Goal: Task Accomplishment & Management: Use online tool/utility

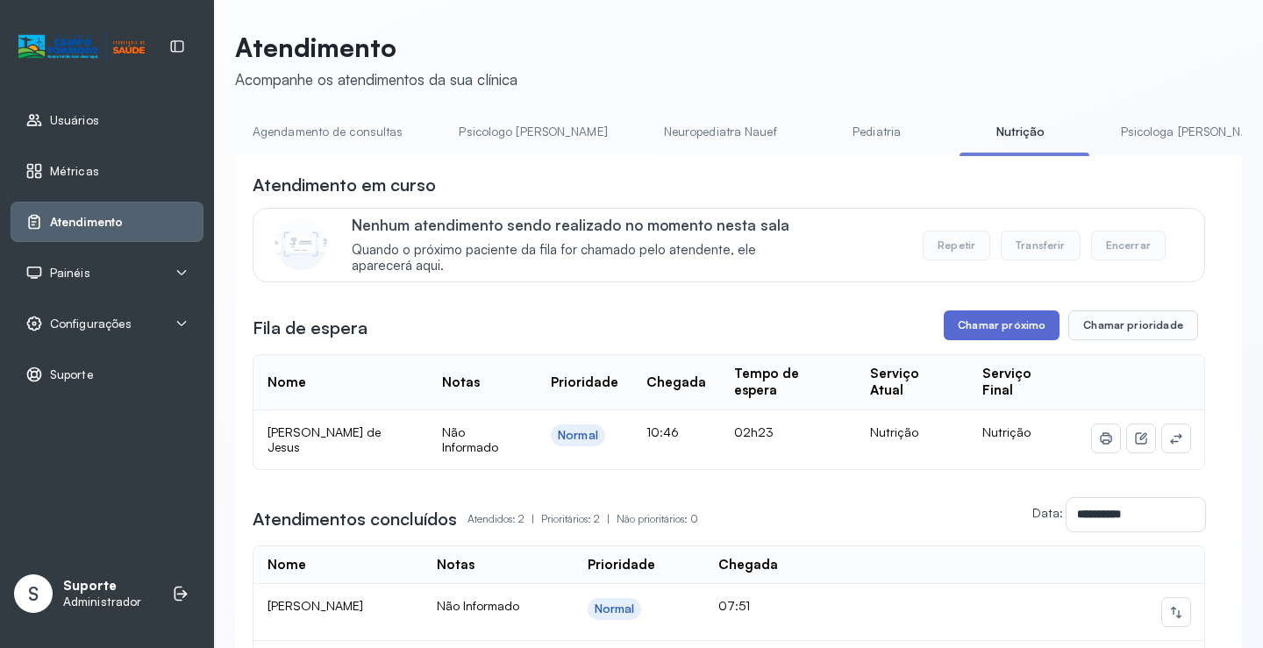
click at [1013, 336] on button "Chamar próximo" at bounding box center [1002, 326] width 116 height 30
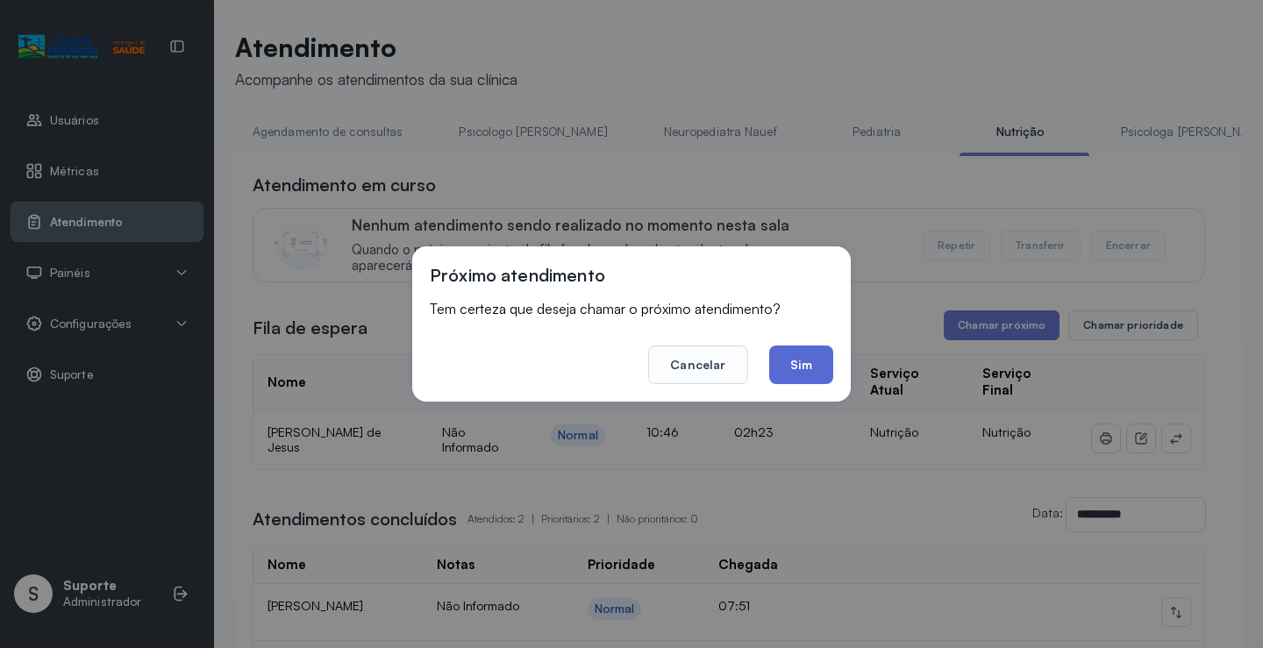
click at [810, 361] on button "Sim" at bounding box center [801, 365] width 64 height 39
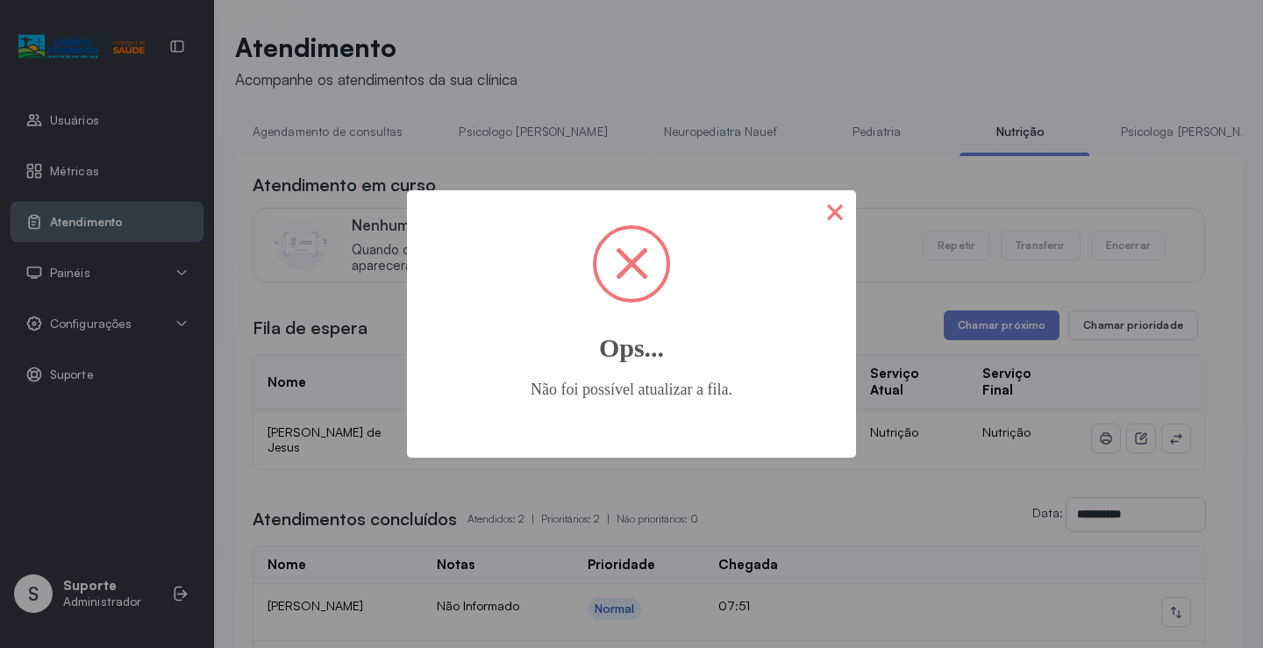
click at [834, 218] on button "×" at bounding box center [835, 211] width 42 height 42
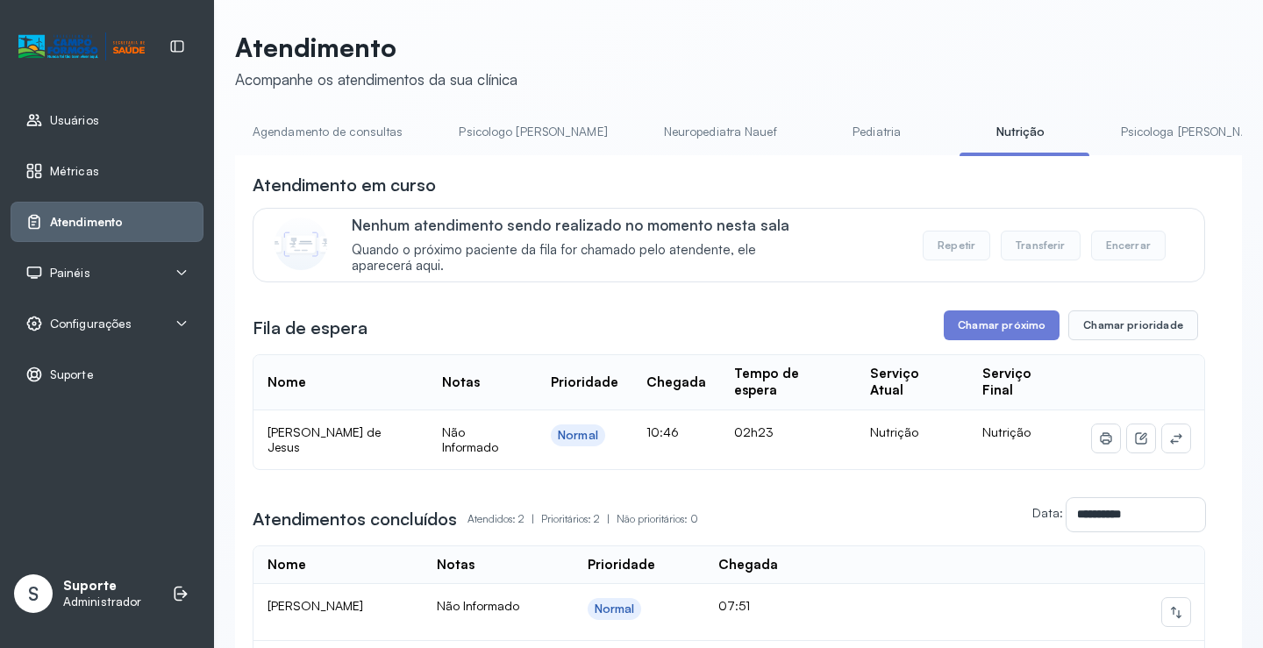
click at [1020, 350] on div "**********" at bounding box center [729, 436] width 953 height 526
click at [1000, 337] on button "Chamar próximo" at bounding box center [1002, 326] width 116 height 30
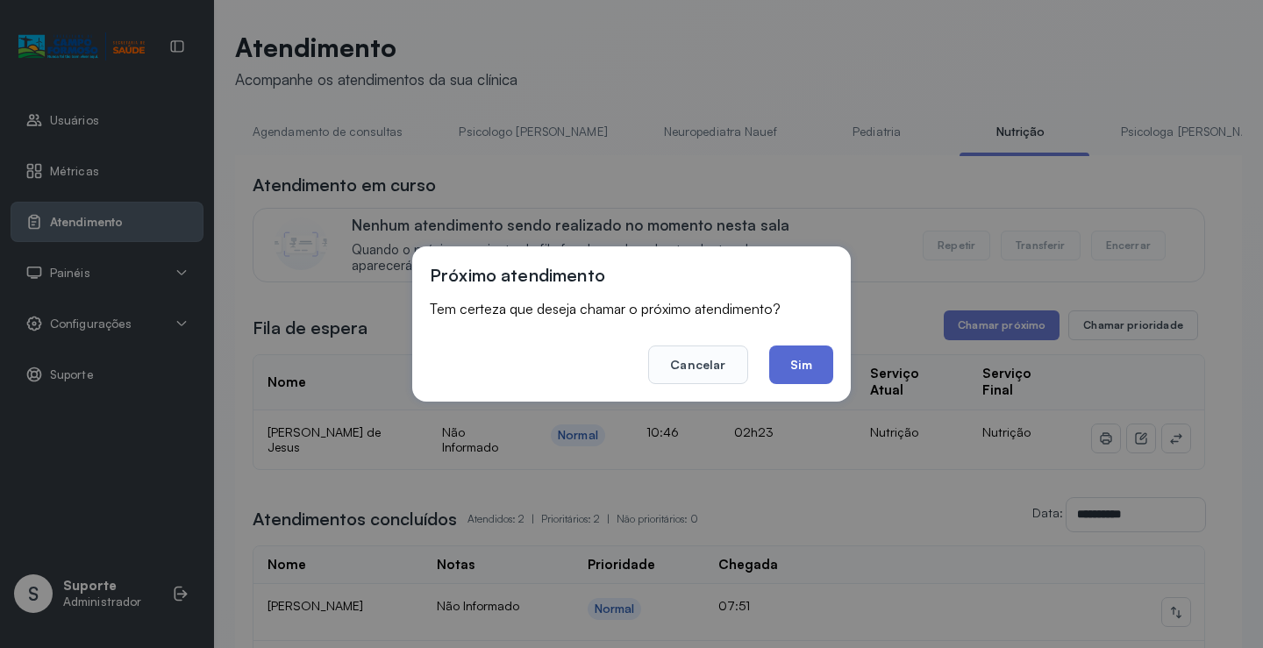
click at [810, 362] on button "Sim" at bounding box center [801, 365] width 64 height 39
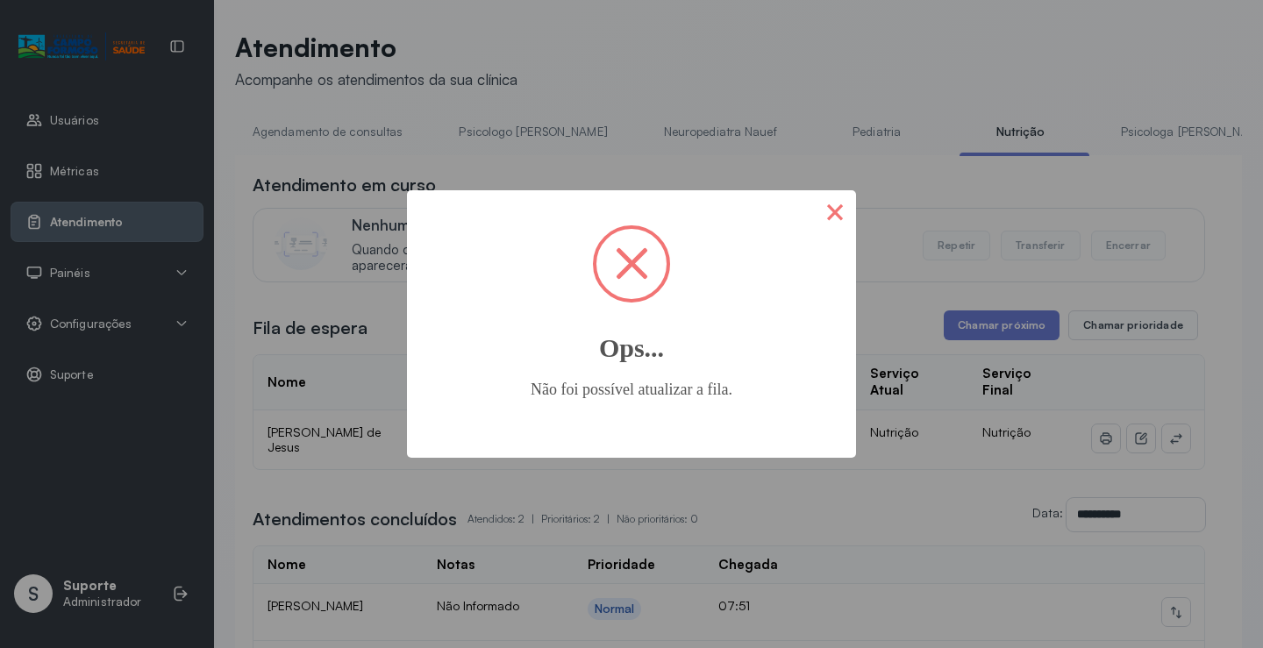
click at [830, 210] on button "×" at bounding box center [835, 211] width 42 height 42
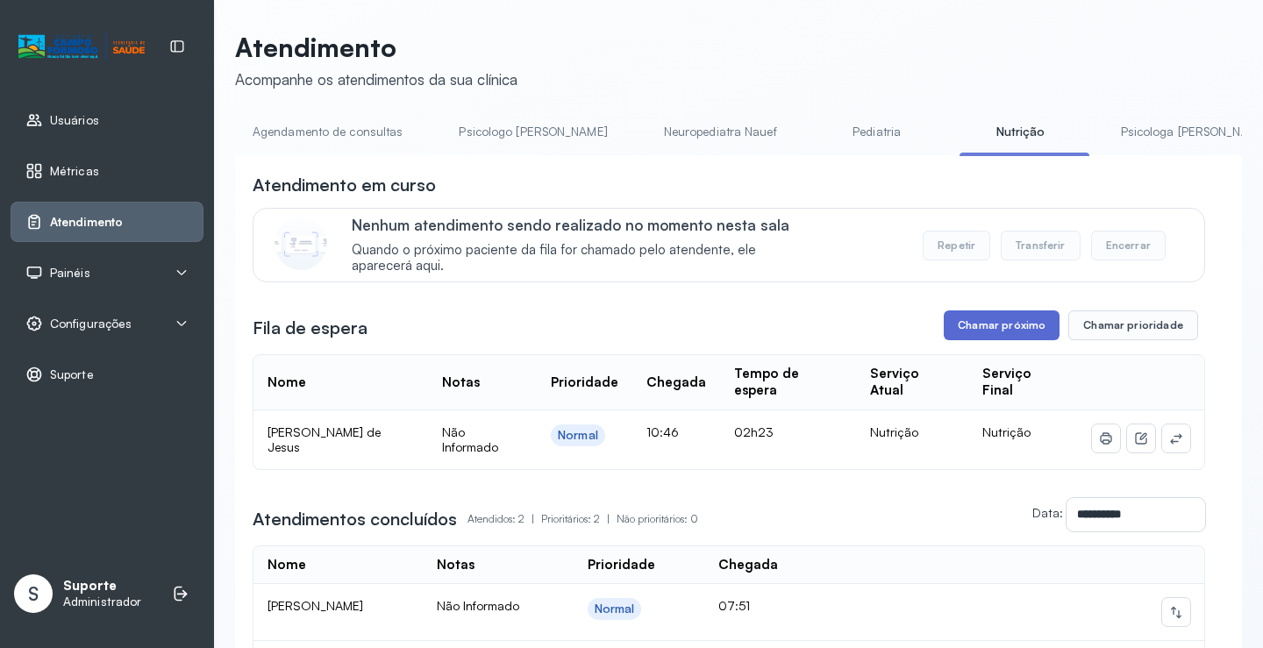
click at [1027, 331] on button "Chamar próximo" at bounding box center [1002, 326] width 116 height 30
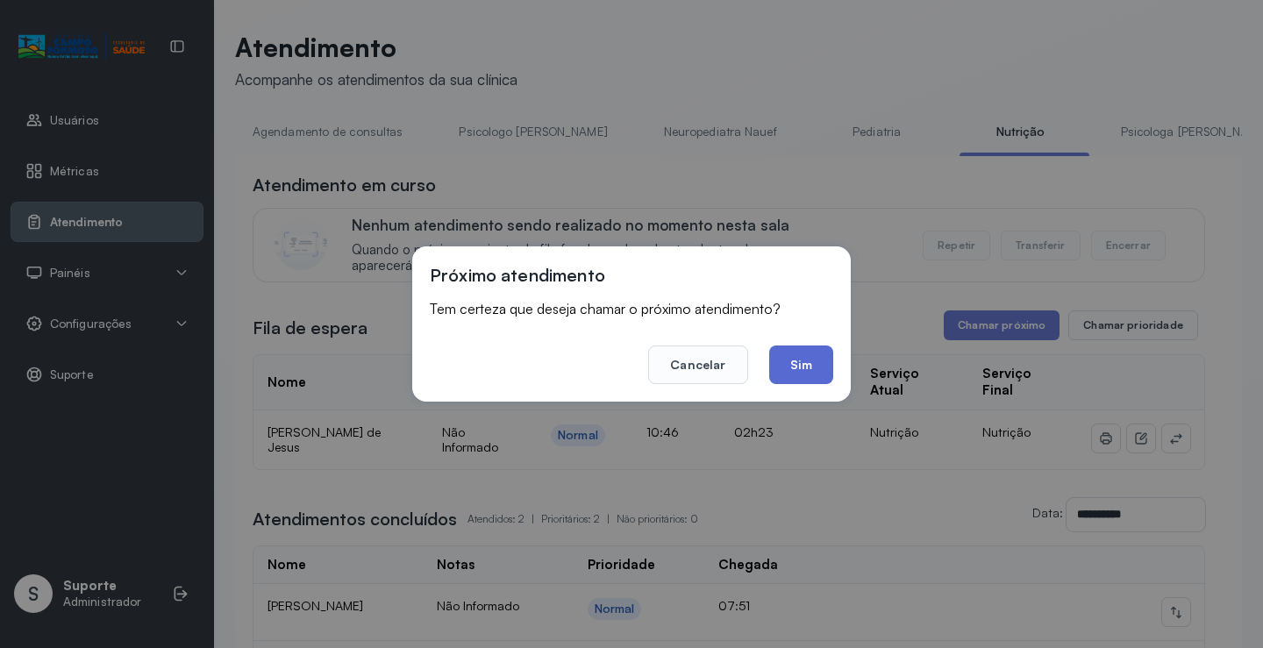
click at [815, 371] on button "Sim" at bounding box center [801, 365] width 64 height 39
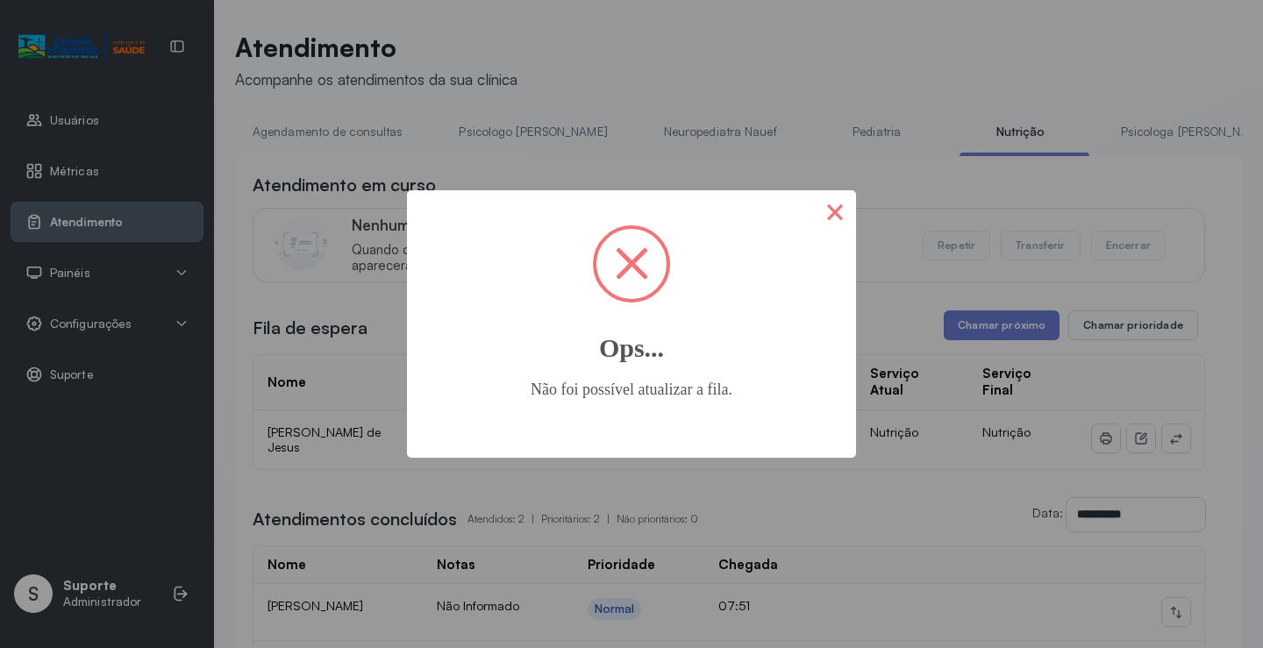
click at [827, 207] on button "×" at bounding box center [835, 211] width 42 height 42
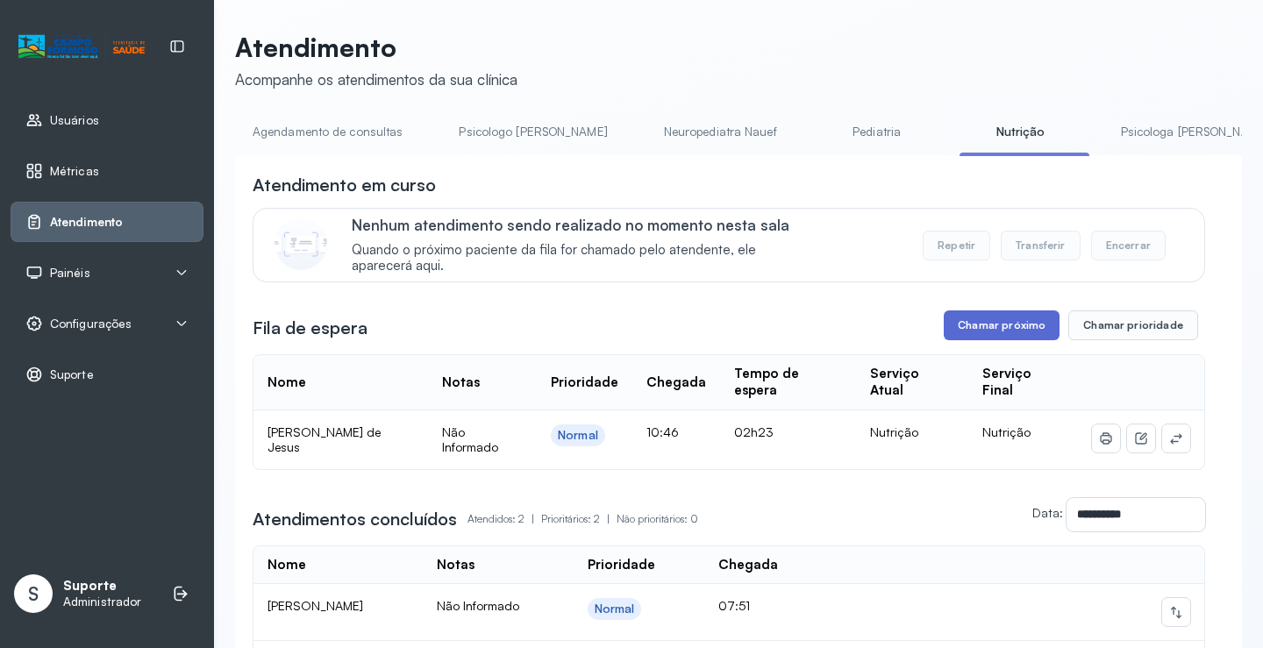
click at [1011, 325] on button "Chamar próximo" at bounding box center [1002, 326] width 116 height 30
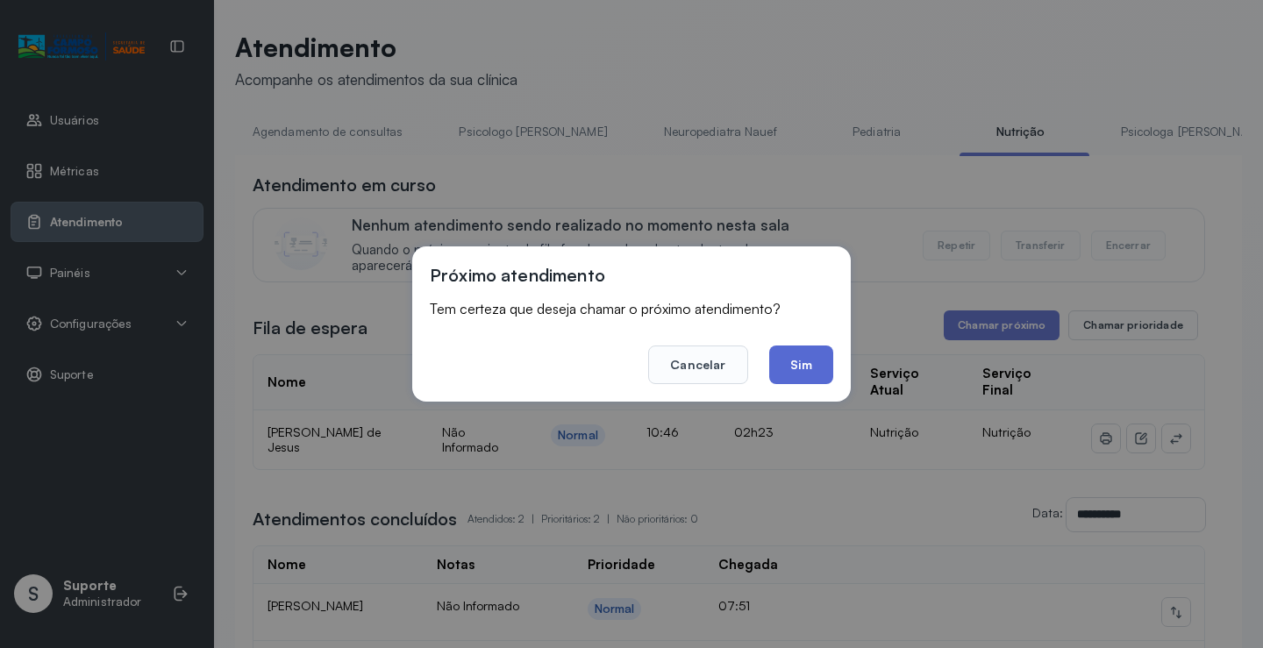
click at [802, 366] on button "Sim" at bounding box center [801, 365] width 64 height 39
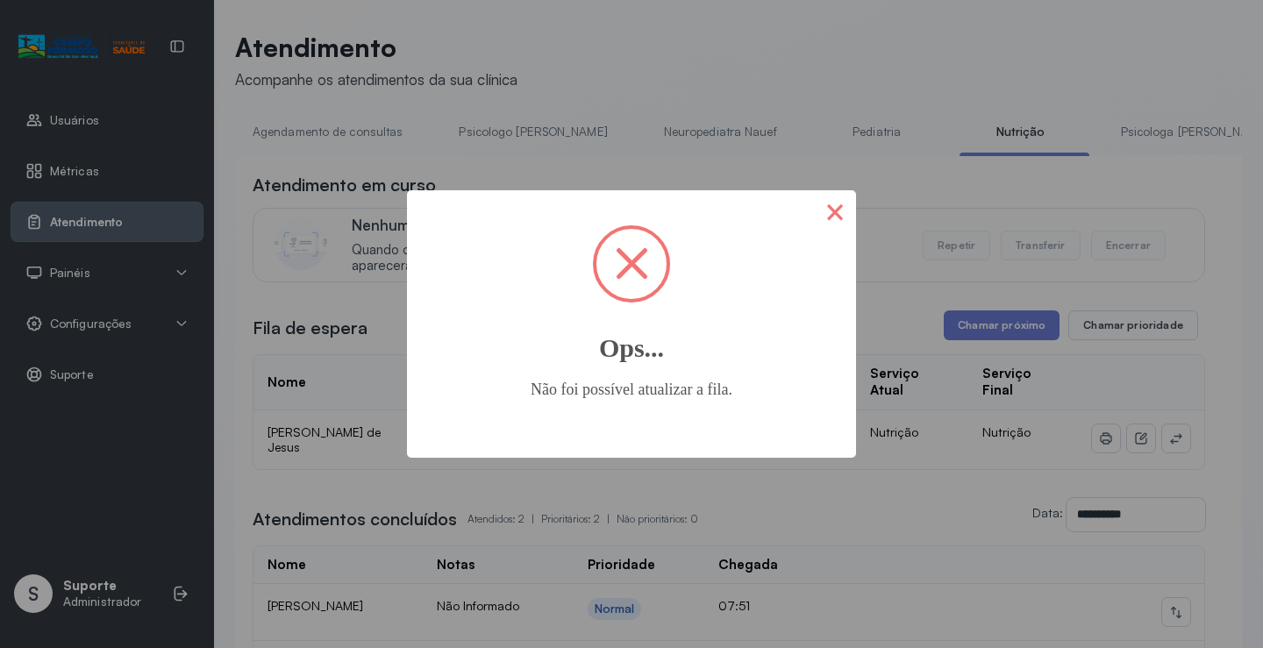
click at [832, 209] on button "×" at bounding box center [835, 211] width 42 height 42
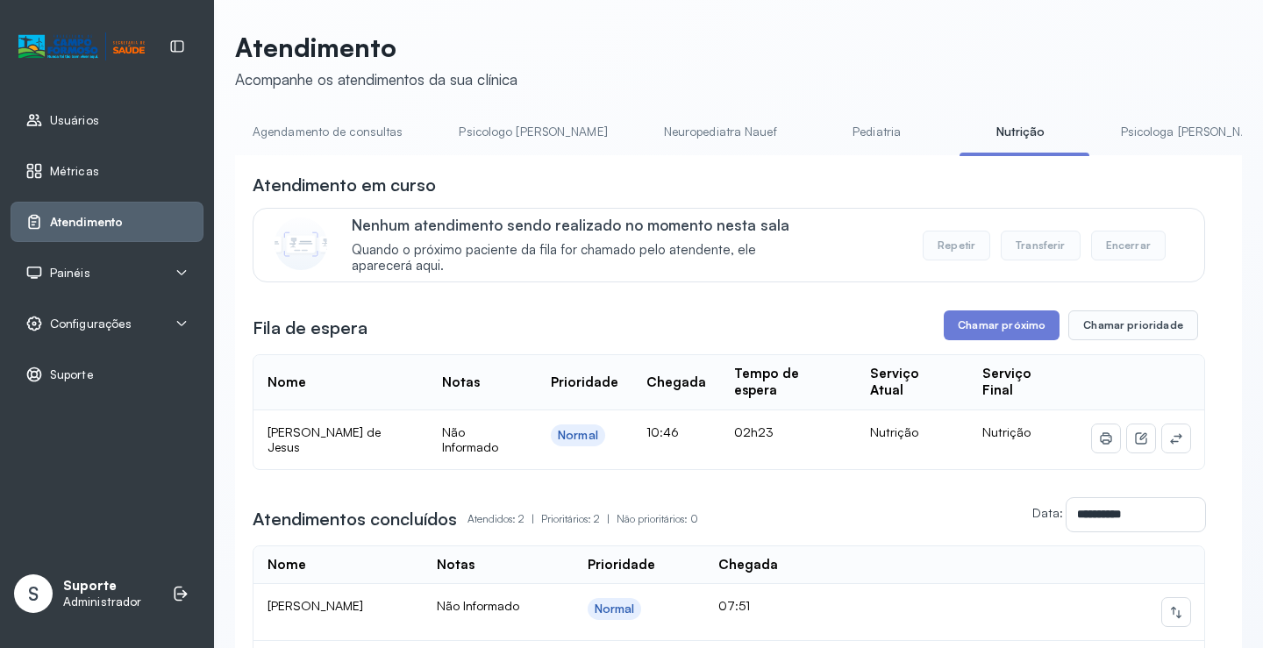
drag, startPoint x: 454, startPoint y: 161, endPoint x: 516, endPoint y: 168, distance: 62.8
click at [516, 168] on div "**********" at bounding box center [738, 482] width 1007 height 655
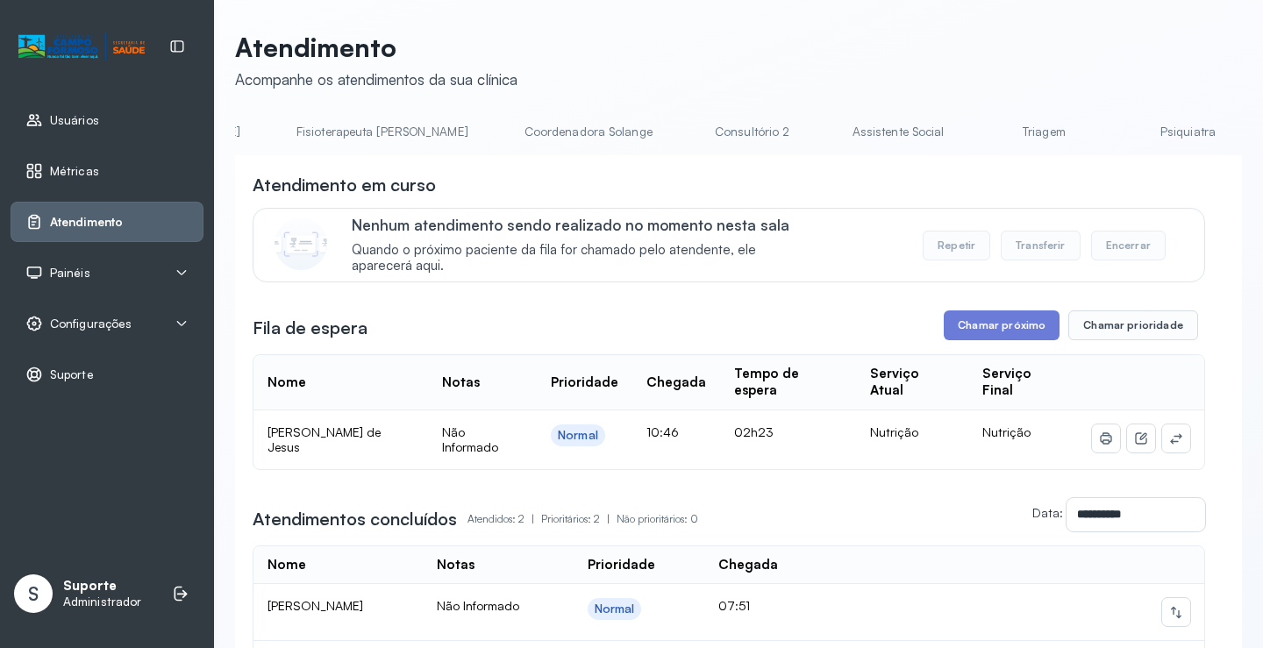
scroll to position [0, 1032]
click at [980, 132] on link "Triagem" at bounding box center [1041, 132] width 123 height 29
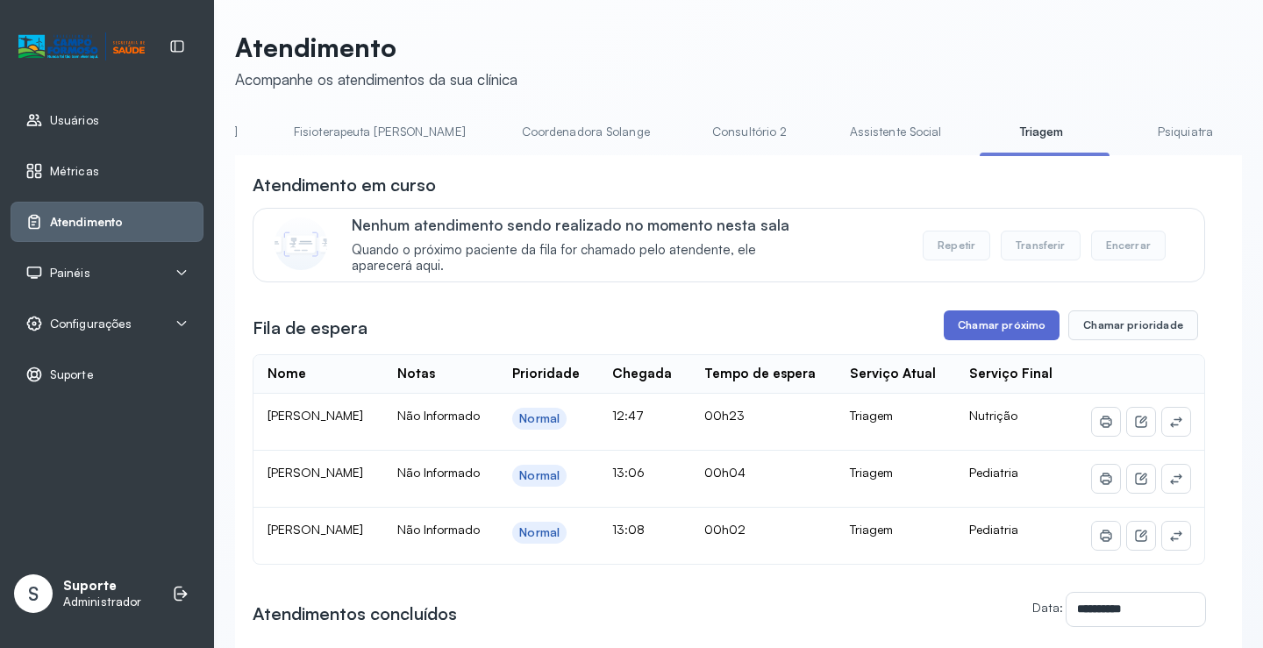
click at [991, 327] on button "Chamar próximo" at bounding box center [1002, 326] width 116 height 30
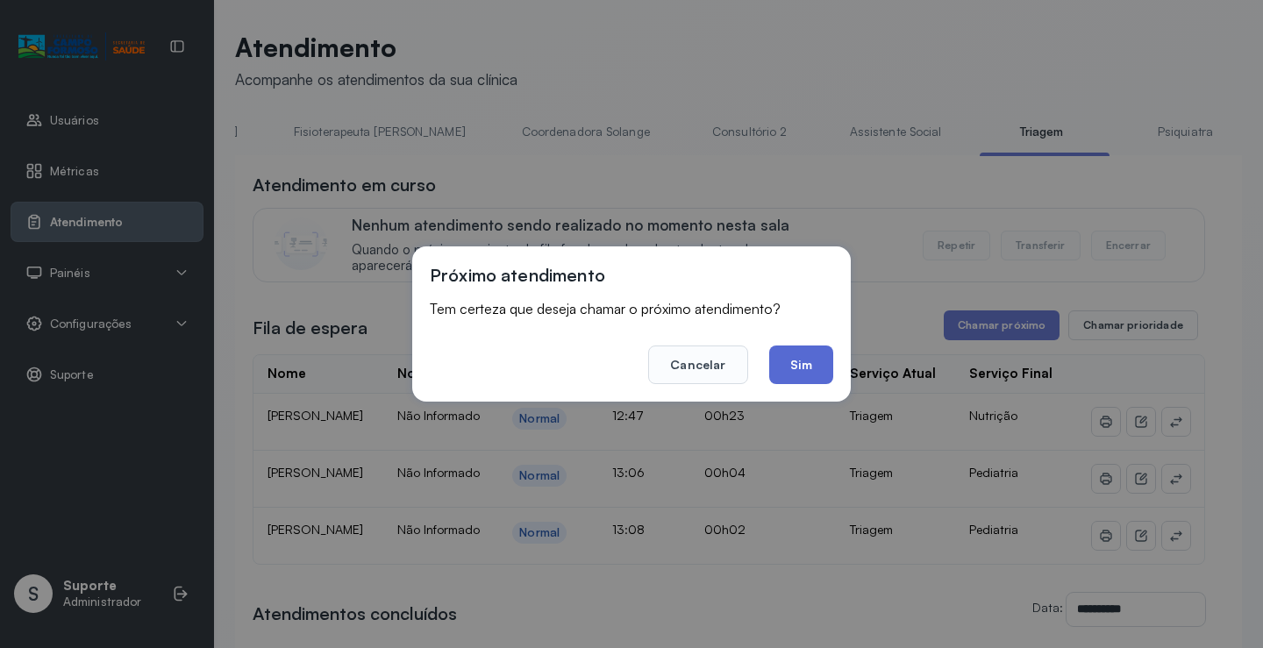
click at [801, 366] on button "Sim" at bounding box center [801, 365] width 64 height 39
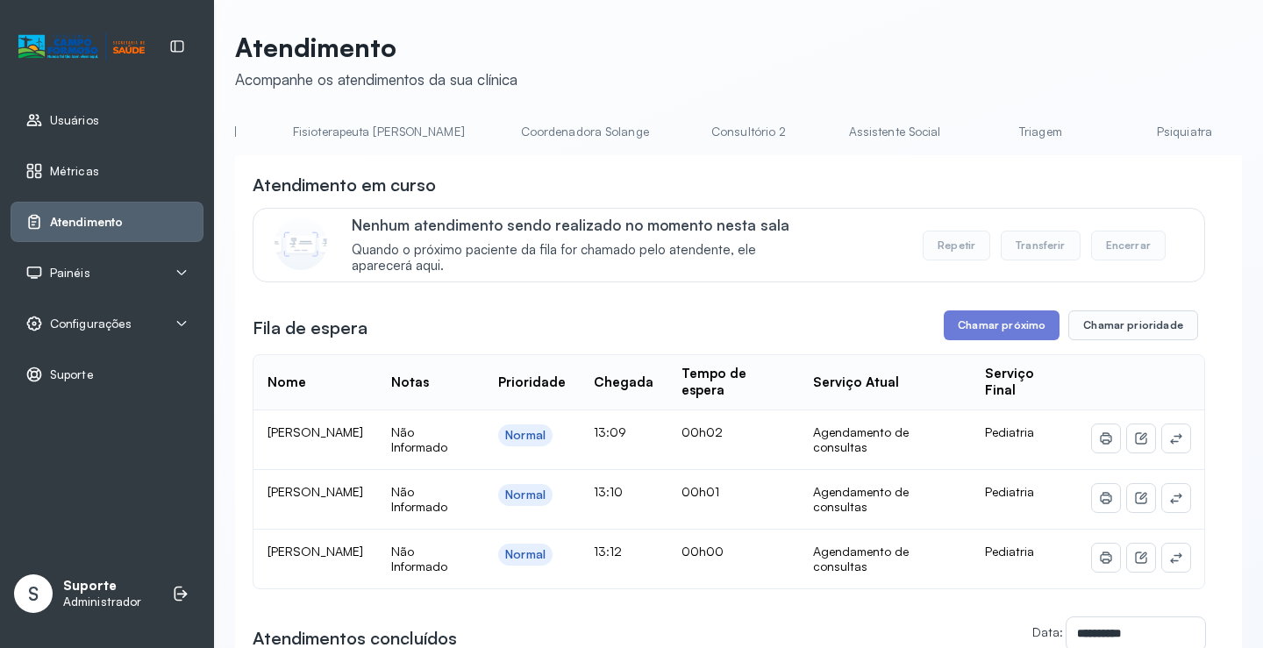
scroll to position [0, 1041]
click at [977, 143] on link "Triagem" at bounding box center [1038, 132] width 123 height 29
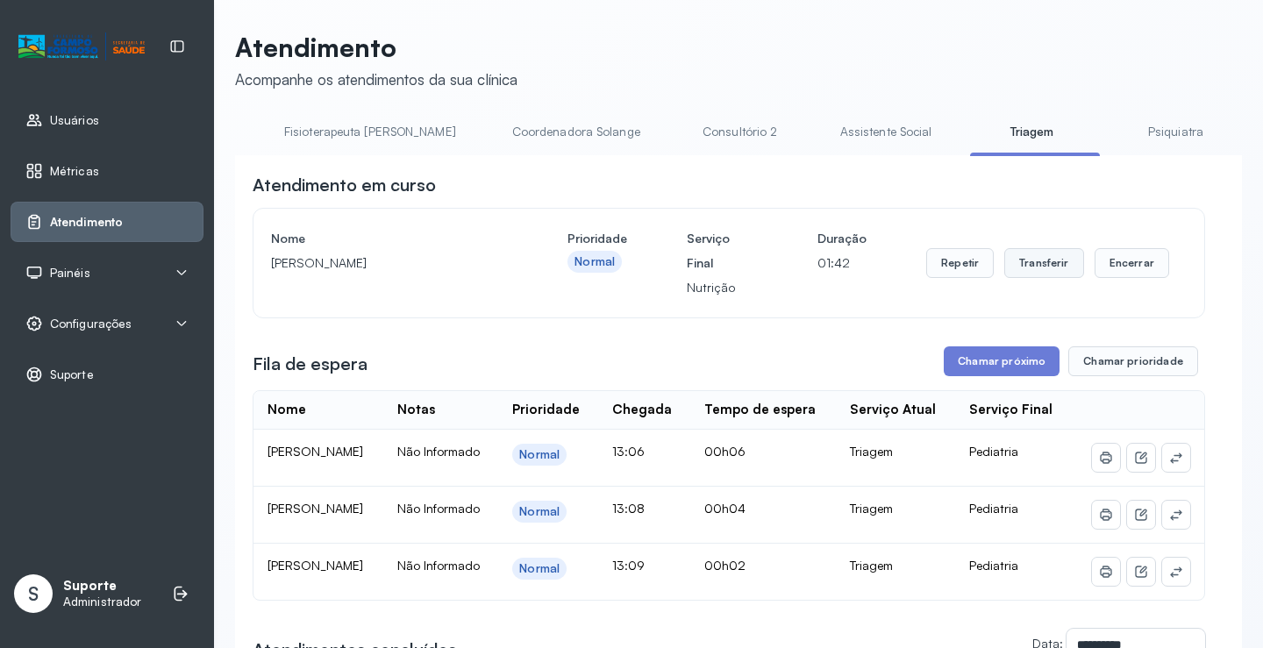
click at [1041, 265] on button "Transferir" at bounding box center [1045, 263] width 80 height 30
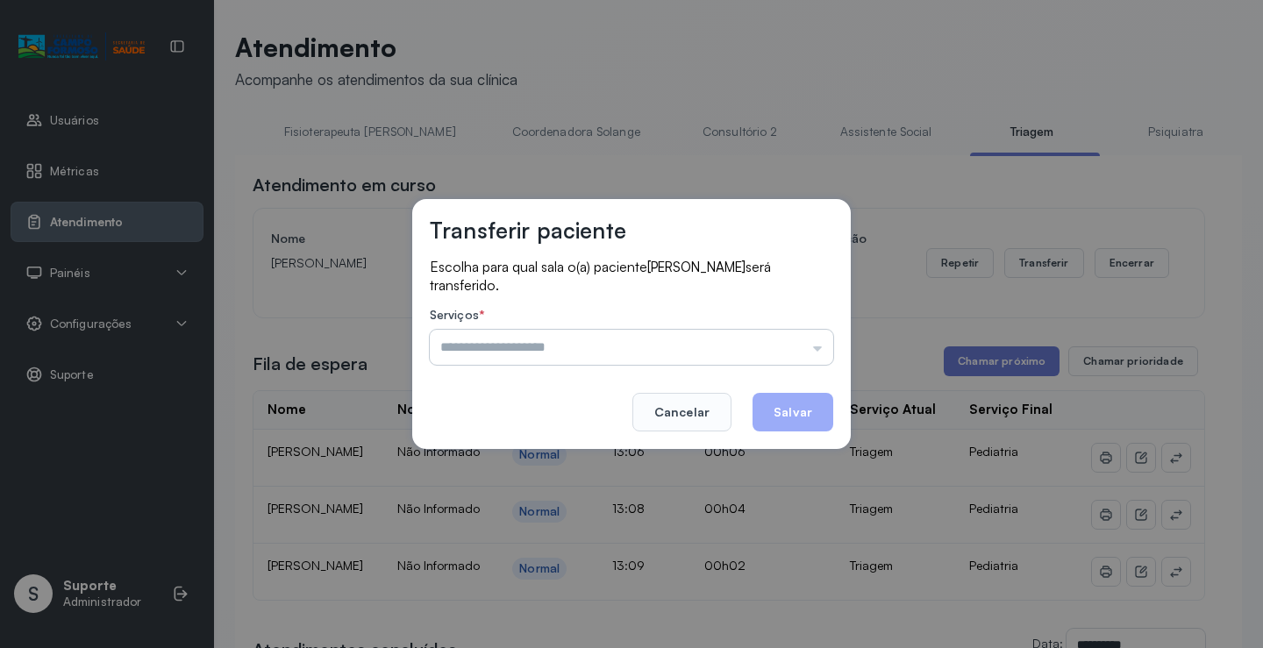
click at [819, 353] on input "text" at bounding box center [632, 347] width 404 height 35
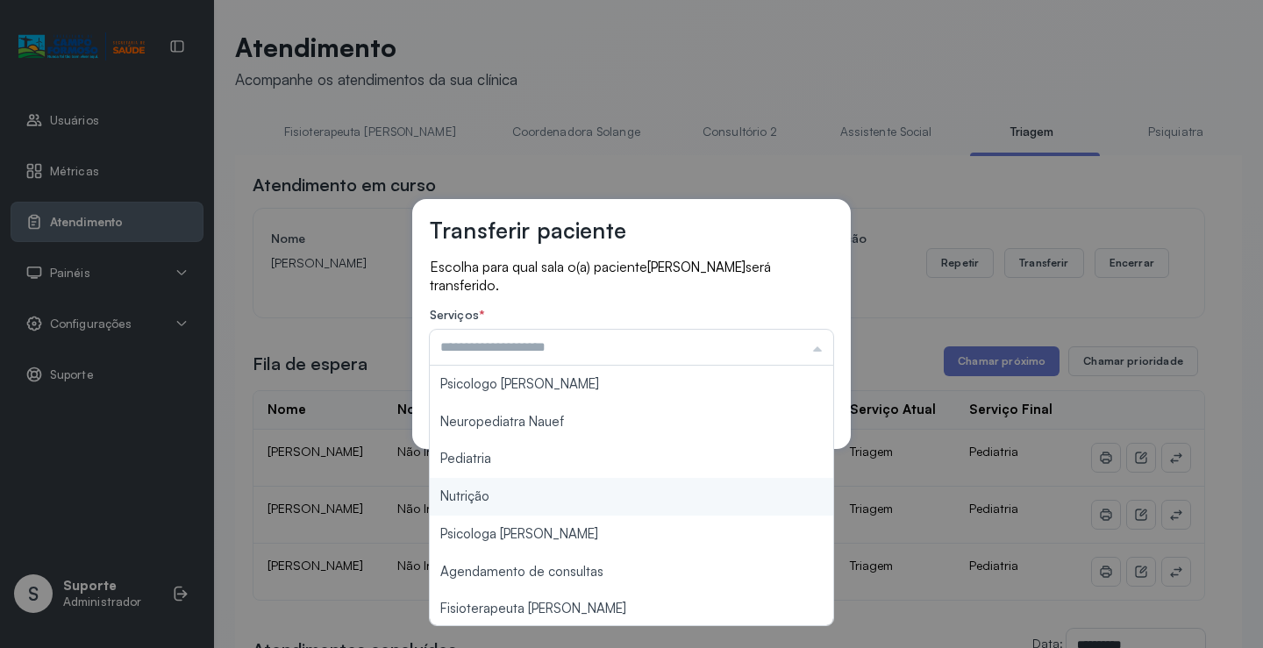
type input "********"
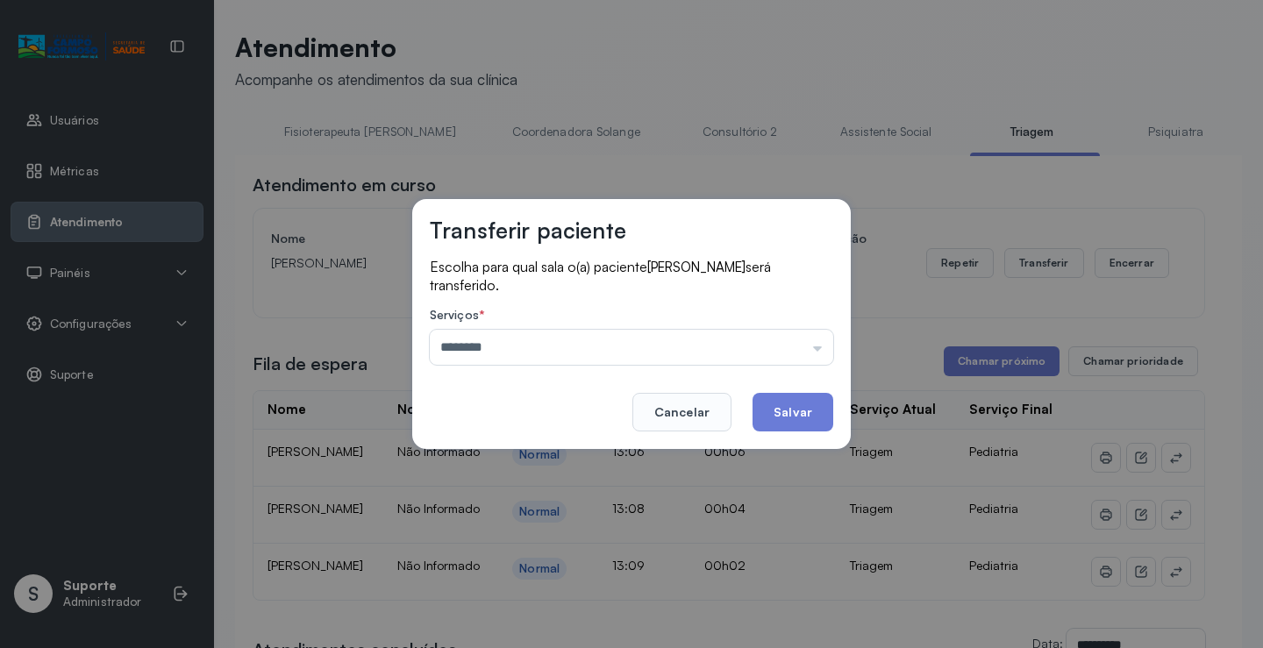
click at [586, 494] on div "Transferir paciente Escolha para qual sala o(a) paciente Maria Cecília Soares C…" at bounding box center [631, 324] width 1263 height 648
click at [790, 411] on button "Salvar" at bounding box center [793, 412] width 81 height 39
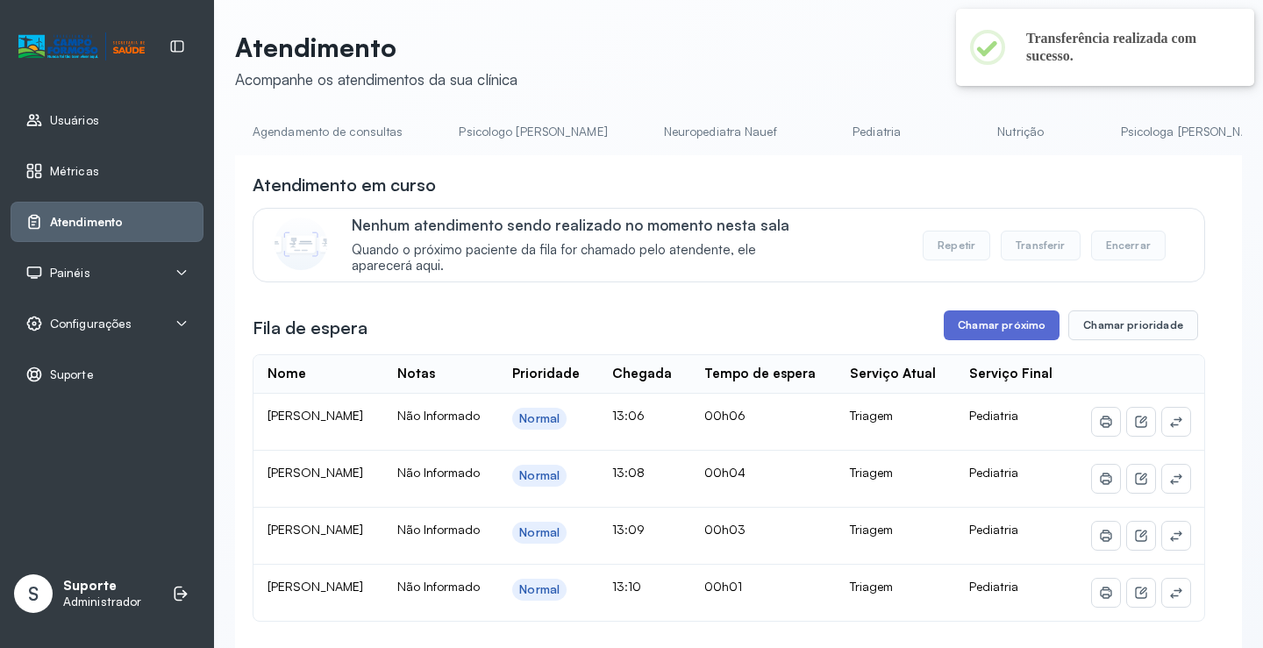
click at [1002, 333] on button "Chamar próximo" at bounding box center [1002, 326] width 116 height 30
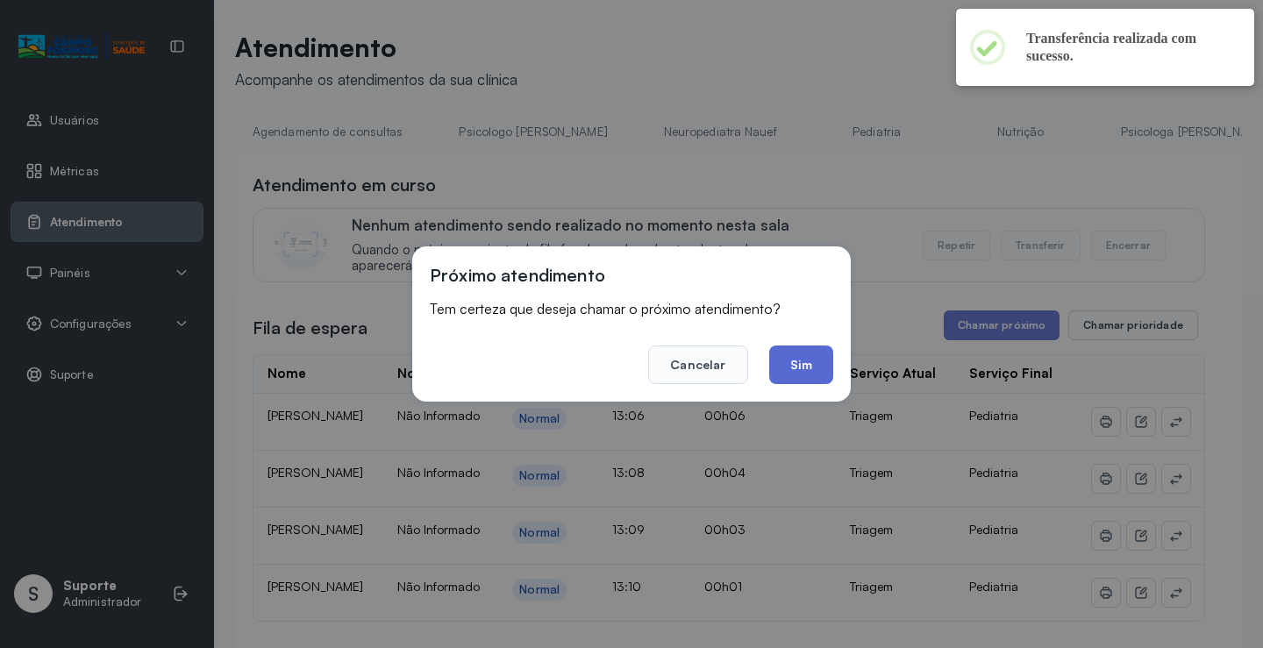
click at [800, 369] on button "Sim" at bounding box center [801, 365] width 64 height 39
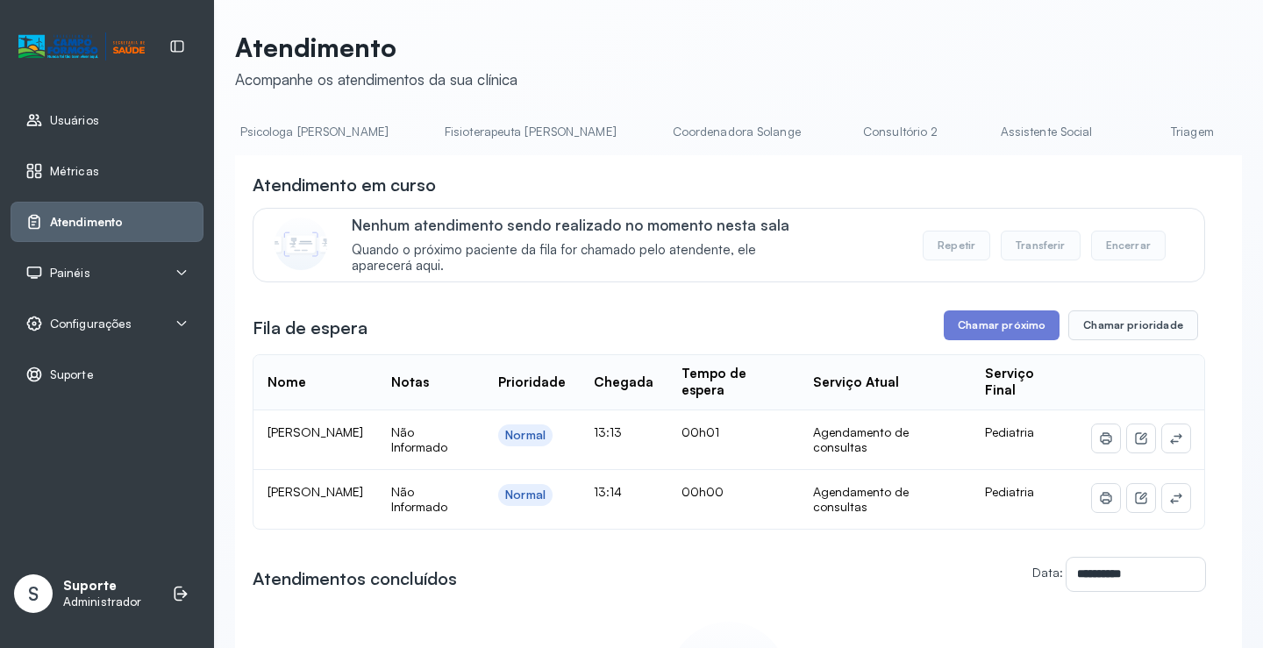
scroll to position [0, 964]
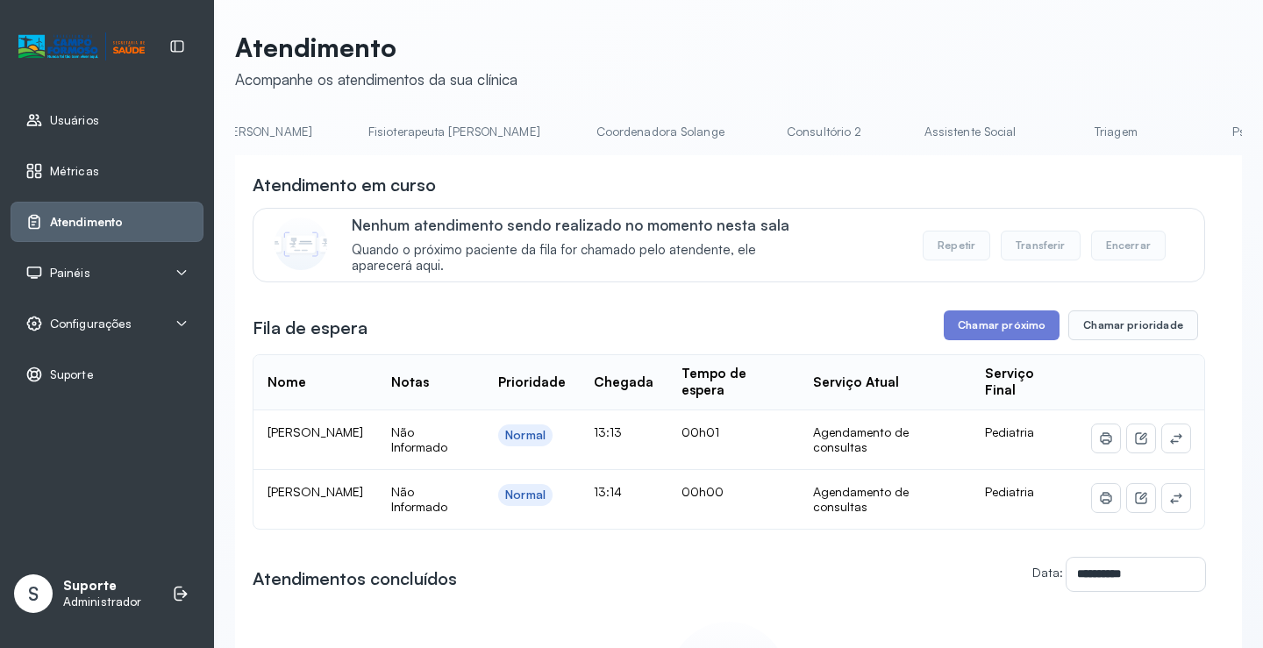
click at [1055, 132] on link "Triagem" at bounding box center [1116, 132] width 123 height 29
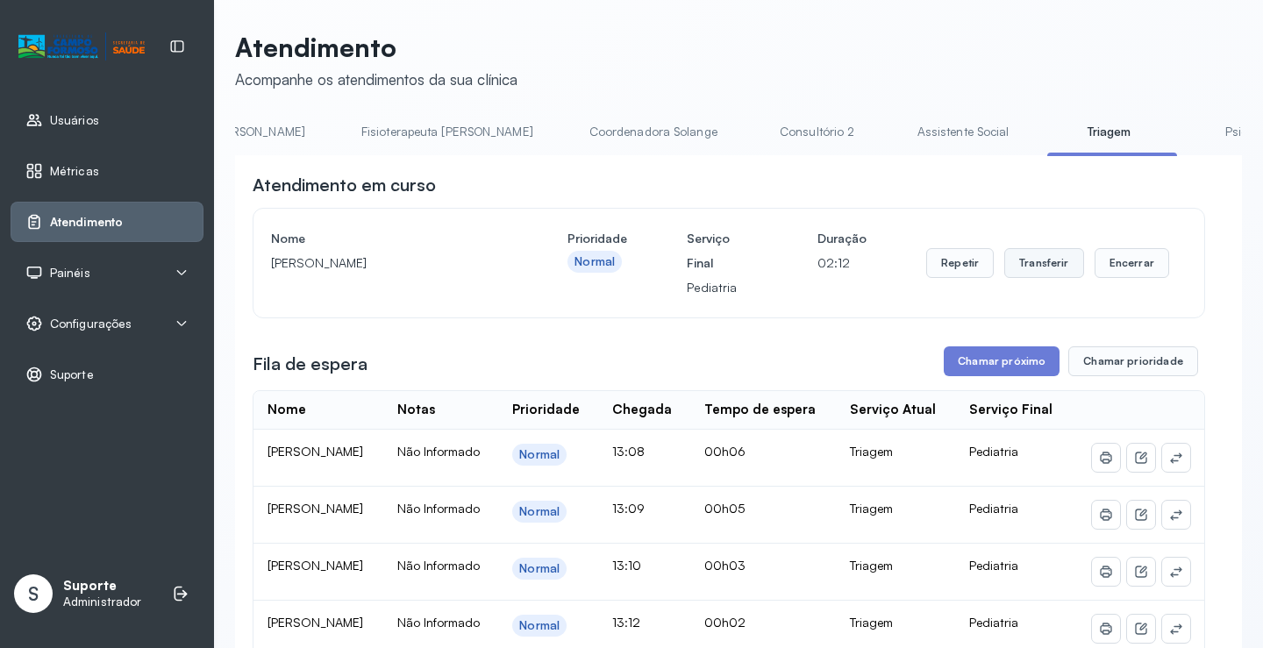
click at [1031, 268] on button "Transferir" at bounding box center [1045, 263] width 80 height 30
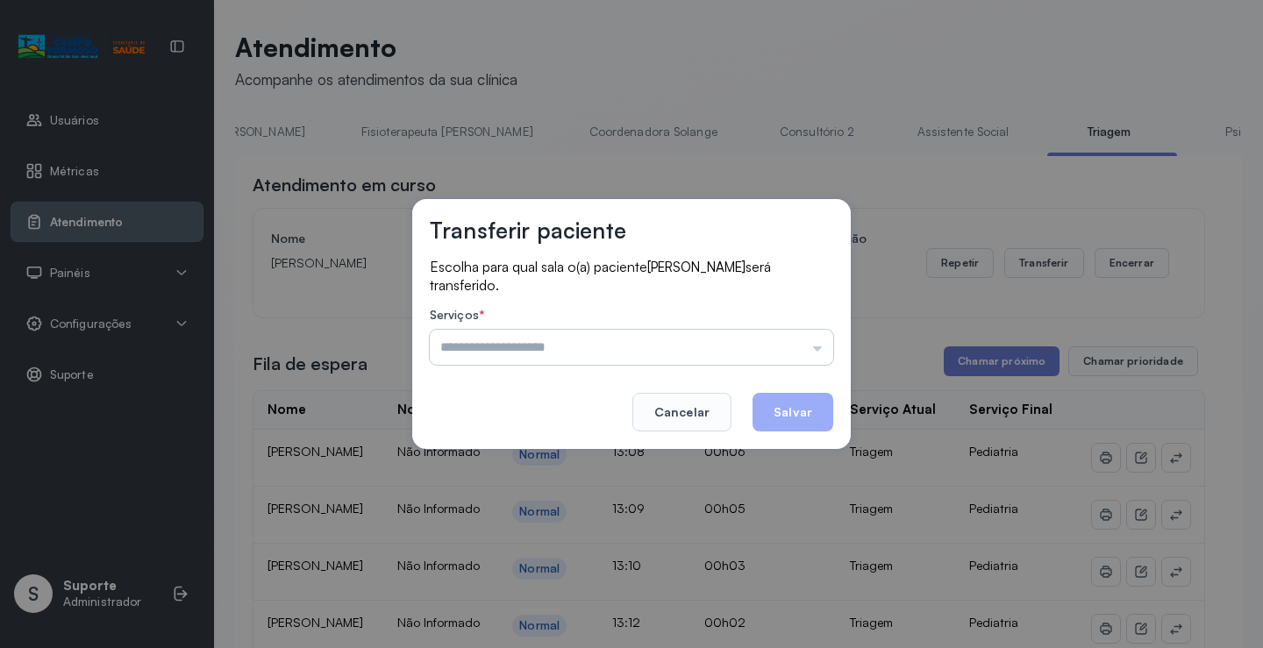
click at [823, 349] on input "text" at bounding box center [632, 347] width 404 height 35
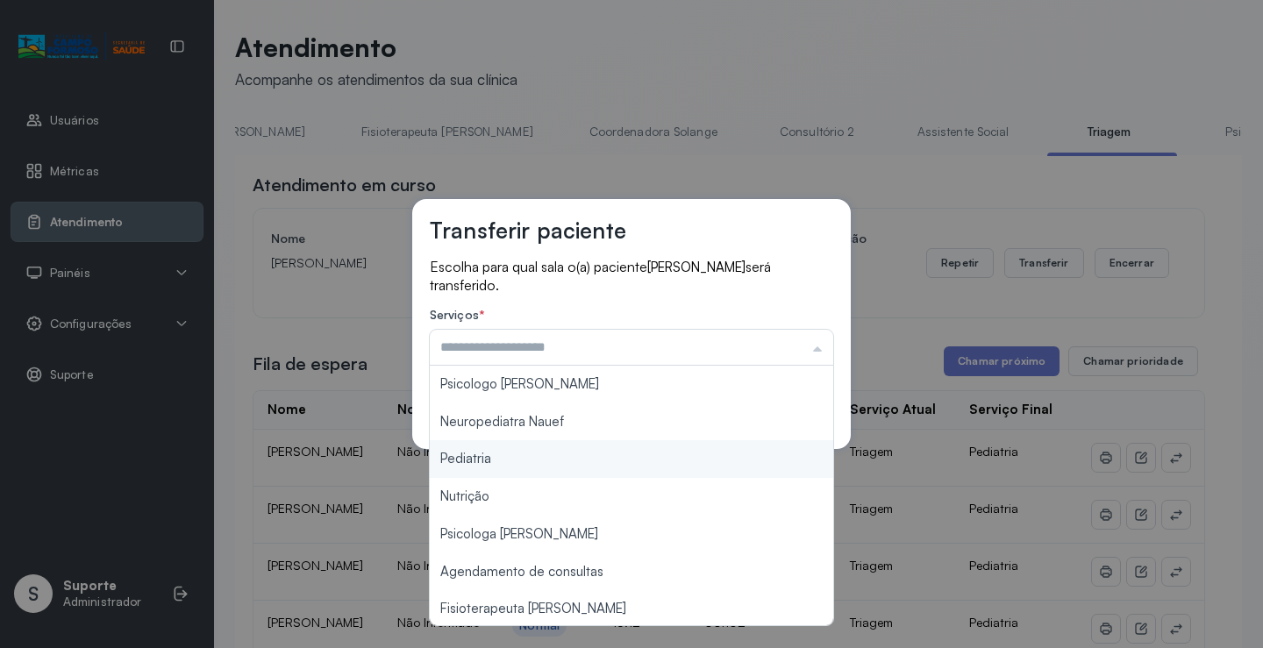
type input "*********"
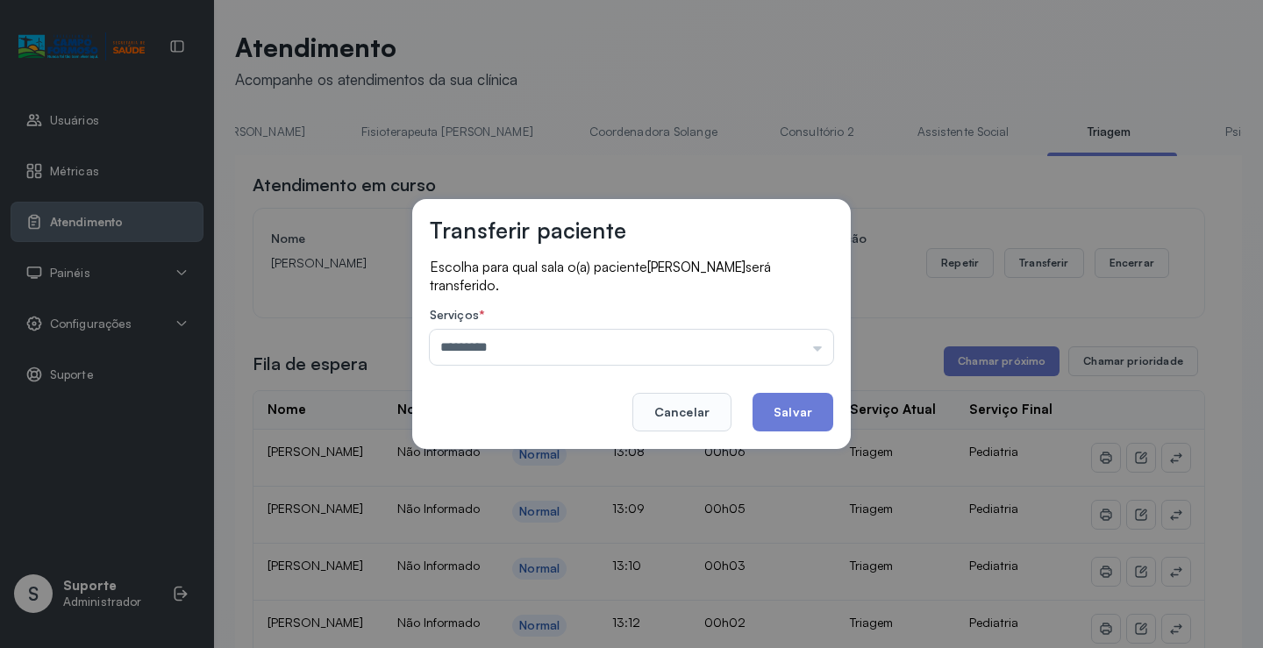
click at [536, 457] on div "Transferir paciente Escolha para qual sala o(a) paciente Joao Gabriel Rodrigues…" at bounding box center [631, 324] width 1263 height 648
click at [804, 410] on button "Salvar" at bounding box center [793, 412] width 81 height 39
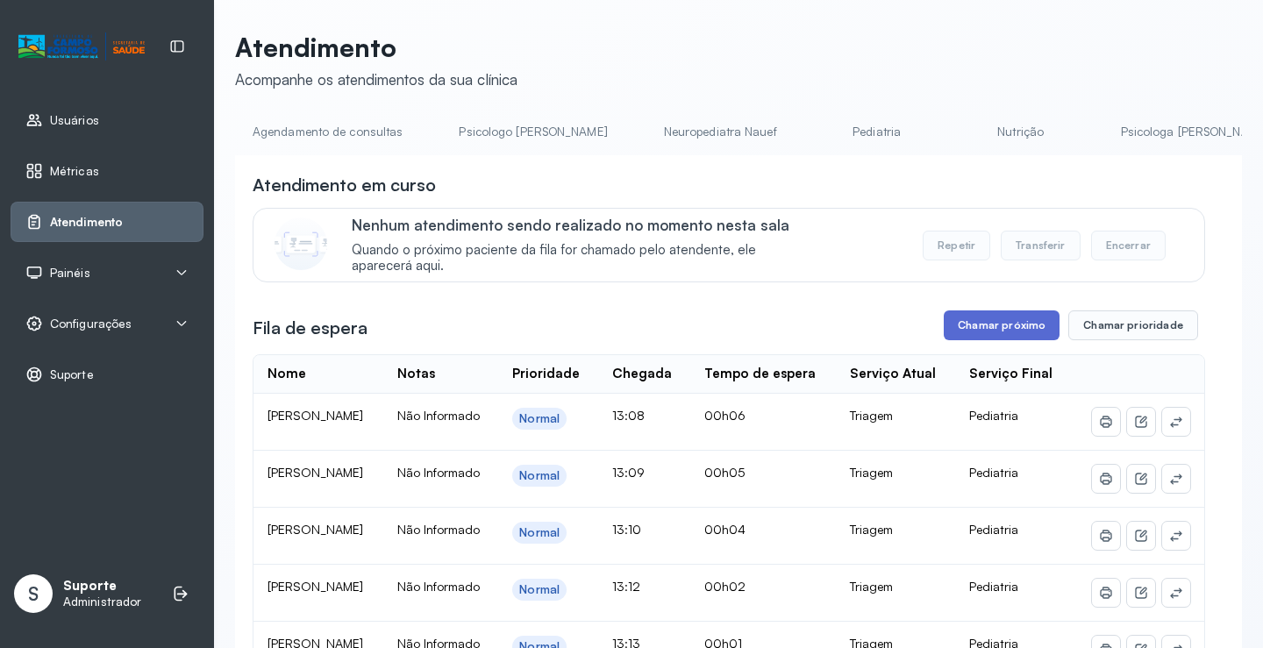
click at [1003, 331] on button "Chamar próximo" at bounding box center [1002, 326] width 116 height 30
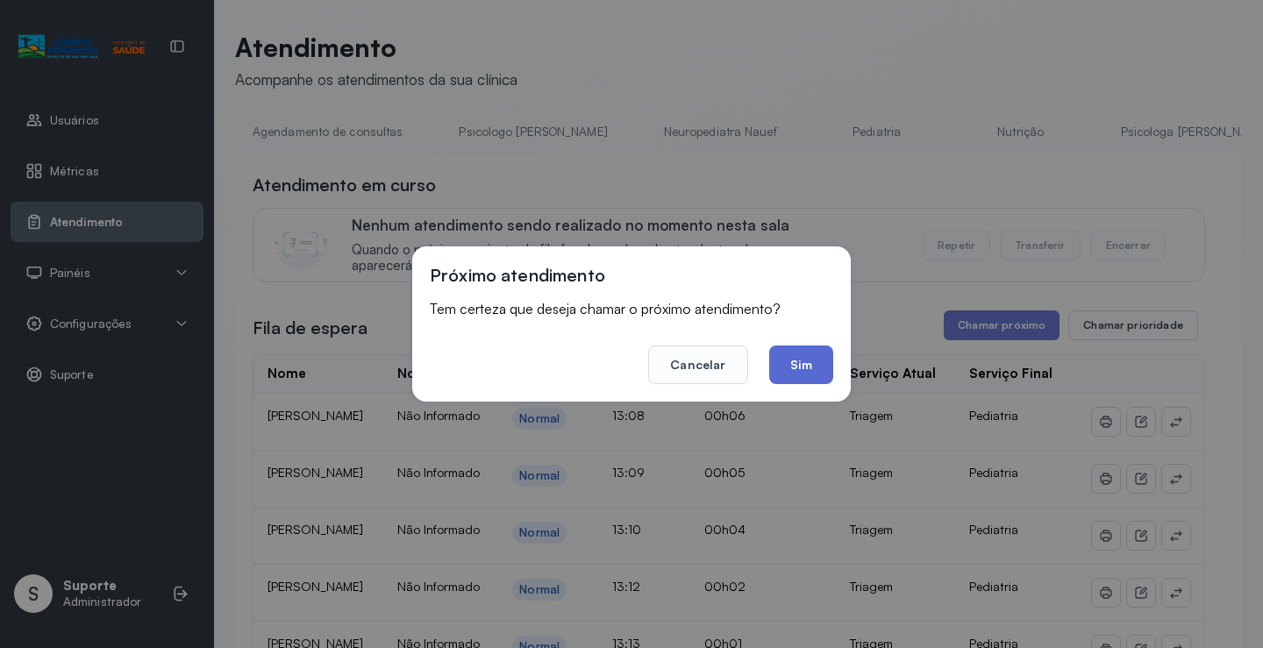
click at [805, 374] on button "Sim" at bounding box center [801, 365] width 64 height 39
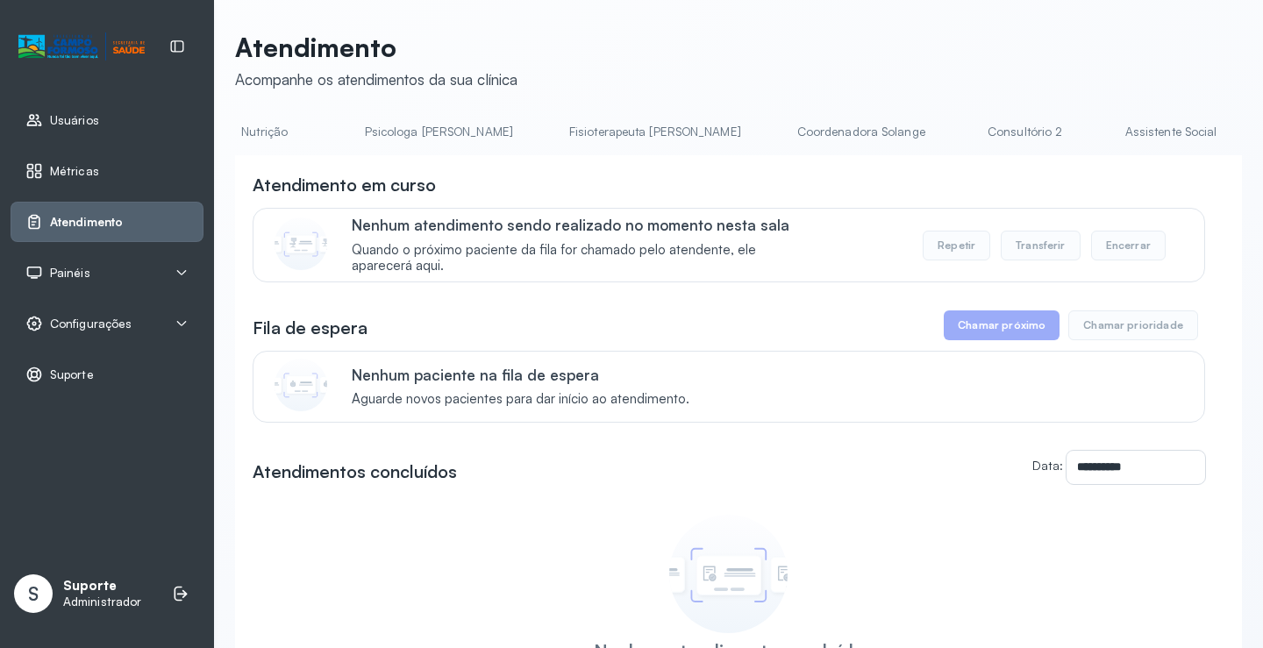
scroll to position [0, 814]
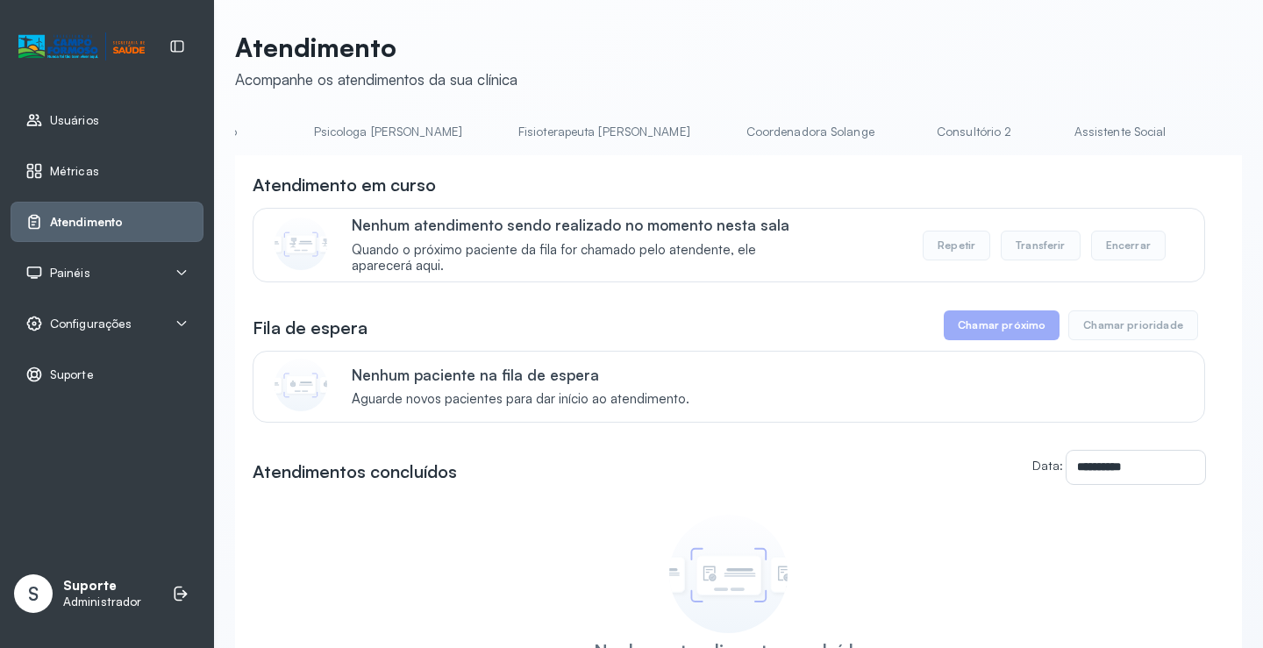
click at [1205, 130] on link "Triagem" at bounding box center [1266, 132] width 123 height 29
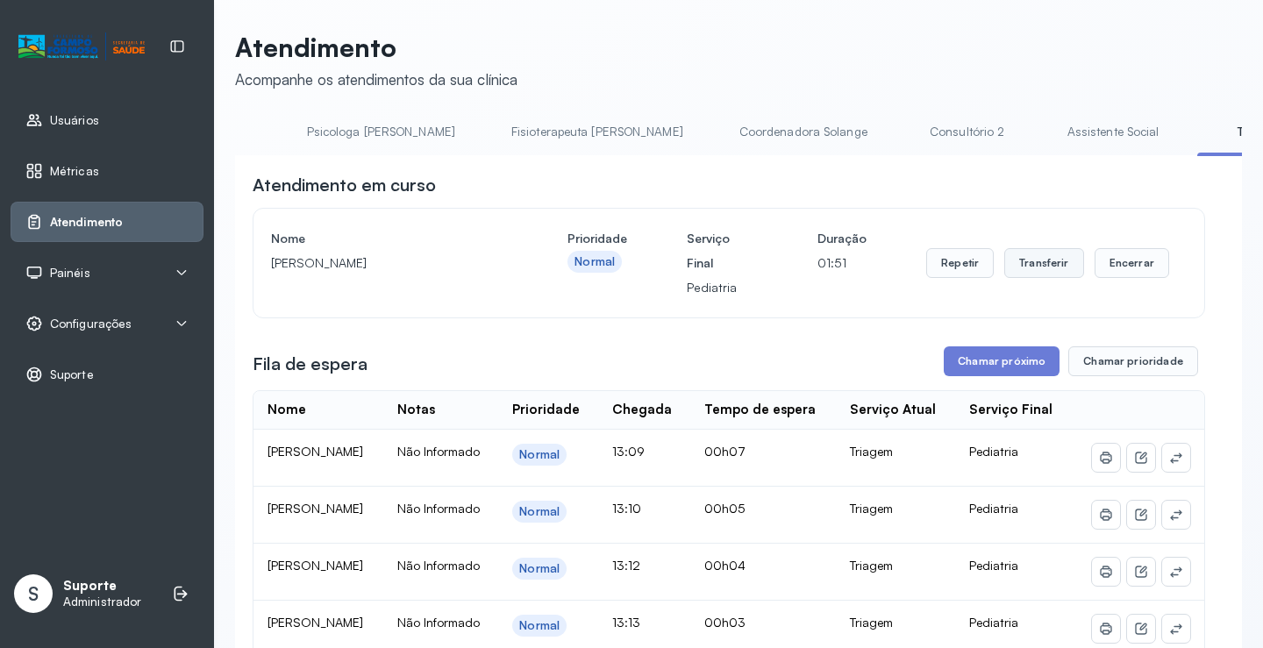
click at [1038, 265] on button "Transferir" at bounding box center [1045, 263] width 80 height 30
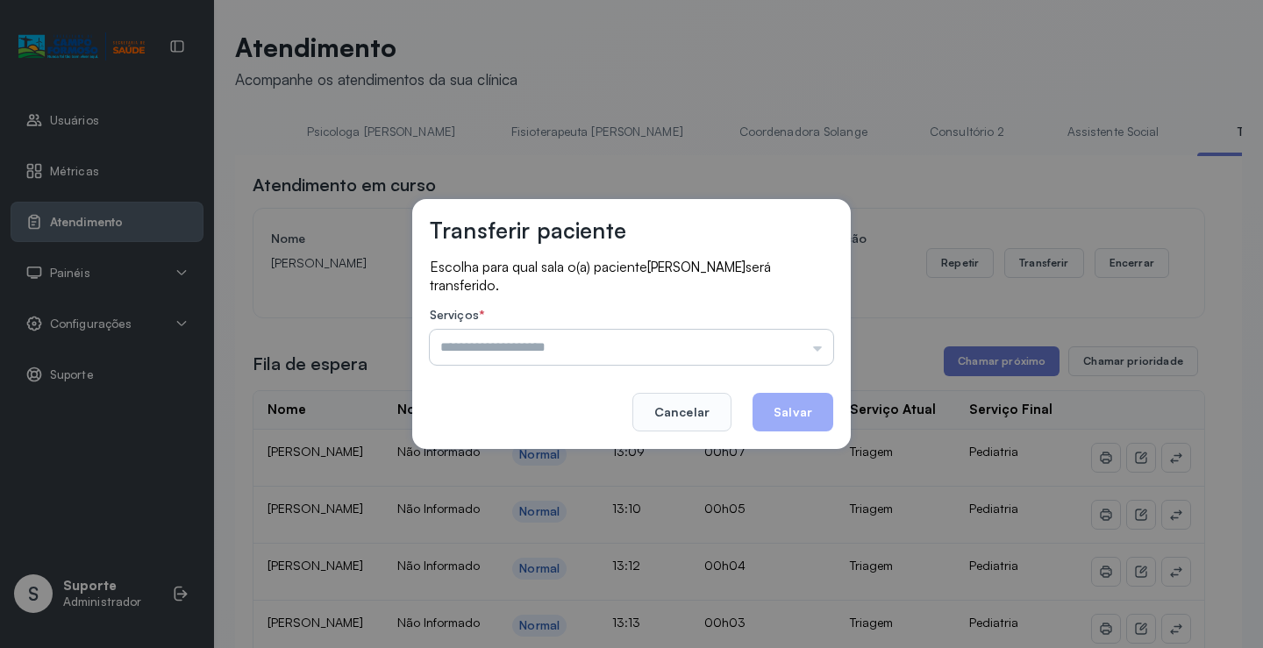
click at [819, 352] on input "text" at bounding box center [632, 347] width 404 height 35
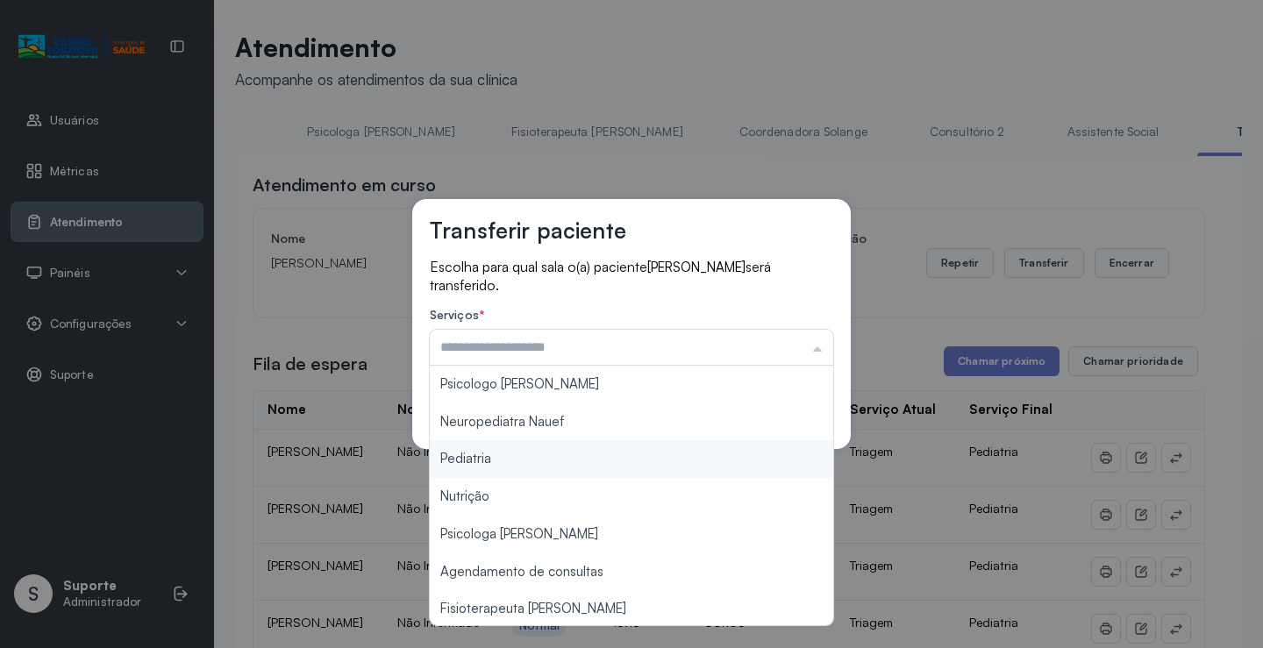
type input "*********"
click at [492, 455] on div "Transferir paciente Escolha para qual sala o(a) paciente Maria Eduarda Santos S…" at bounding box center [631, 324] width 1263 height 648
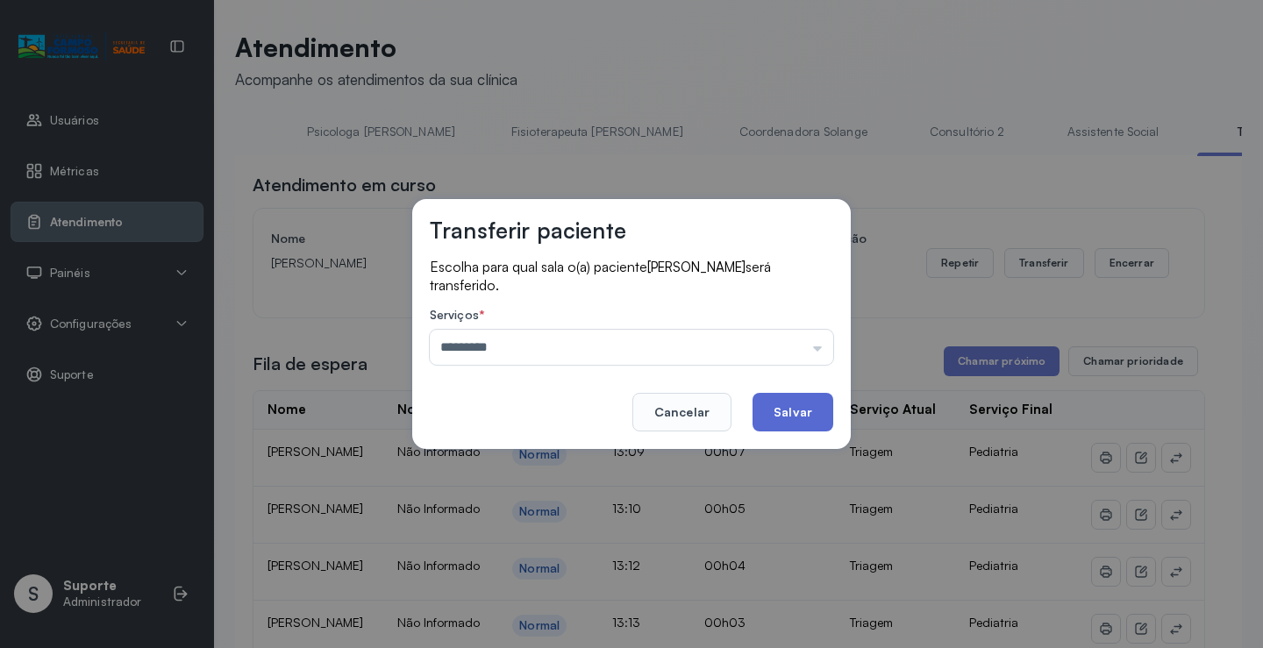
click at [811, 415] on button "Salvar" at bounding box center [793, 412] width 81 height 39
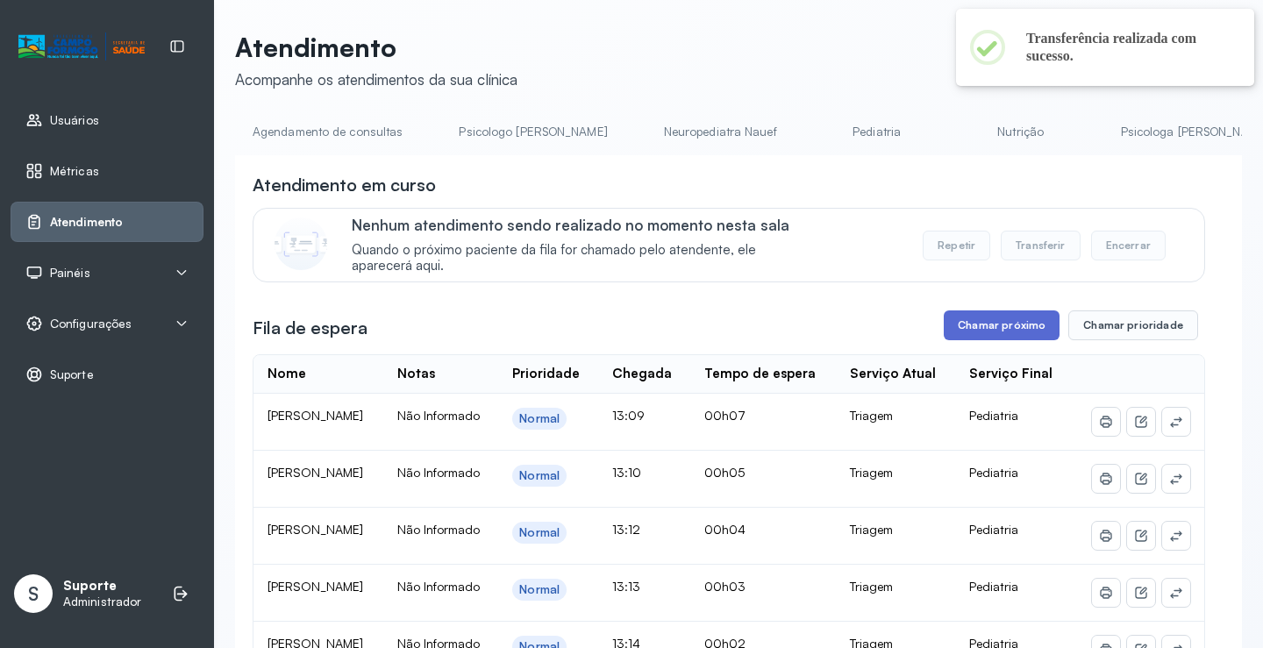
click at [1005, 338] on button "Chamar próximo" at bounding box center [1002, 326] width 116 height 30
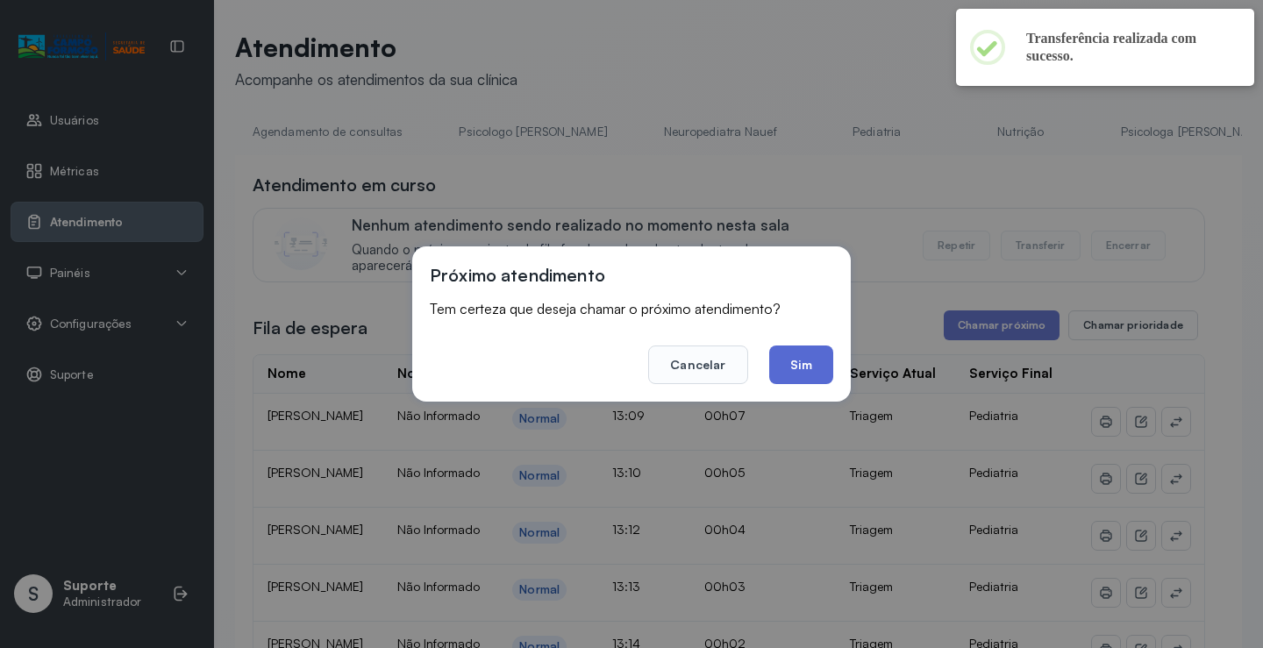
click at [798, 361] on button "Sim" at bounding box center [801, 365] width 64 height 39
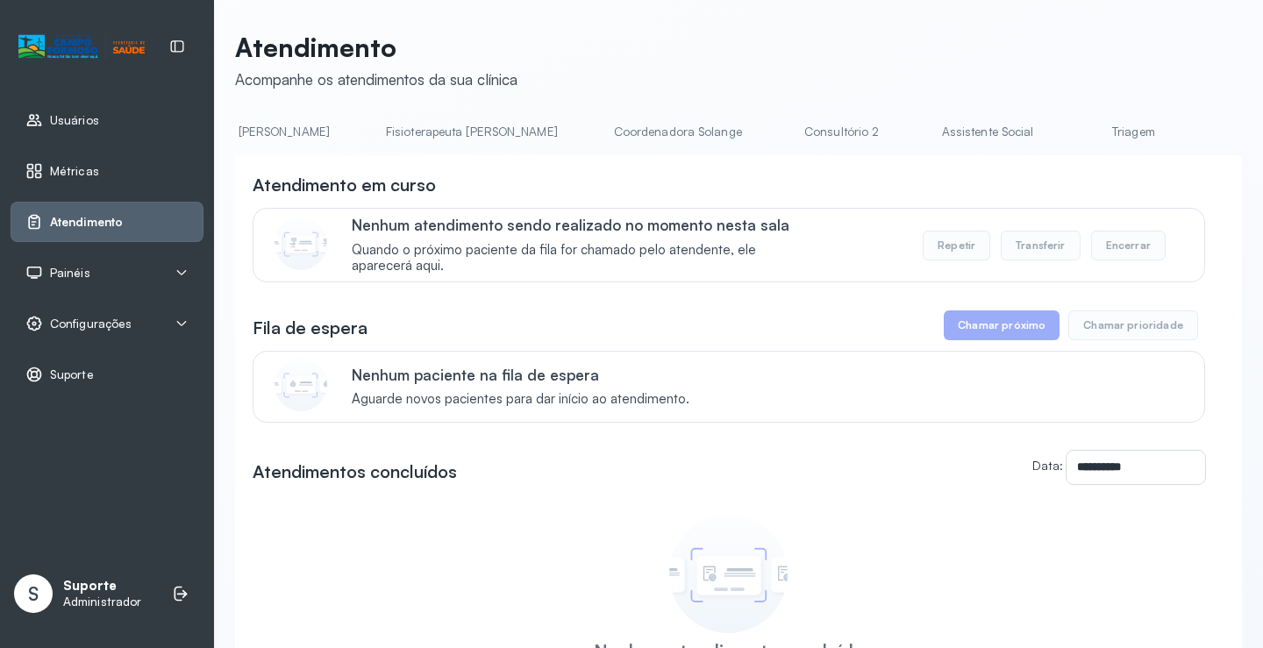
scroll to position [0, 1025]
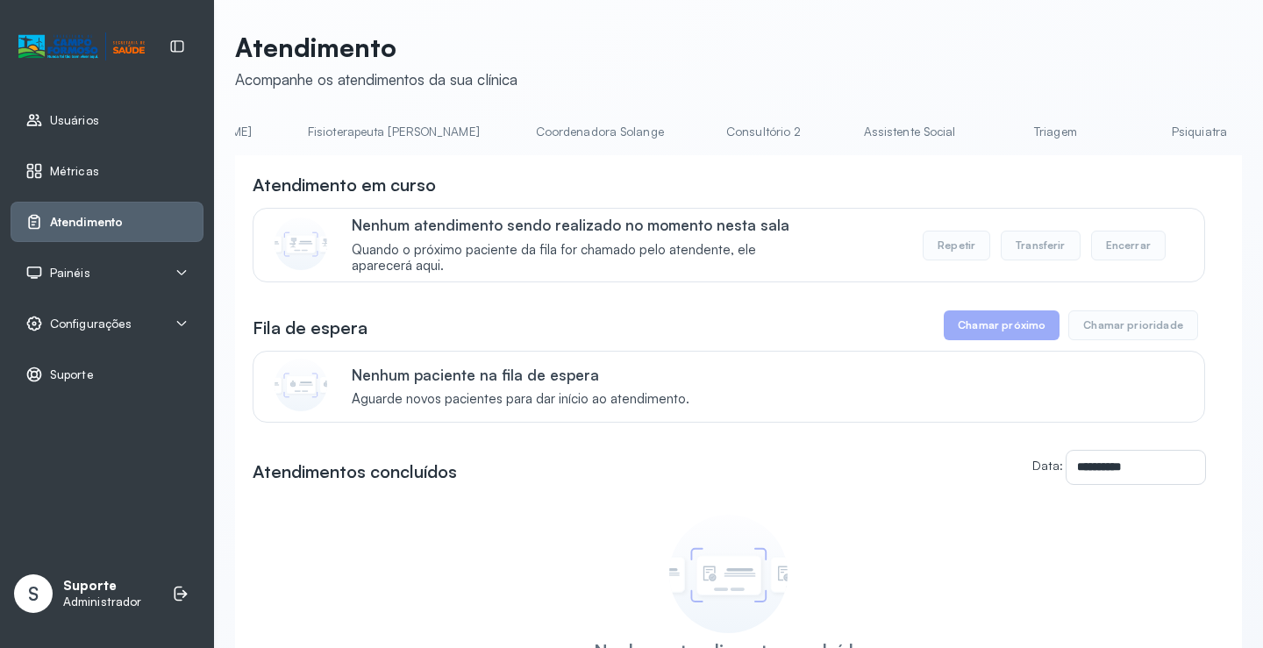
click at [994, 135] on link "Triagem" at bounding box center [1055, 132] width 123 height 29
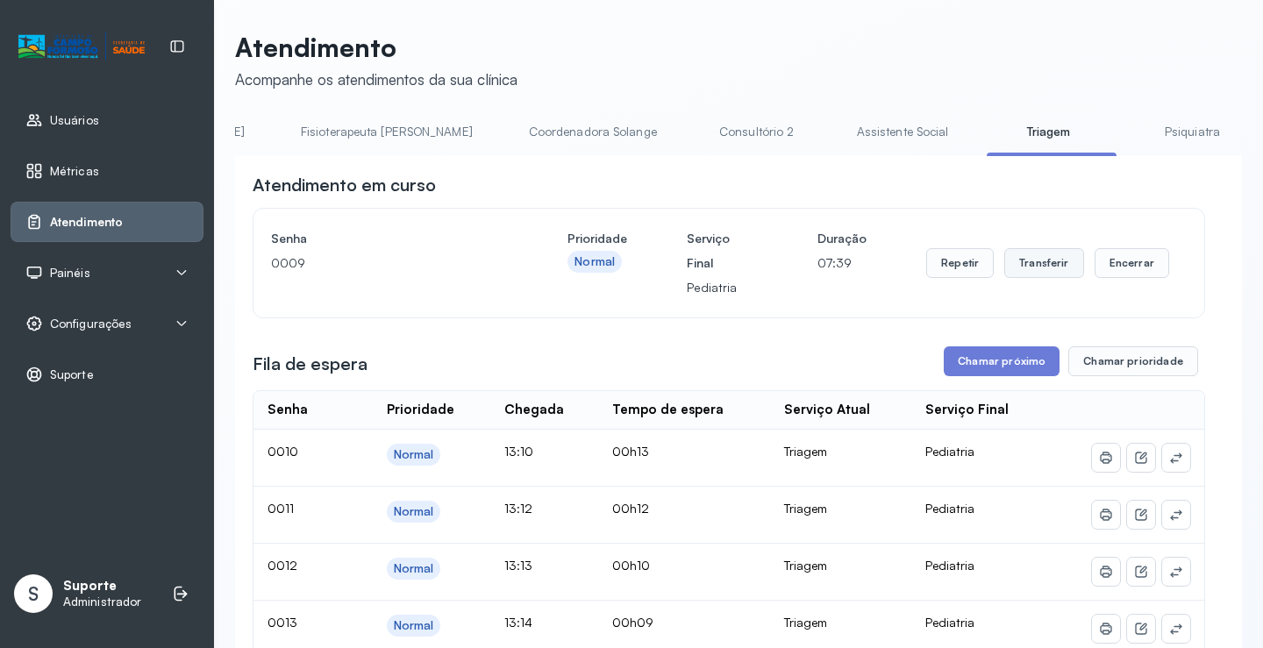
click at [1027, 265] on button "Transferir" at bounding box center [1045, 263] width 80 height 30
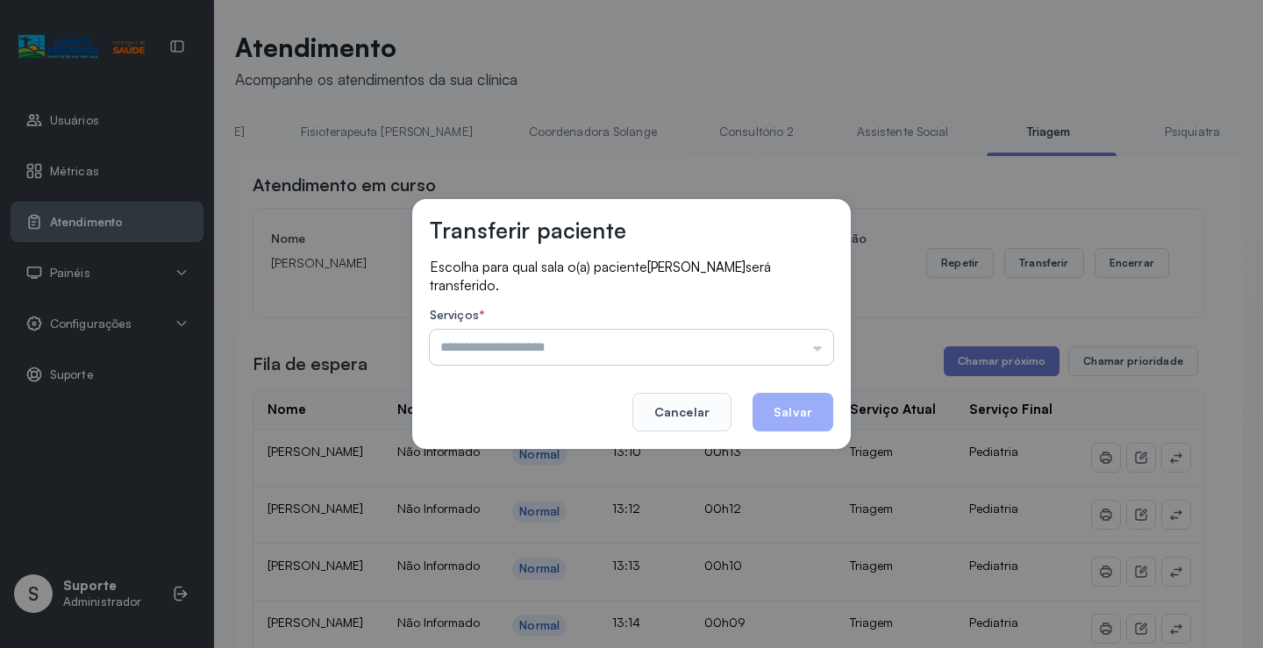
click at [825, 356] on input "text" at bounding box center [632, 347] width 404 height 35
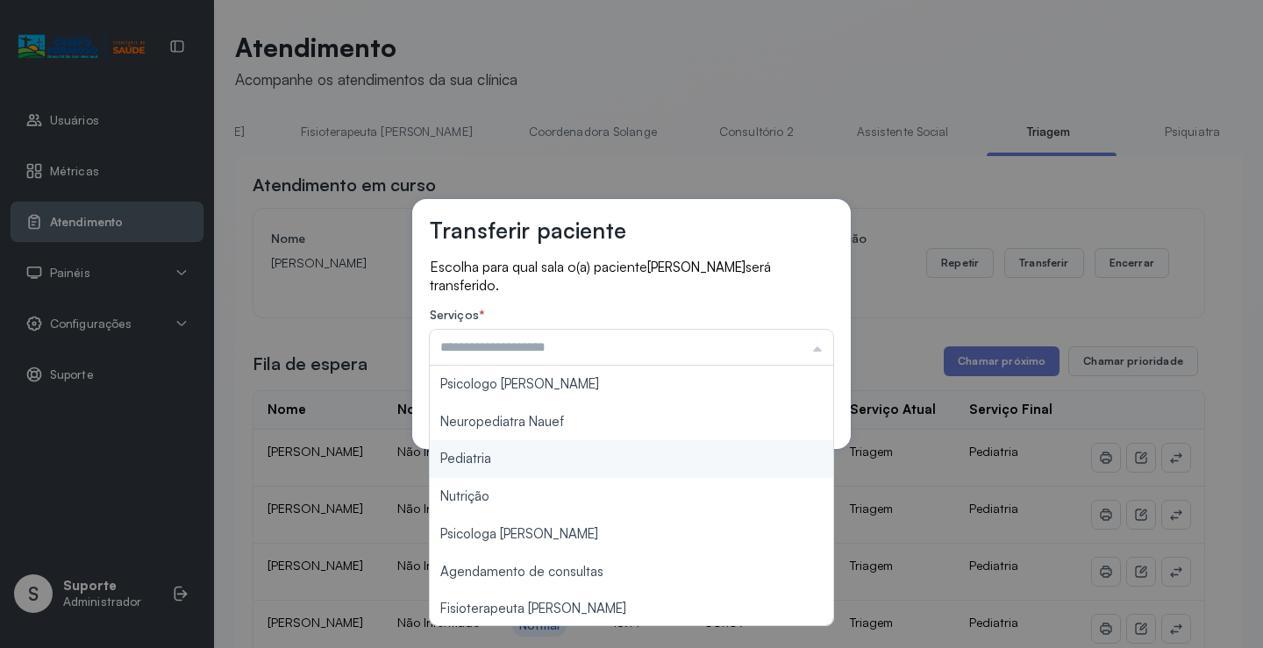
type input "*********"
click at [554, 463] on div "Transferir paciente Escolha para qual sala o(a) paciente BIANCA VITORIA SOUZA S…" at bounding box center [631, 324] width 1263 height 648
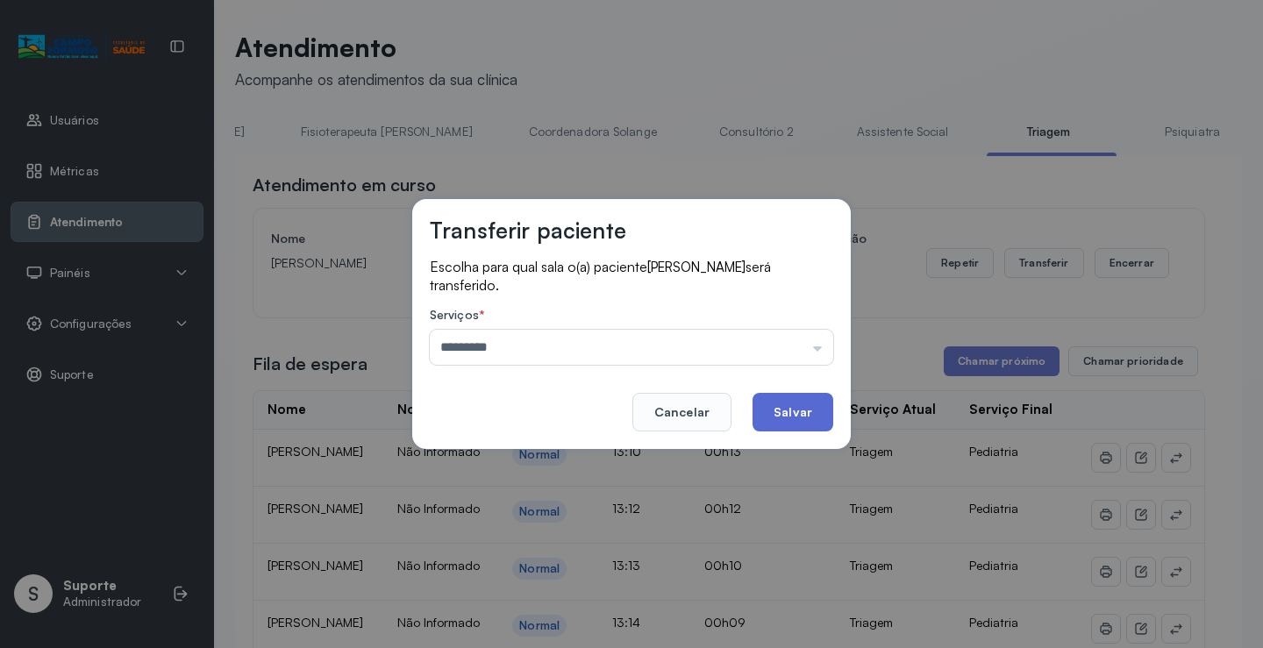
click at [776, 411] on button "Salvar" at bounding box center [793, 412] width 81 height 39
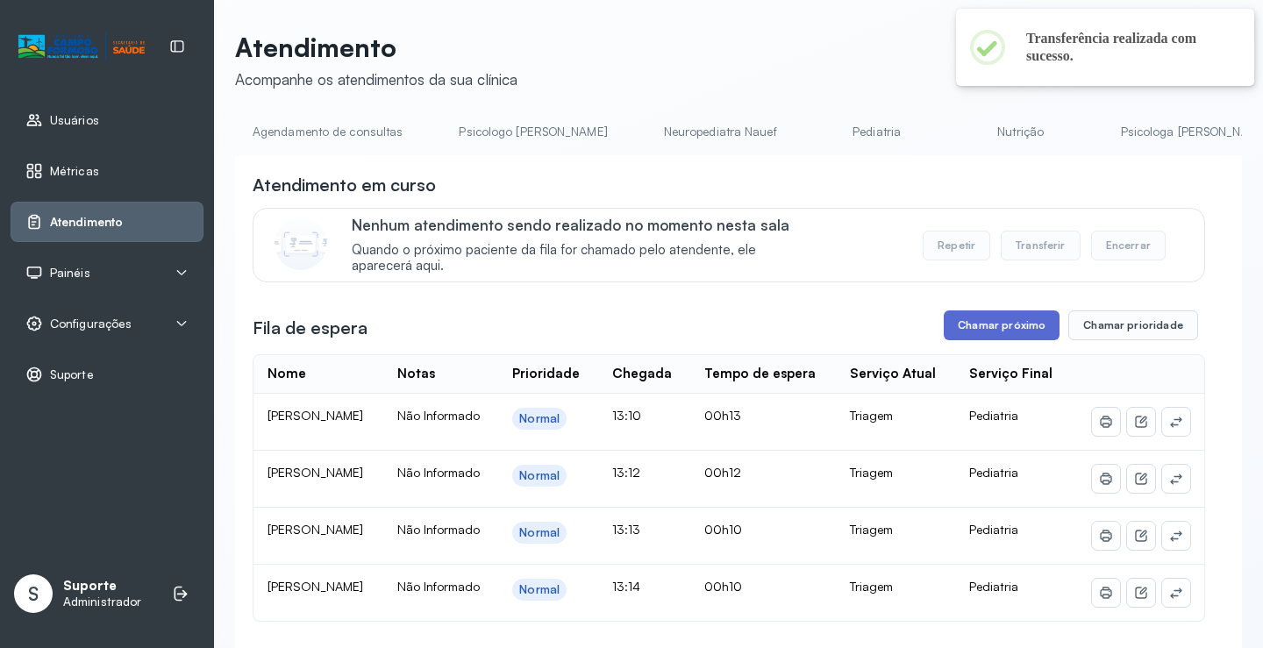
click at [1009, 336] on button "Chamar próximo" at bounding box center [1002, 326] width 116 height 30
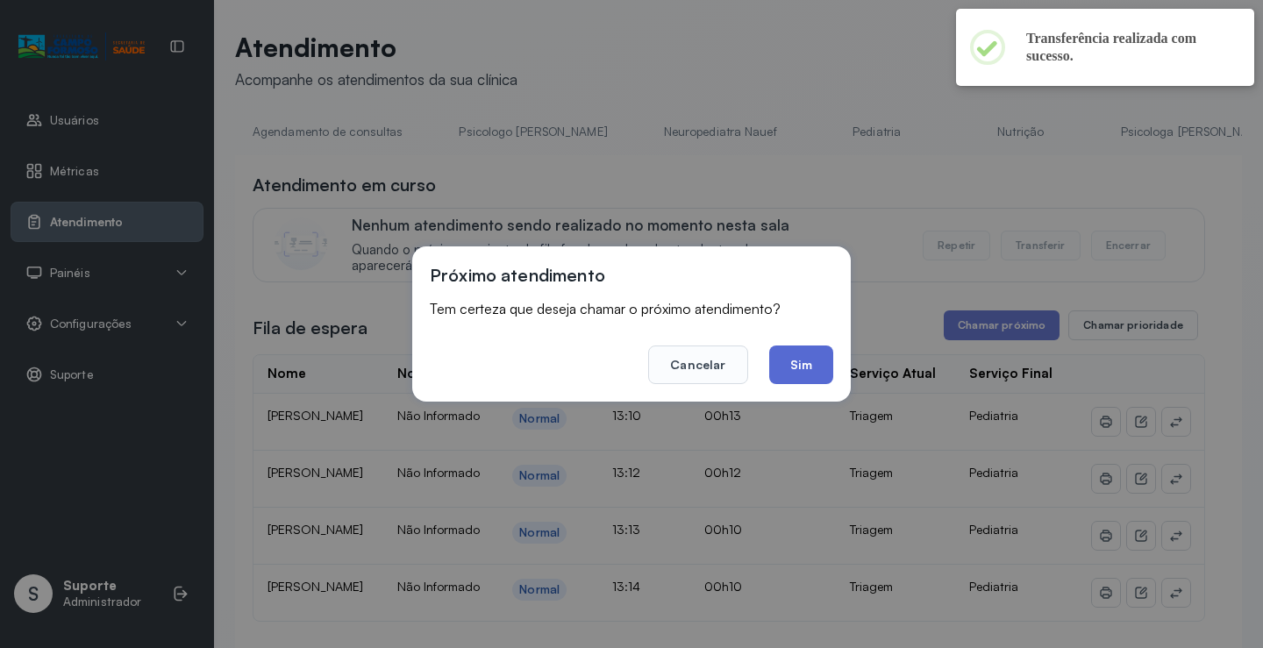
click at [807, 369] on button "Sim" at bounding box center [801, 365] width 64 height 39
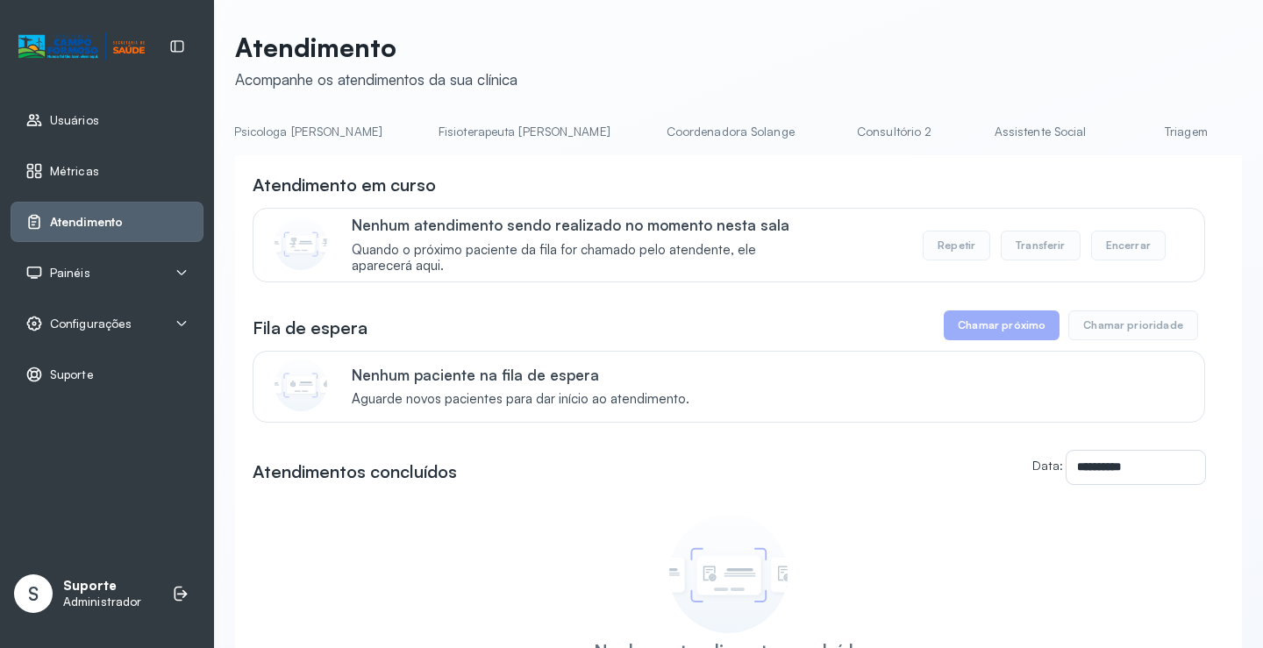
scroll to position [0, 943]
click at [1076, 130] on link "Triagem" at bounding box center [1137, 132] width 123 height 29
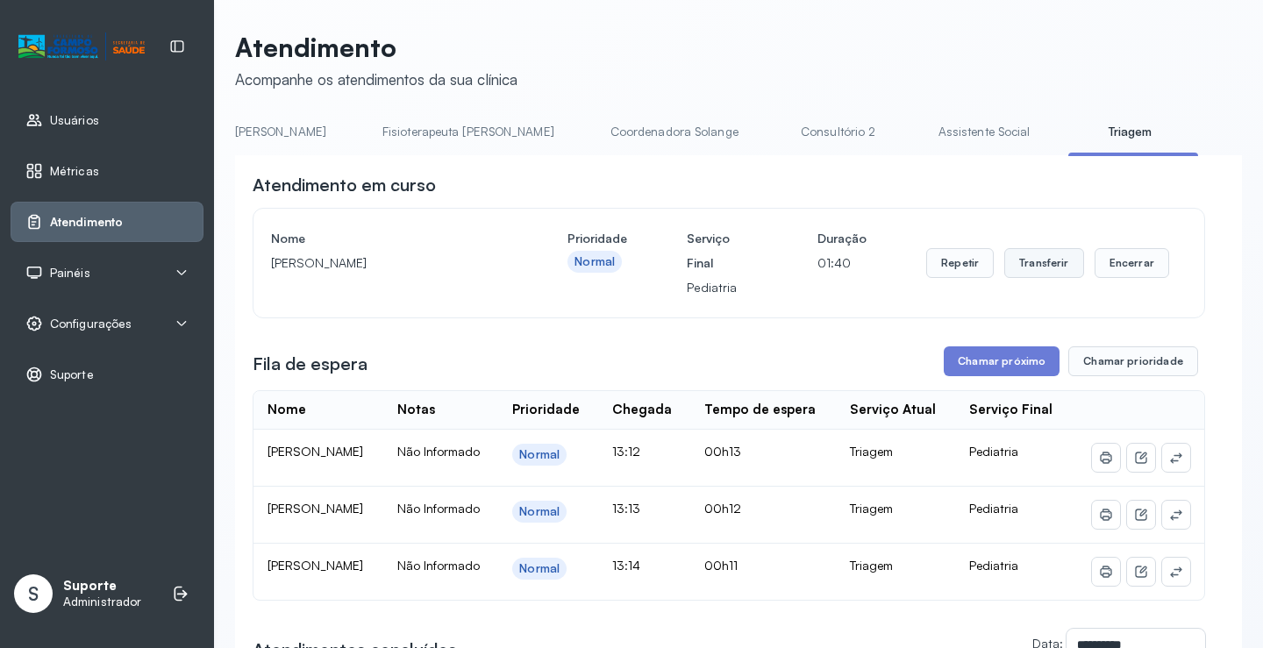
click at [1034, 268] on button "Transferir" at bounding box center [1045, 263] width 80 height 30
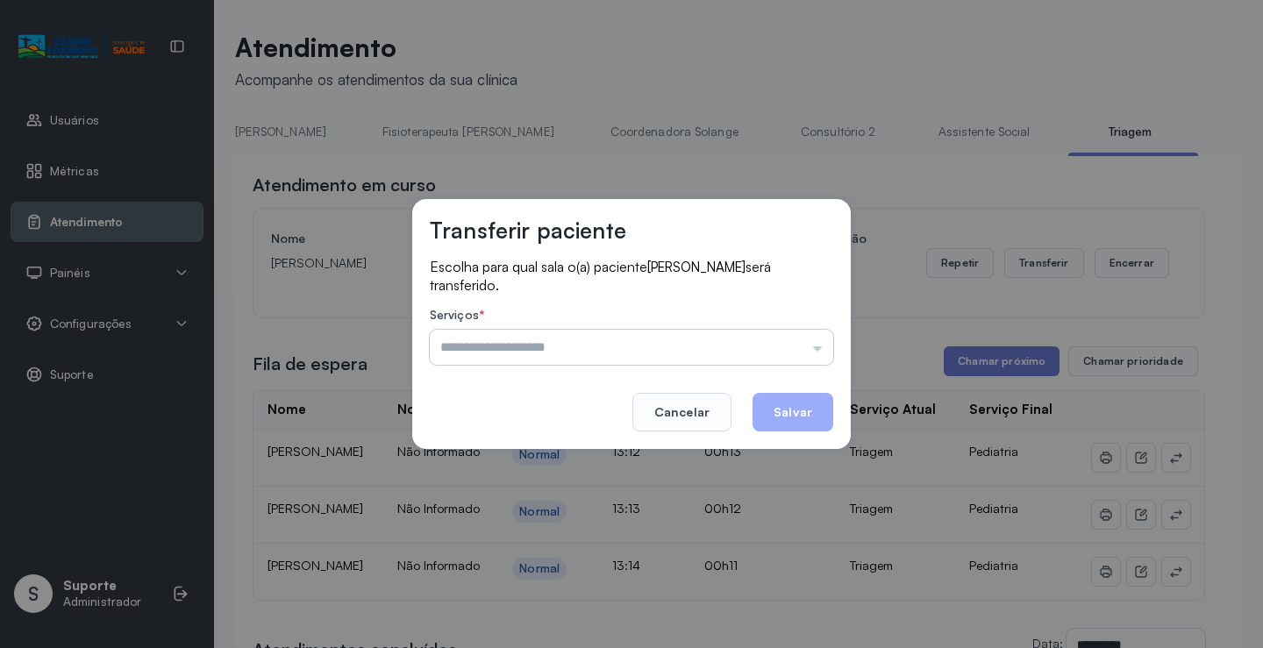
click at [819, 352] on input "text" at bounding box center [632, 347] width 404 height 35
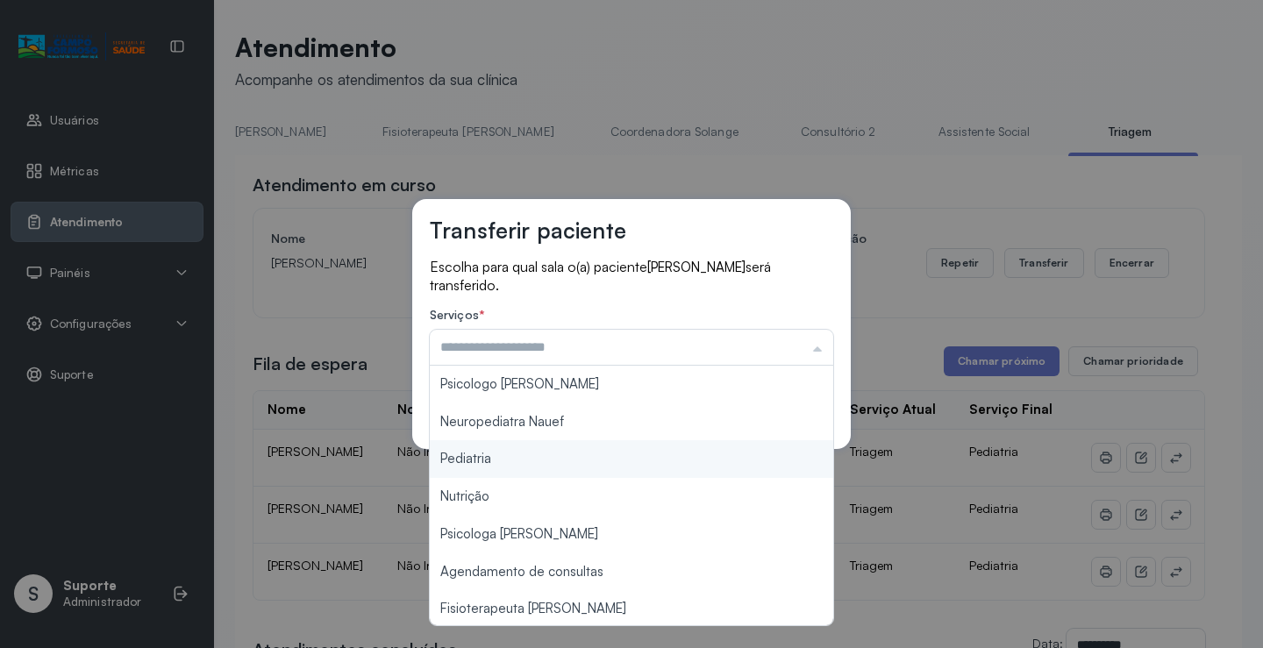
type input "*********"
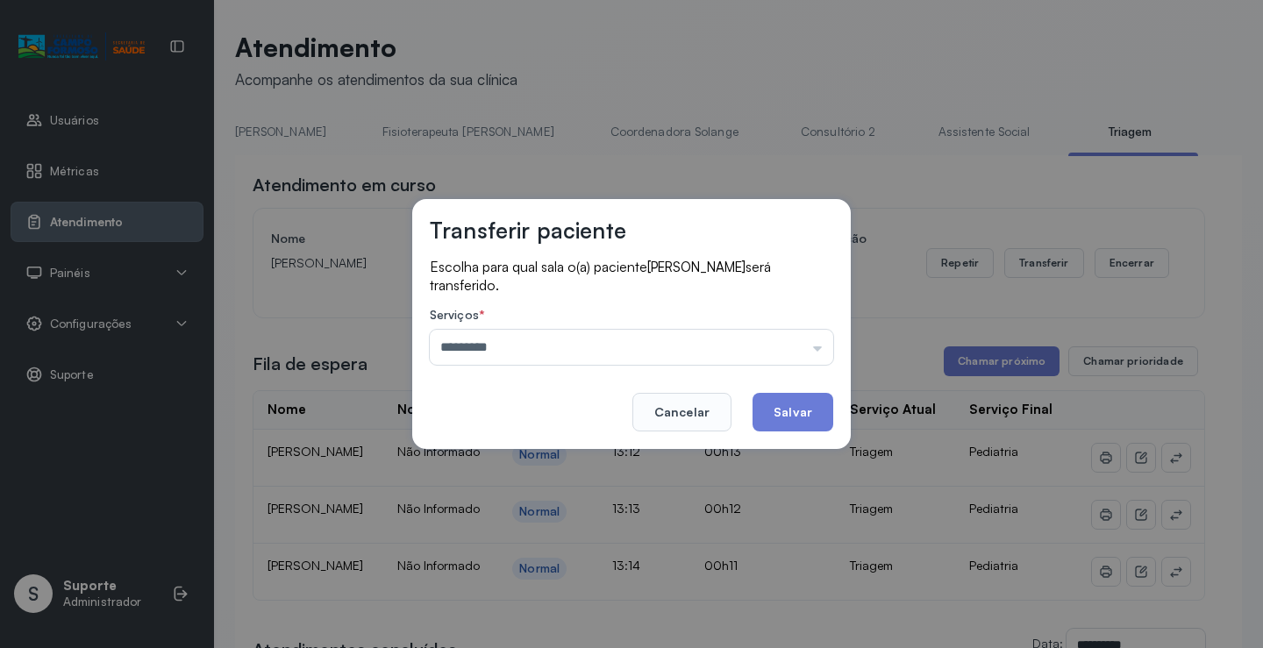
click at [497, 452] on div "Transferir paciente Escolha para qual sala o(a) paciente ELIZA SOARES SILVA ser…" at bounding box center [631, 324] width 1263 height 648
click at [800, 404] on button "Salvar" at bounding box center [793, 412] width 81 height 39
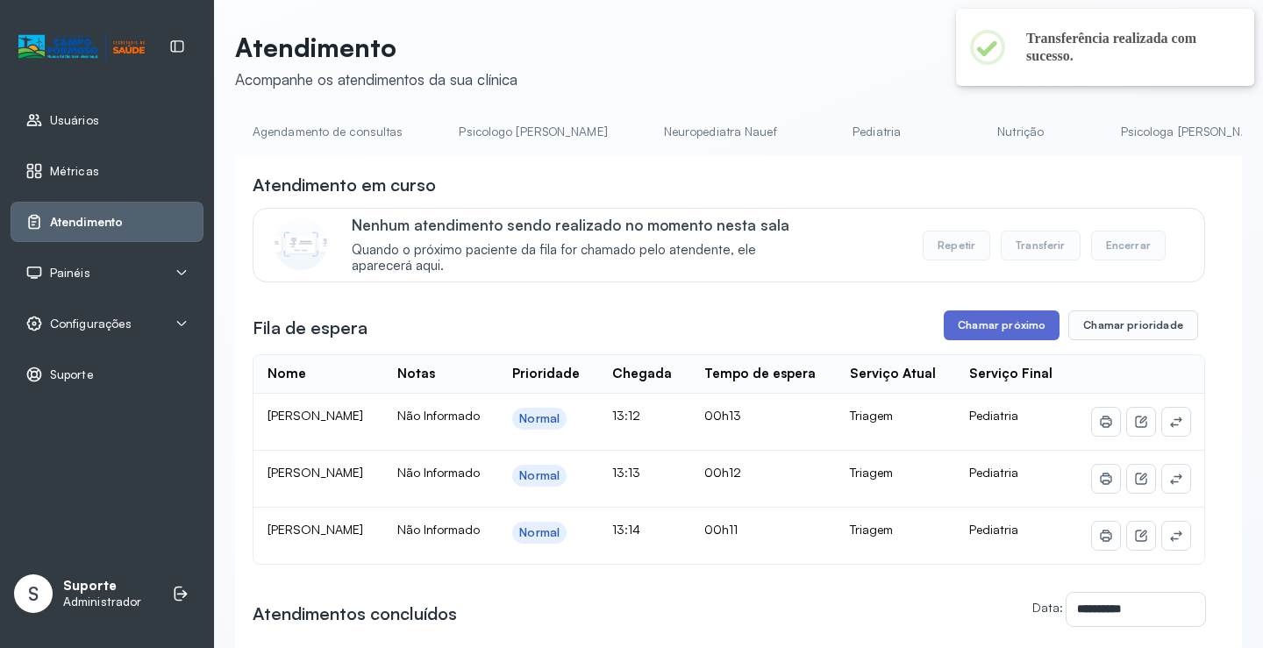
click at [990, 329] on button "Chamar próximo" at bounding box center [1002, 326] width 116 height 30
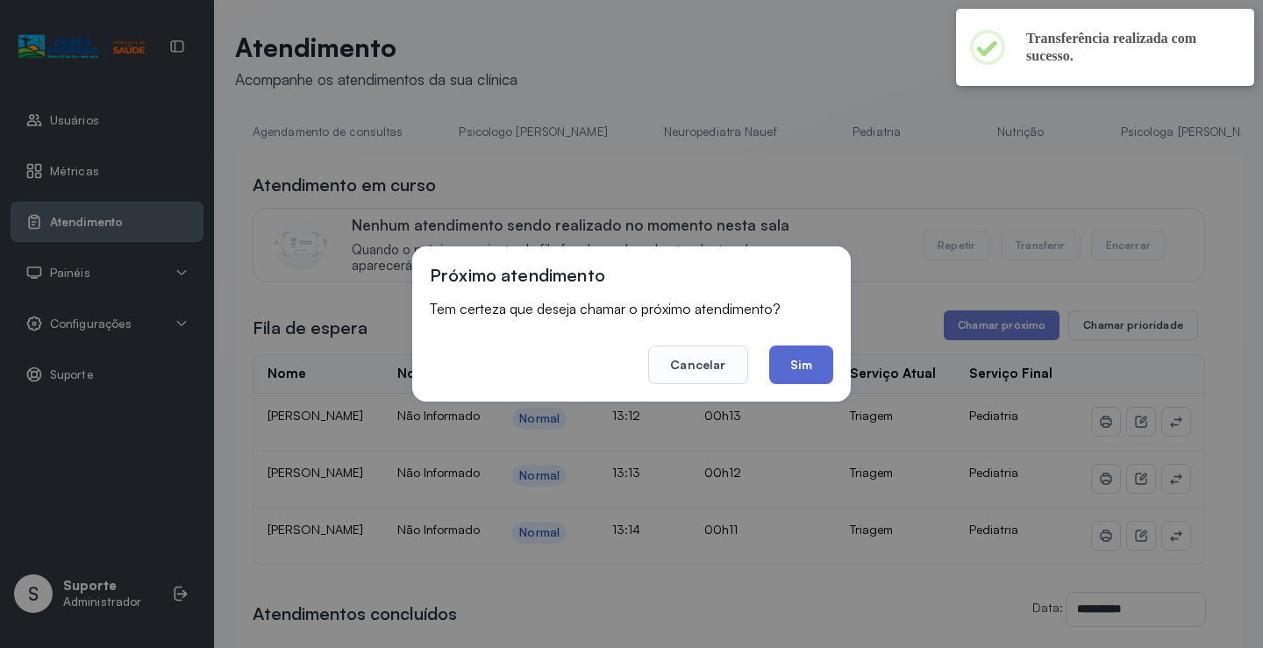
click at [809, 369] on button "Sim" at bounding box center [801, 365] width 64 height 39
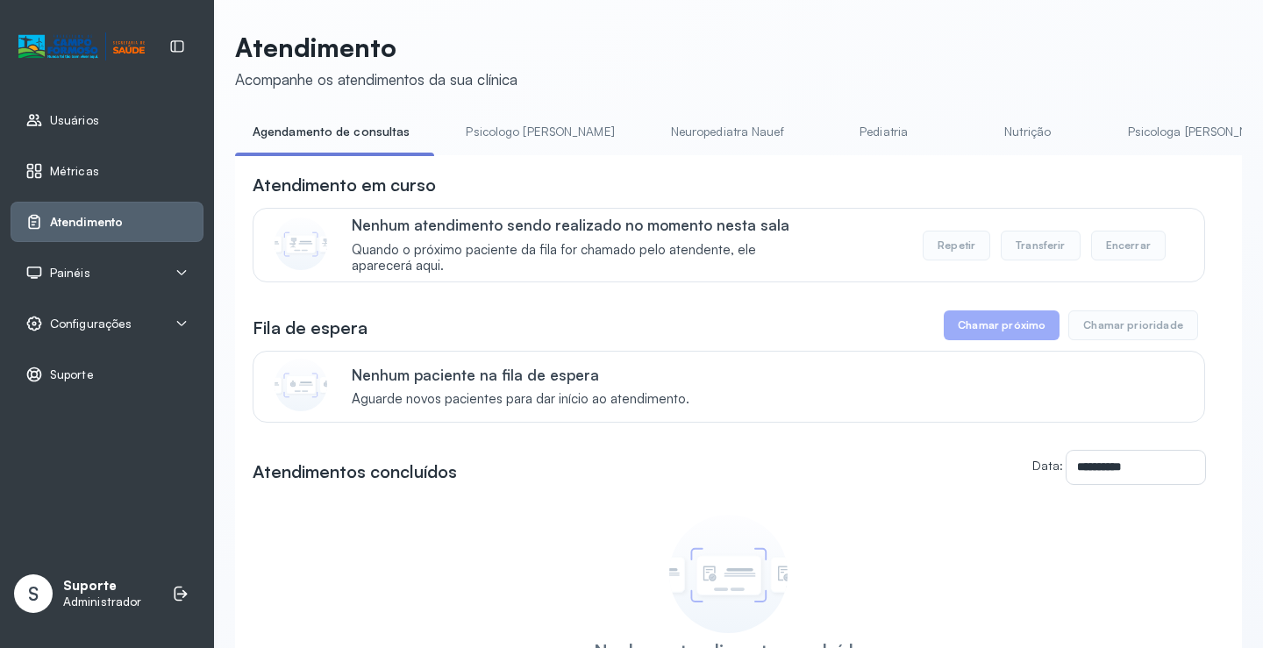
click at [483, 163] on div "**********" at bounding box center [738, 479] width 1007 height 649
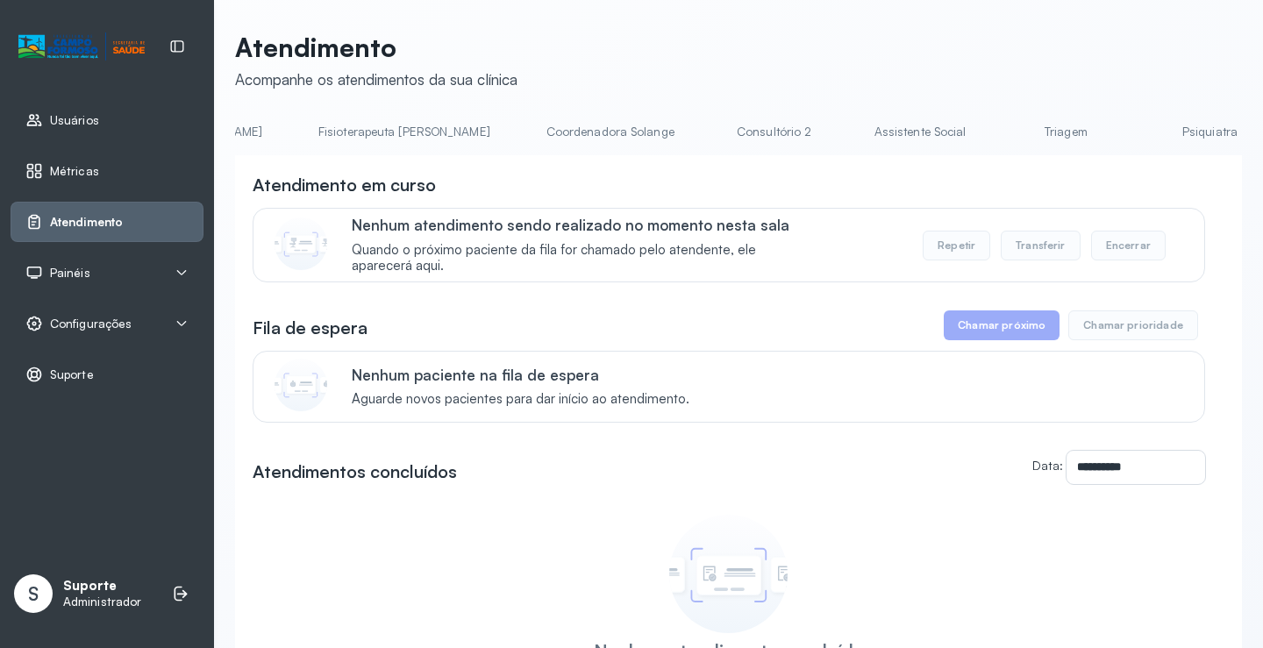
click at [1005, 140] on link "Triagem" at bounding box center [1066, 132] width 123 height 29
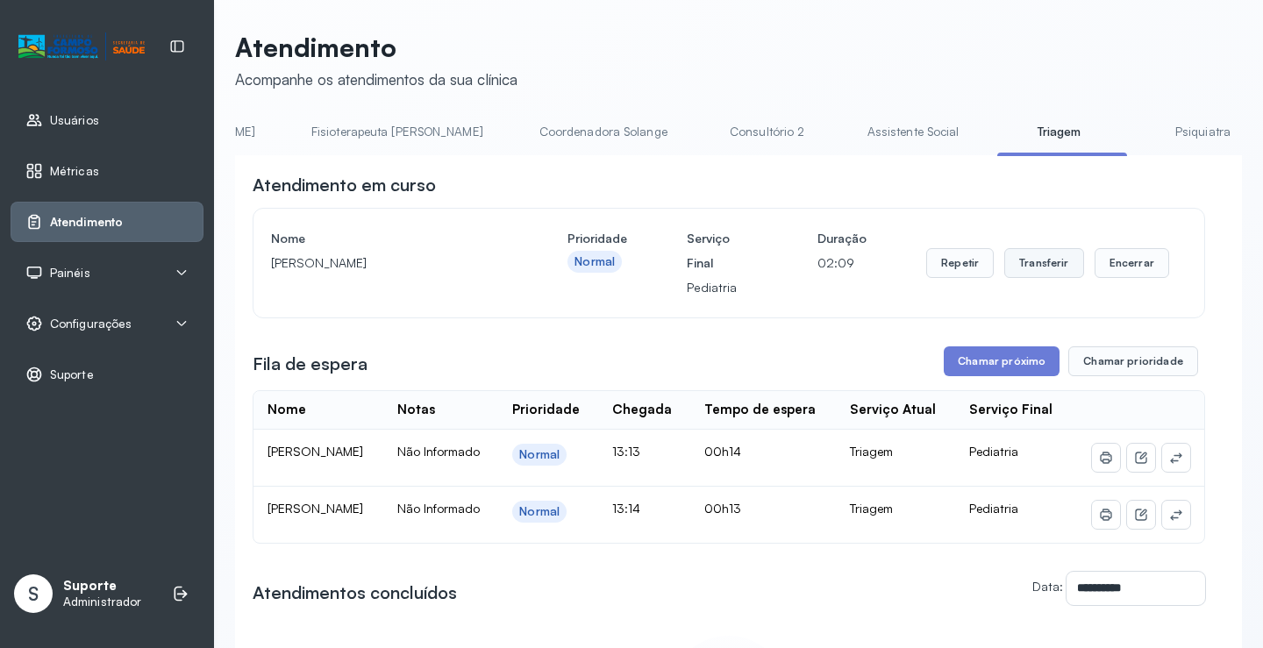
click at [1046, 271] on button "Transferir" at bounding box center [1045, 263] width 80 height 30
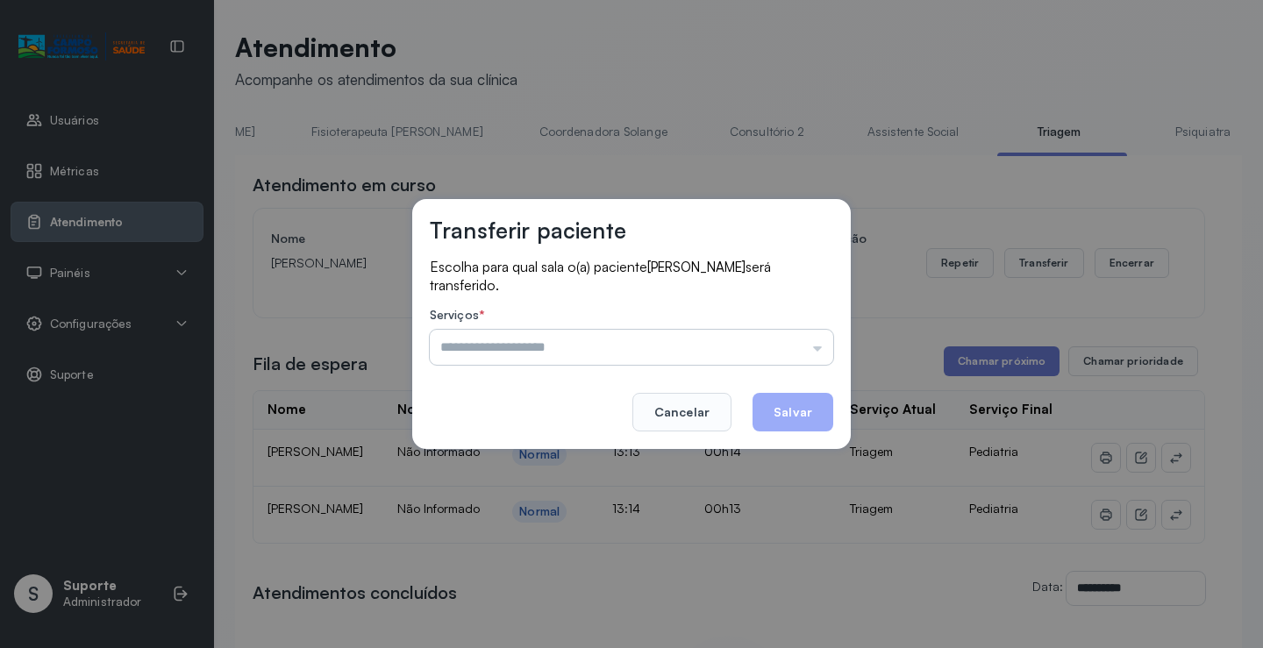
click at [820, 357] on input "text" at bounding box center [632, 347] width 404 height 35
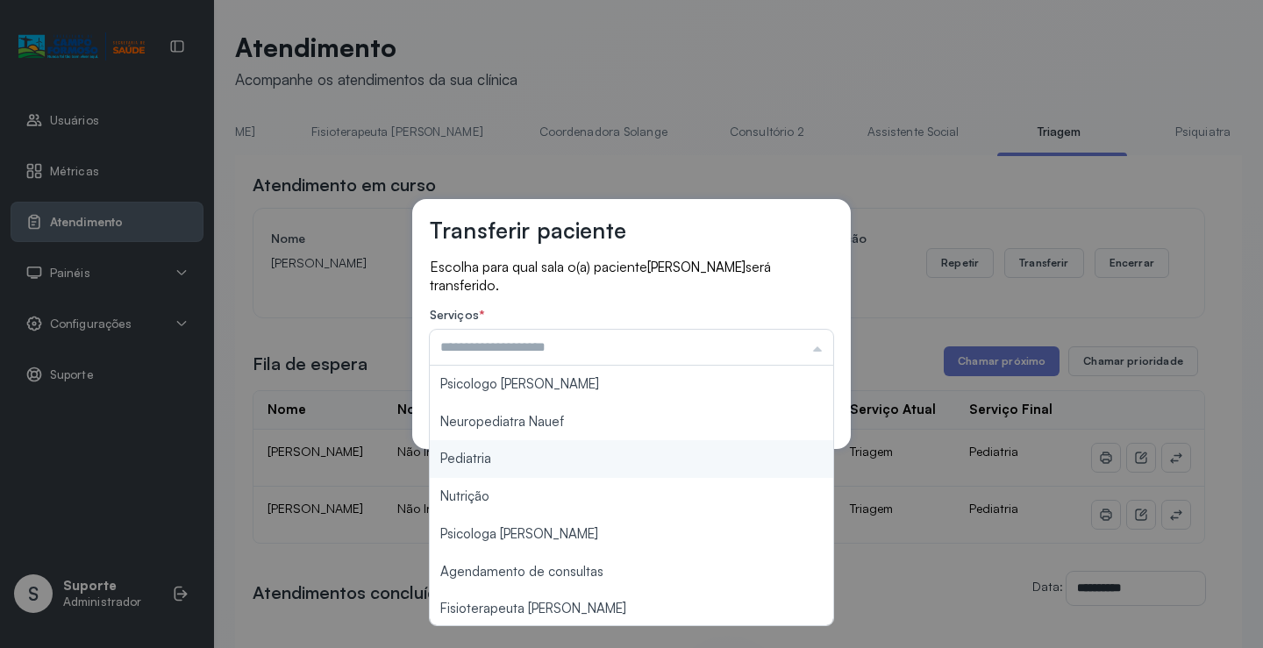
type input "*********"
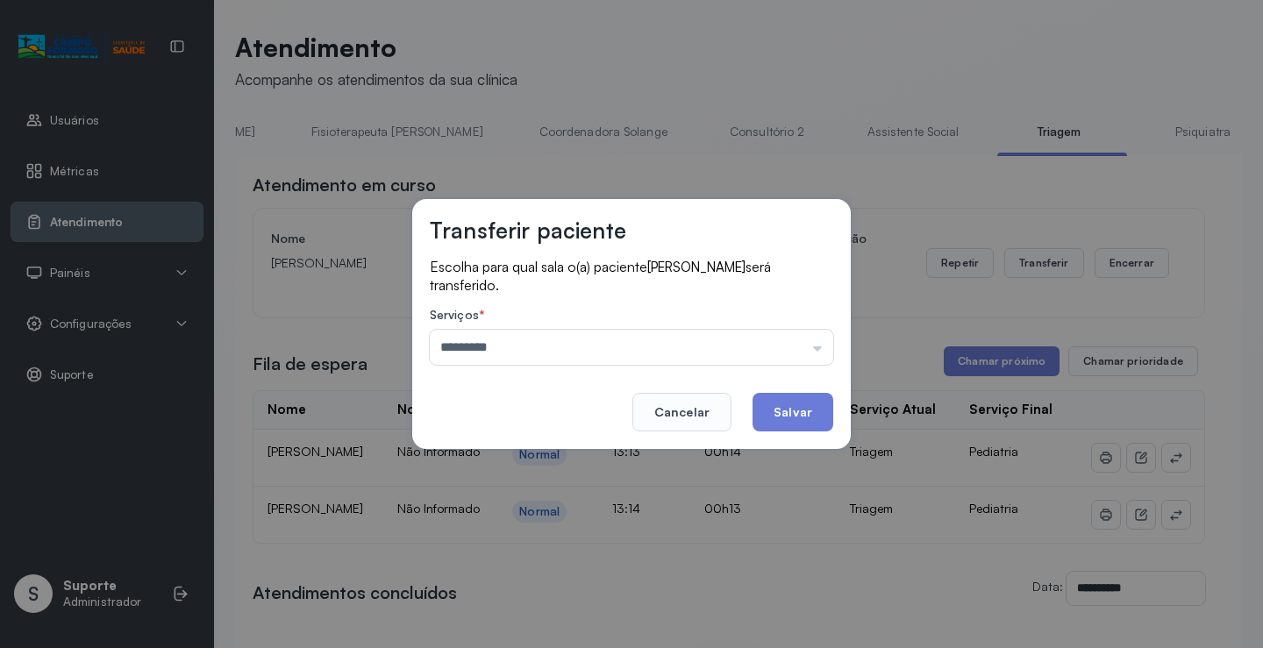
click at [508, 456] on div "Transferir paciente Escolha para qual sala o(a) paciente LUCAS LAGO MOREIRA DA …" at bounding box center [631, 324] width 1263 height 648
drag, startPoint x: 789, startPoint y: 412, endPoint x: 815, endPoint y: 404, distance: 27.5
click at [795, 412] on button "Salvar" at bounding box center [793, 412] width 81 height 39
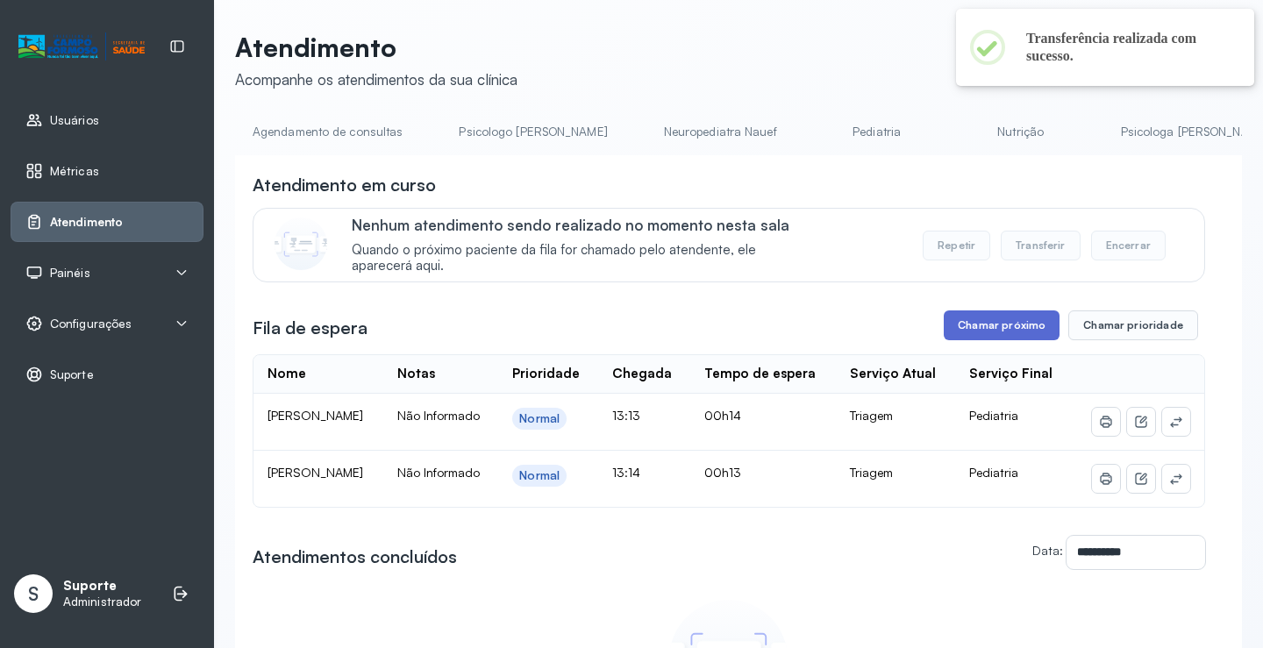
click at [1010, 338] on button "Chamar próximo" at bounding box center [1002, 326] width 116 height 30
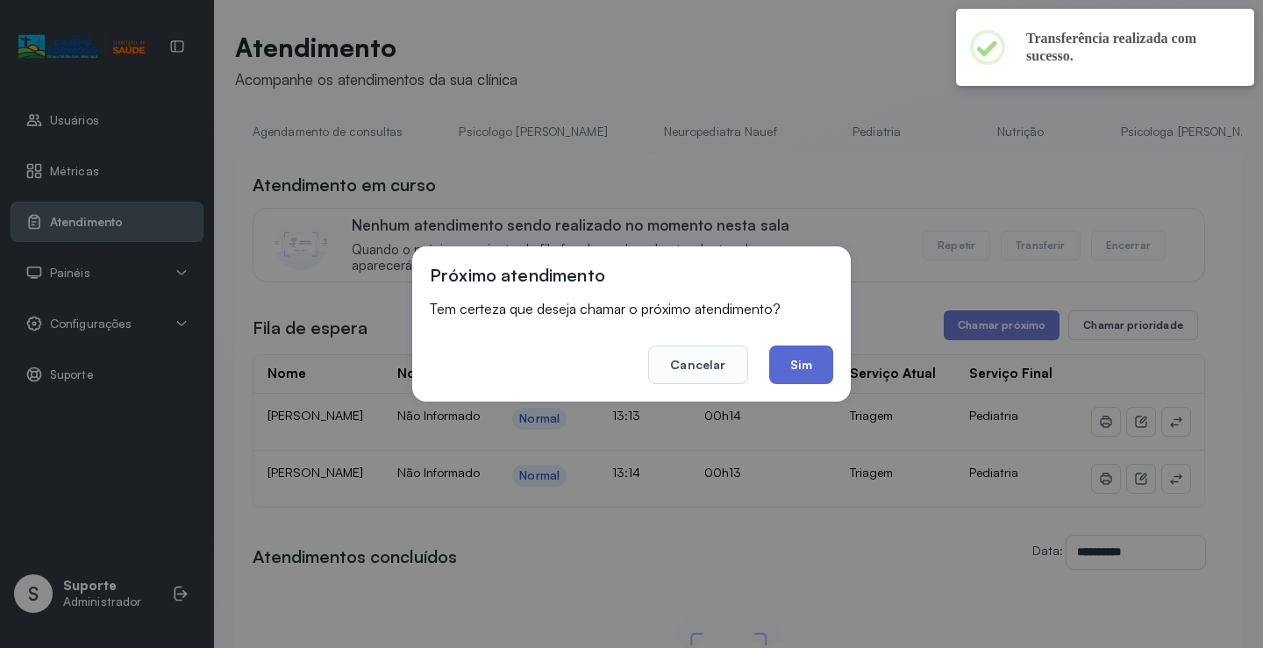
click at [808, 369] on button "Sim" at bounding box center [801, 365] width 64 height 39
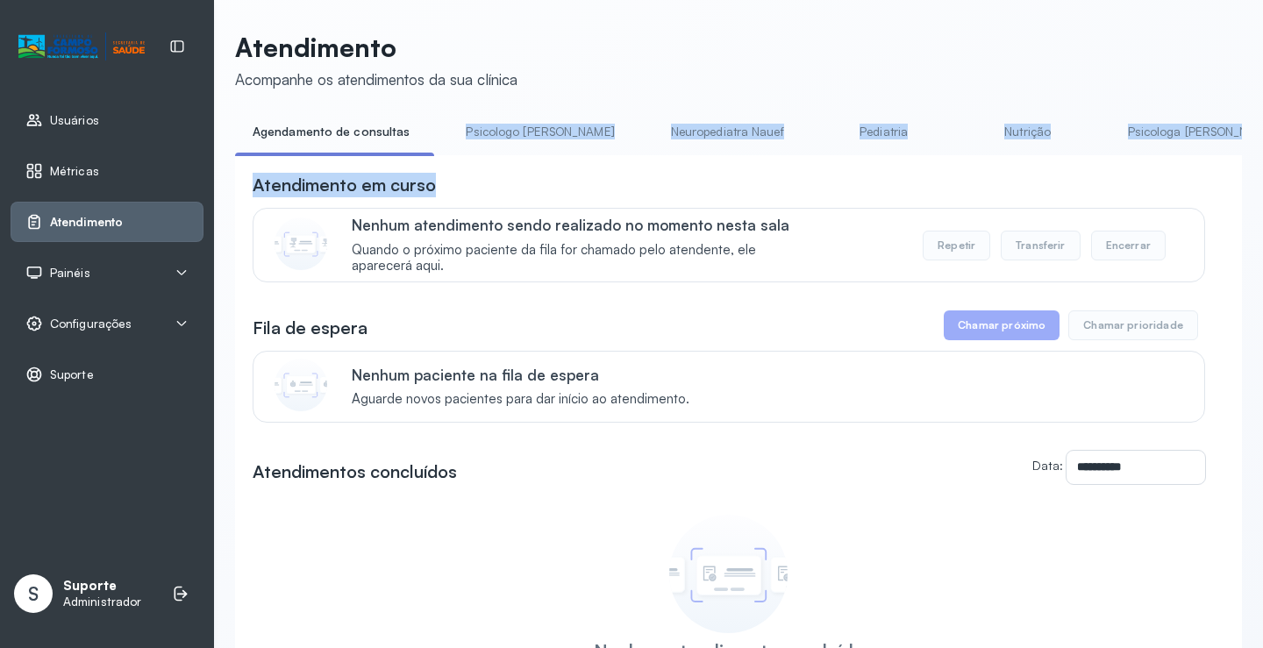
drag, startPoint x: 451, startPoint y: 155, endPoint x: 505, endPoint y: 165, distance: 54.4
click at [505, 165] on div "**********" at bounding box center [738, 462] width 1007 height 688
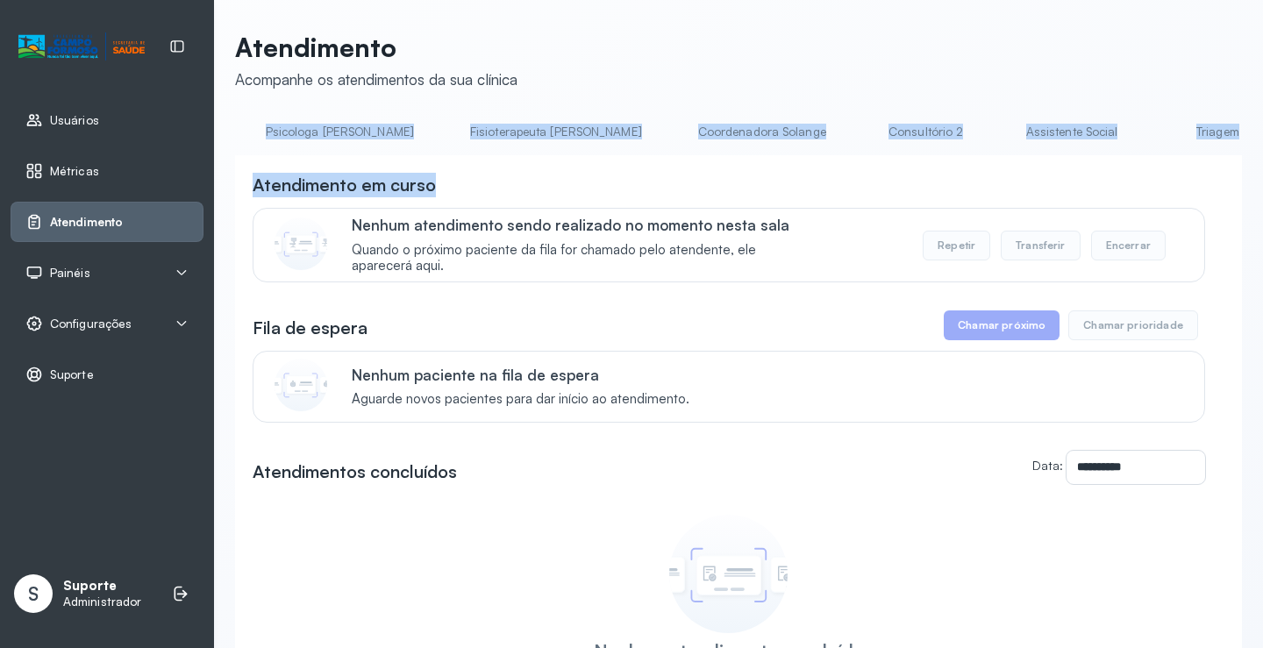
scroll to position [0, 949]
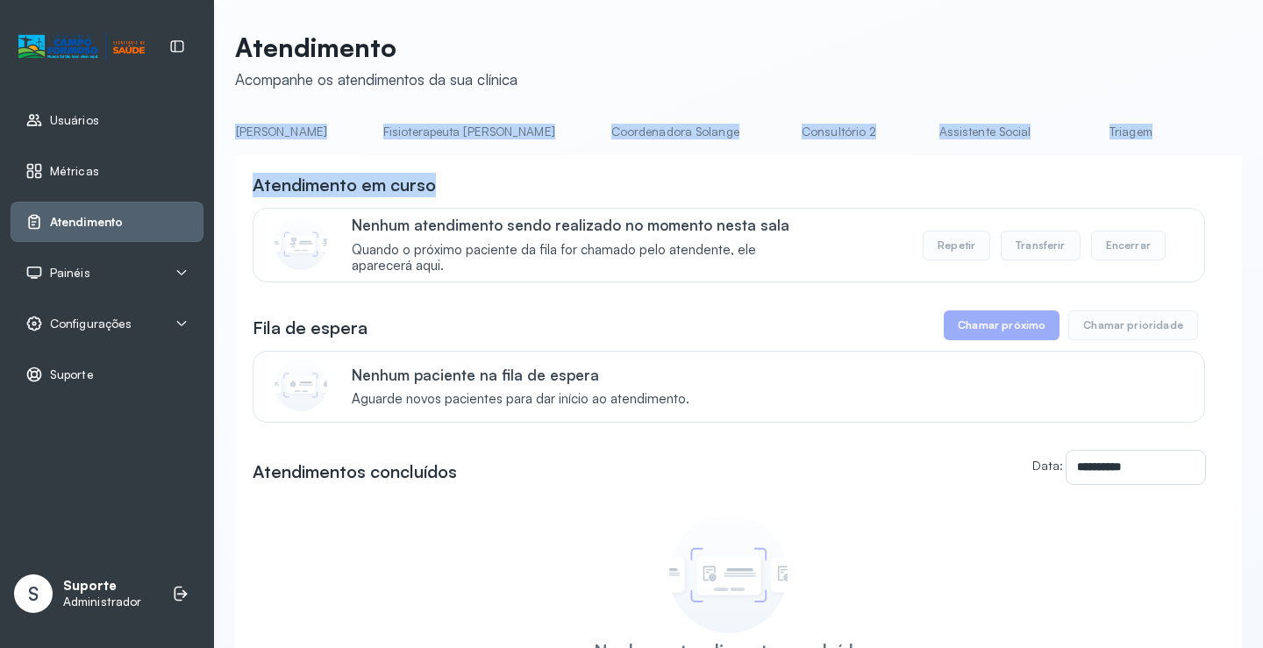
click at [1070, 132] on link "Triagem" at bounding box center [1131, 132] width 123 height 29
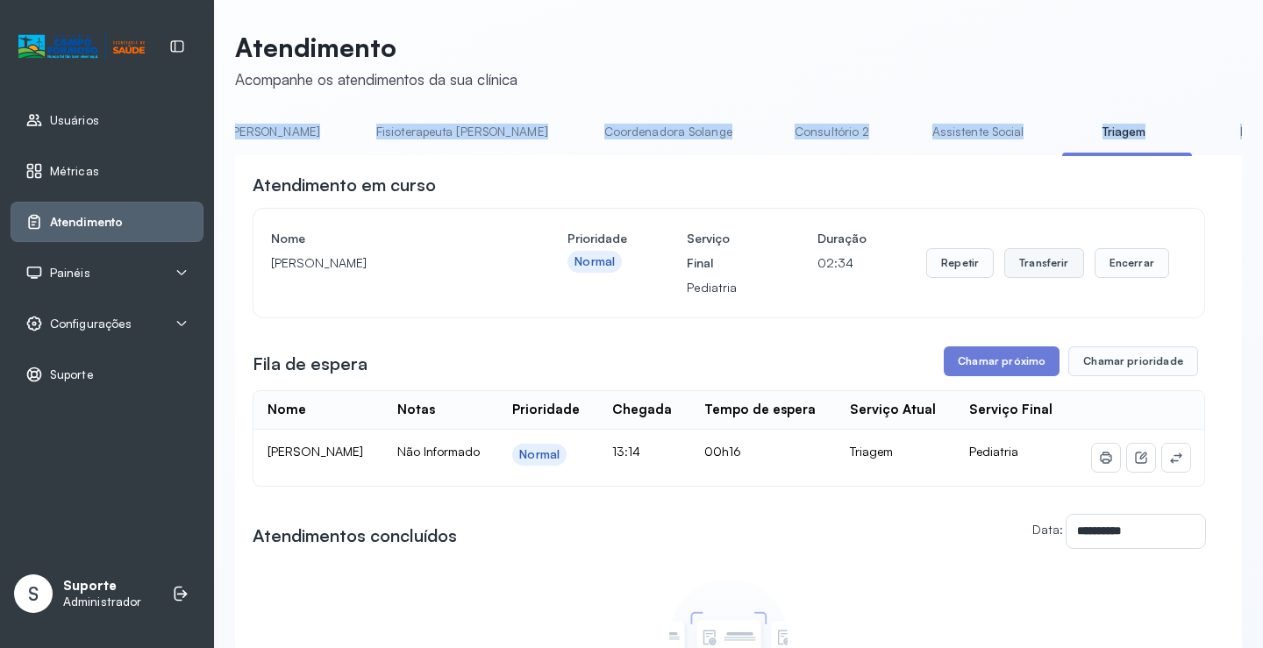
click at [1047, 268] on button "Transferir" at bounding box center [1045, 263] width 80 height 30
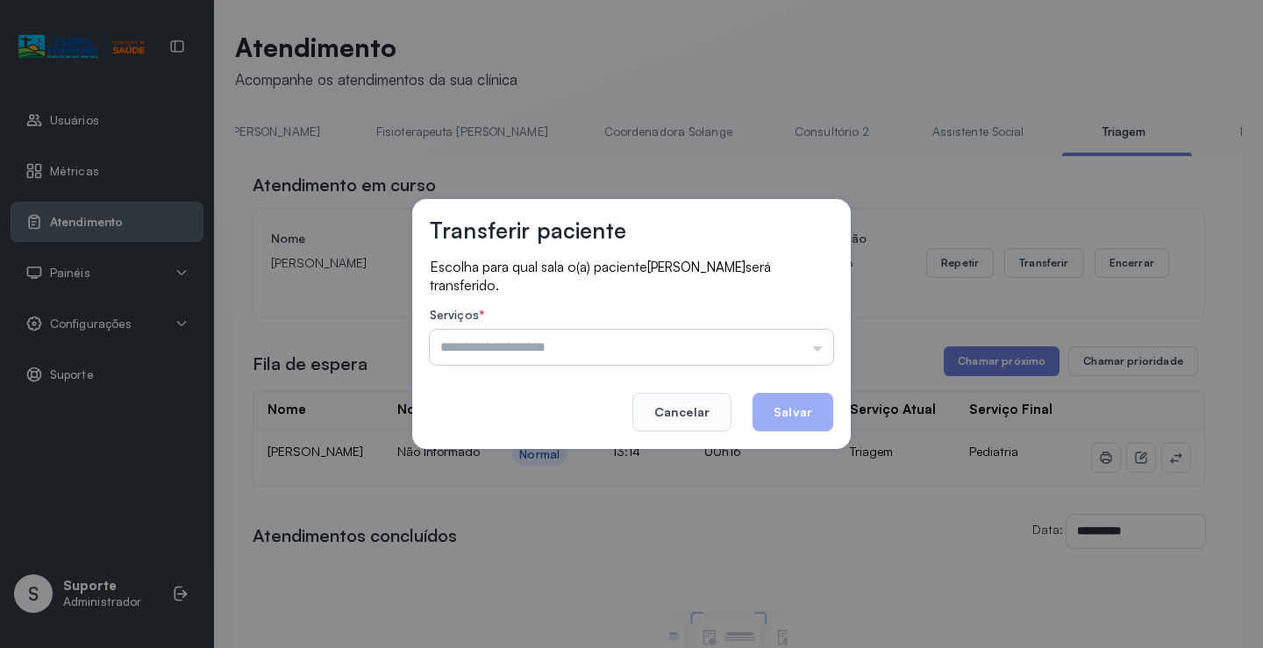
click at [815, 353] on input "text" at bounding box center [632, 347] width 404 height 35
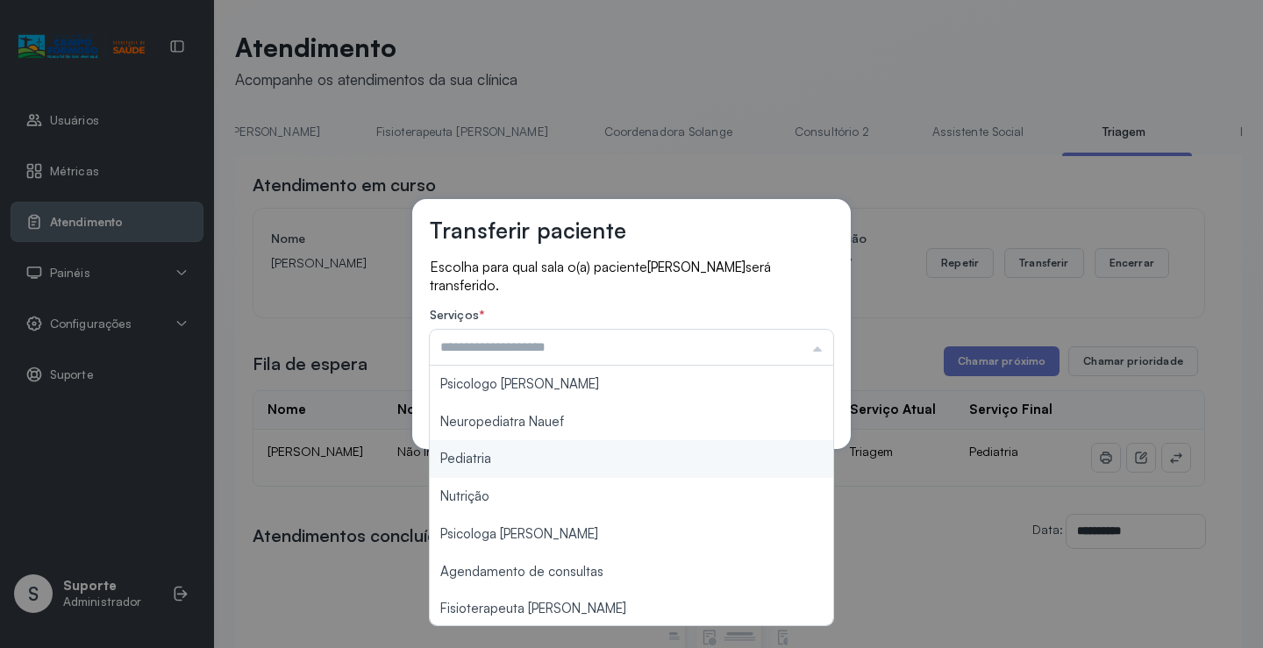
type input "*********"
drag, startPoint x: 536, startPoint y: 463, endPoint x: 564, endPoint y: 464, distance: 28.1
click at [559, 463] on div "Transferir paciente Escolha para qual sala o(a) paciente JHEYSSON SANTANA TORRE…" at bounding box center [631, 324] width 1263 height 648
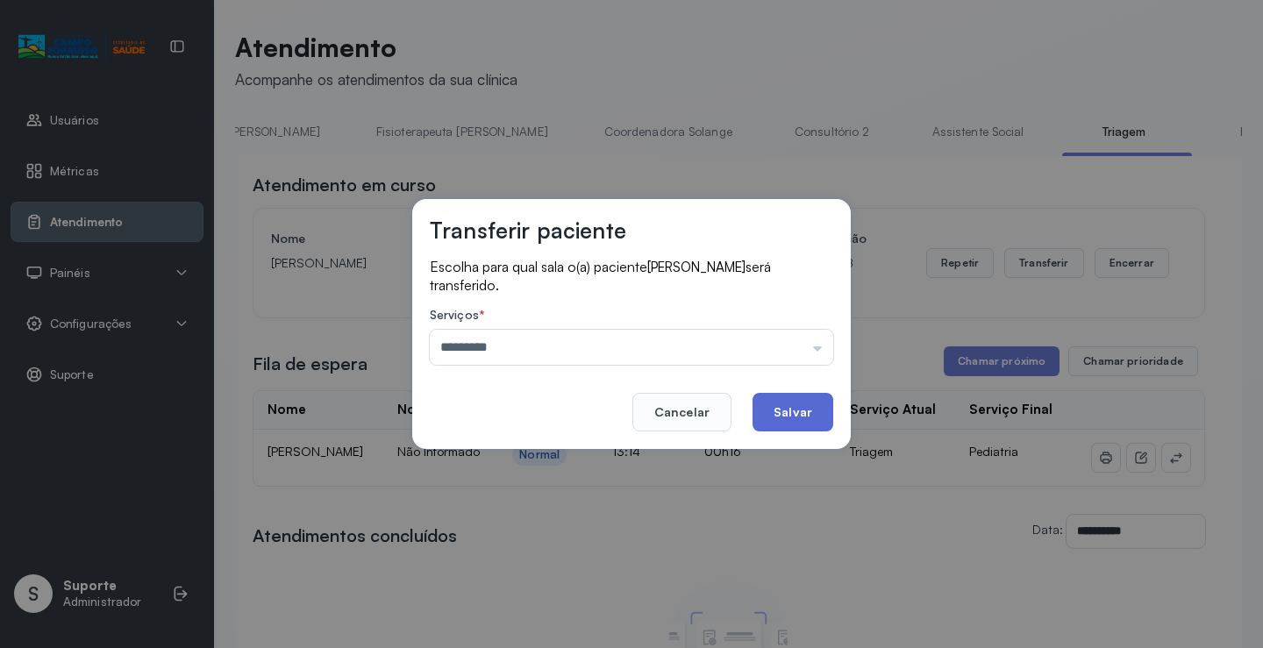
click at [792, 404] on button "Salvar" at bounding box center [793, 412] width 81 height 39
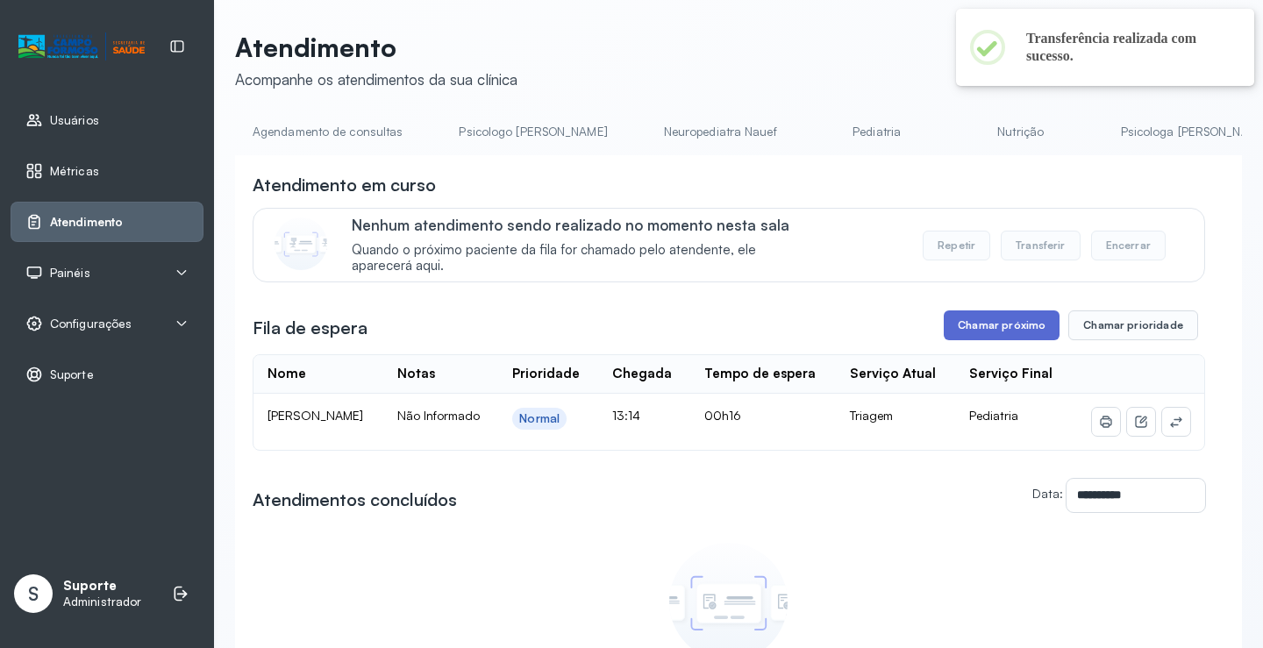
click at [1008, 320] on button "Chamar próximo" at bounding box center [1002, 326] width 116 height 30
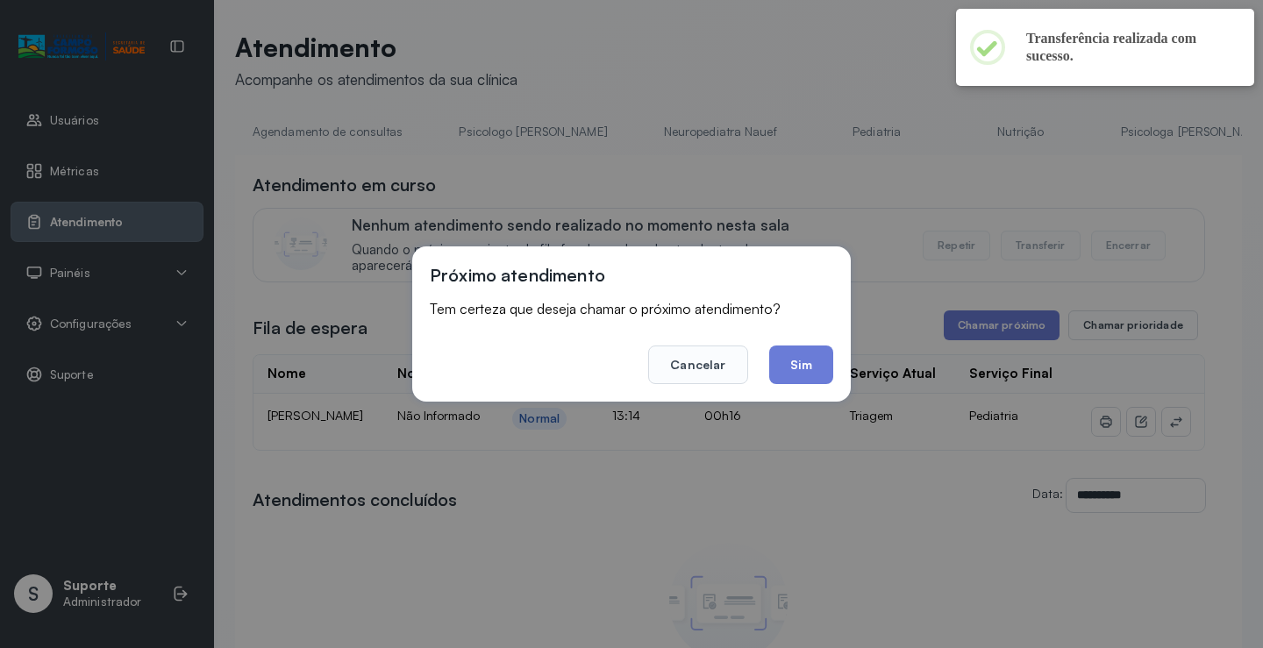
drag, startPoint x: 802, startPoint y: 371, endPoint x: 769, endPoint y: 354, distance: 36.5
click at [803, 369] on button "Sim" at bounding box center [801, 365] width 64 height 39
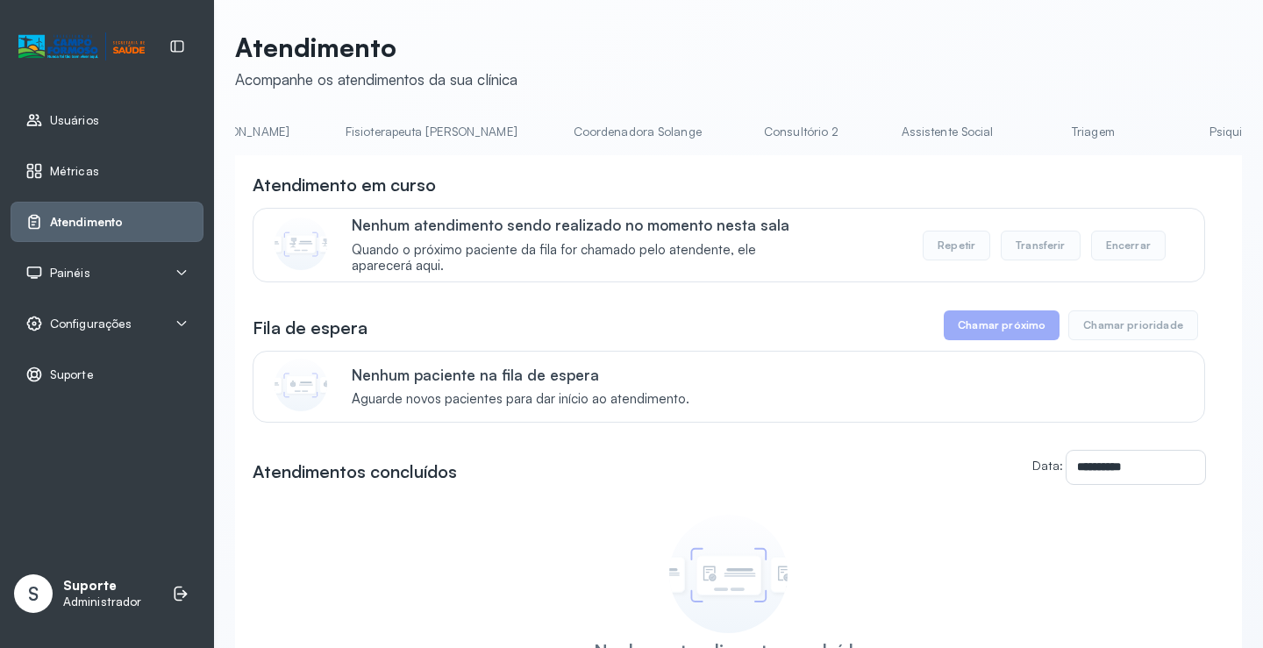
scroll to position [0, 1013]
click at [1006, 131] on link "Triagem" at bounding box center [1067, 132] width 123 height 29
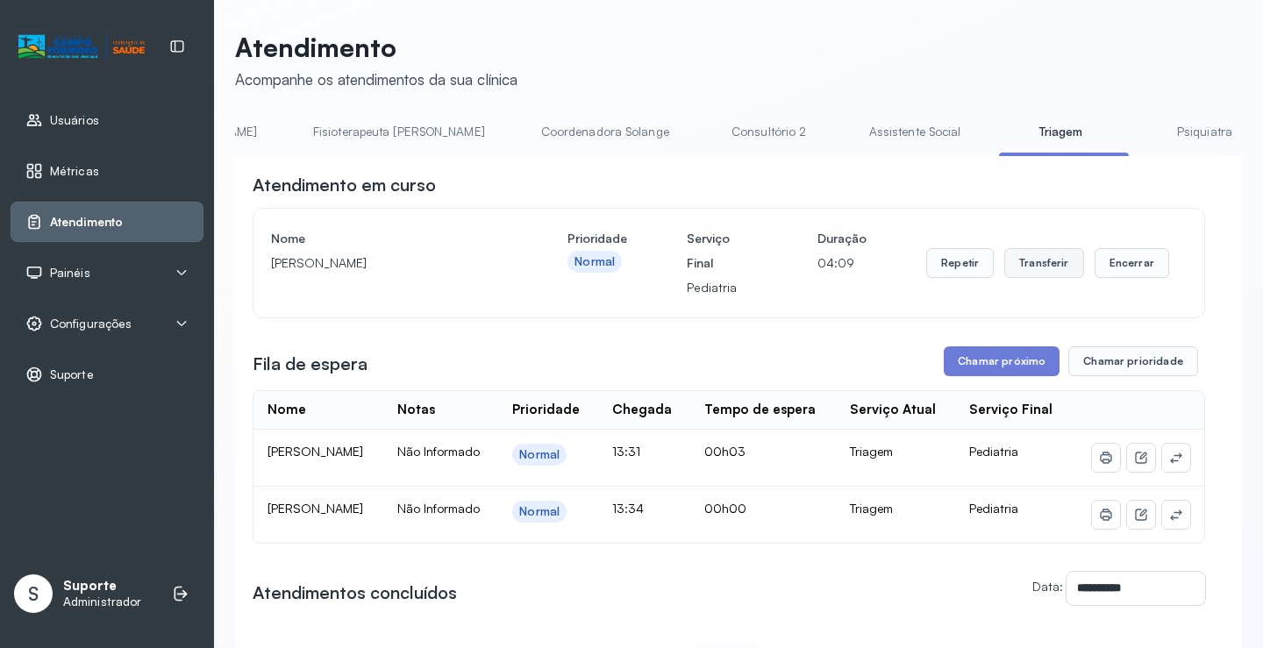
drag, startPoint x: 1034, startPoint y: 262, endPoint x: 1029, endPoint y: 274, distance: 12.2
click at [1029, 274] on button "Transferir" at bounding box center [1045, 263] width 80 height 30
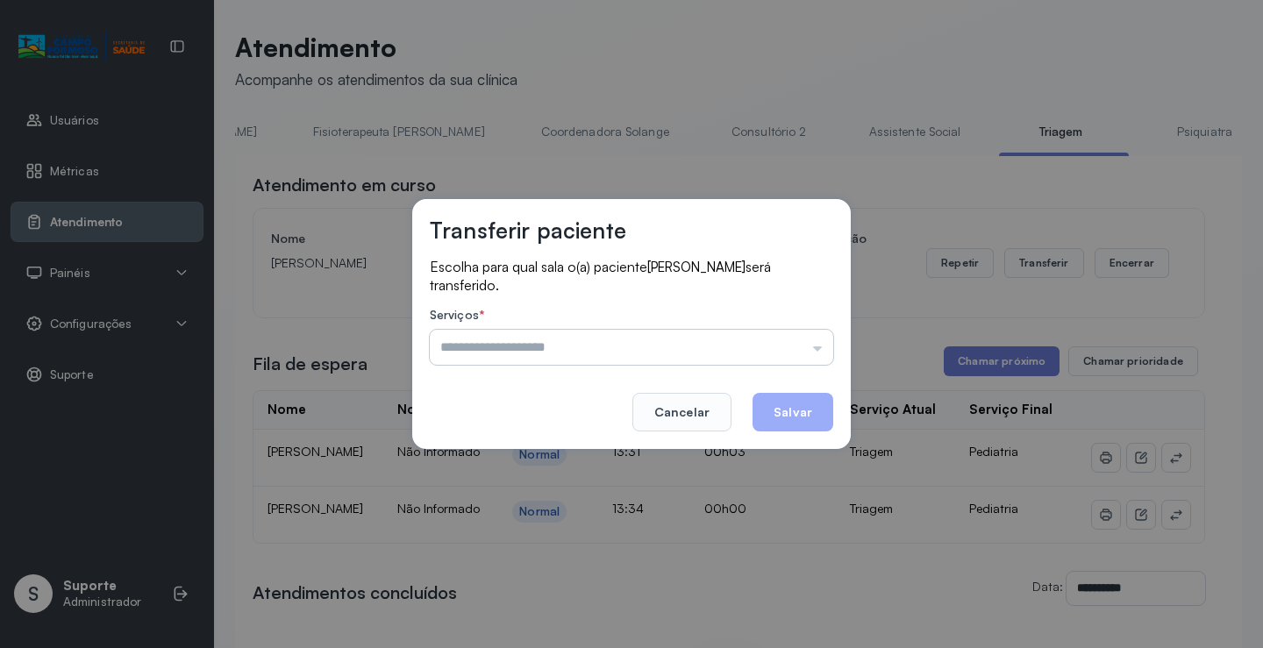
click at [819, 352] on input "text" at bounding box center [632, 347] width 404 height 35
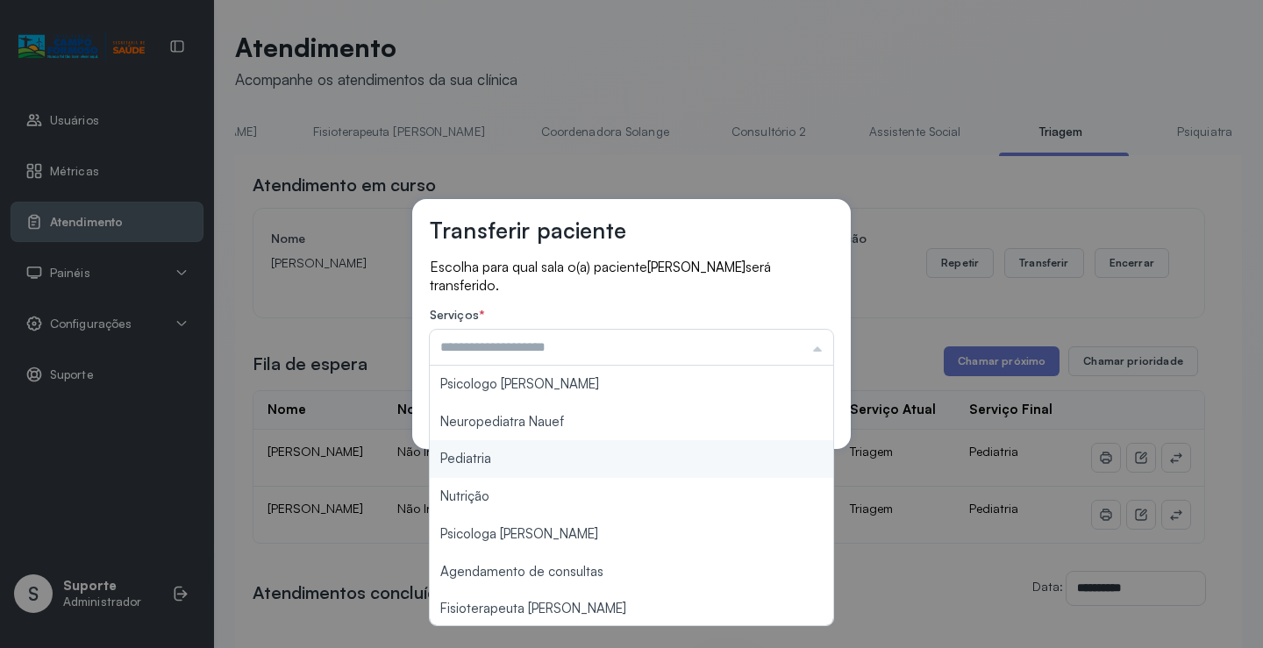
type input "*********"
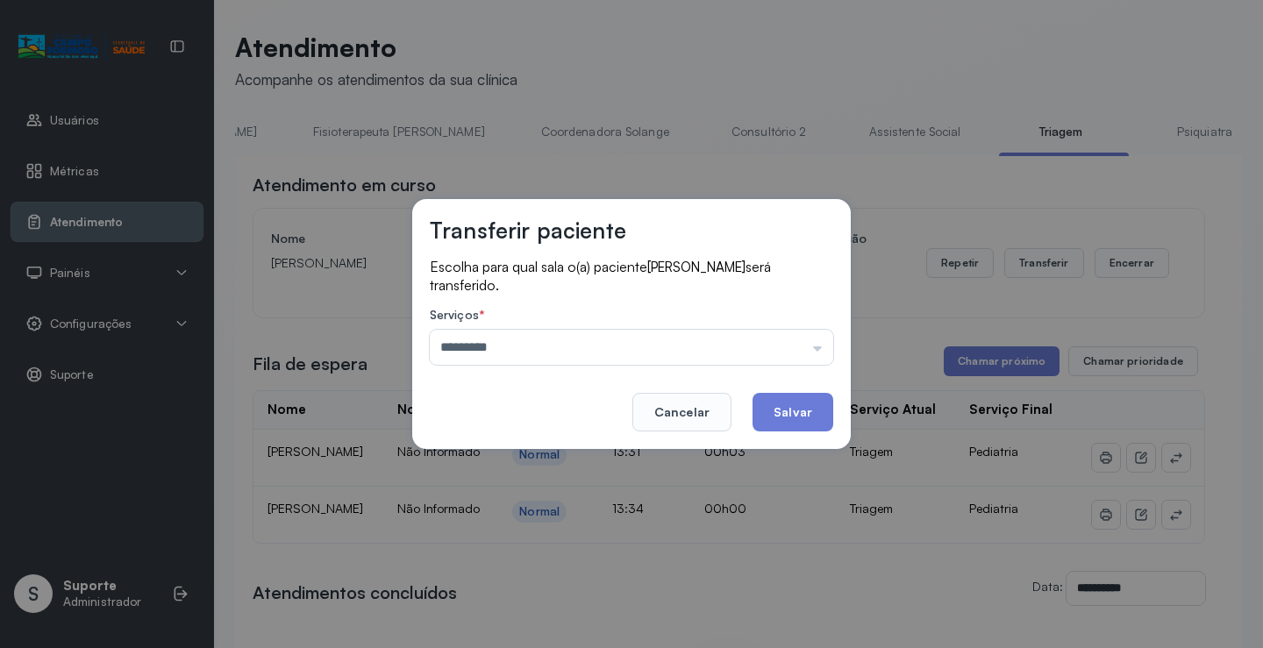
drag, startPoint x: 539, startPoint y: 459, endPoint x: 655, endPoint y: 469, distance: 116.2
click at [553, 463] on div "Transferir paciente Escolha para qual sala o(a) paciente MARIA EDUARDA DOS SANT…" at bounding box center [631, 324] width 1263 height 648
click at [790, 411] on button "Salvar" at bounding box center [793, 412] width 81 height 39
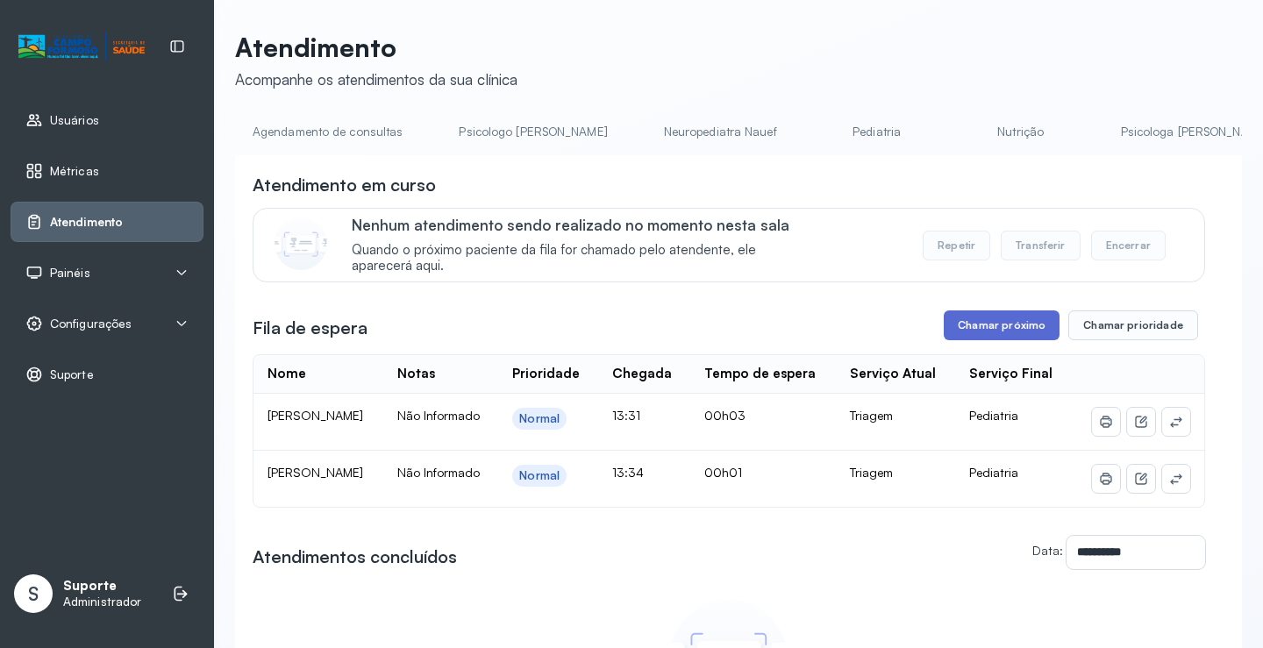
drag, startPoint x: 997, startPoint y: 298, endPoint x: 997, endPoint y: 322, distance: 23.7
click at [997, 310] on div "**********" at bounding box center [729, 475] width 953 height 605
click at [995, 328] on button "Chamar próximo" at bounding box center [1002, 326] width 116 height 30
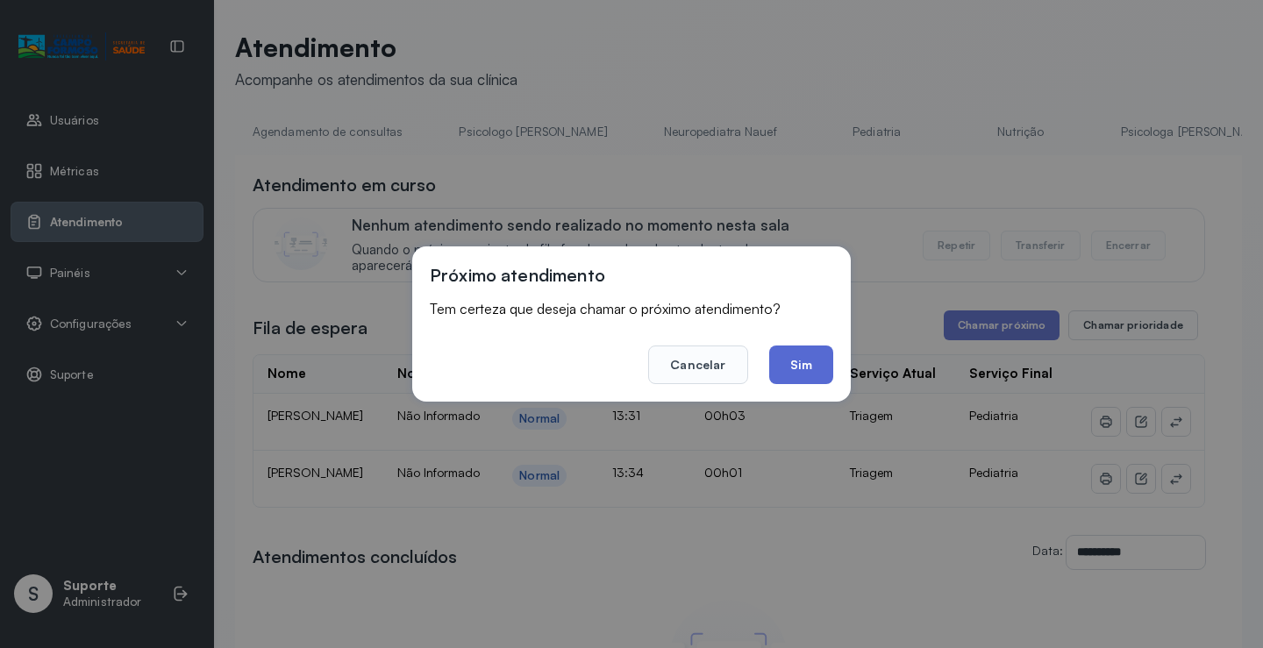
click at [803, 369] on button "Sim" at bounding box center [801, 365] width 64 height 39
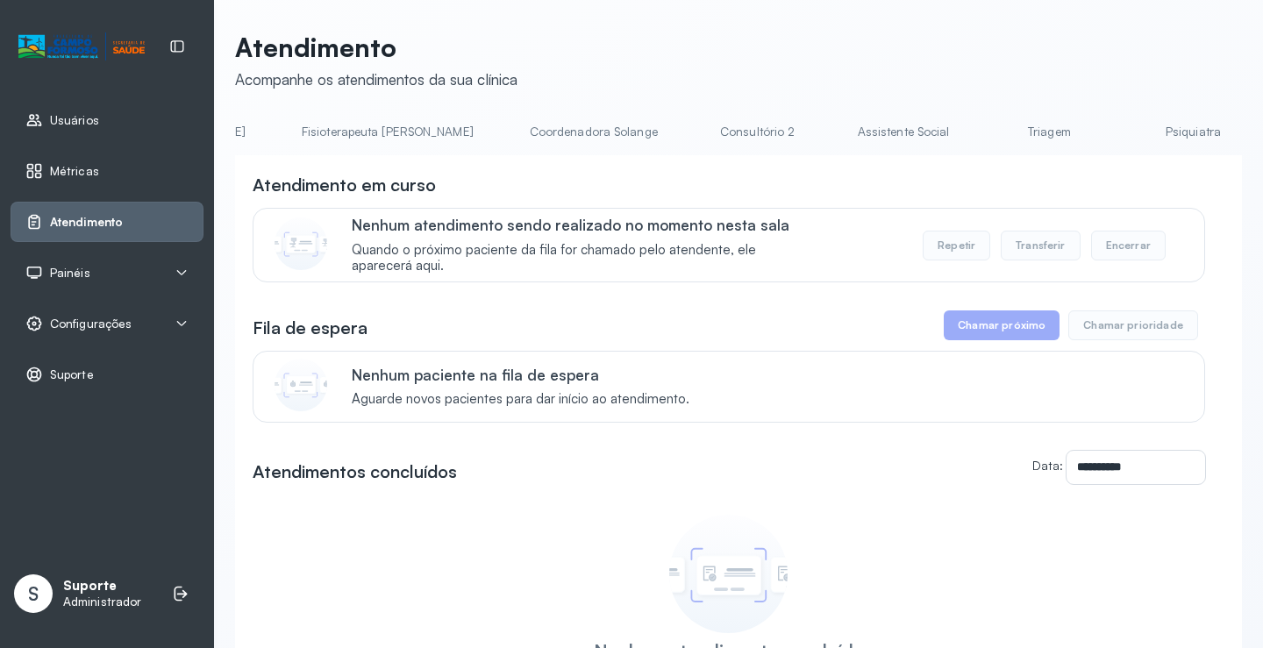
scroll to position [0, 1034]
click at [985, 136] on link "Triagem" at bounding box center [1046, 132] width 123 height 29
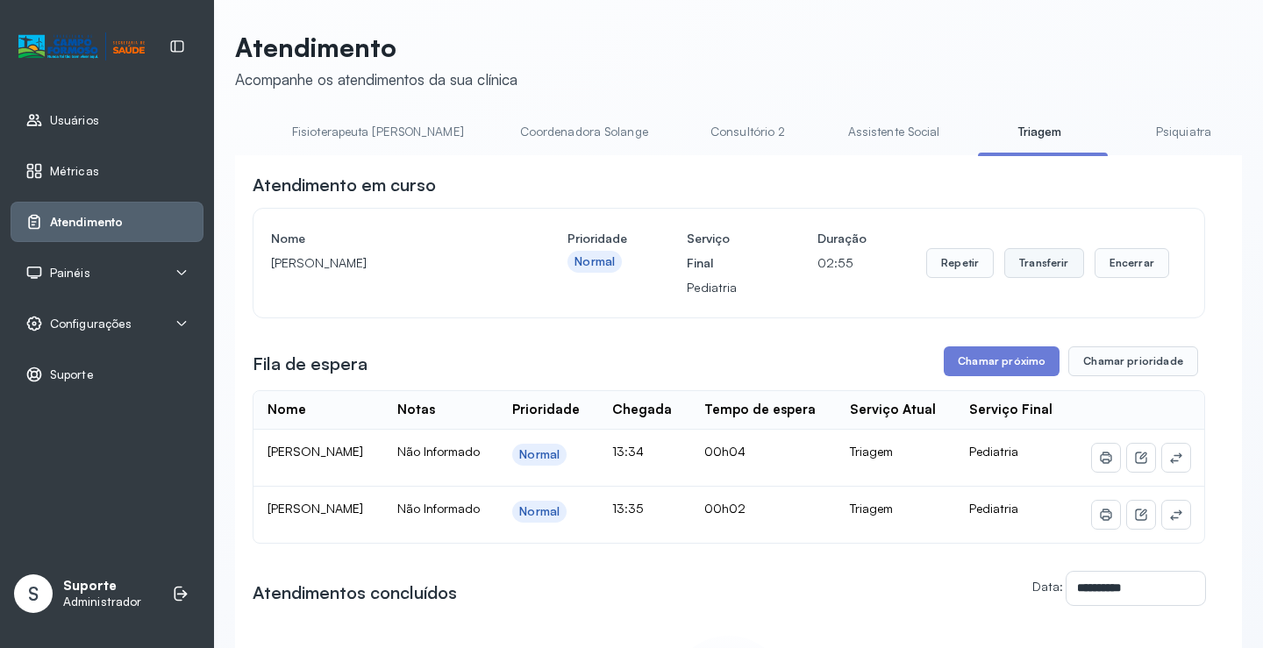
click at [1046, 273] on button "Transferir" at bounding box center [1045, 263] width 80 height 30
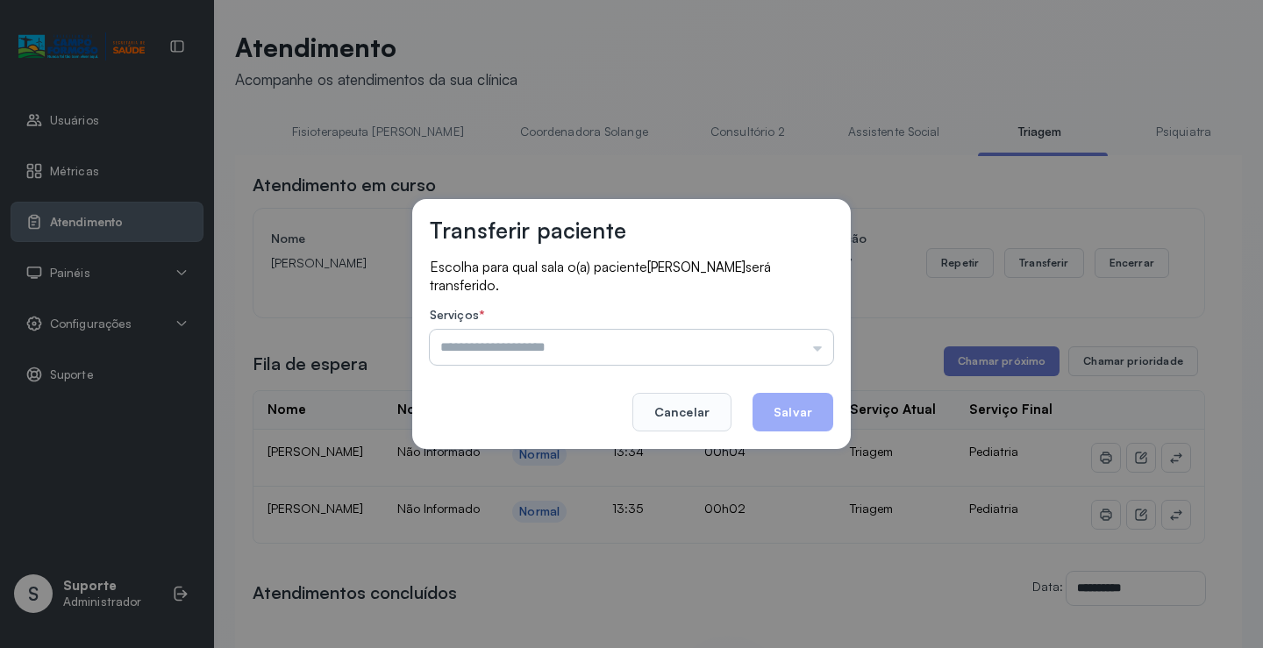
click at [816, 349] on input "text" at bounding box center [632, 347] width 404 height 35
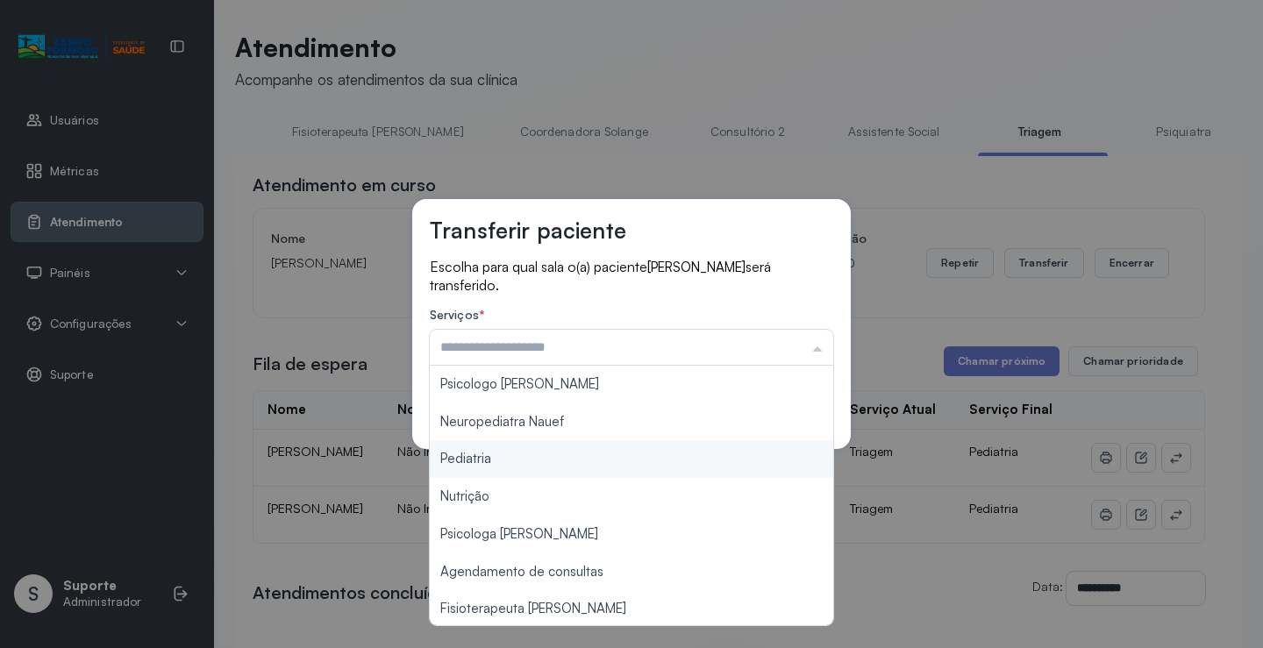
type input "*********"
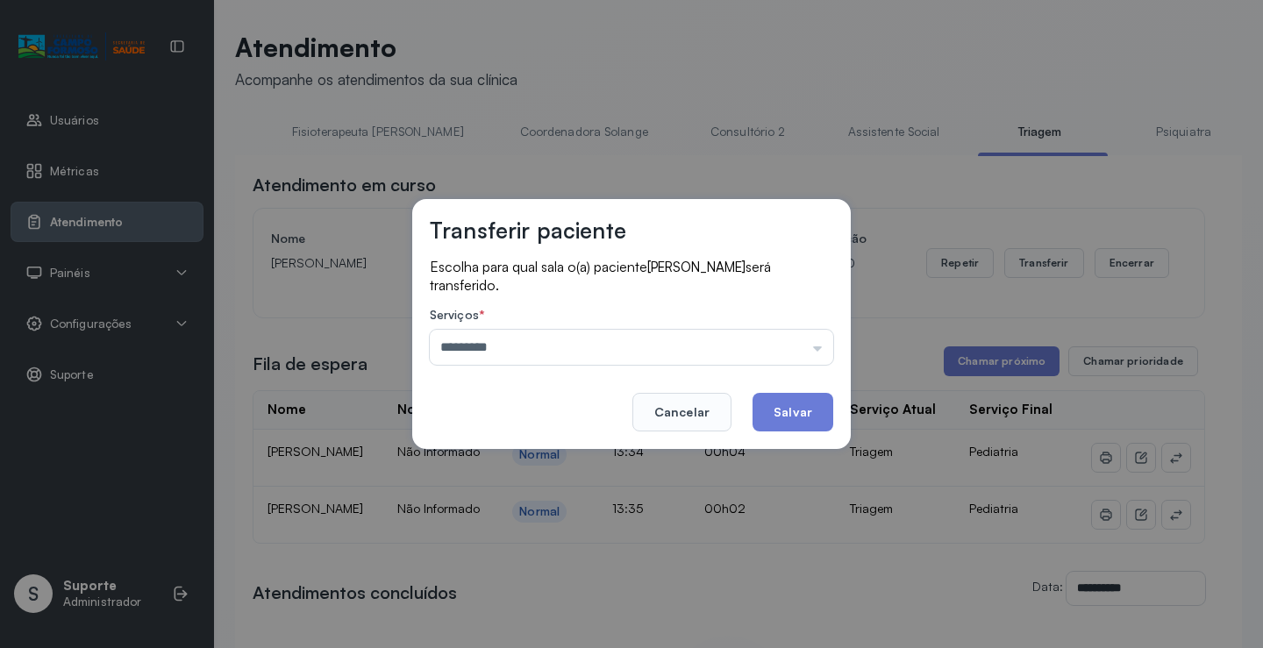
drag, startPoint x: 513, startPoint y: 458, endPoint x: 580, endPoint y: 432, distance: 71.7
click at [516, 458] on div "Transferir paciente Escolha para qual sala o(a) paciente [PERSON_NAME] será tra…" at bounding box center [631, 324] width 1263 height 648
click at [791, 416] on button "Salvar" at bounding box center [793, 412] width 81 height 39
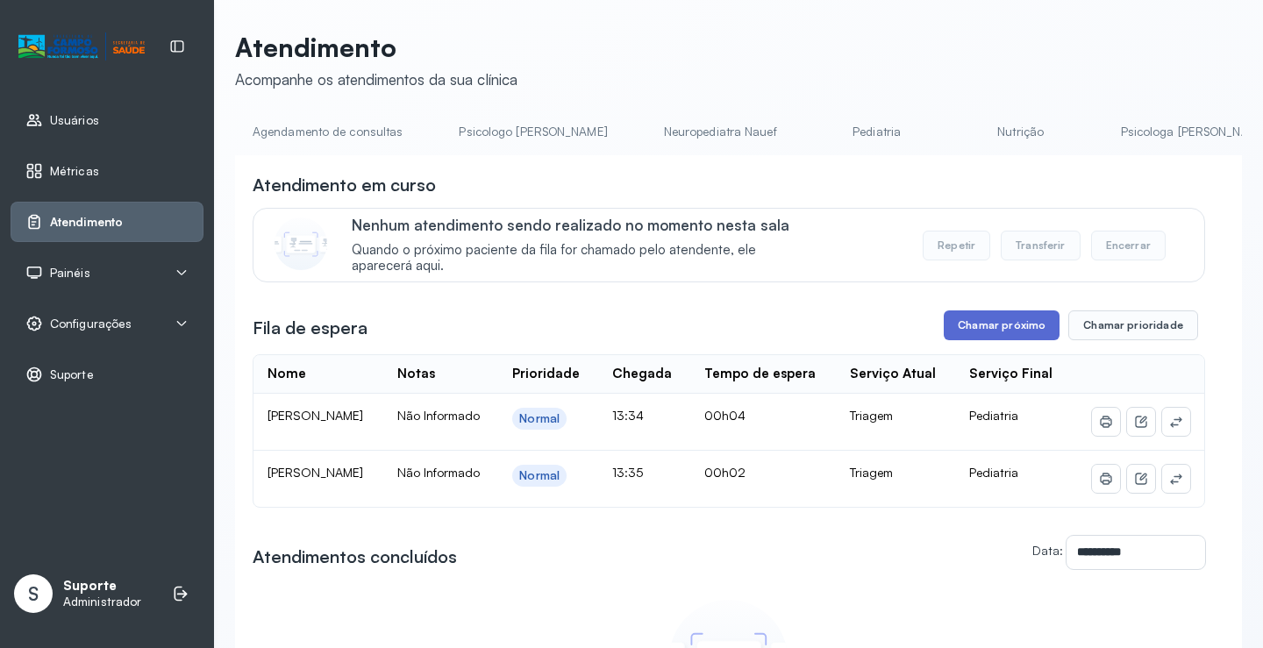
click at [996, 328] on button "Chamar próximo" at bounding box center [1002, 326] width 116 height 30
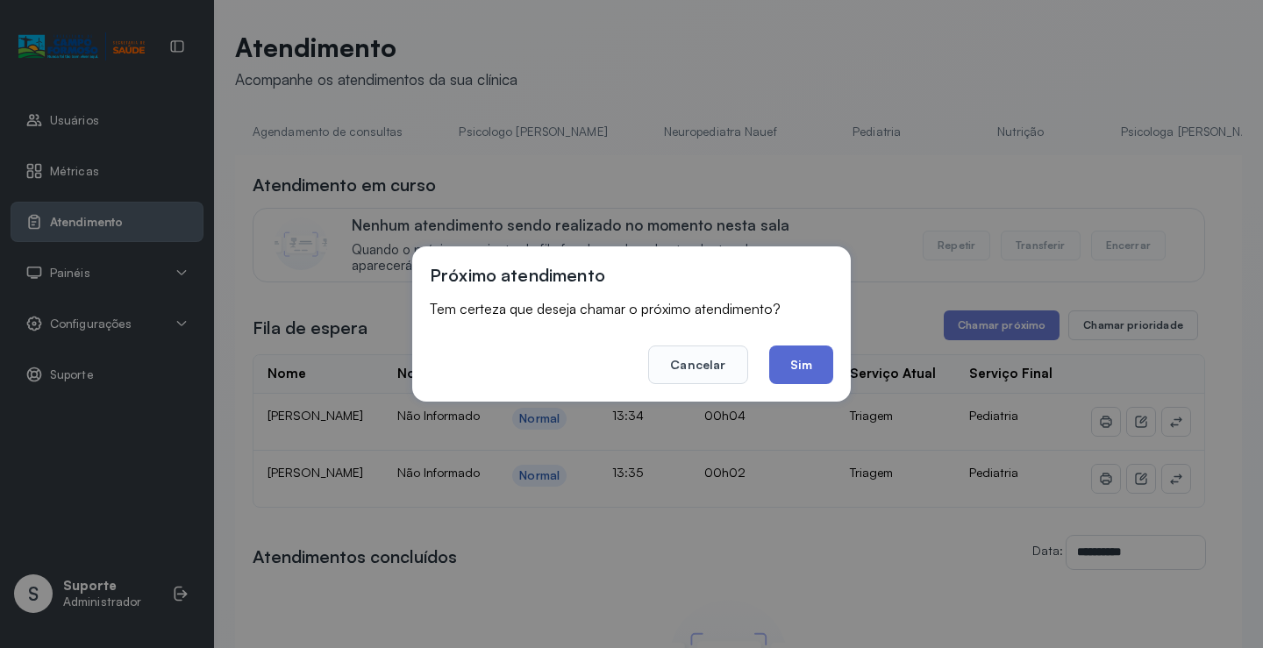
click at [798, 365] on button "Sim" at bounding box center [801, 365] width 64 height 39
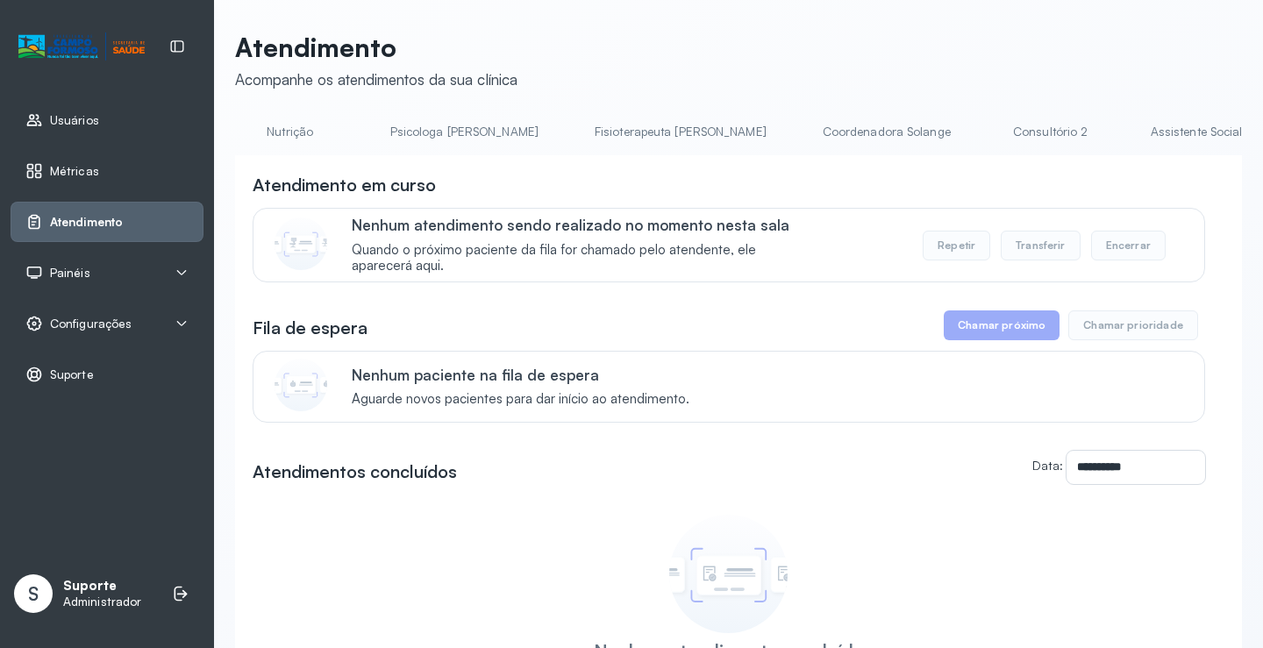
scroll to position [0, 858]
click at [1161, 127] on link "Triagem" at bounding box center [1222, 132] width 123 height 29
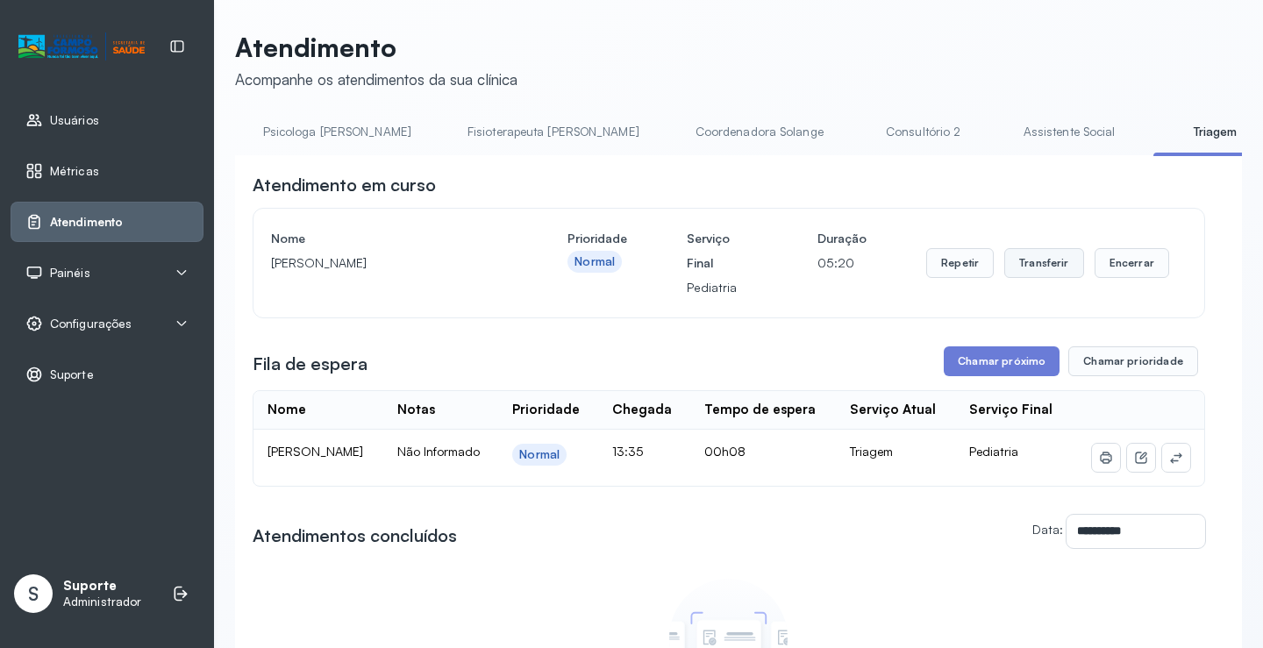
click at [1030, 268] on button "Transferir" at bounding box center [1045, 263] width 80 height 30
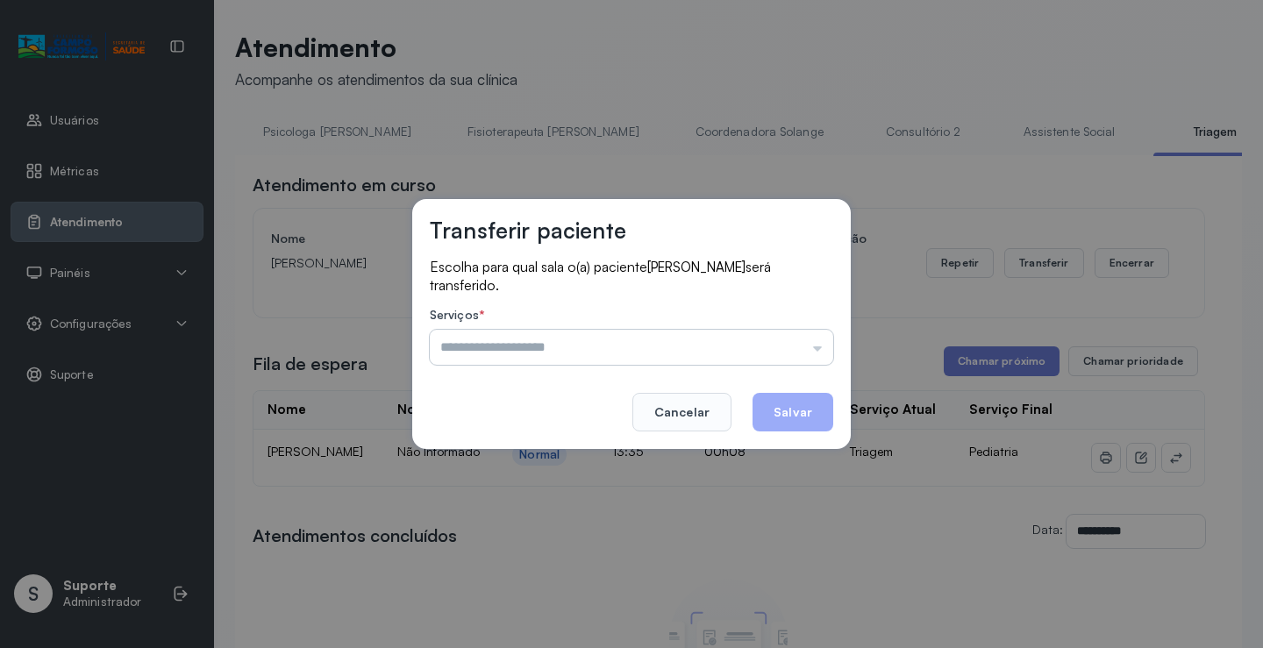
click at [821, 348] on input "text" at bounding box center [632, 347] width 404 height 35
type input "*********"
click at [540, 456] on div "Transferir paciente Escolha para qual sala o(a) paciente JOSE DAVI SILVA DE JES…" at bounding box center [631, 324] width 1263 height 648
click at [784, 406] on button "Salvar" at bounding box center [793, 412] width 81 height 39
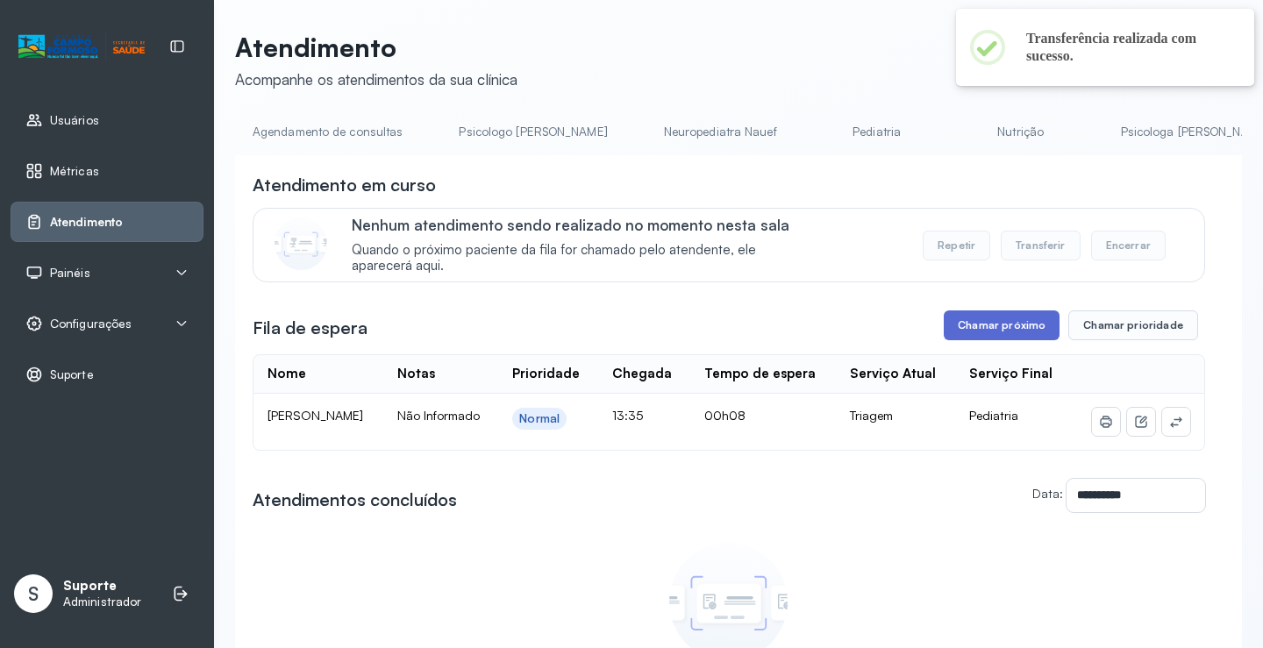
click at [977, 329] on button "Chamar próximo" at bounding box center [1002, 326] width 116 height 30
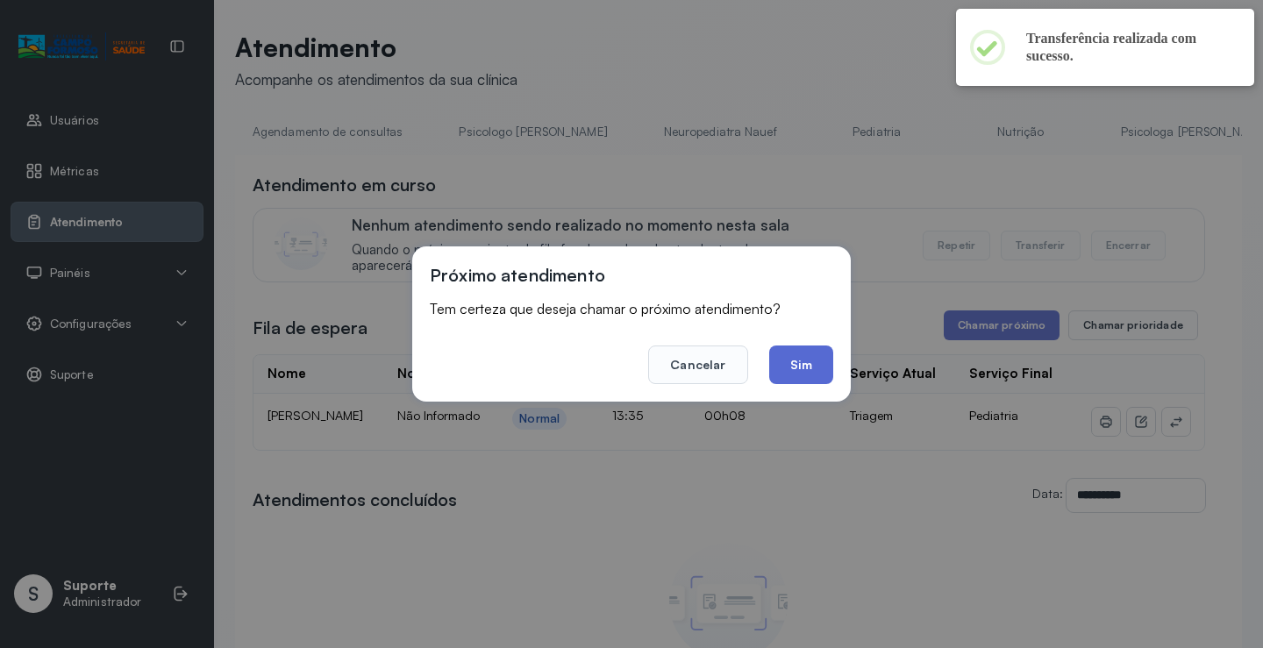
click at [811, 369] on button "Sim" at bounding box center [801, 365] width 64 height 39
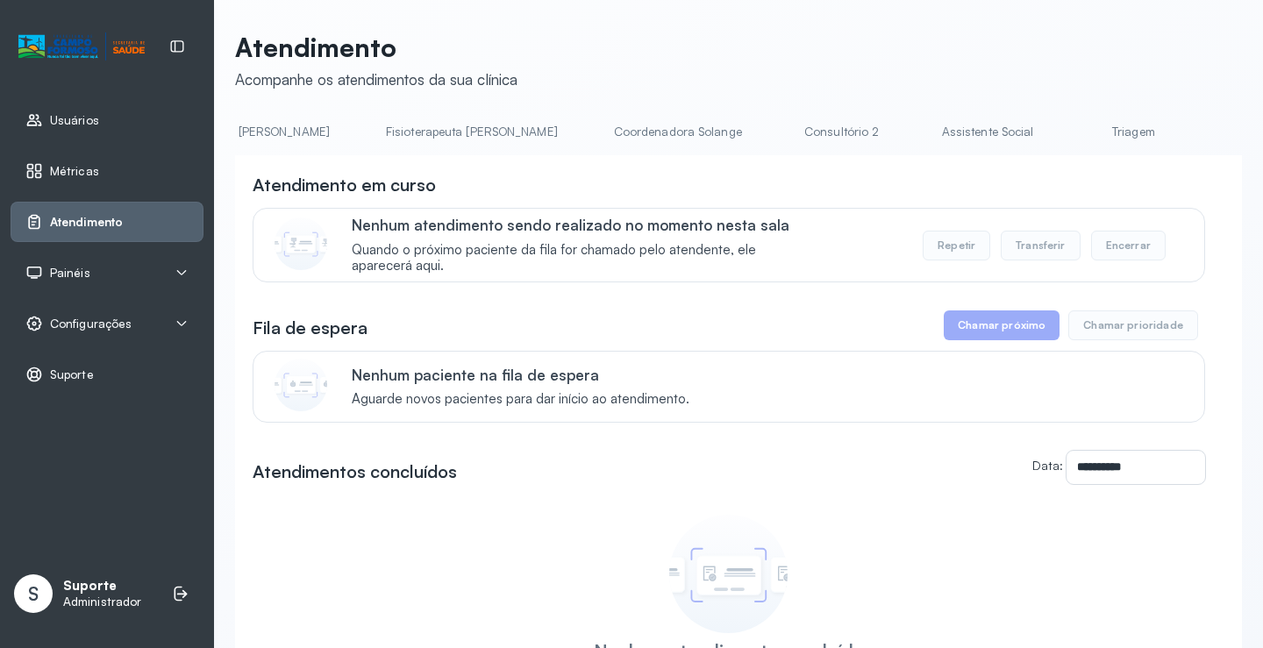
scroll to position [0, 1025]
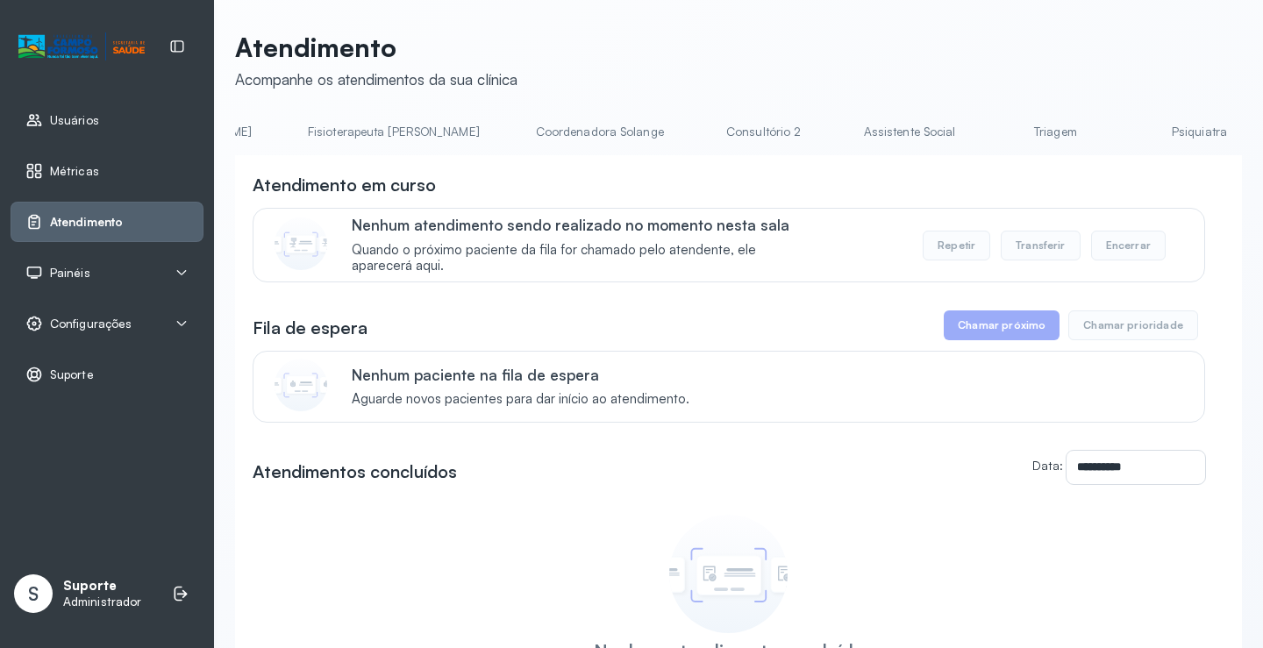
click at [994, 141] on link "Triagem" at bounding box center [1055, 132] width 123 height 29
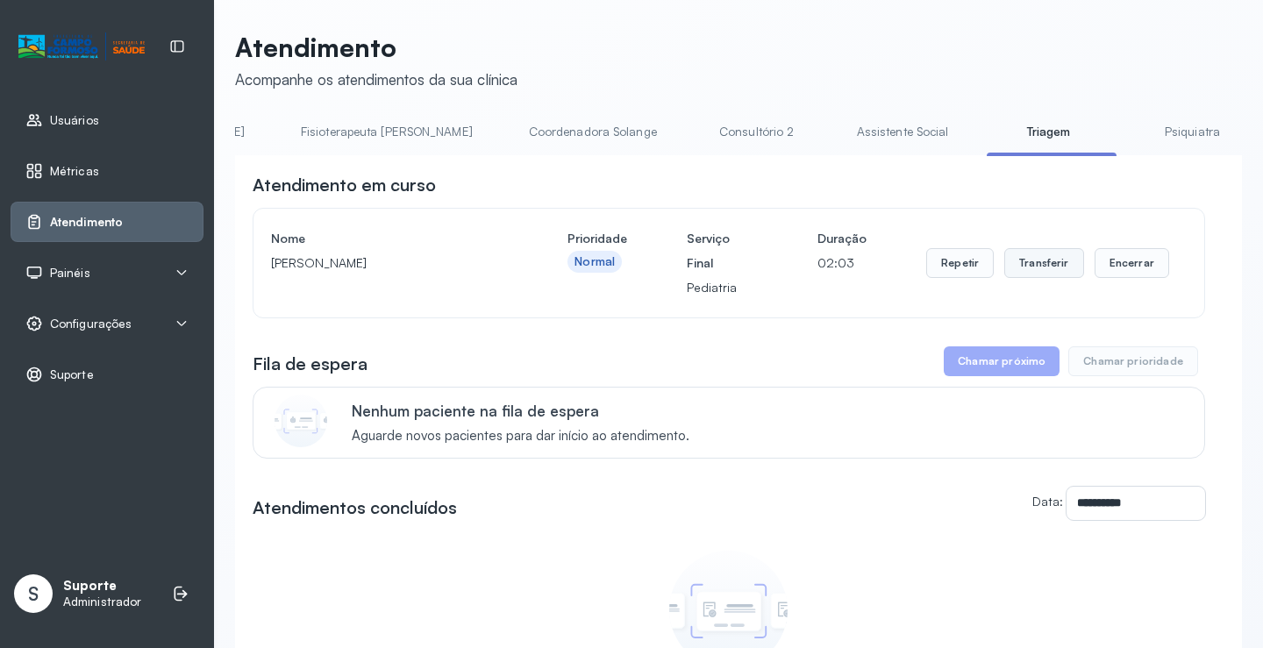
click at [1040, 264] on button "Transferir" at bounding box center [1045, 263] width 80 height 30
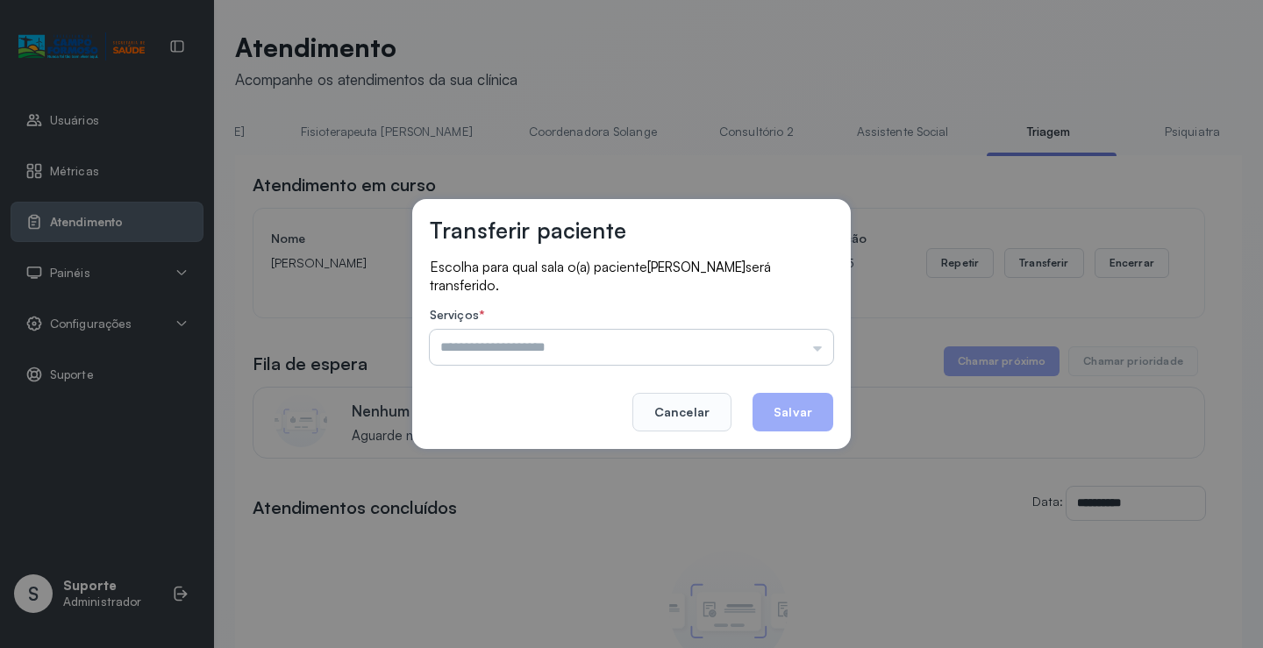
click at [821, 353] on input "text" at bounding box center [632, 347] width 404 height 35
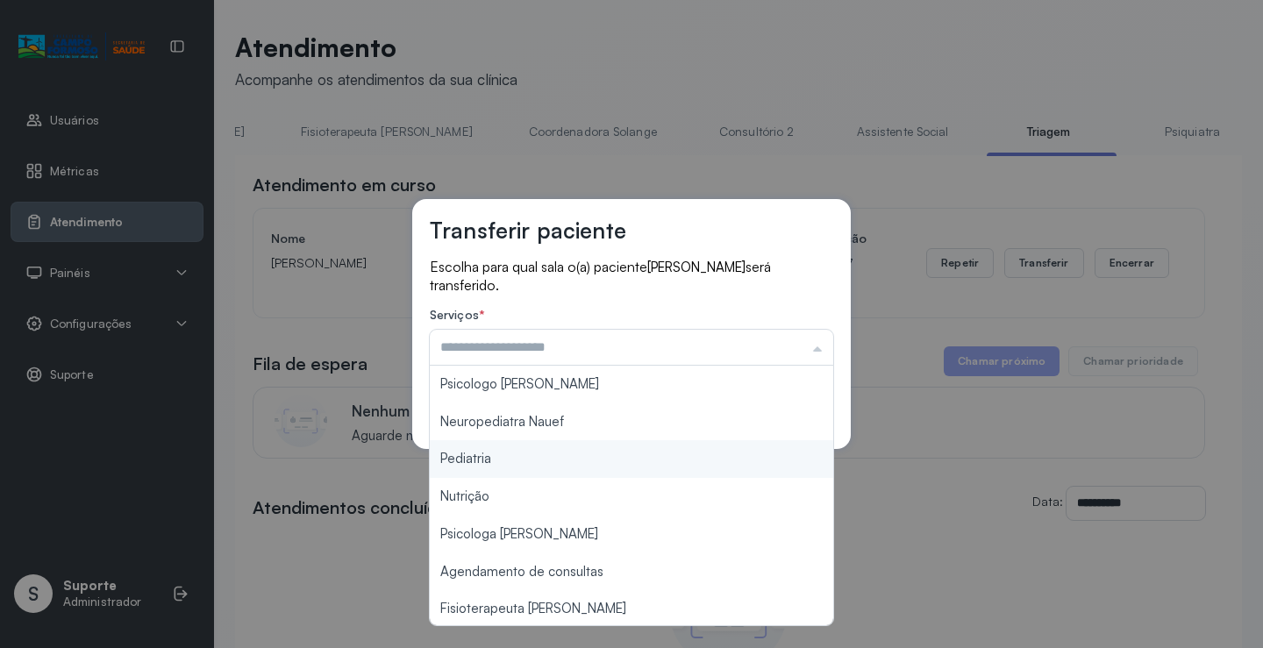
type input "*********"
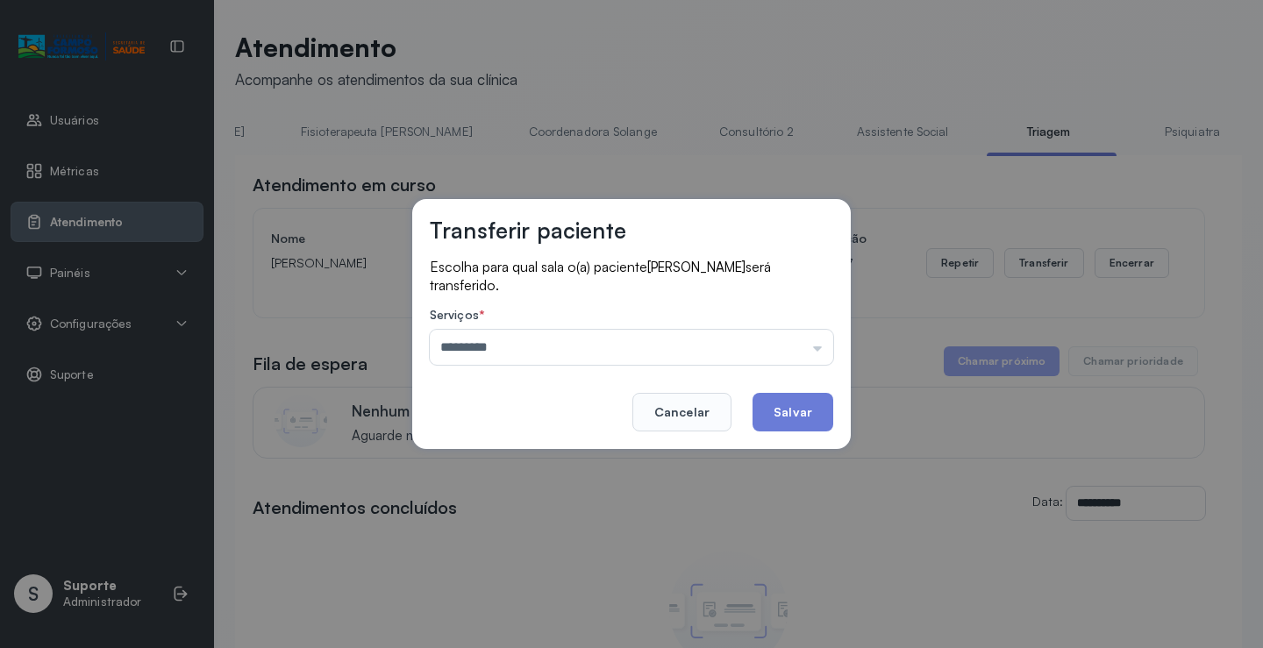
drag, startPoint x: 517, startPoint y: 453, endPoint x: 570, endPoint y: 457, distance: 53.7
click at [518, 454] on div "Transferir paciente Escolha para qual sala o(a) paciente MIGUEL ANTONIO SOUZA D…" at bounding box center [631, 324] width 1263 height 648
click at [783, 405] on button "Salvar" at bounding box center [793, 412] width 81 height 39
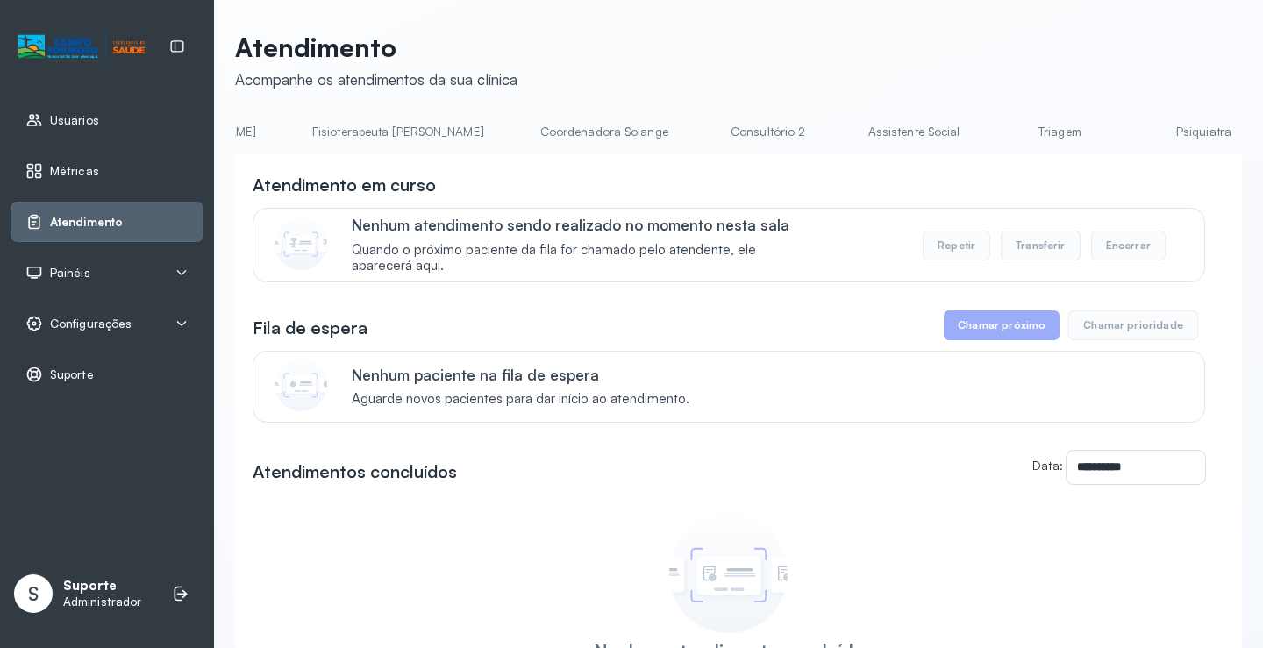
scroll to position [0, 1075]
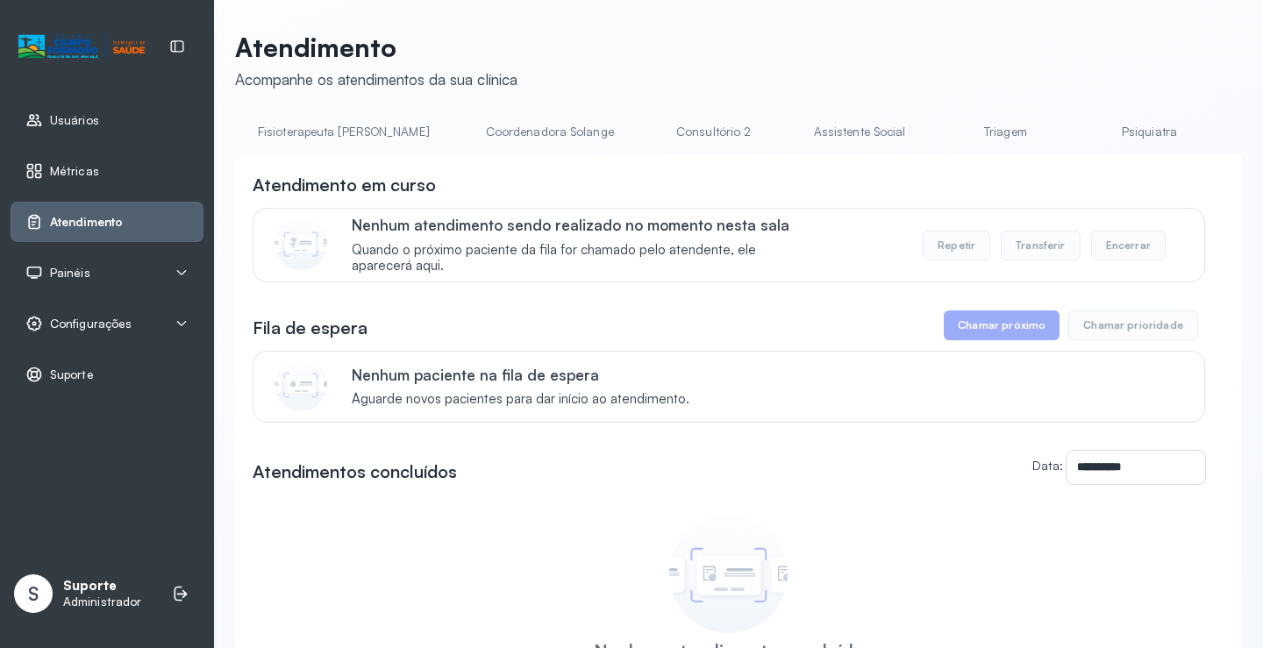
click at [944, 133] on link "Triagem" at bounding box center [1005, 132] width 123 height 29
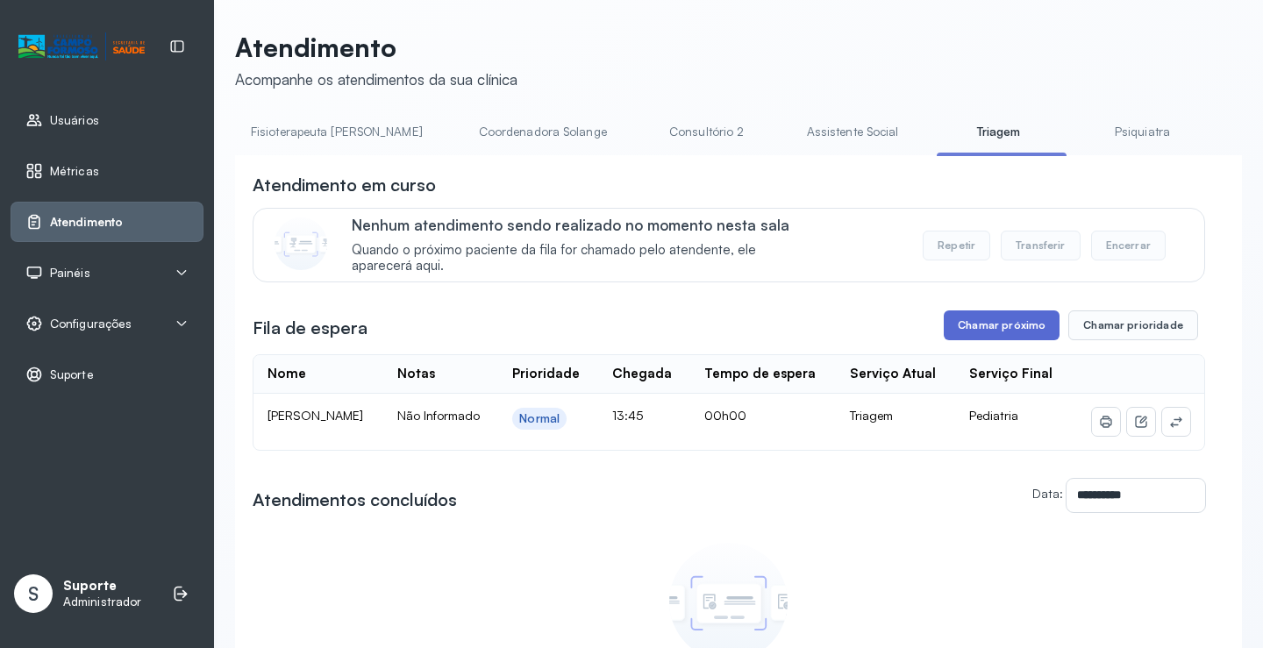
click at [1002, 335] on button "Chamar próximo" at bounding box center [1002, 326] width 116 height 30
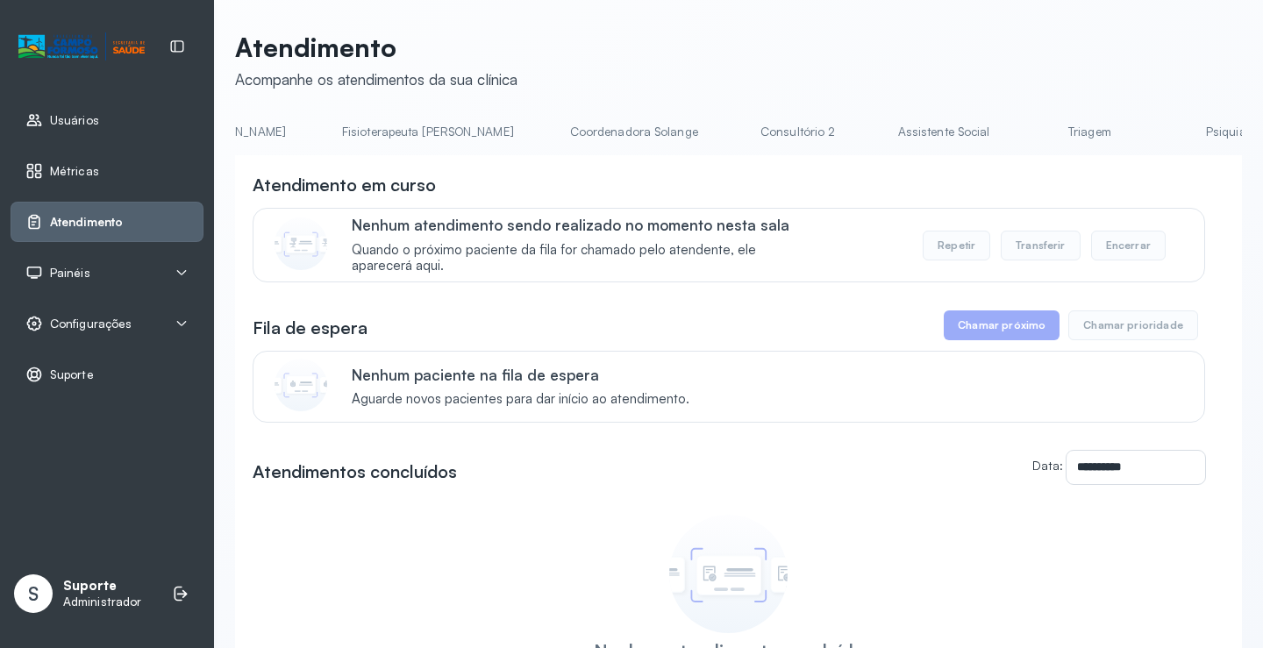
scroll to position [0, 1023]
click at [996, 137] on link "Triagem" at bounding box center [1057, 132] width 123 height 29
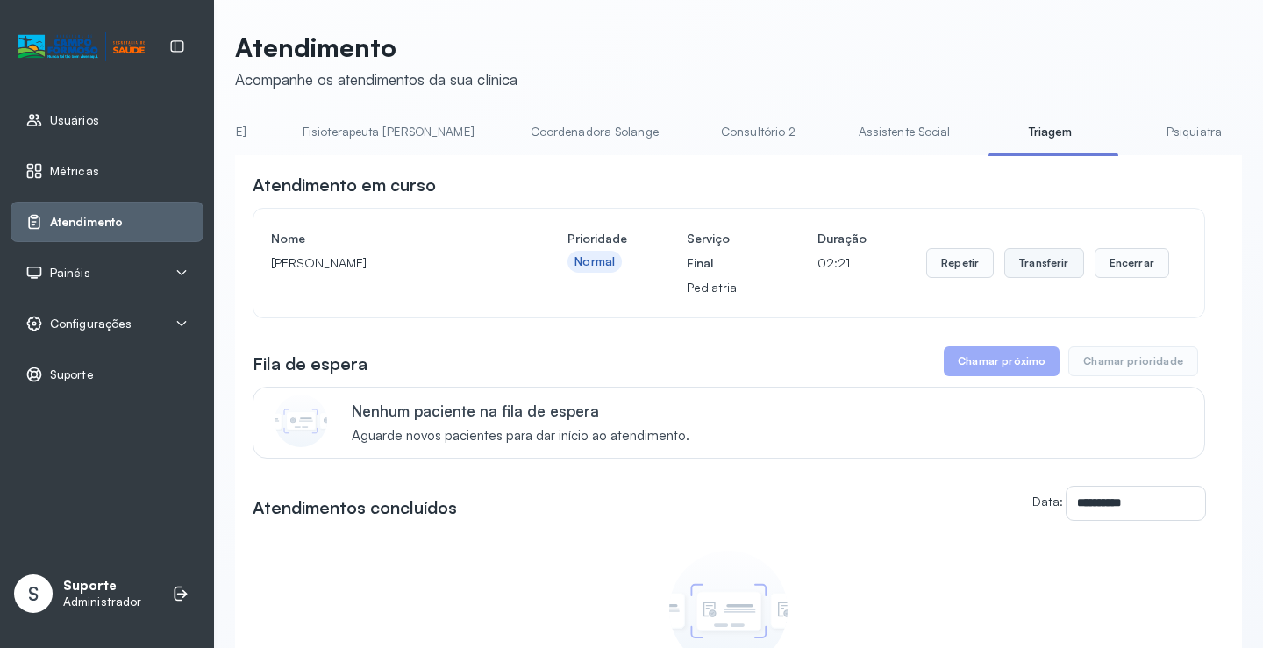
click at [1038, 275] on button "Transferir" at bounding box center [1045, 263] width 80 height 30
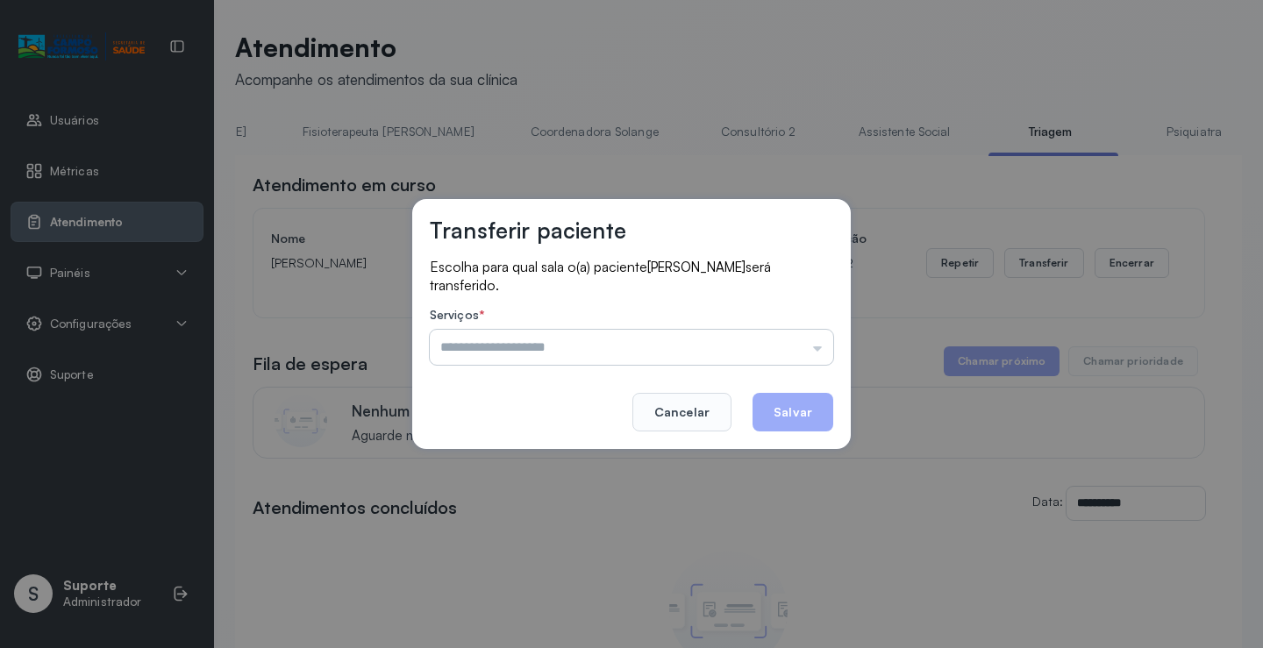
click at [824, 354] on input "text" at bounding box center [632, 347] width 404 height 35
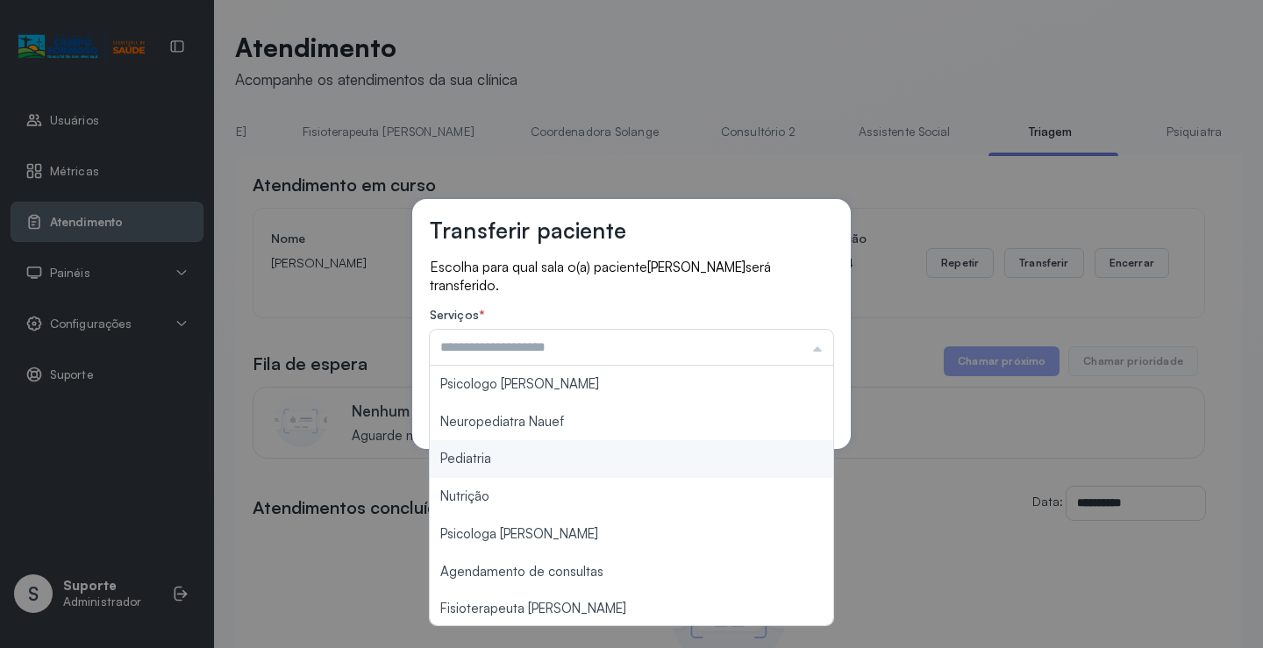
type input "*********"
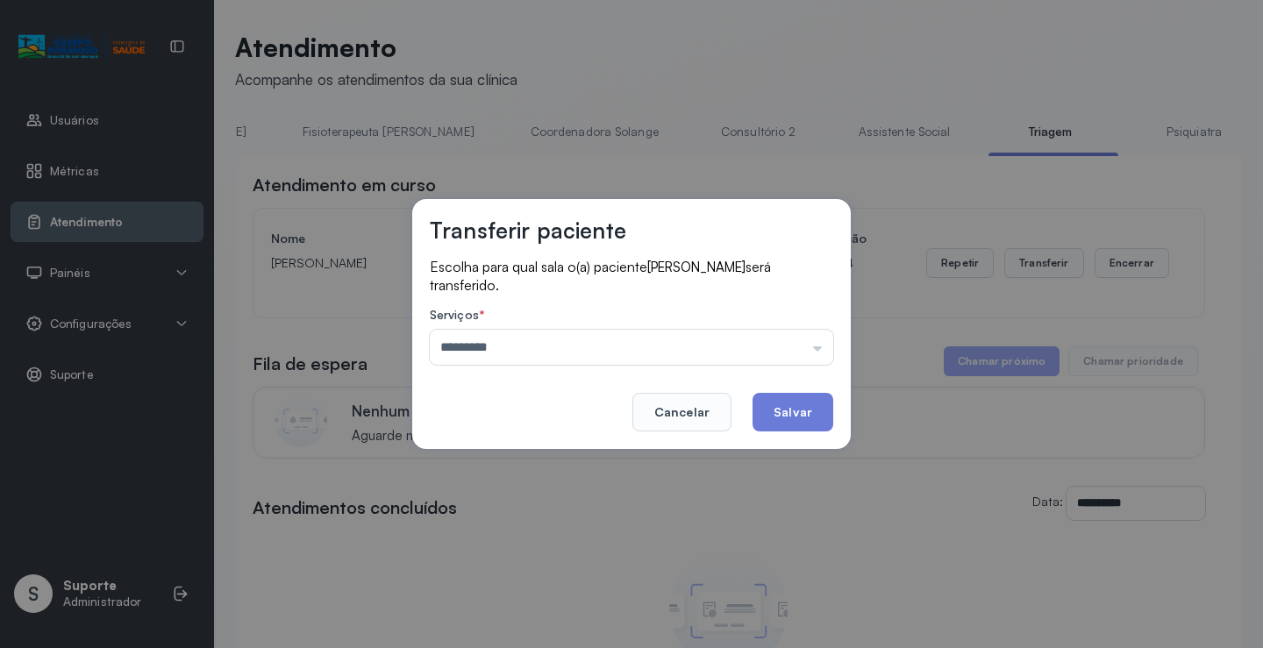
click at [543, 458] on div "Transferir paciente Escolha para qual sala o(a) paciente [PERSON_NAME] será tra…" at bounding box center [631, 324] width 1263 height 648
click at [802, 406] on button "Salvar" at bounding box center [793, 412] width 81 height 39
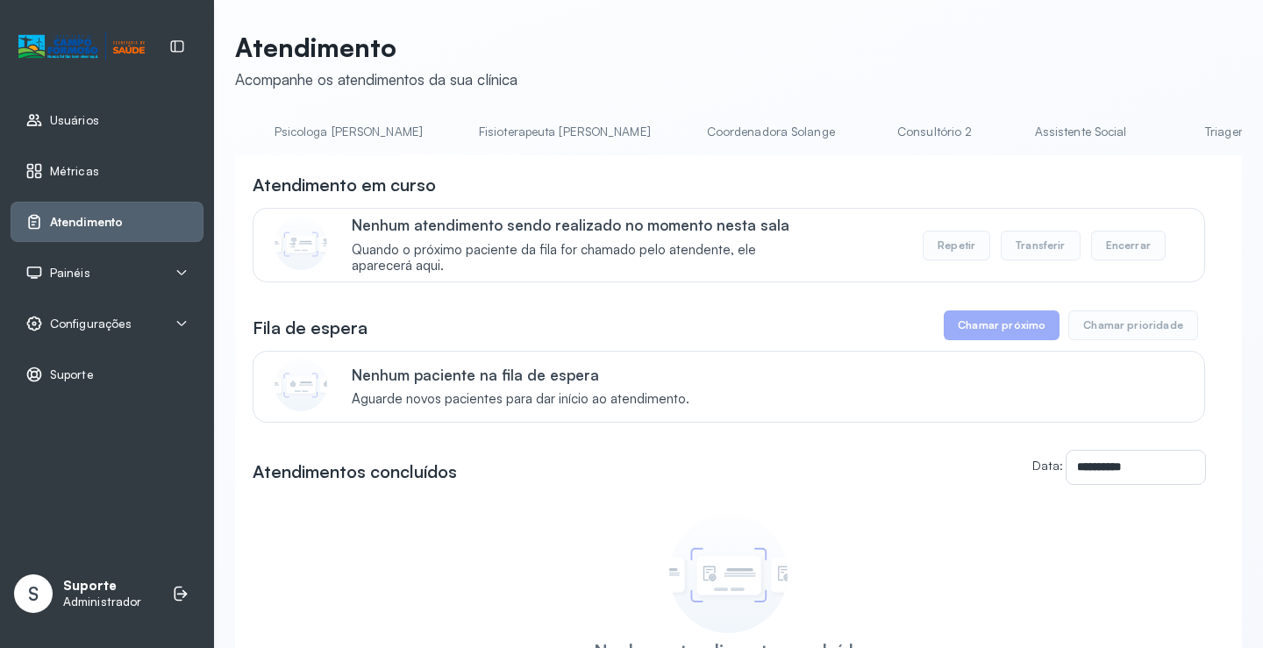
scroll to position [0, 862]
click at [1156, 140] on link "Triagem" at bounding box center [1217, 132] width 123 height 29
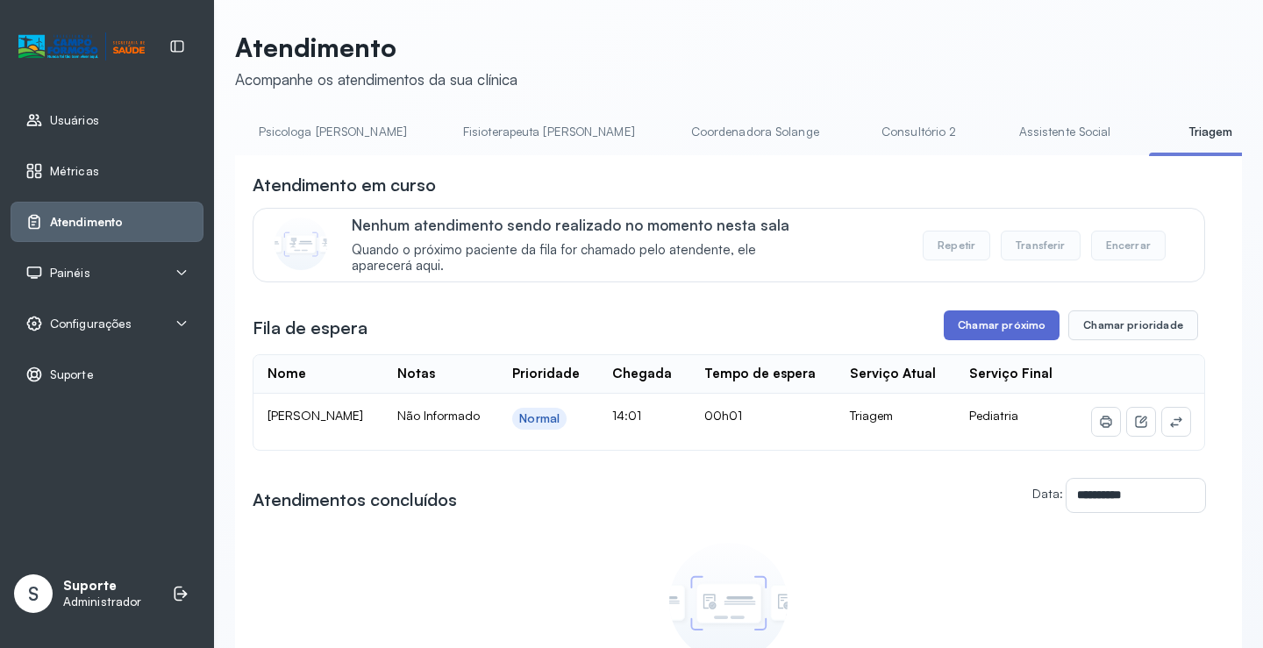
click at [1012, 333] on button "Chamar próximo" at bounding box center [1002, 326] width 116 height 30
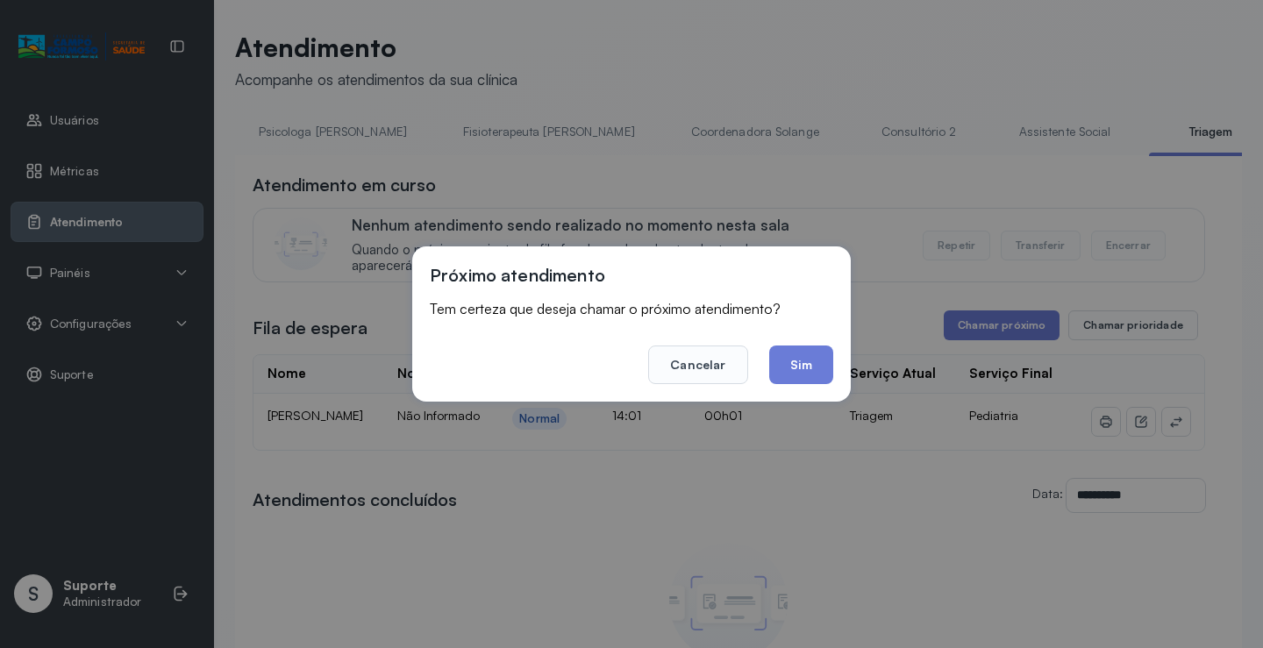
drag, startPoint x: 794, startPoint y: 381, endPoint x: 957, endPoint y: 265, distance: 200.1
click at [869, 330] on div "Próximo atendimento Tem certeza que deseja chamar o próximo atendimento? Cancel…" at bounding box center [631, 324] width 1263 height 648
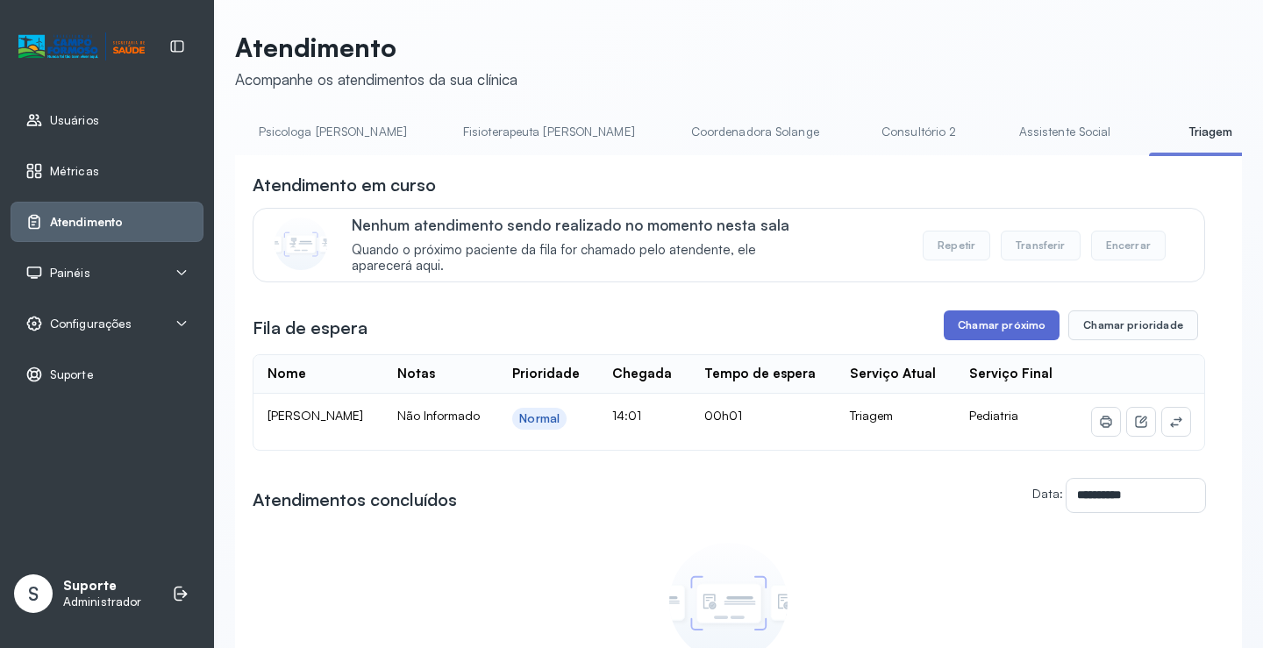
click at [977, 332] on button "Chamar próximo" at bounding box center [1002, 326] width 116 height 30
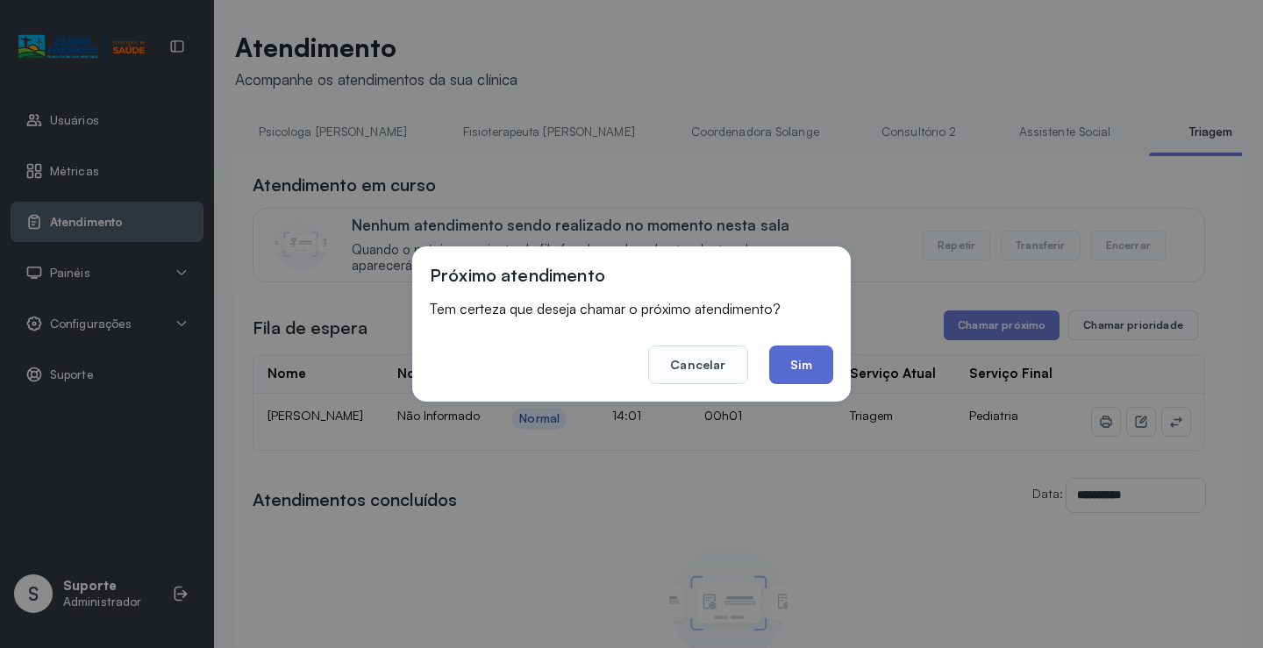
click at [805, 371] on button "Sim" at bounding box center [801, 365] width 64 height 39
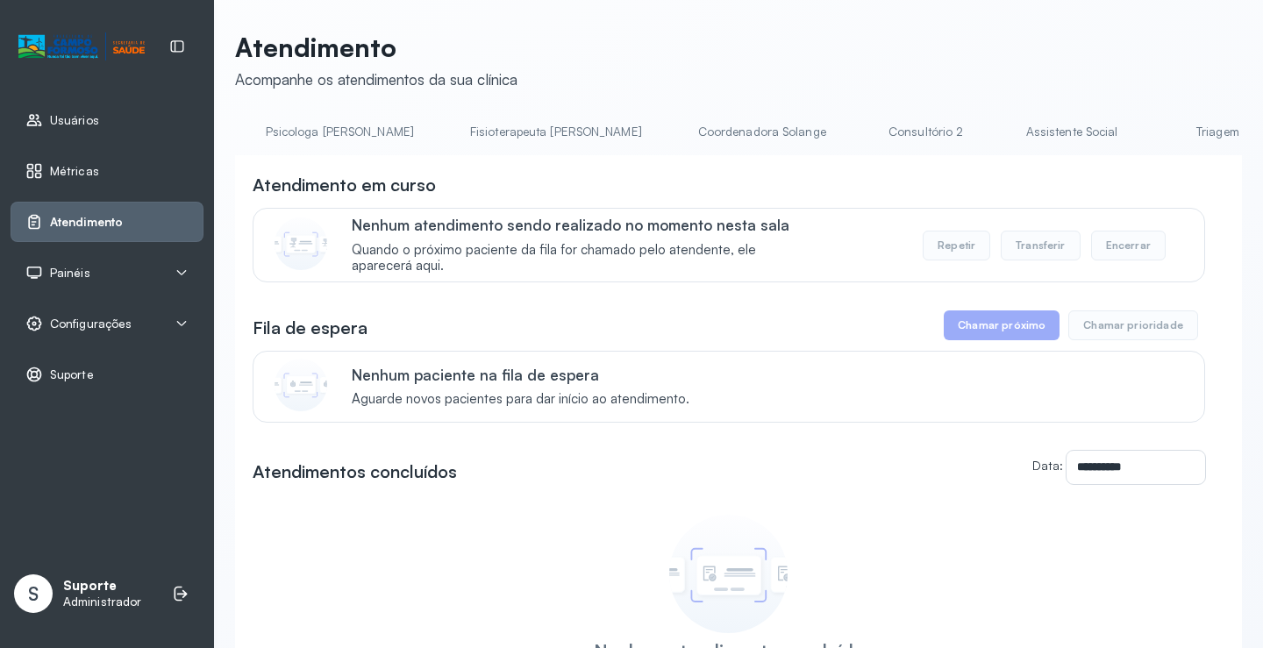
scroll to position [0, 920]
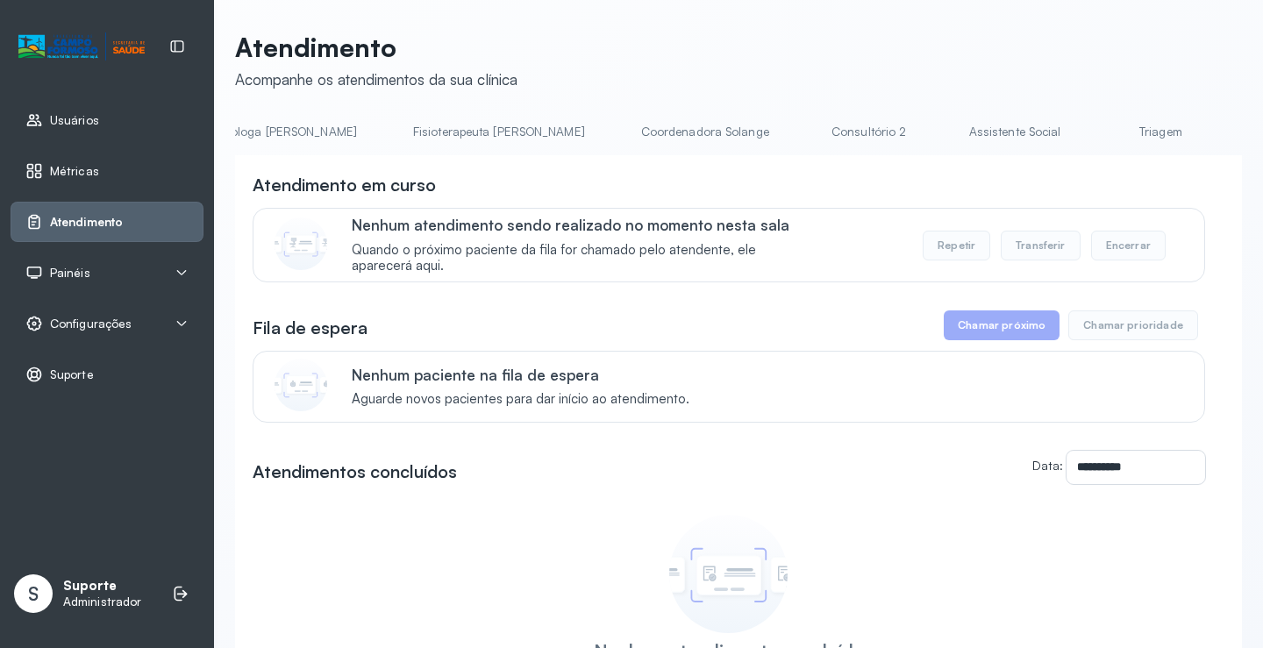
click at [1099, 146] on link "Triagem" at bounding box center [1160, 132] width 123 height 29
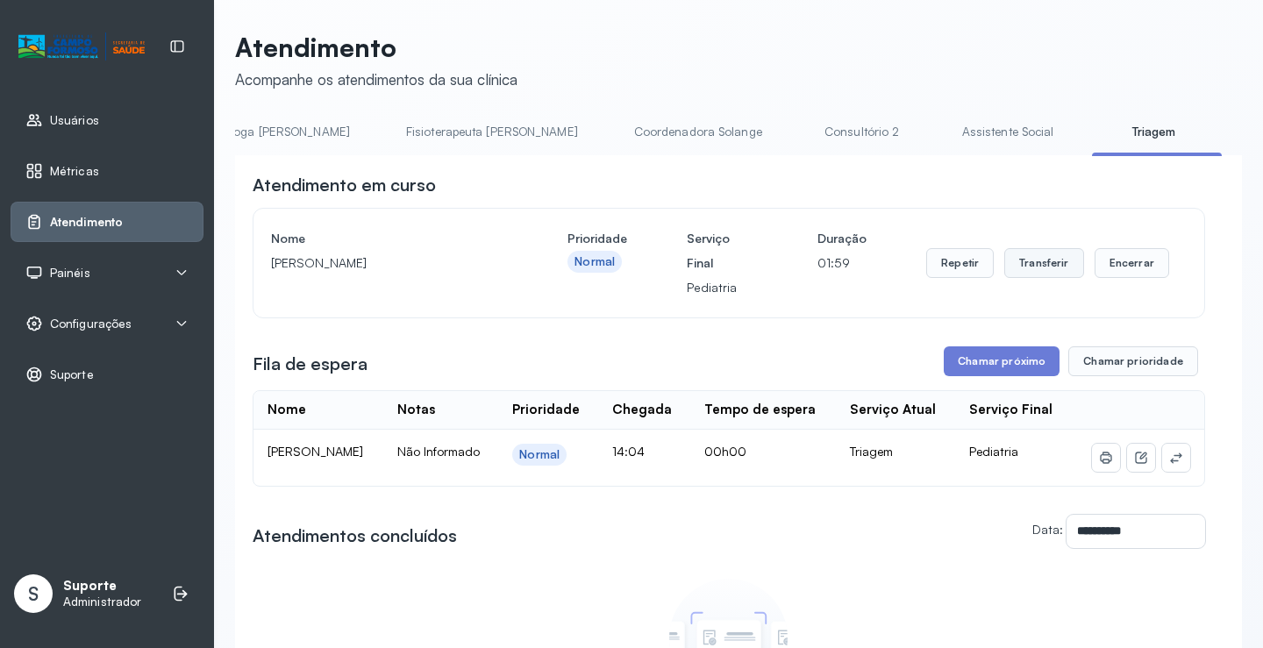
click at [1051, 274] on button "Transferir" at bounding box center [1045, 263] width 80 height 30
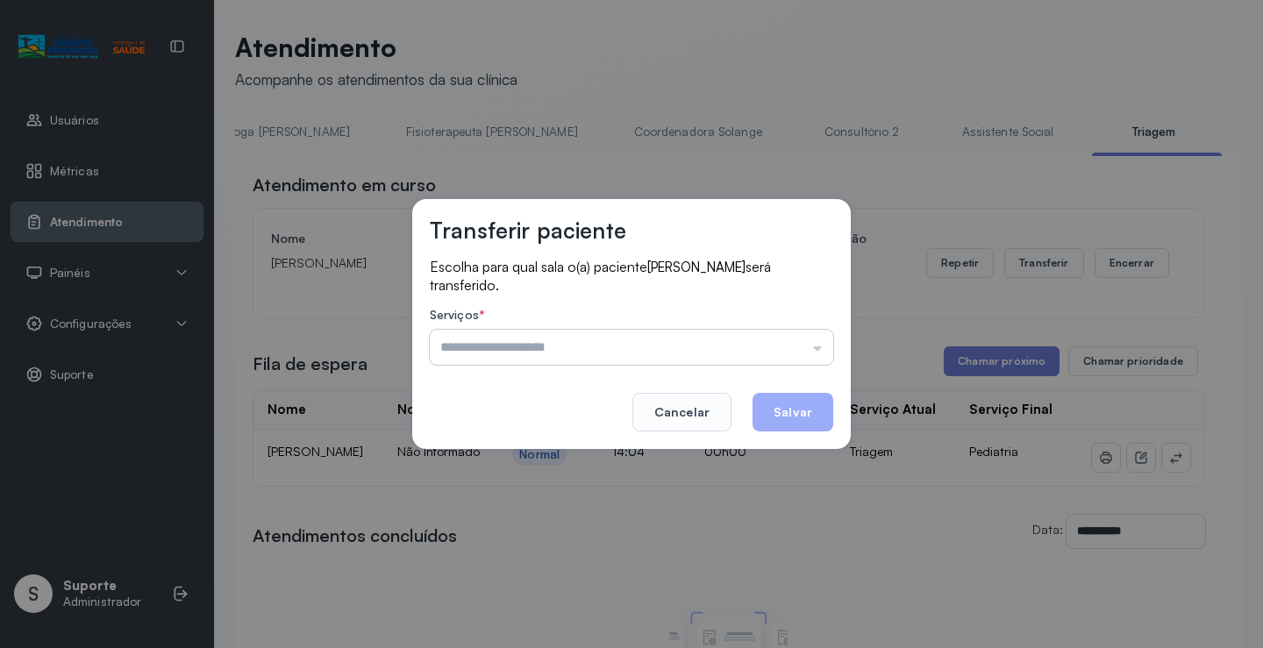
click at [815, 347] on input "text" at bounding box center [632, 347] width 404 height 35
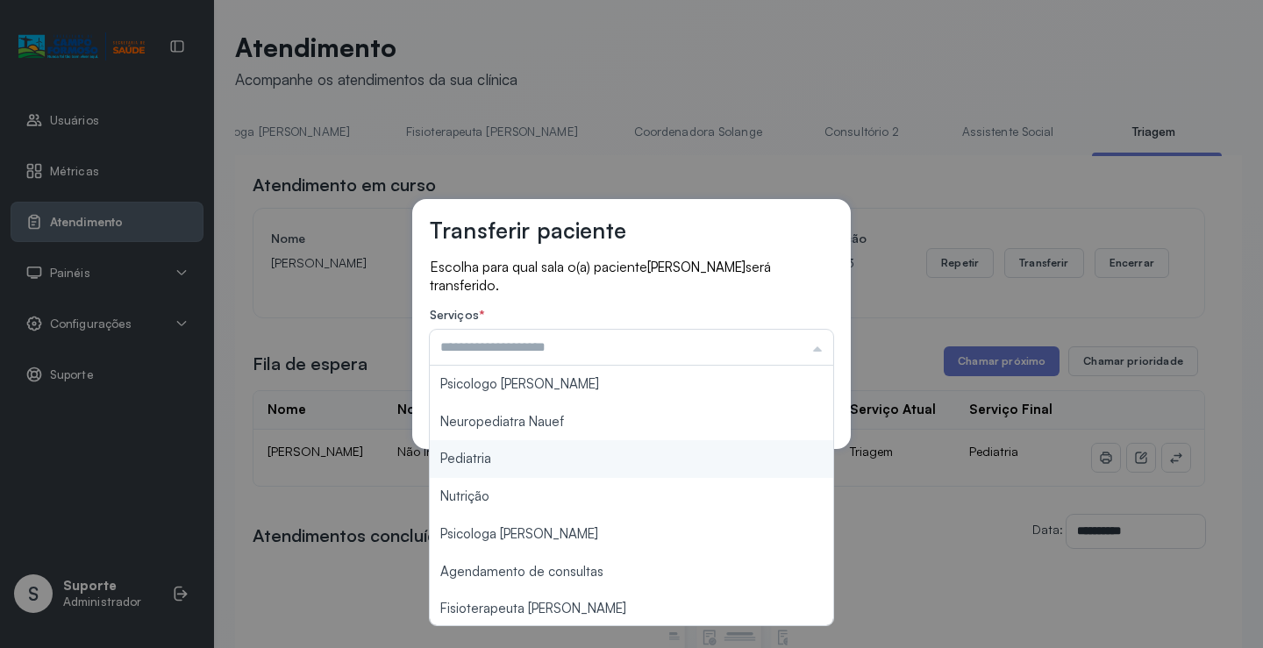
type input "*********"
click at [507, 464] on div "Transferir paciente Escolha para qual sala o(a) paciente [PERSON_NAME] será tra…" at bounding box center [631, 324] width 1263 height 648
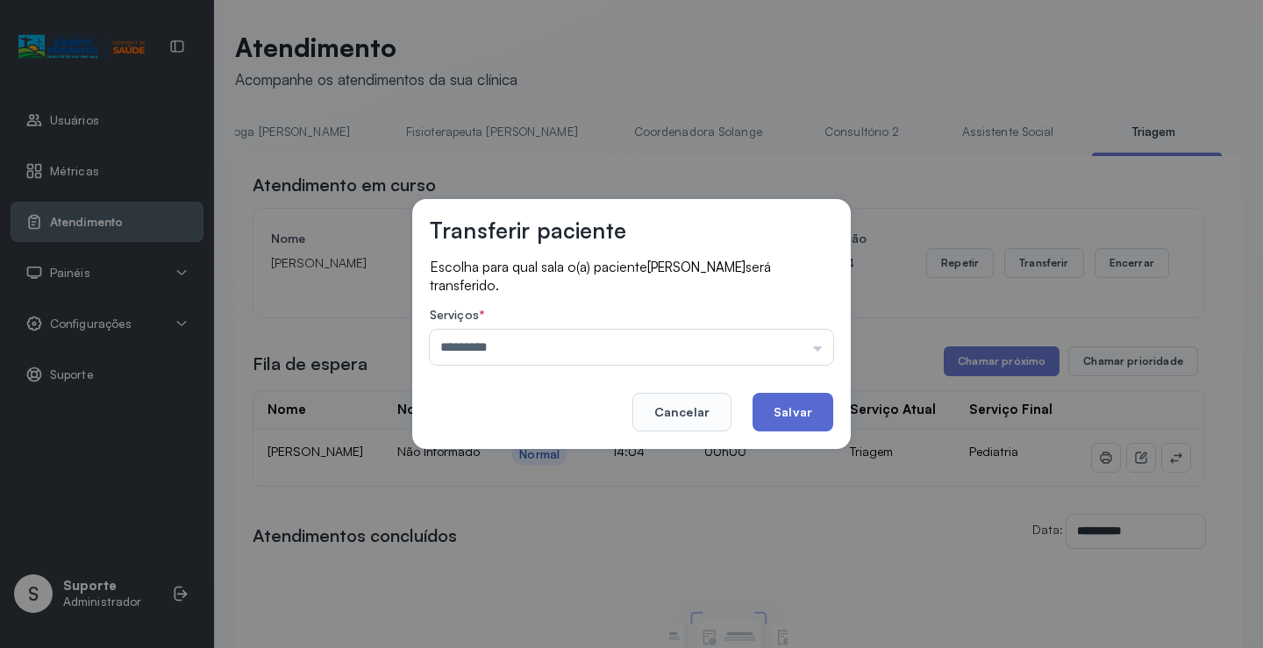
click at [789, 417] on button "Salvar" at bounding box center [793, 412] width 81 height 39
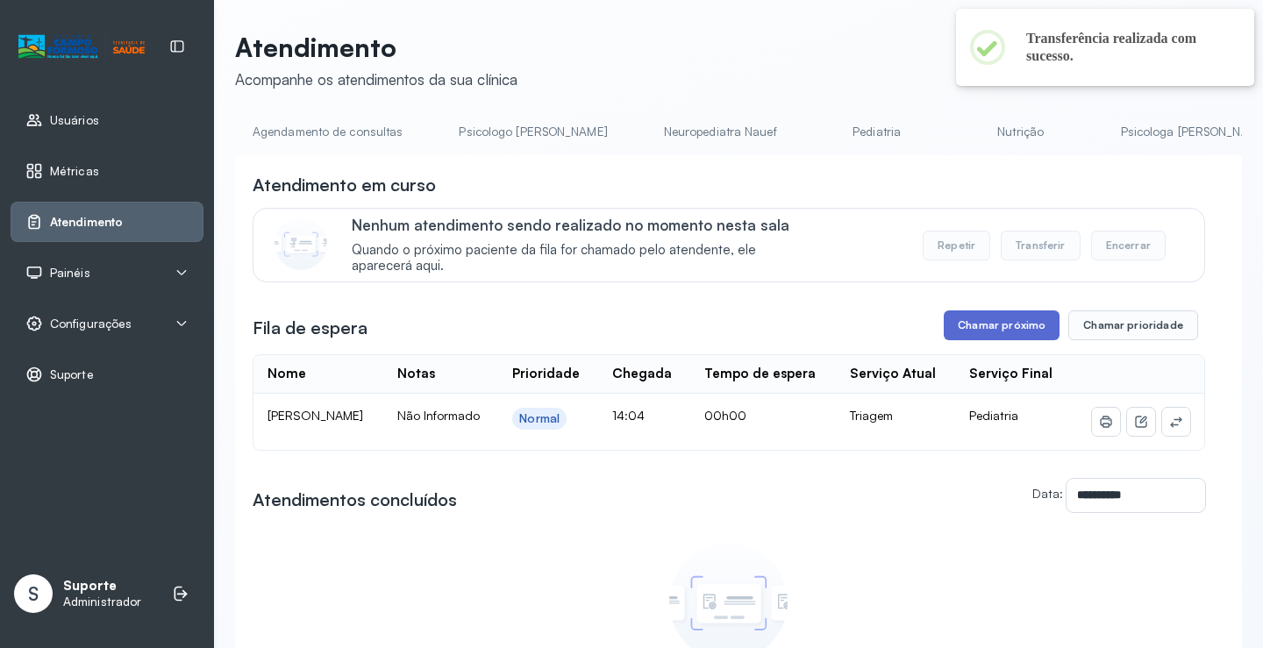
click at [999, 336] on button "Chamar próximo" at bounding box center [1002, 326] width 116 height 30
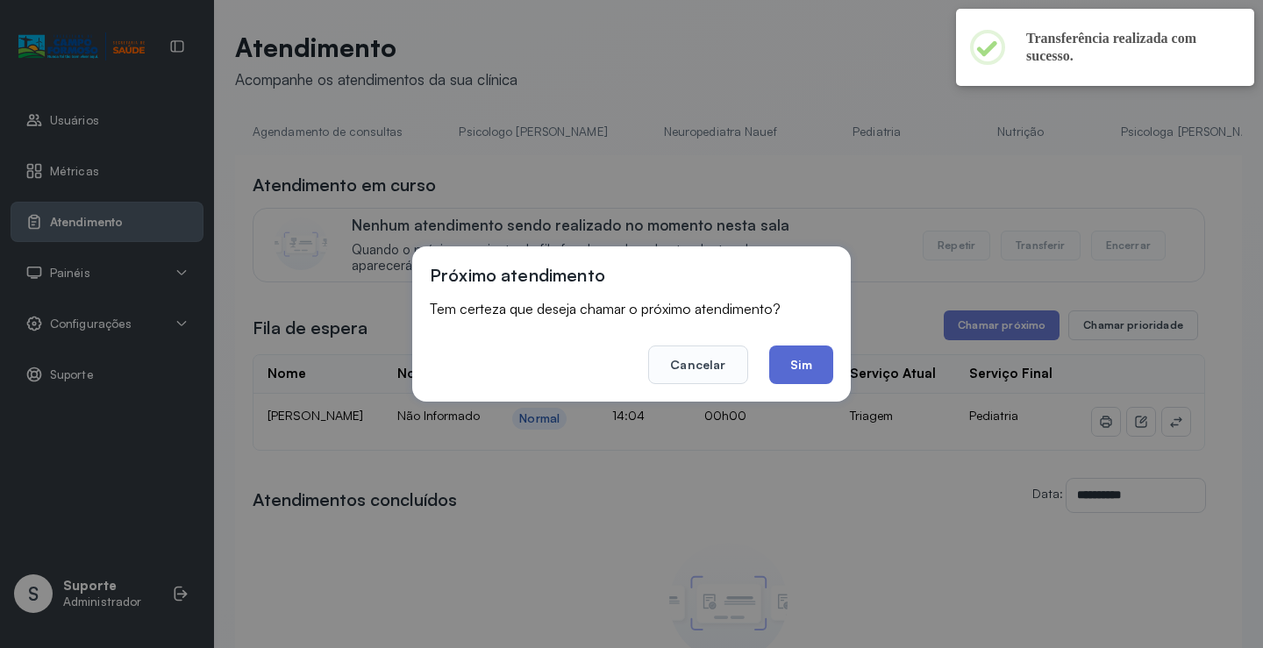
click at [807, 374] on button "Sim" at bounding box center [801, 365] width 64 height 39
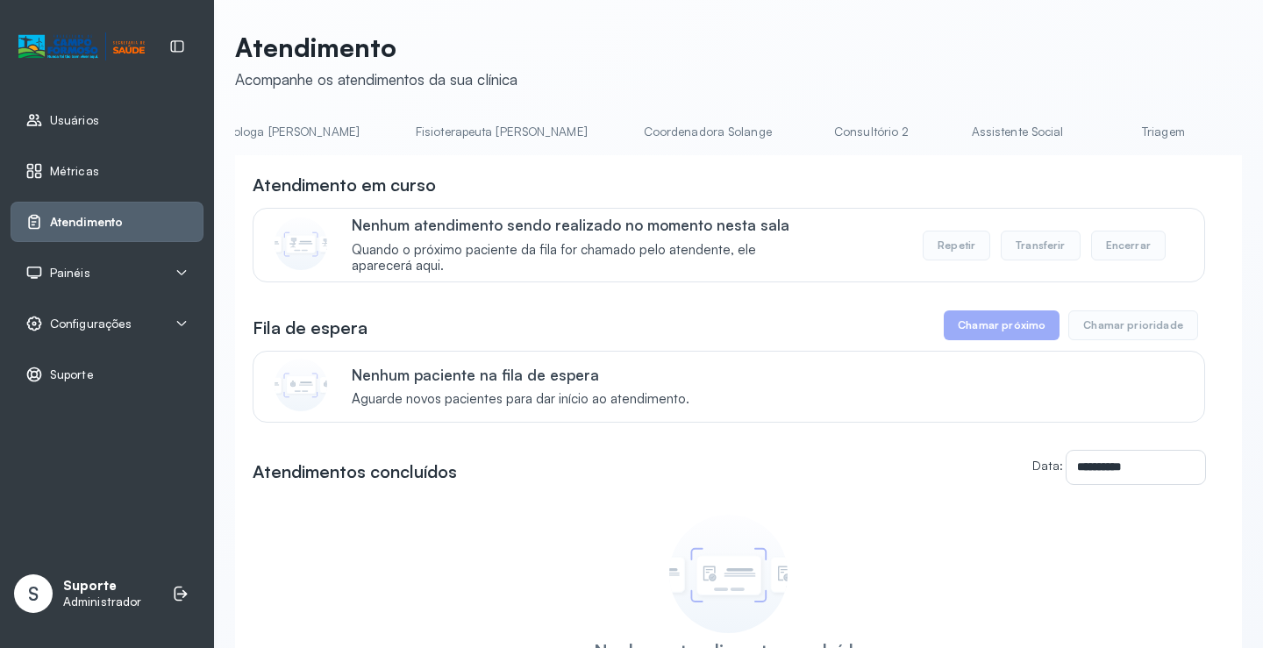
scroll to position [0, 1006]
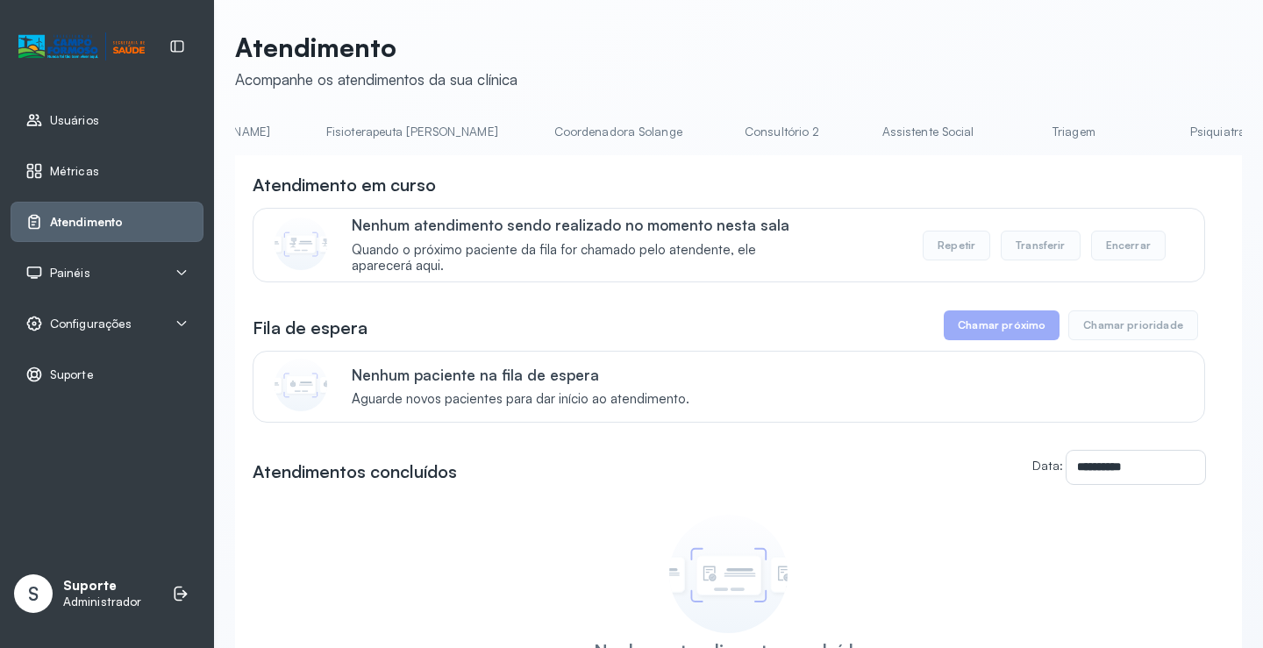
click at [1013, 124] on link "Triagem" at bounding box center [1074, 132] width 123 height 29
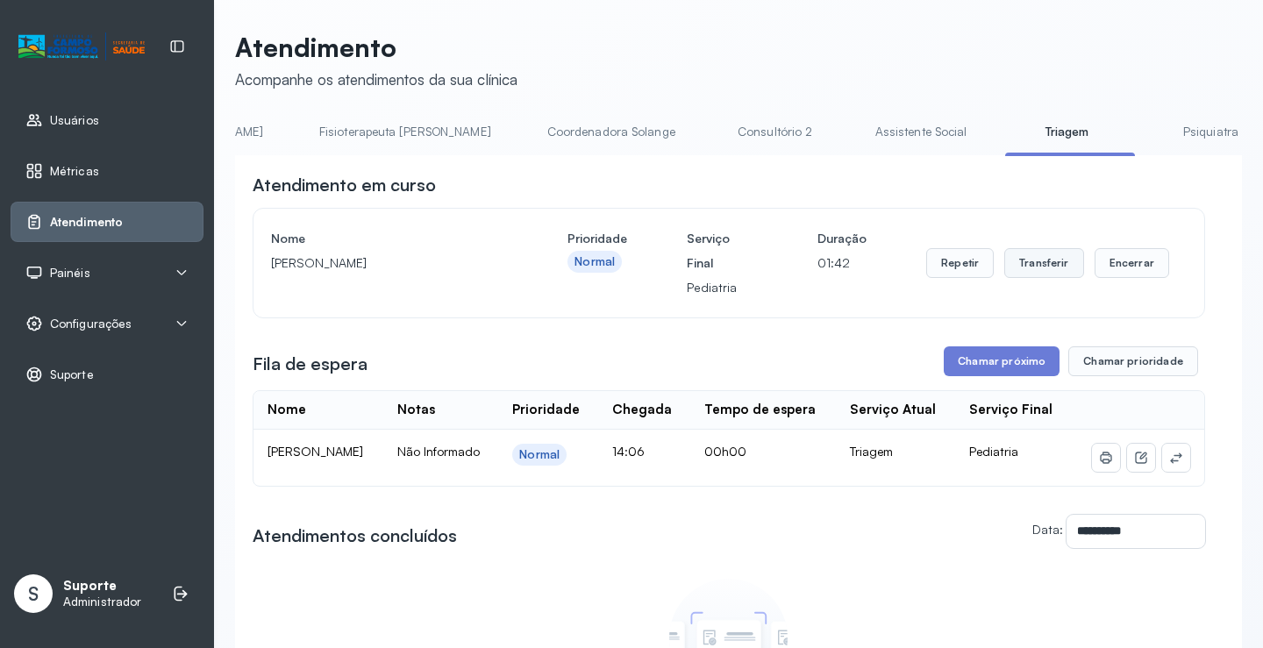
click at [1032, 269] on button "Transferir" at bounding box center [1045, 263] width 80 height 30
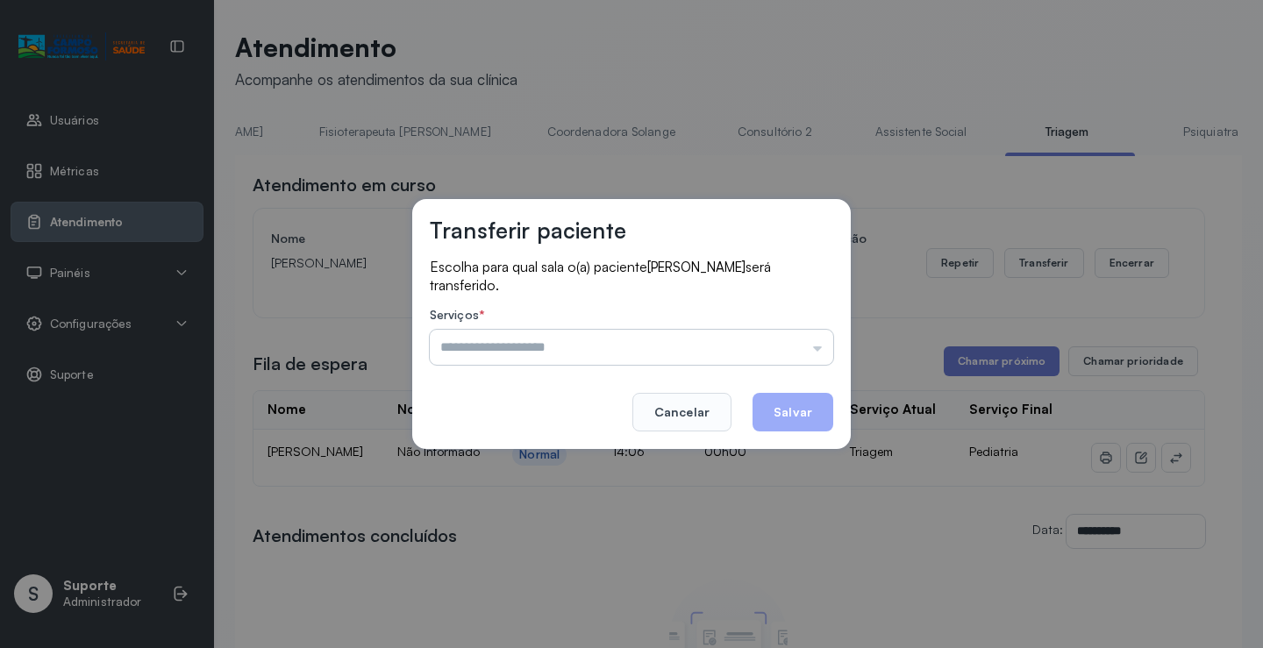
click at [821, 354] on input "text" at bounding box center [632, 347] width 404 height 35
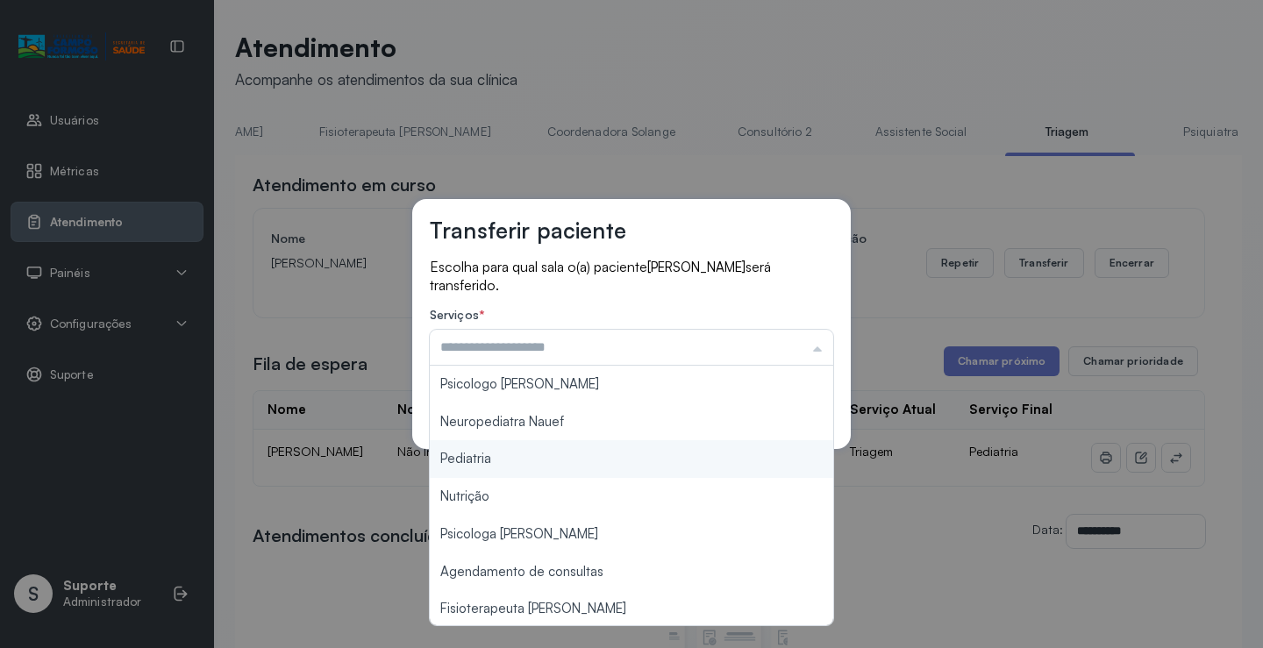
type input "*********"
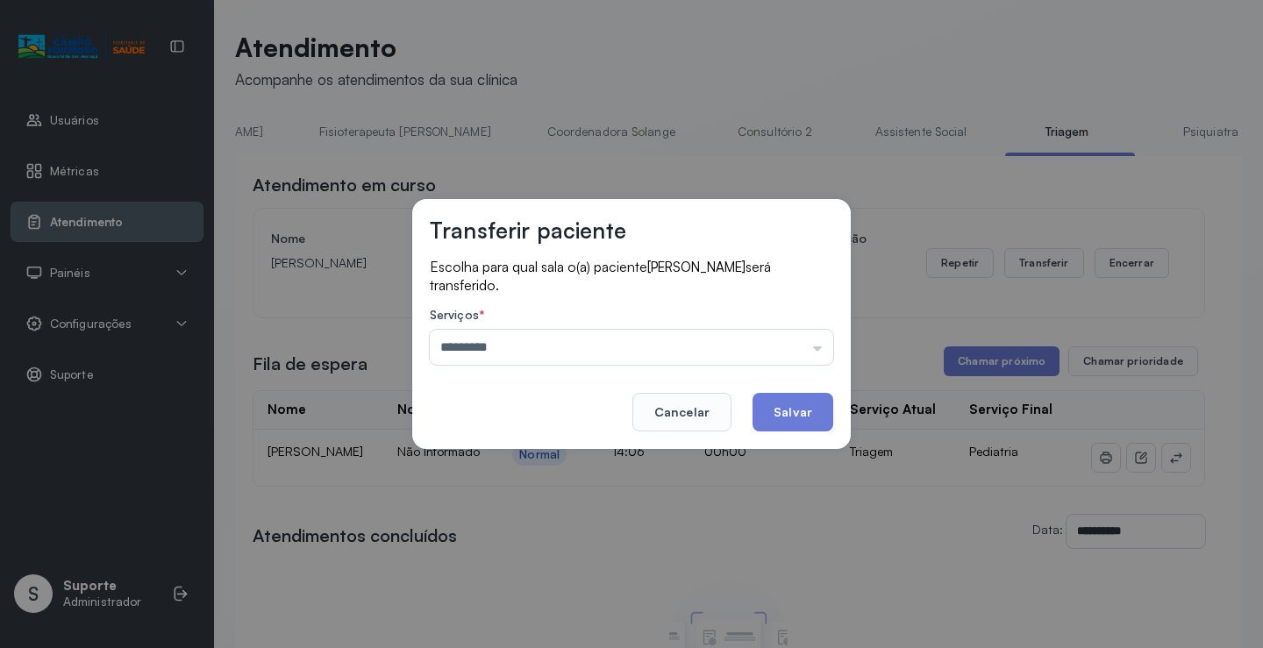
click at [569, 463] on div "Transferir paciente Escolha para qual sala o(a) paciente [PERSON_NAME] será tra…" at bounding box center [631, 324] width 1263 height 648
click at [795, 404] on button "Salvar" at bounding box center [793, 412] width 81 height 39
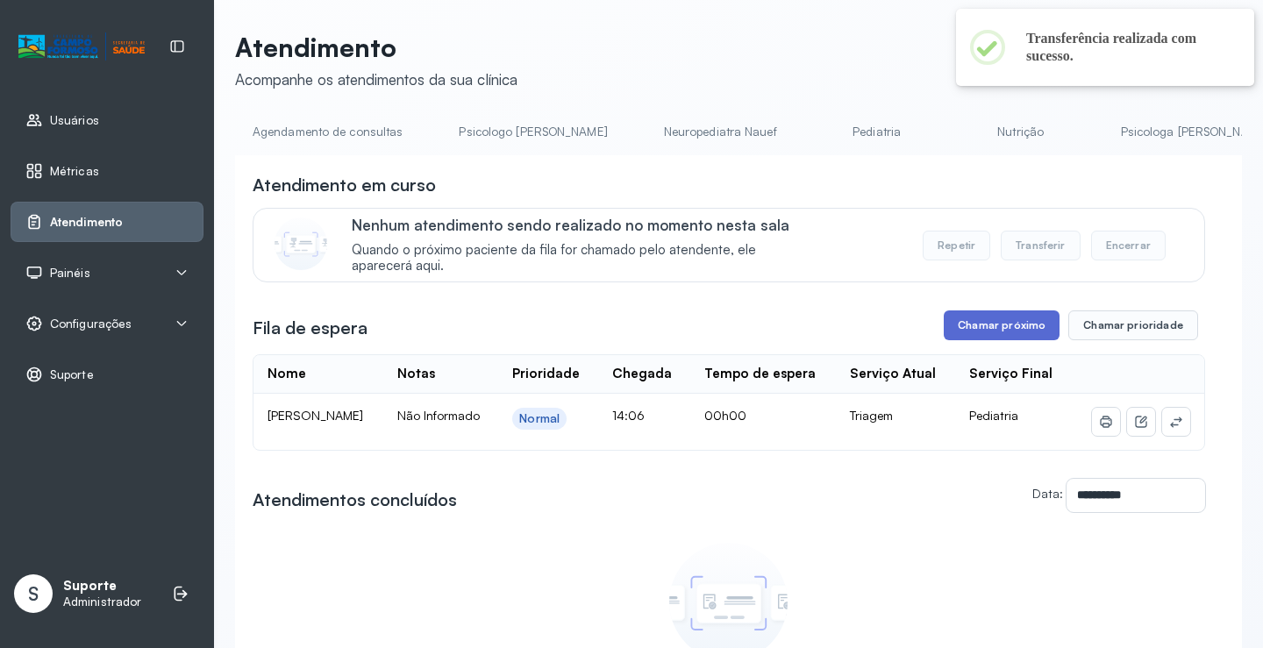
click at [1012, 335] on button "Chamar próximo" at bounding box center [1002, 326] width 116 height 30
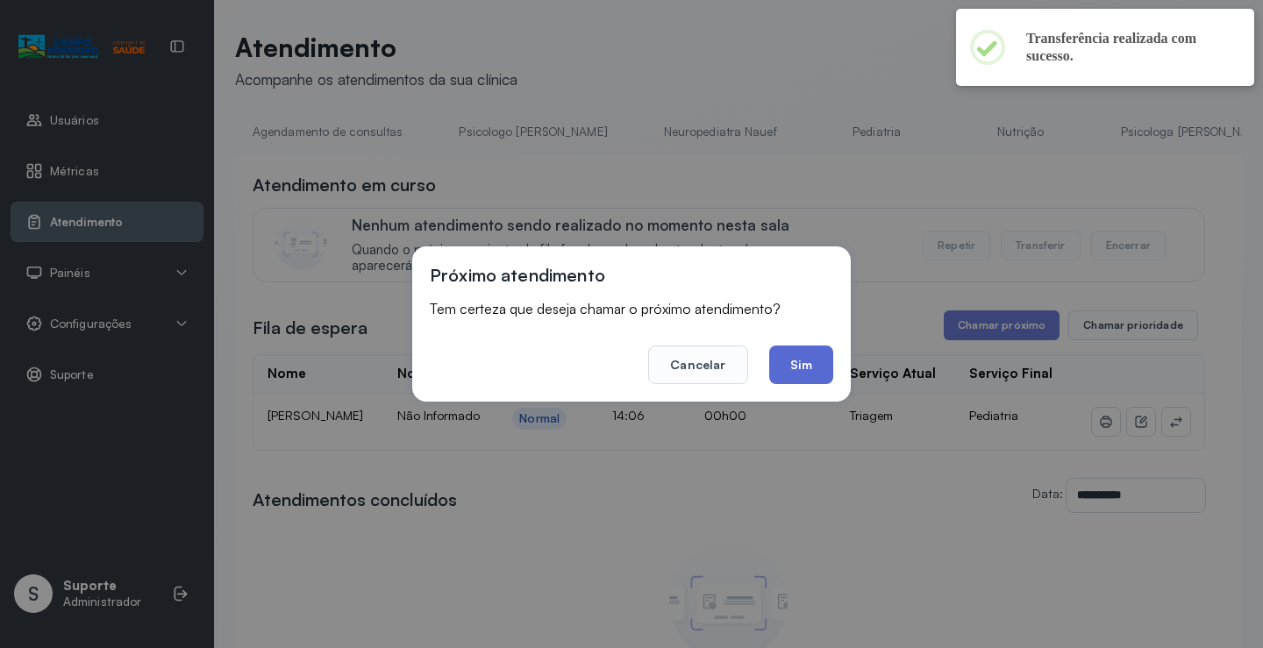
click at [812, 371] on button "Sim" at bounding box center [801, 365] width 64 height 39
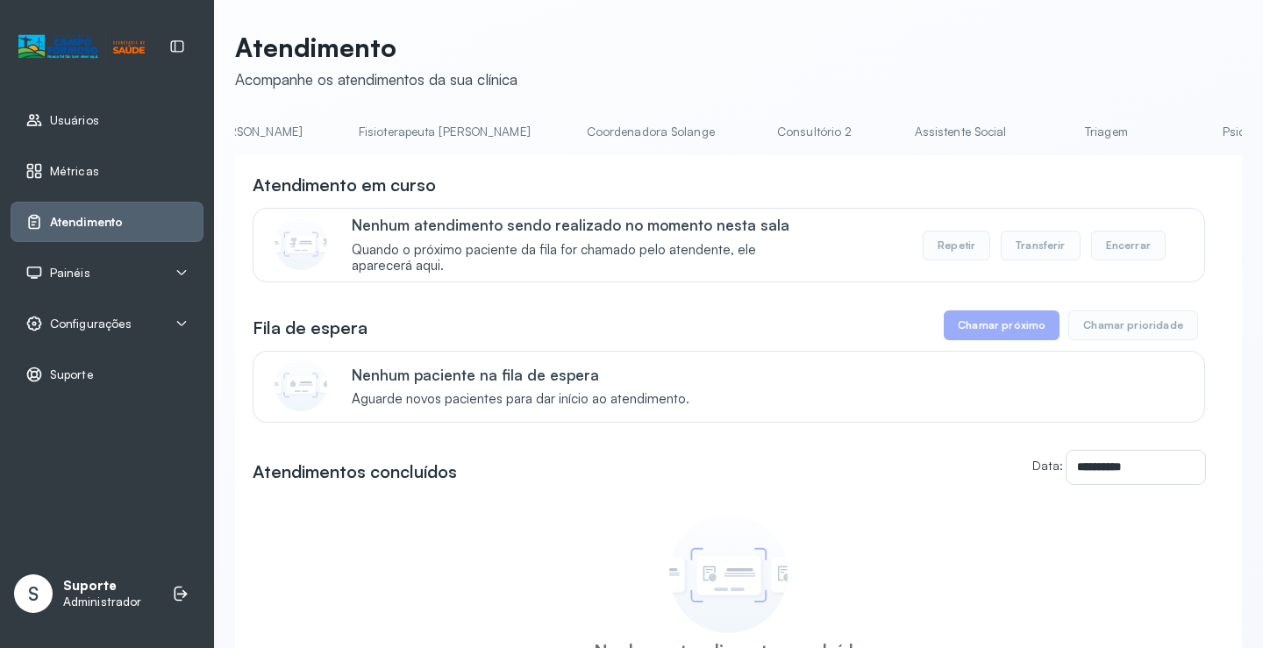
scroll to position [0, 991]
click at [1028, 132] on link "Triagem" at bounding box center [1089, 132] width 123 height 29
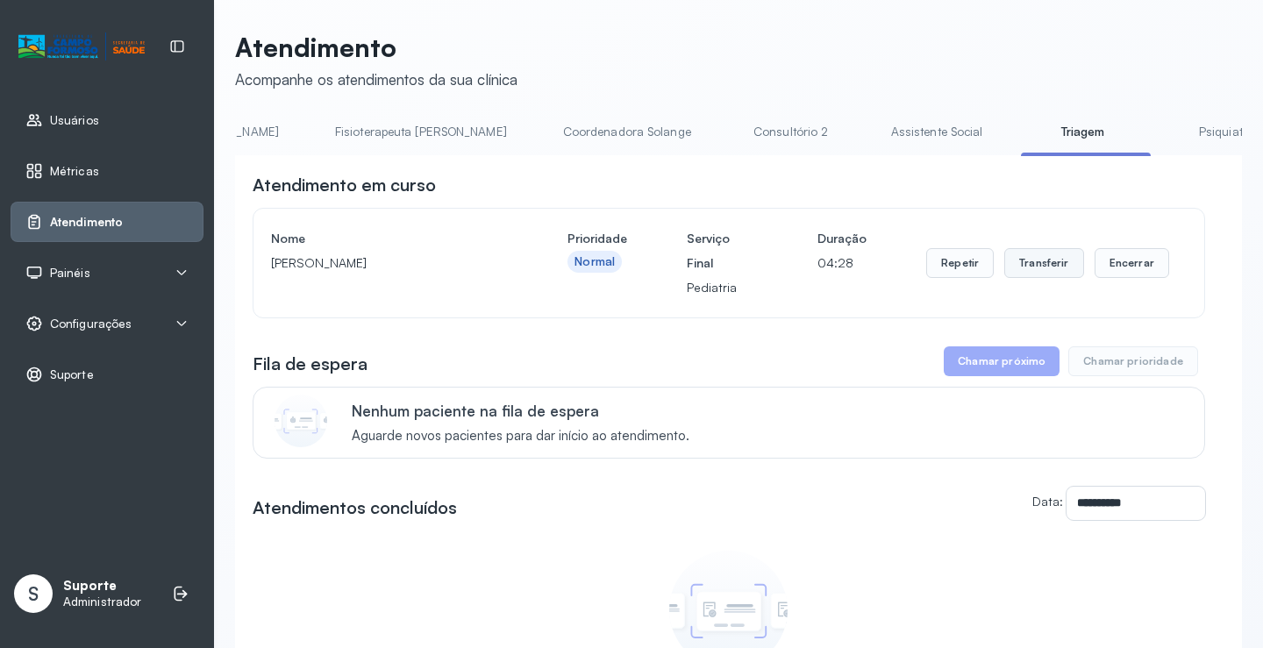
click at [1028, 265] on button "Transferir" at bounding box center [1045, 263] width 80 height 30
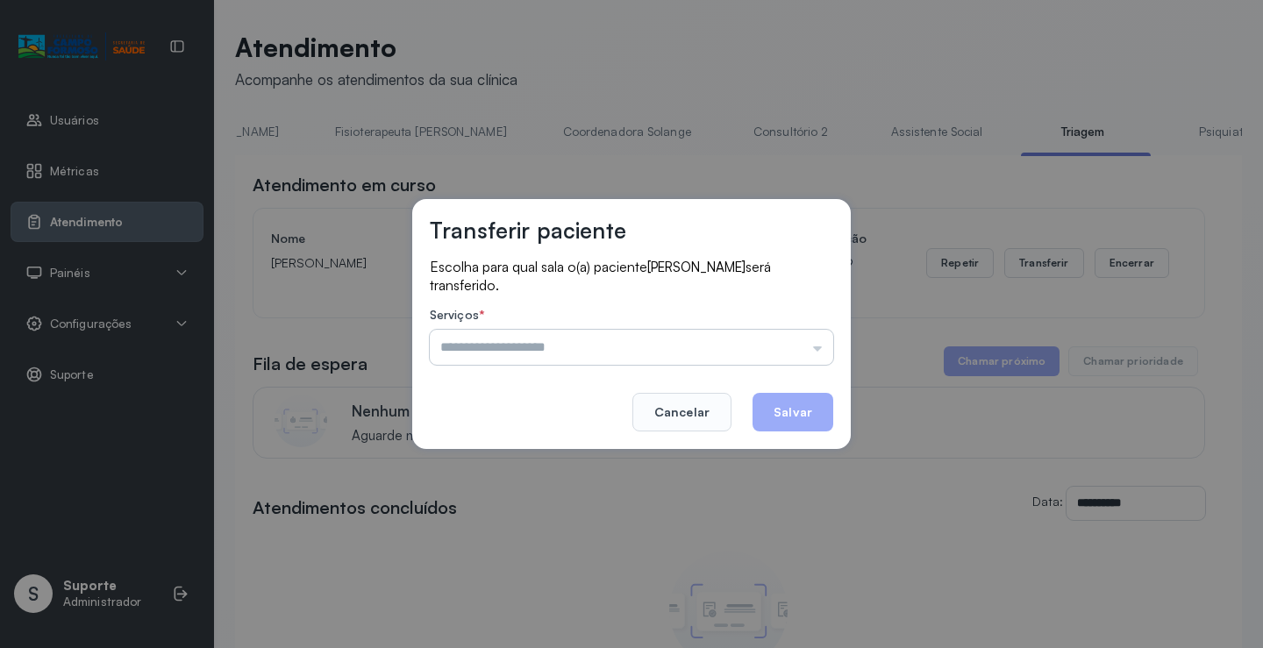
click at [819, 354] on input "text" at bounding box center [632, 347] width 404 height 35
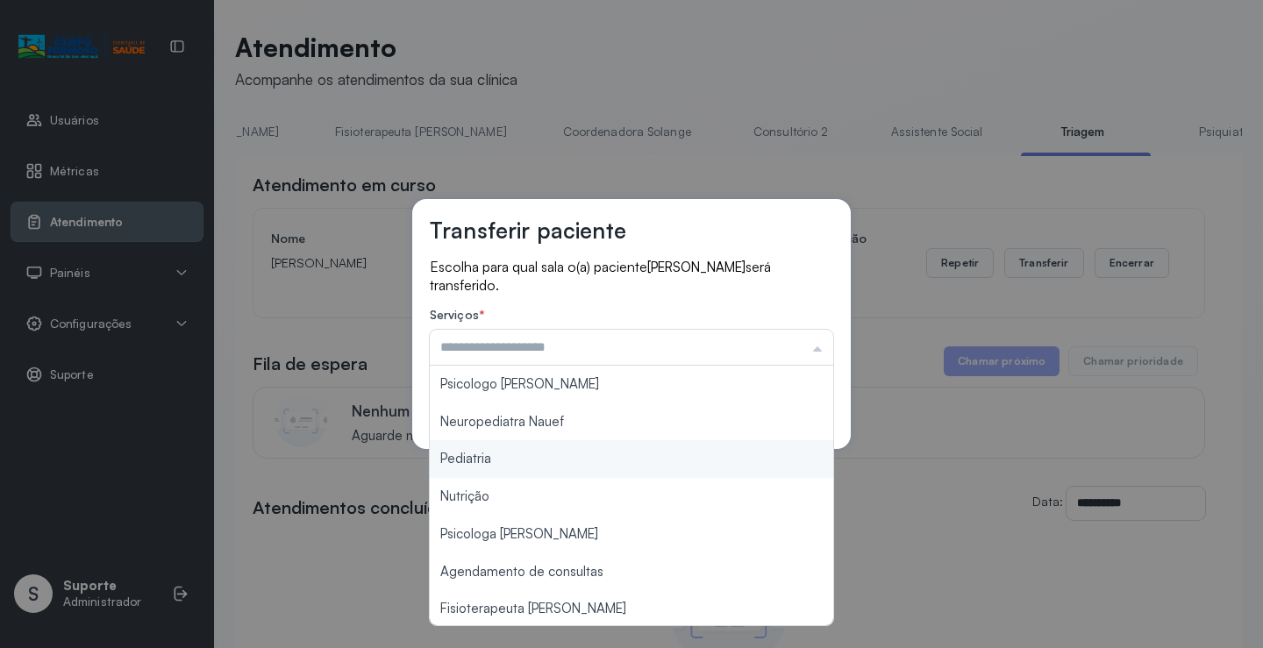
type input "*********"
drag, startPoint x: 562, startPoint y: 469, endPoint x: 639, endPoint y: 469, distance: 77.2
click at [610, 471] on div "Transferir paciente Escolha para qual sala o(a) paciente [PERSON_NAME] será tra…" at bounding box center [631, 324] width 1263 height 648
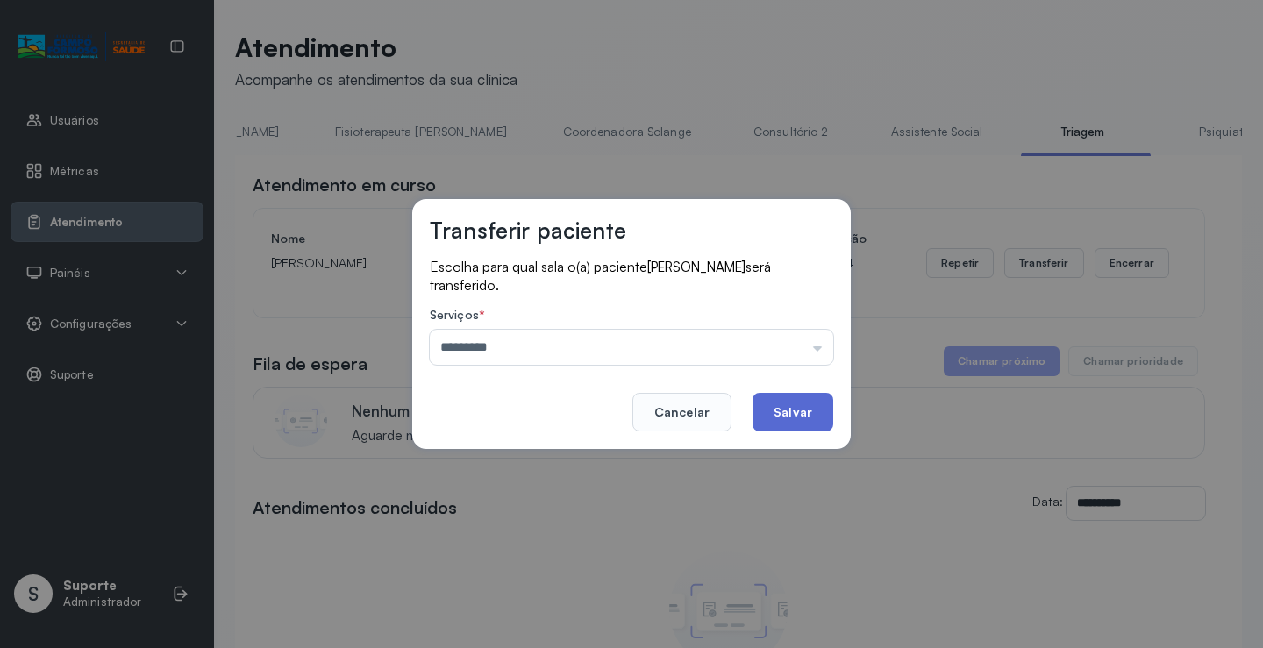
click at [803, 413] on button "Salvar" at bounding box center [793, 412] width 81 height 39
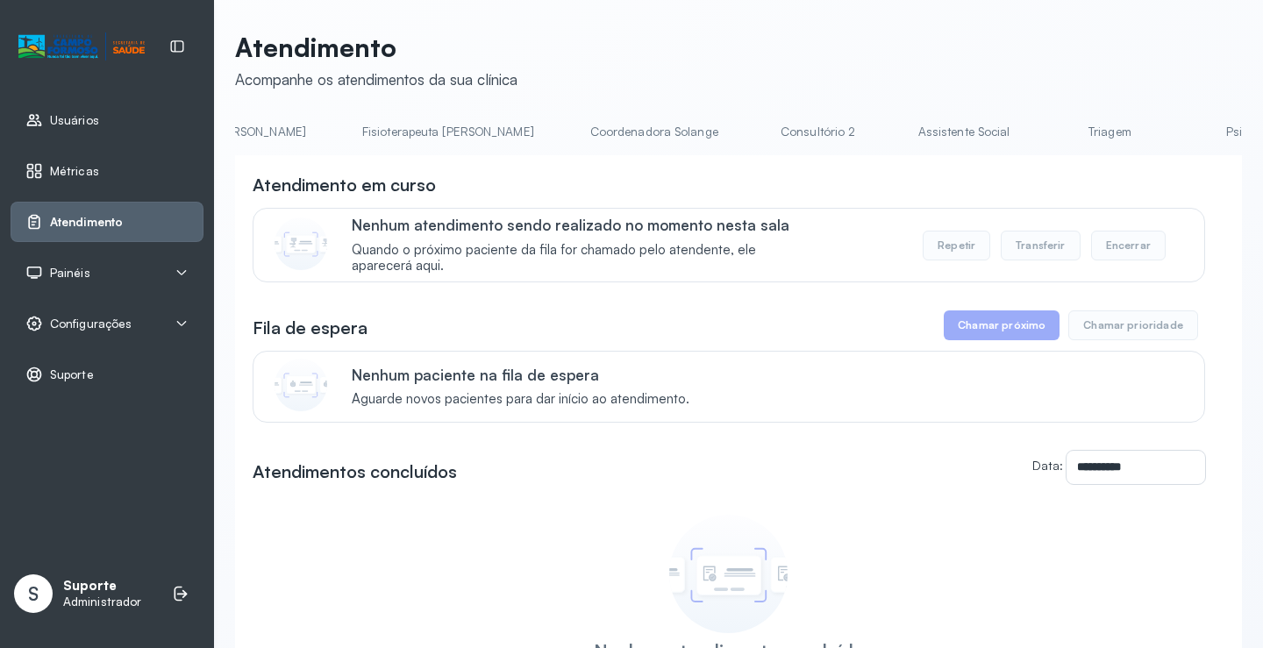
scroll to position [0, 974]
click at [1045, 147] on li "Triagem" at bounding box center [1110, 137] width 130 height 39
click at [1045, 131] on link "Triagem" at bounding box center [1106, 132] width 123 height 29
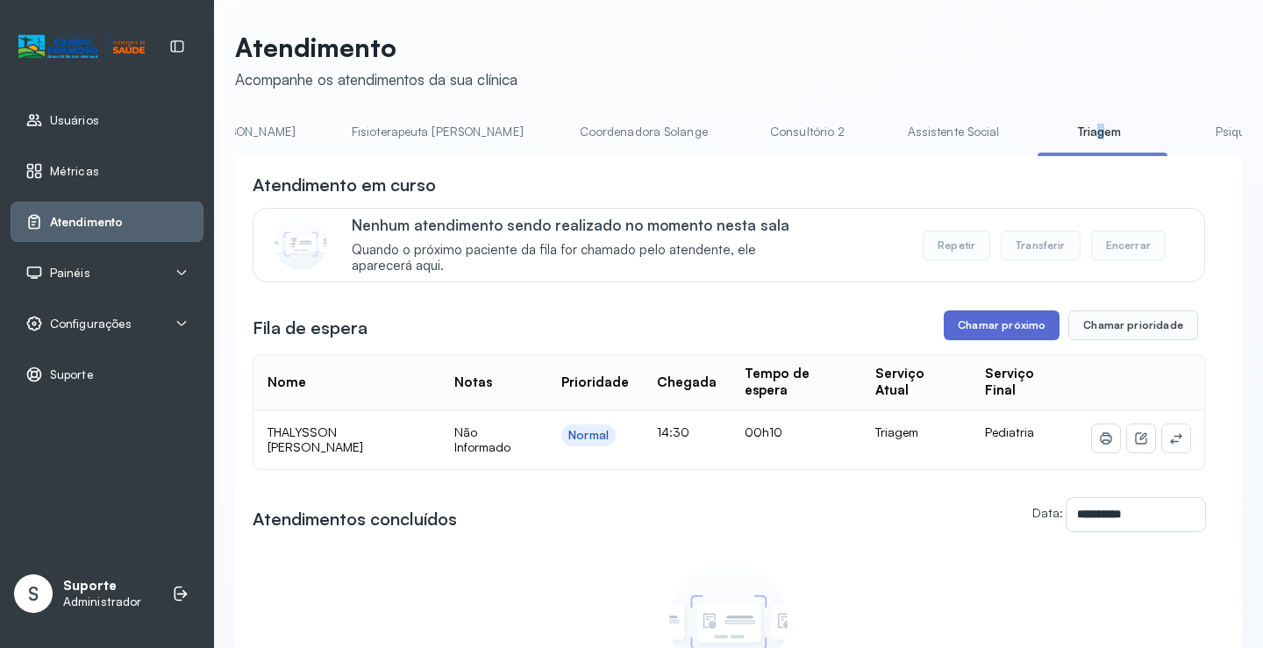
click at [998, 330] on button "Chamar próximo" at bounding box center [1002, 326] width 116 height 30
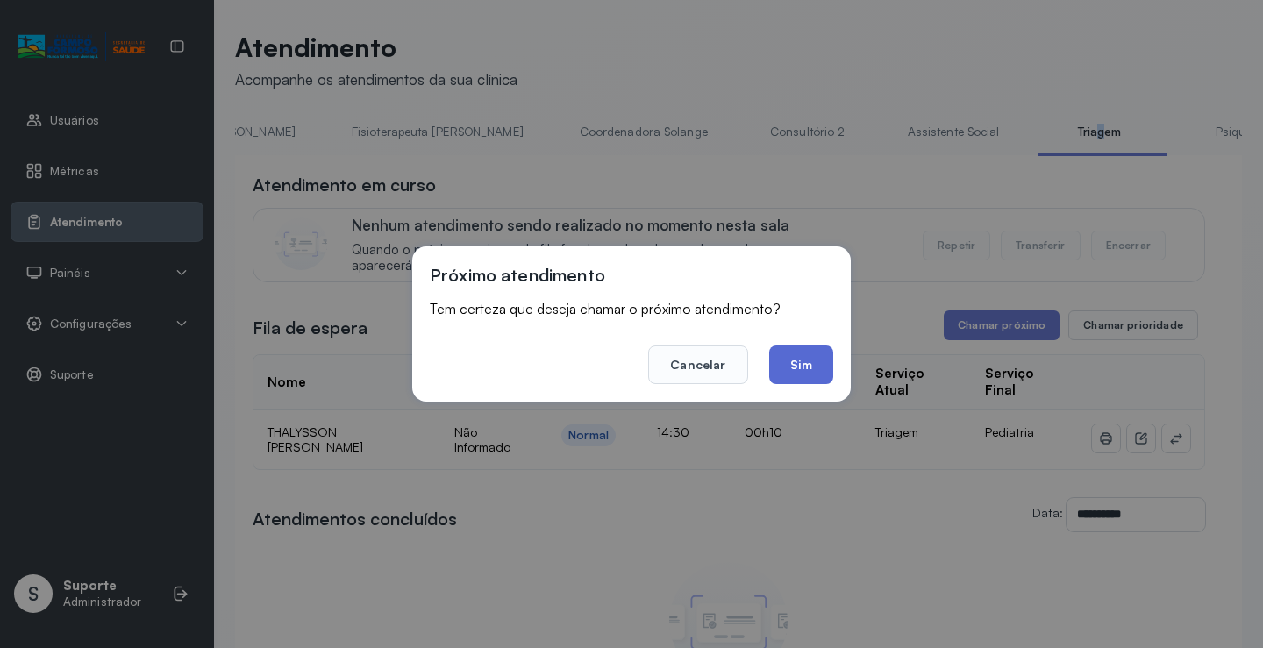
click at [798, 356] on button "Sim" at bounding box center [801, 365] width 64 height 39
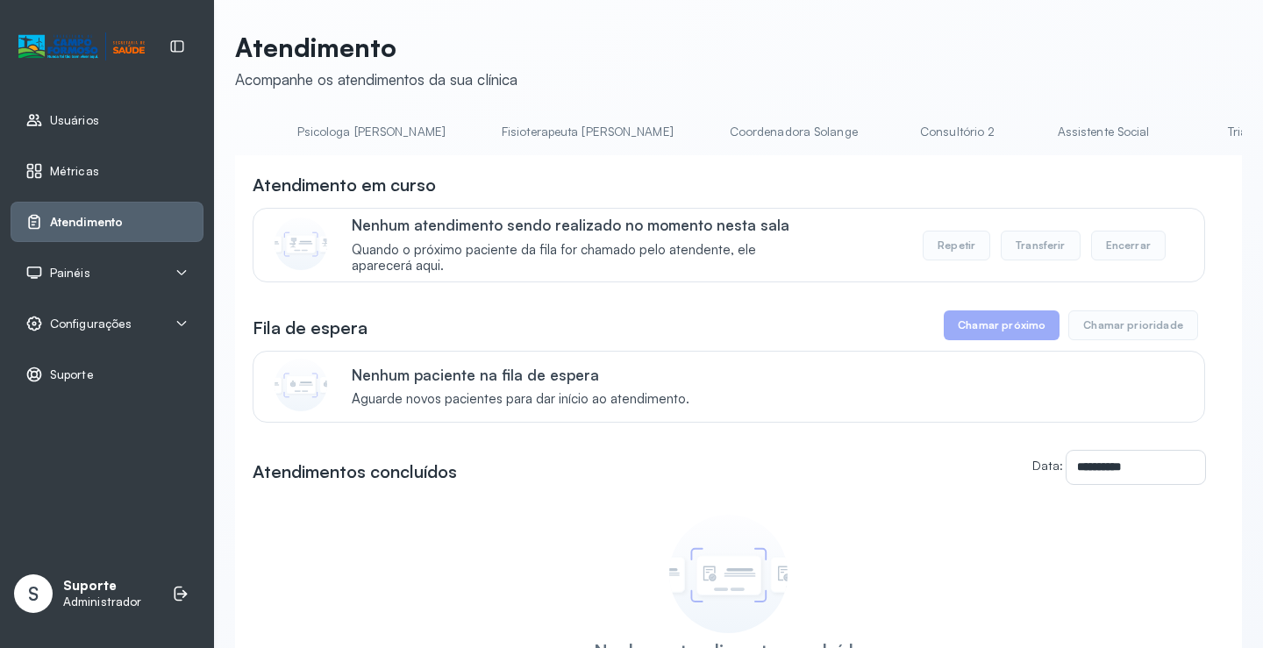
scroll to position [0, 918]
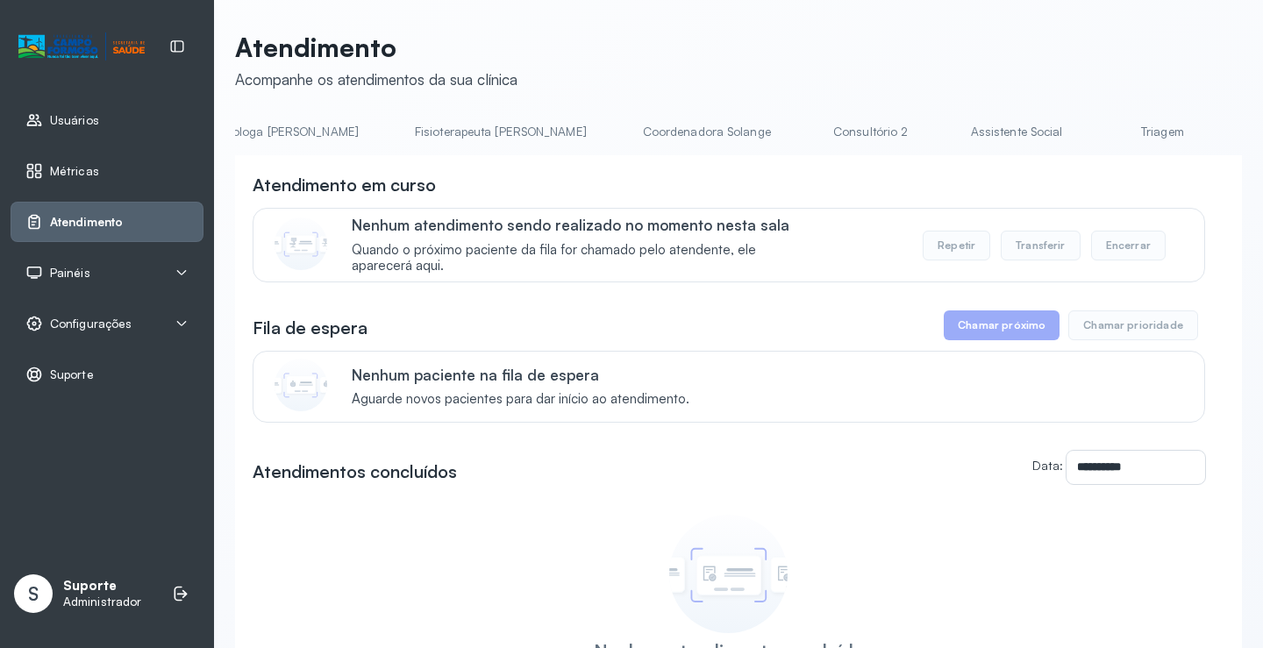
click at [1101, 134] on link "Triagem" at bounding box center [1162, 132] width 123 height 29
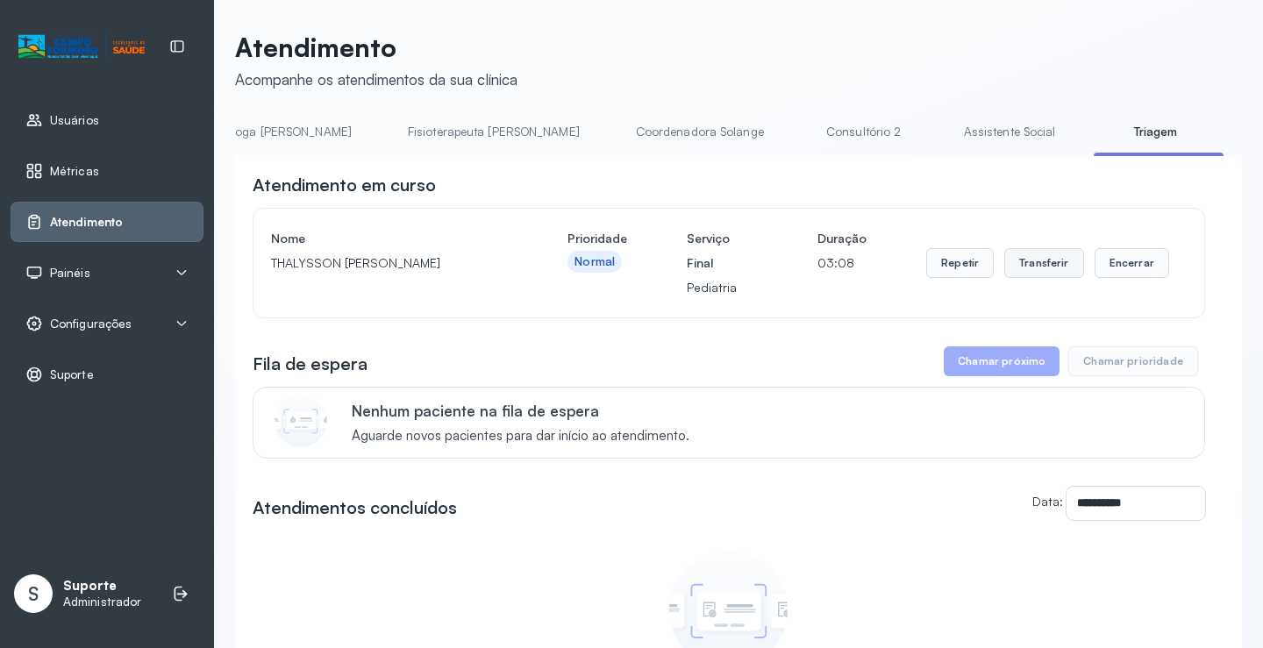
click at [1030, 268] on button "Transferir" at bounding box center [1045, 263] width 80 height 30
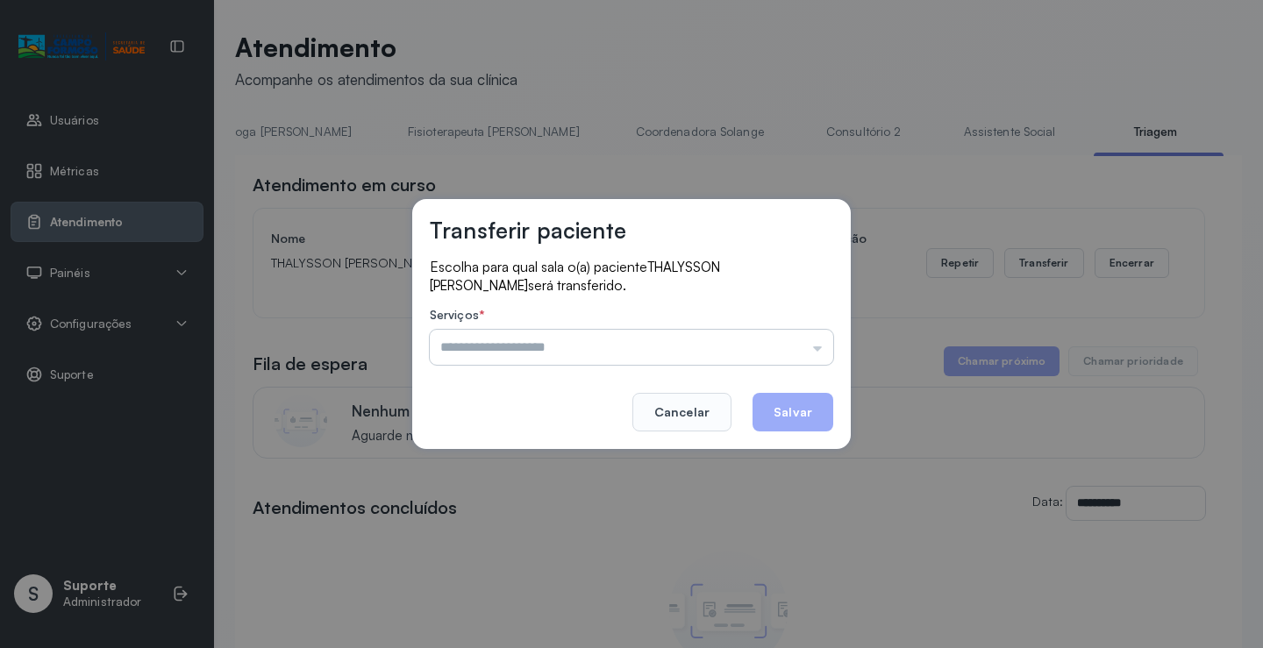
click at [816, 354] on input "text" at bounding box center [632, 347] width 404 height 35
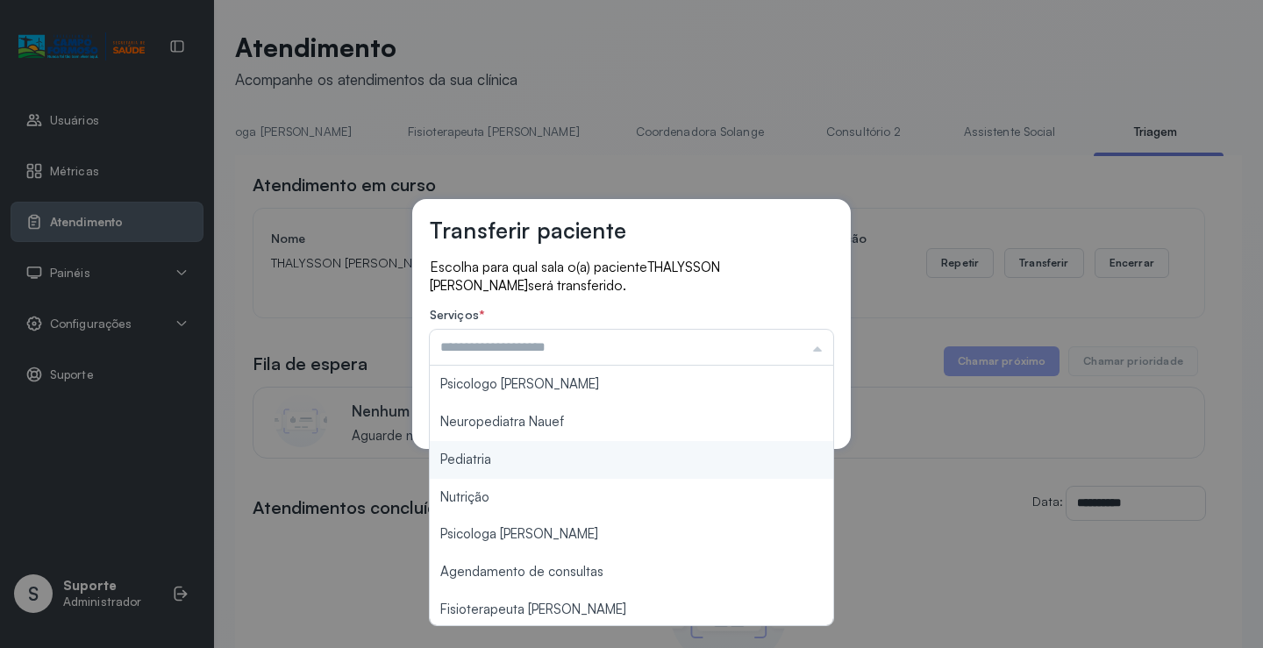
type input "*********"
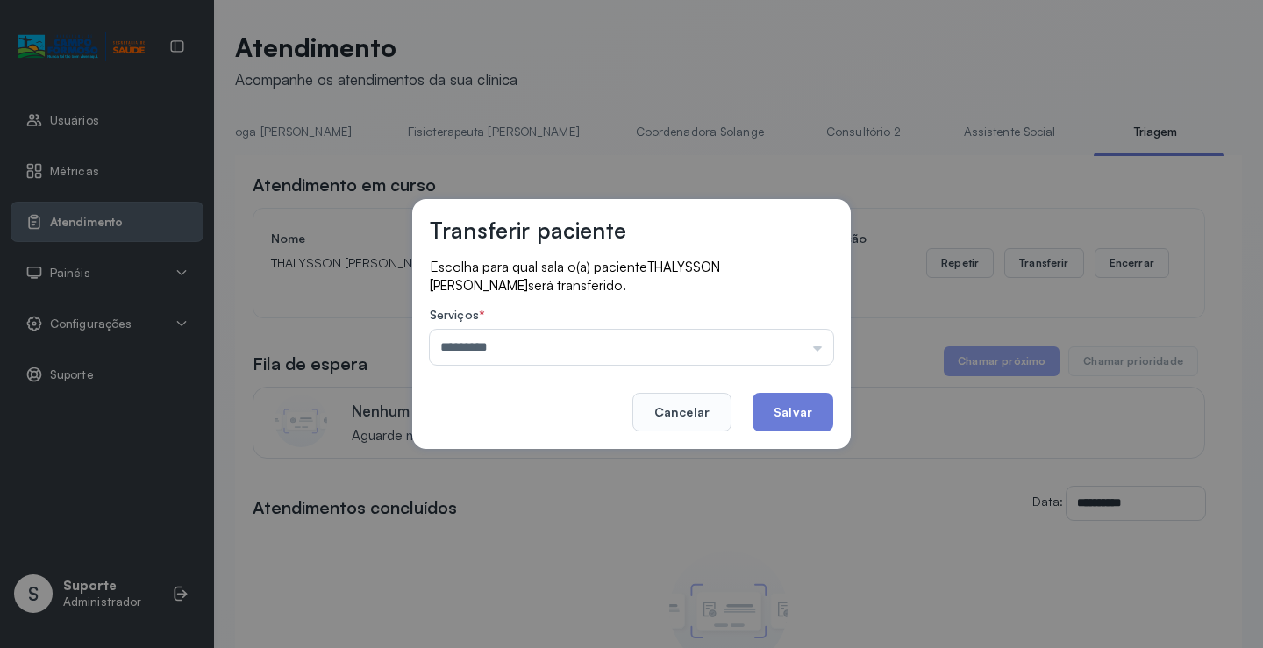
click at [560, 462] on div "Transferir paciente Escolha para qual sala o(a) paciente THALYSSON VINICIOS [PE…" at bounding box center [631, 324] width 1263 height 648
click at [788, 412] on button "Salvar" at bounding box center [793, 412] width 81 height 39
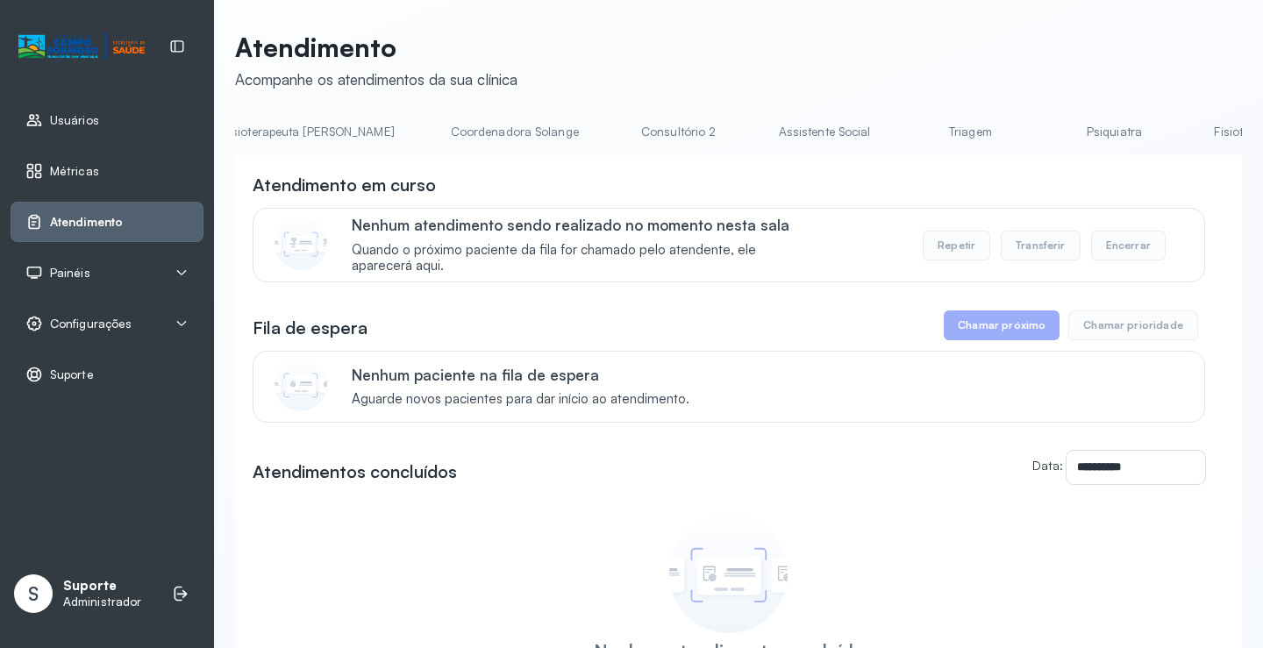
scroll to position [0, 1120]
click at [898, 127] on link "Triagem" at bounding box center [959, 132] width 123 height 29
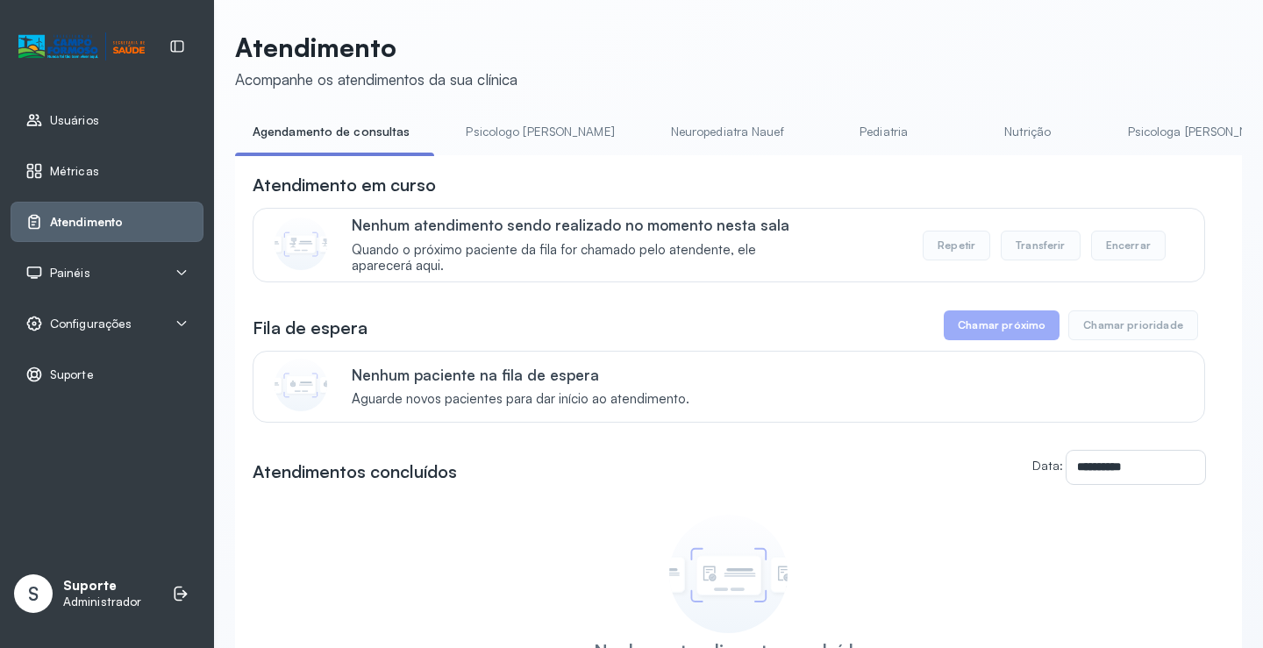
drag, startPoint x: 499, startPoint y: 161, endPoint x: 565, endPoint y: 176, distance: 67.7
click at [565, 176] on div "**********" at bounding box center [738, 479] width 1007 height 649
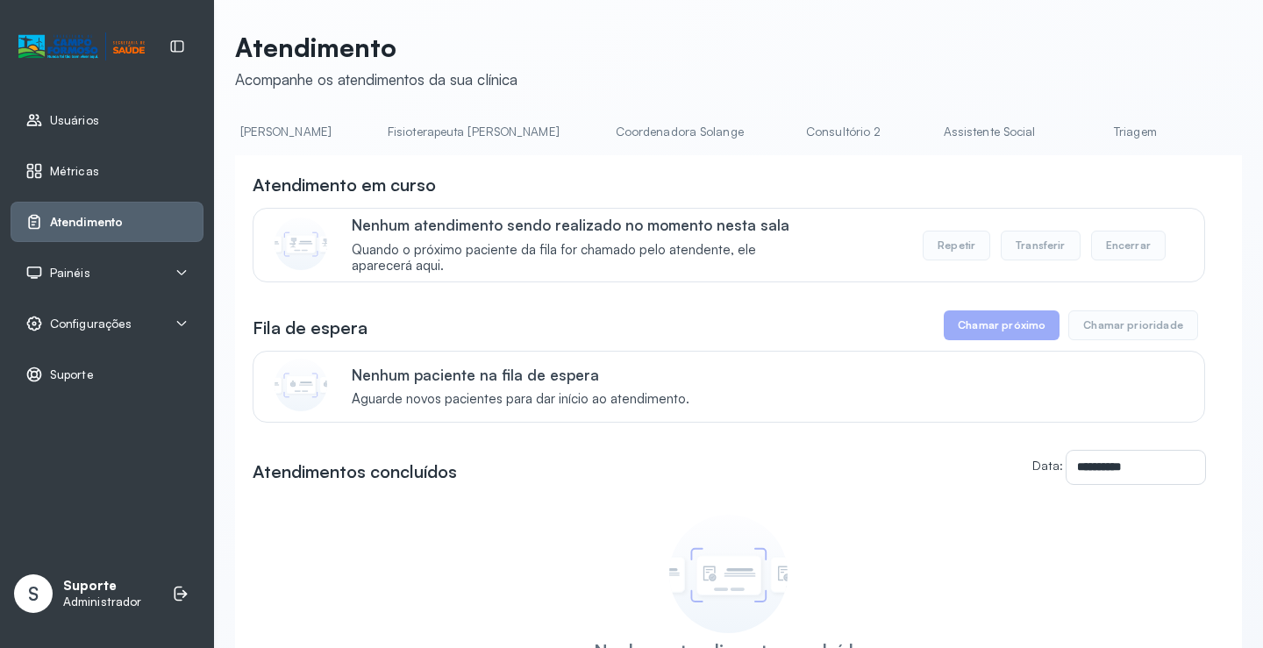
scroll to position [0, 960]
click at [1059, 129] on link "Triagem" at bounding box center [1120, 132] width 123 height 29
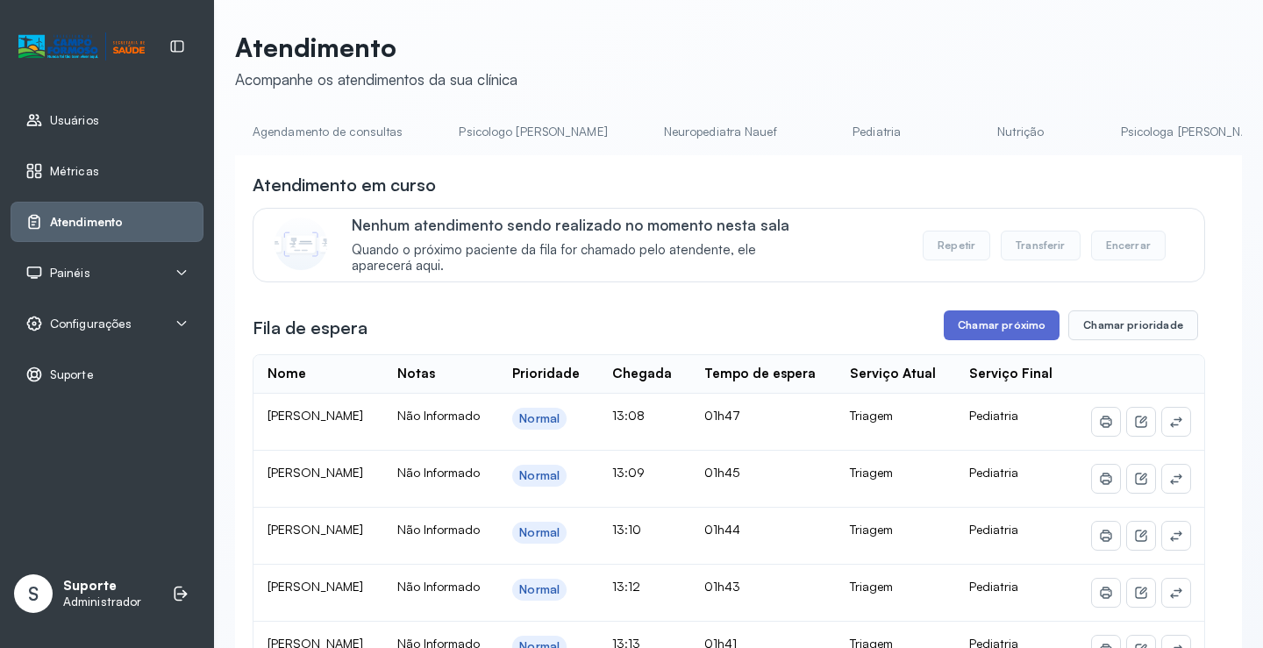
click at [983, 329] on button "Chamar próximo" at bounding box center [1002, 326] width 116 height 30
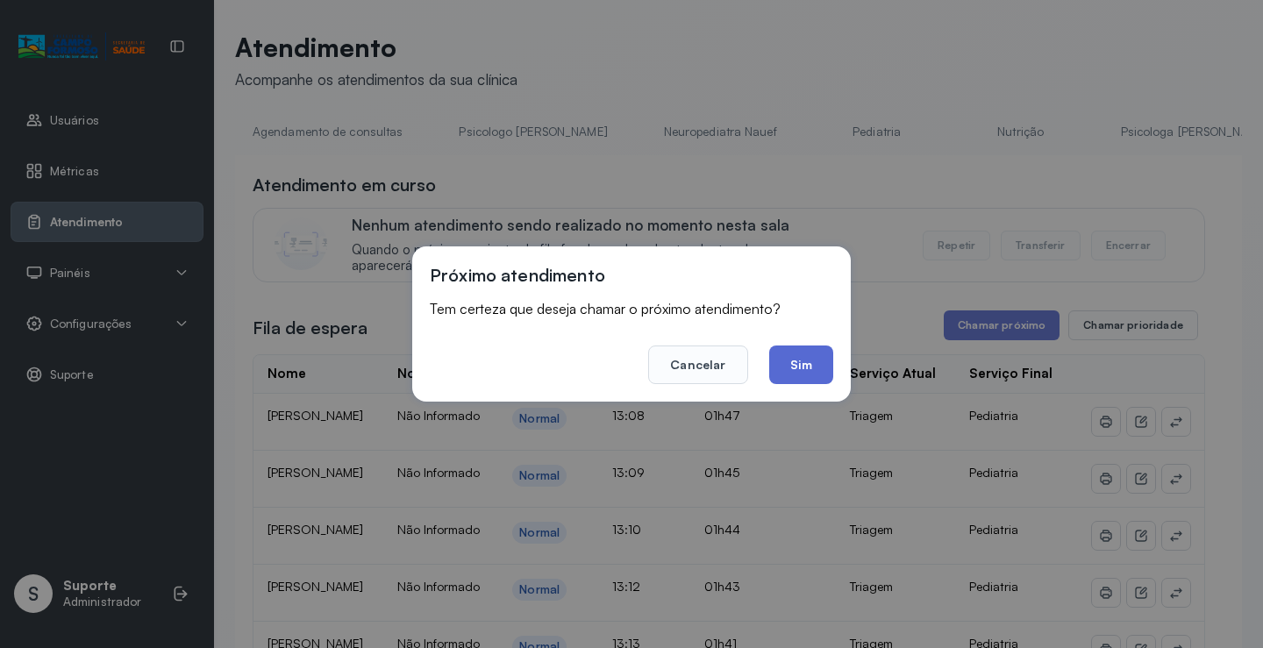
click at [816, 369] on button "Sim" at bounding box center [801, 365] width 64 height 39
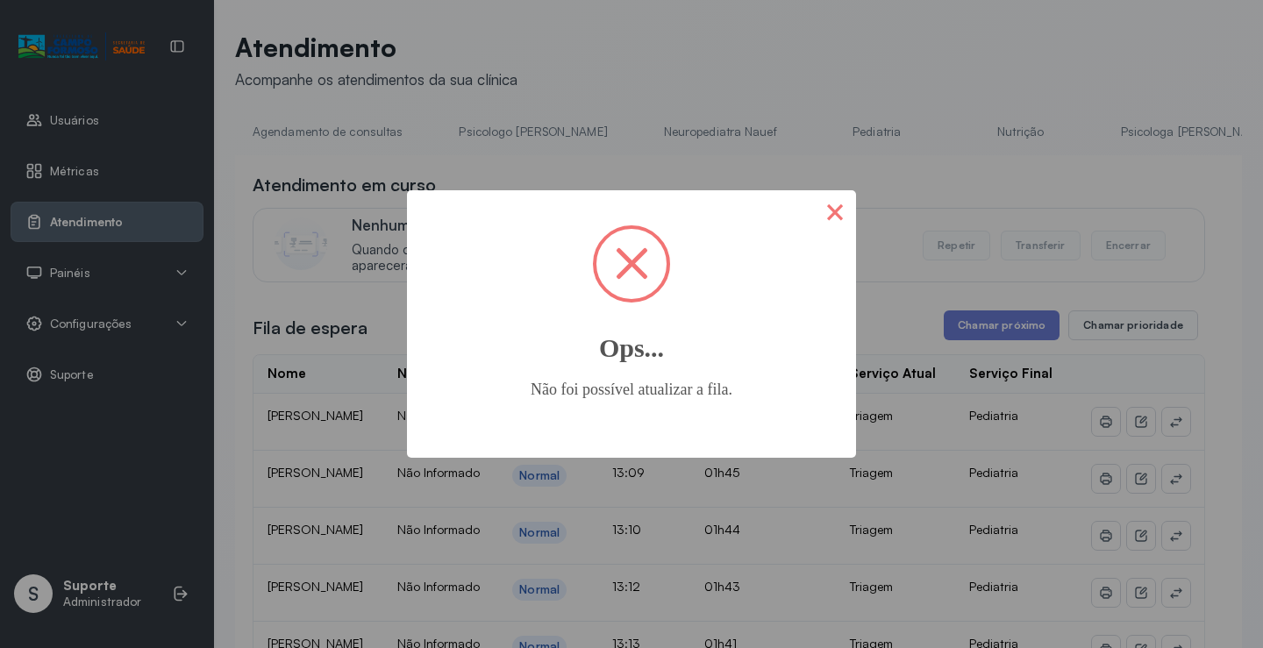
click at [830, 214] on button "×" at bounding box center [835, 211] width 42 height 42
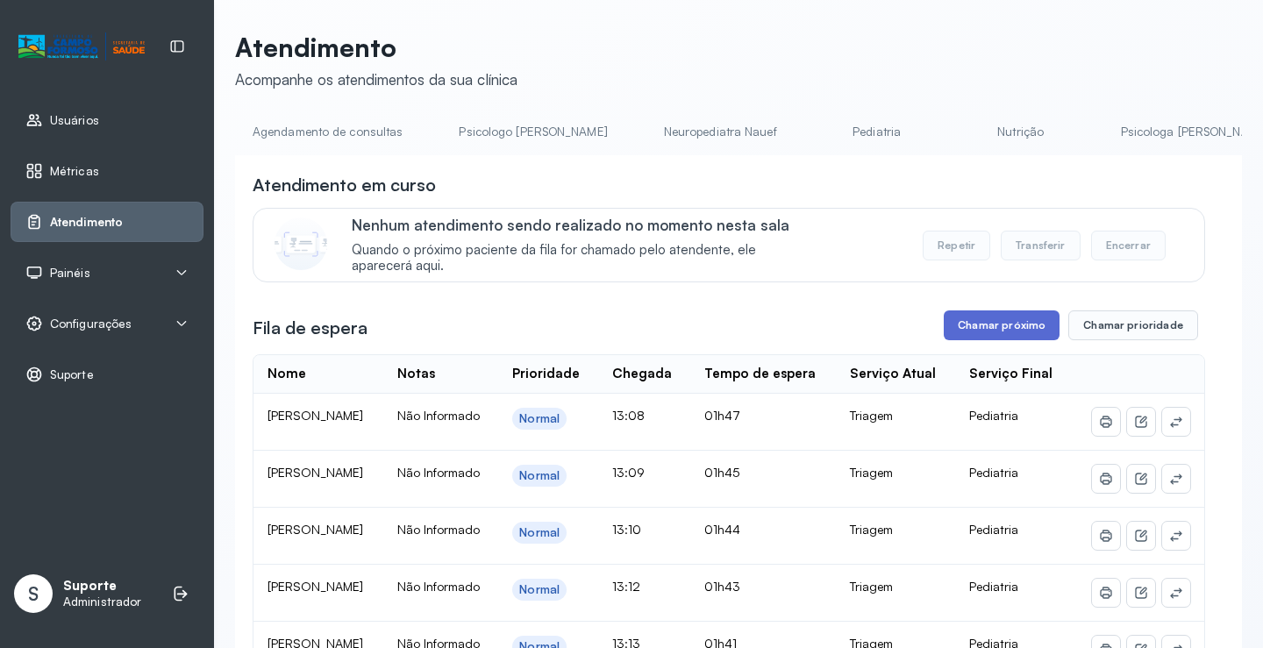
click at [1004, 327] on button "Chamar próximo" at bounding box center [1002, 326] width 116 height 30
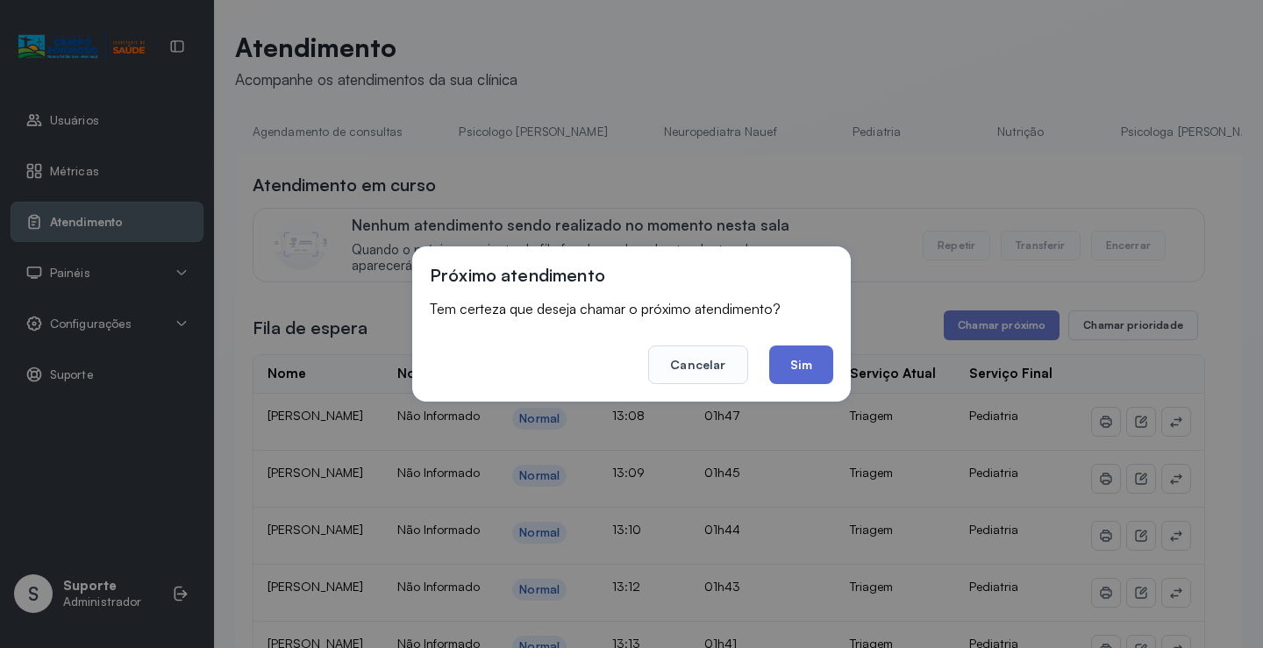
click at [806, 370] on button "Sim" at bounding box center [801, 365] width 64 height 39
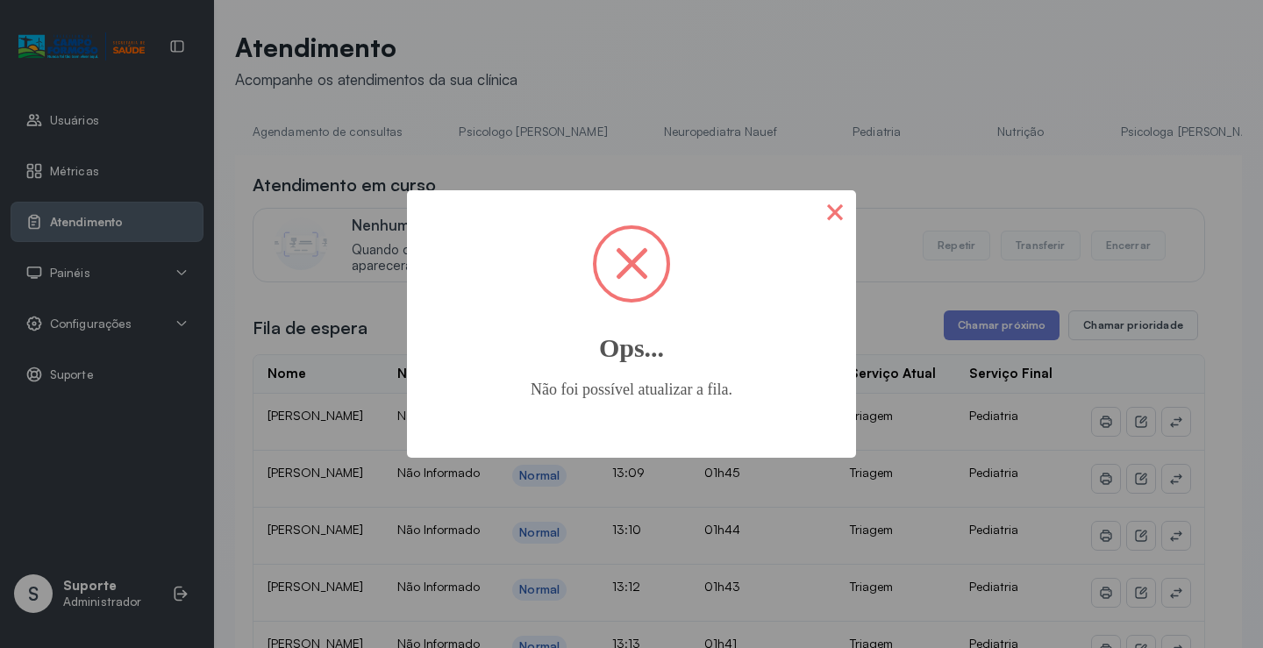
click at [833, 218] on button "×" at bounding box center [835, 211] width 42 height 42
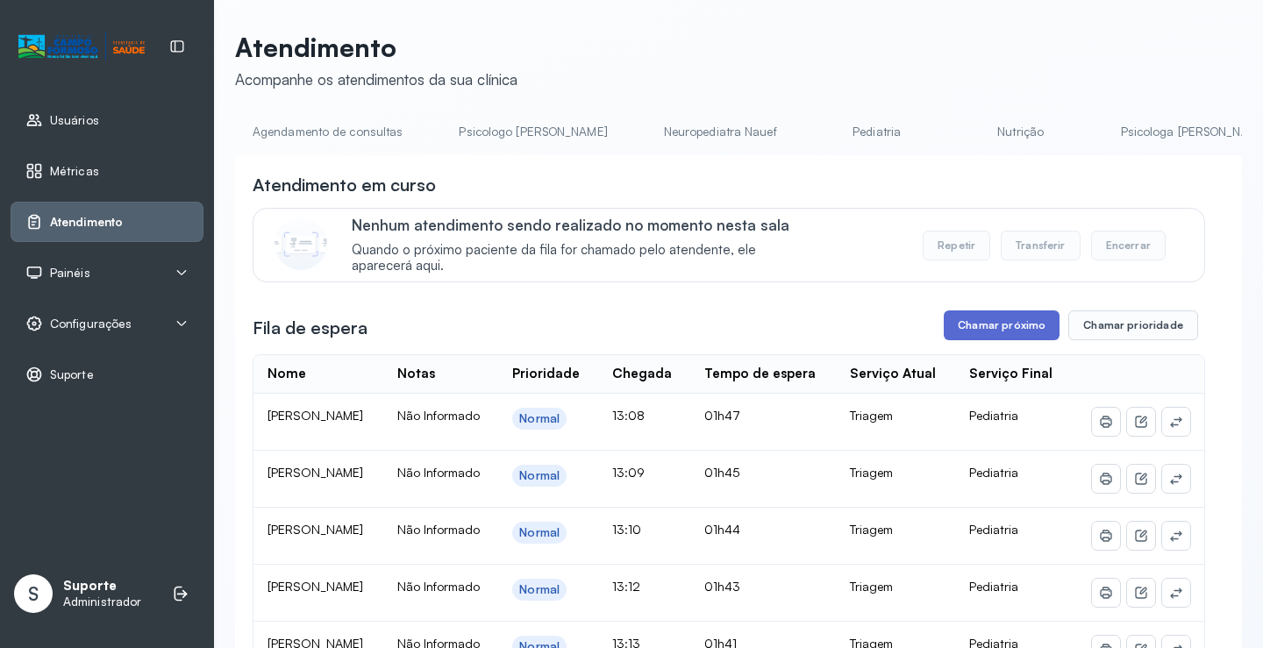
click at [1005, 319] on button "Chamar próximo" at bounding box center [1002, 326] width 116 height 30
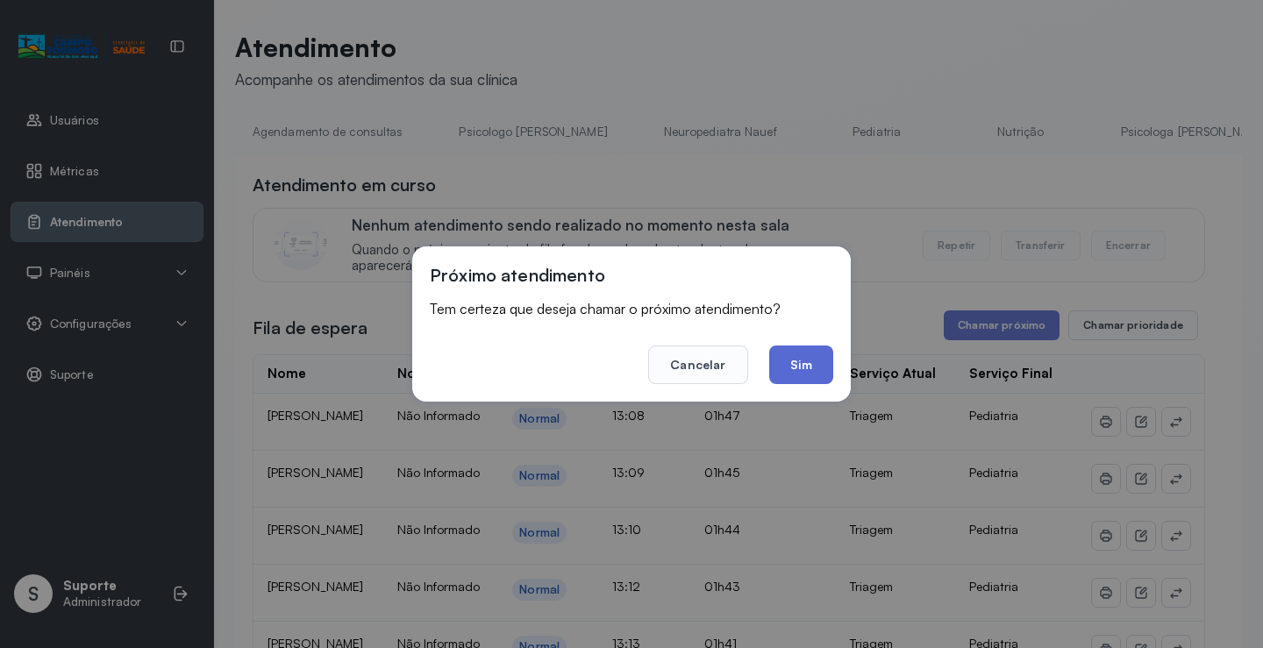
click at [795, 369] on button "Sim" at bounding box center [801, 365] width 64 height 39
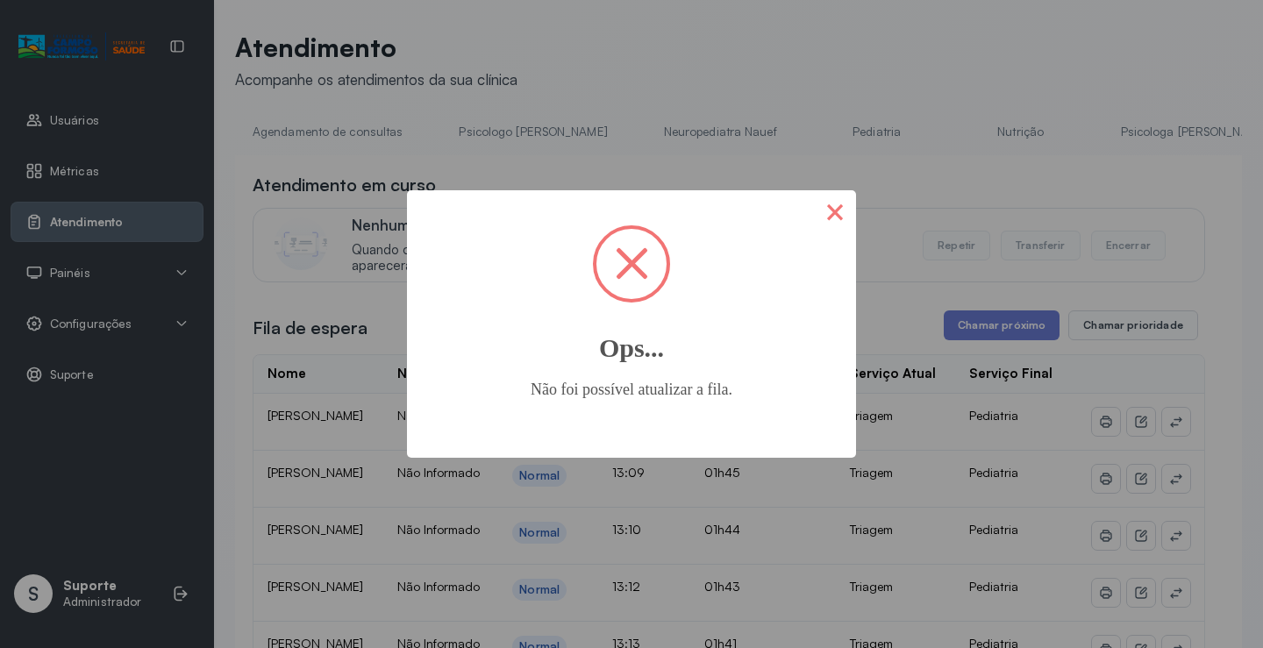
click at [843, 210] on button "×" at bounding box center [835, 211] width 42 height 42
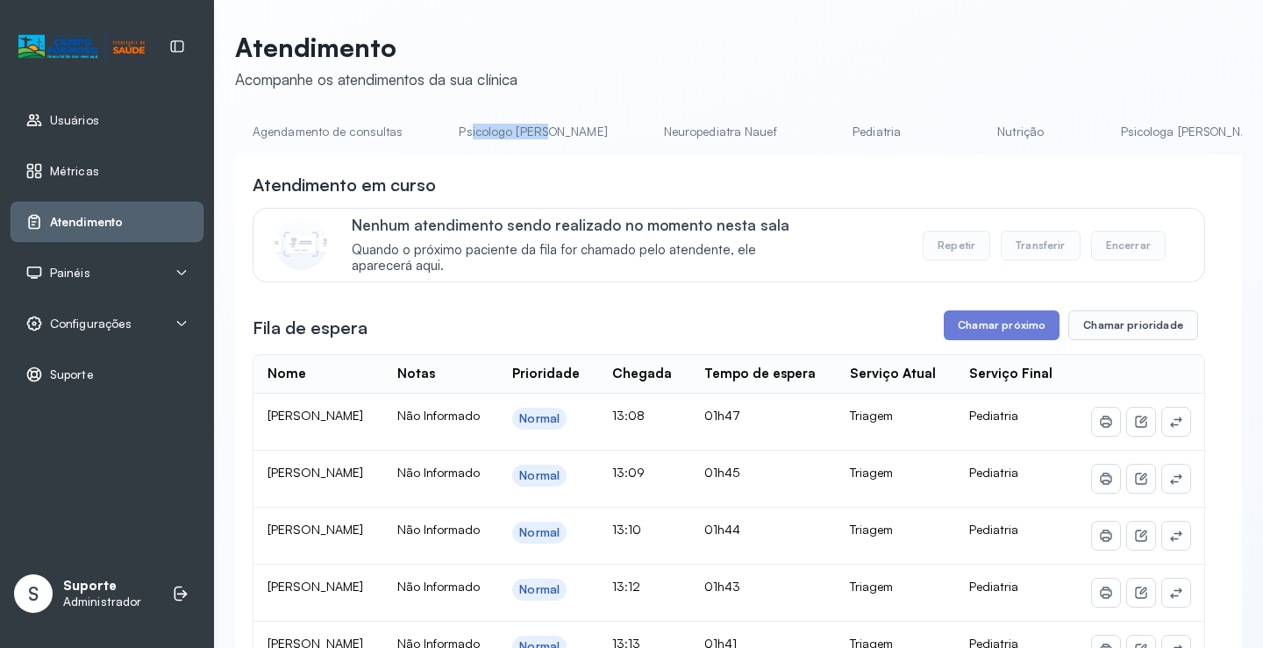
drag, startPoint x: 468, startPoint y: 155, endPoint x: 540, endPoint y: 158, distance: 72.9
click at [540, 157] on div "Agendamento de consultas Psicologo [PERSON_NAME] Nauef Pediatria Nutrição Psico…" at bounding box center [738, 137] width 1007 height 39
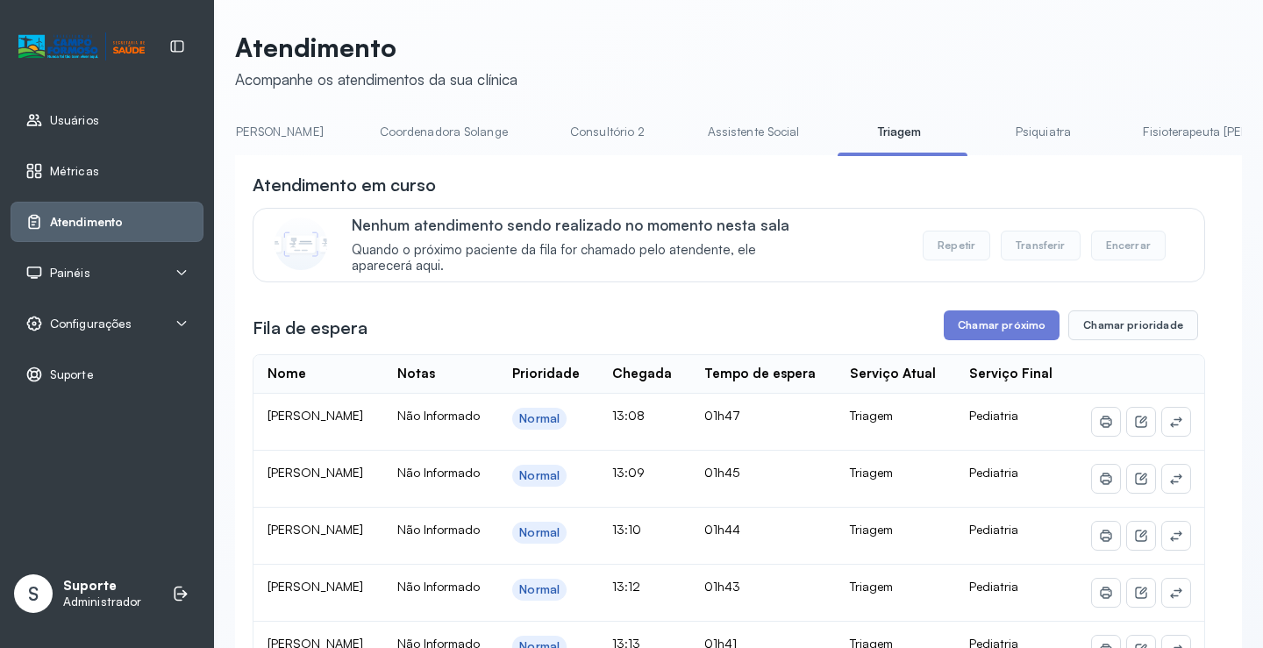
scroll to position [0, 1184]
click at [997, 328] on button "Chamar próximo" at bounding box center [1002, 326] width 116 height 30
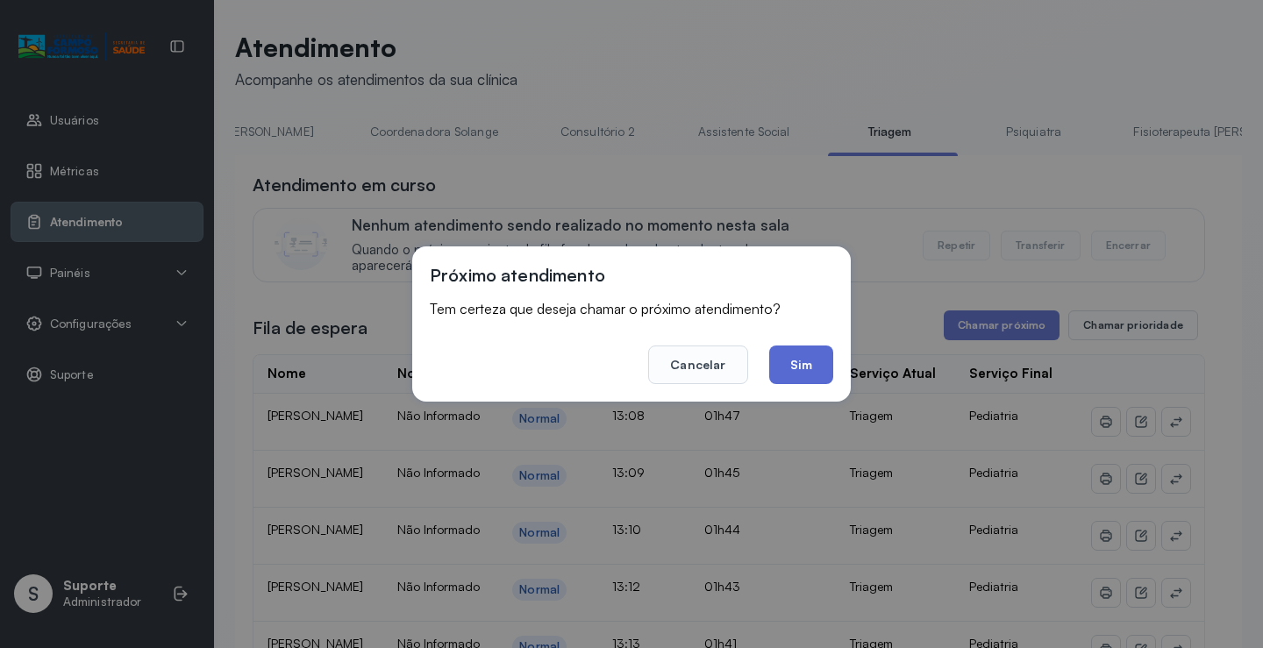
click at [813, 366] on button "Sim" at bounding box center [801, 365] width 64 height 39
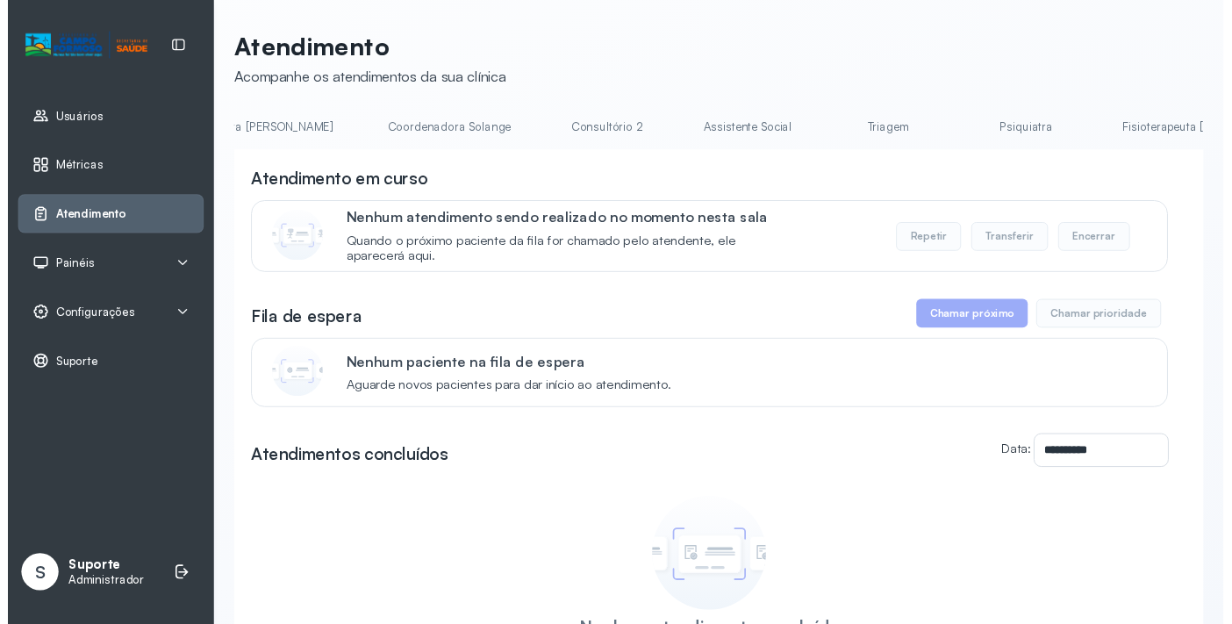
scroll to position [0, 1196]
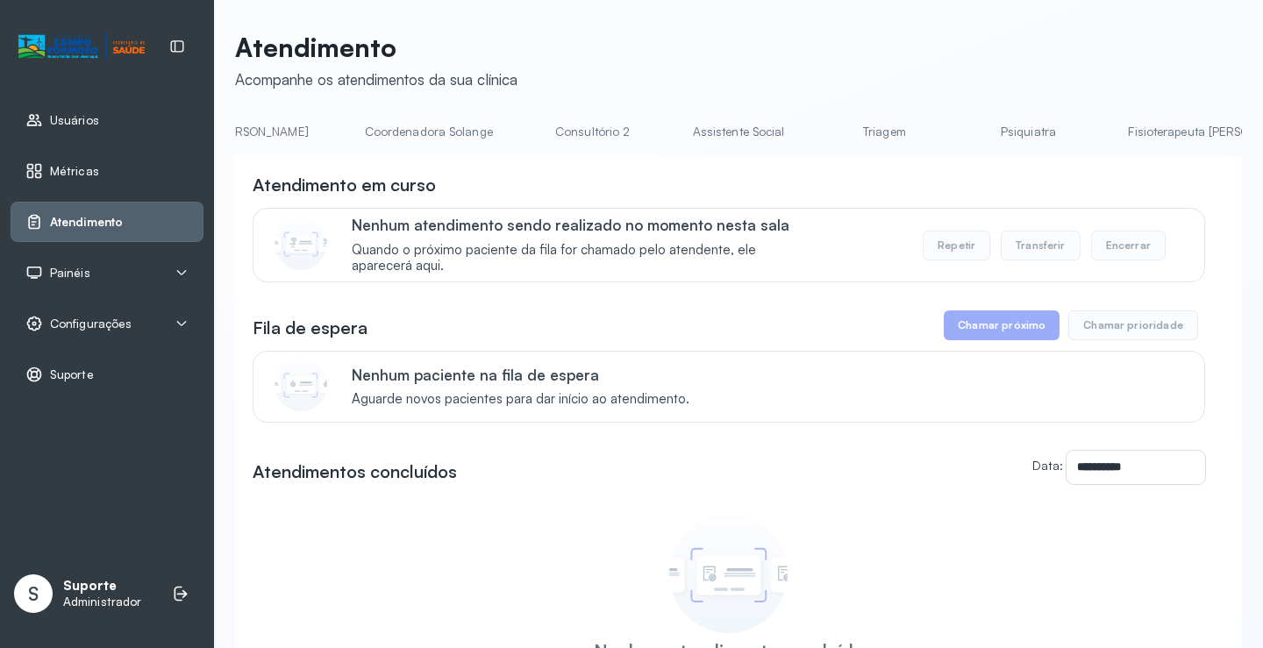
click at [823, 132] on link "Triagem" at bounding box center [884, 132] width 123 height 29
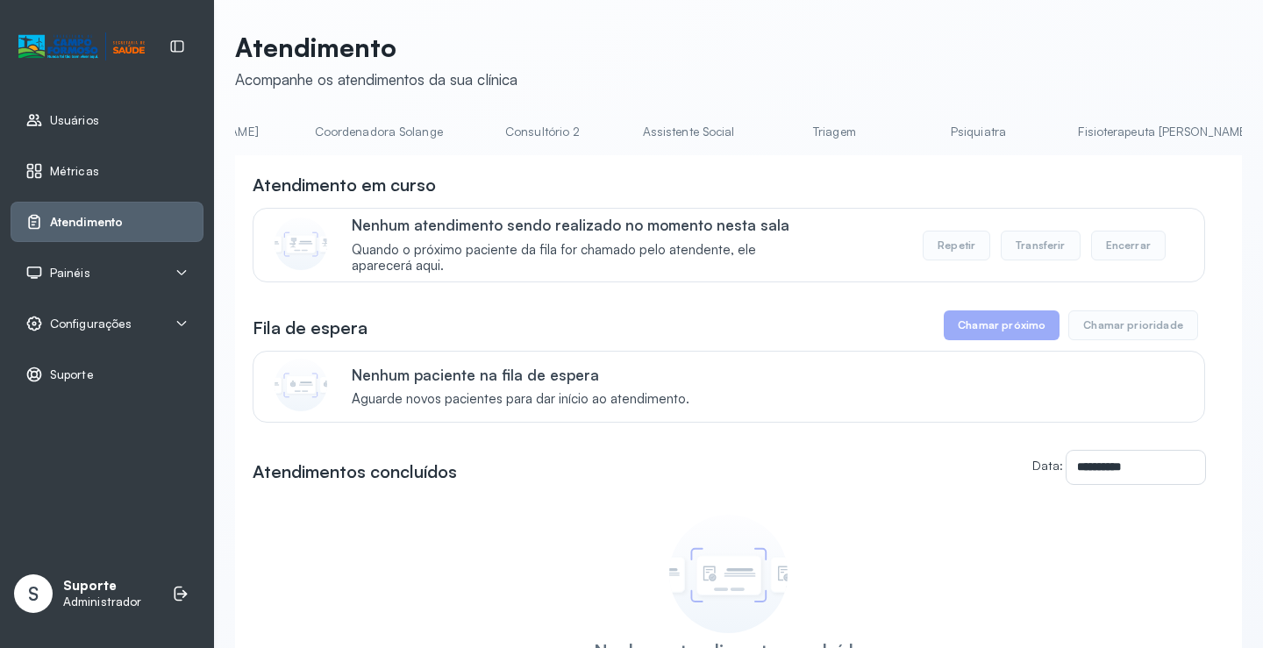
scroll to position [0, 1396]
click at [623, 132] on link "Triagem" at bounding box center [684, 132] width 123 height 29
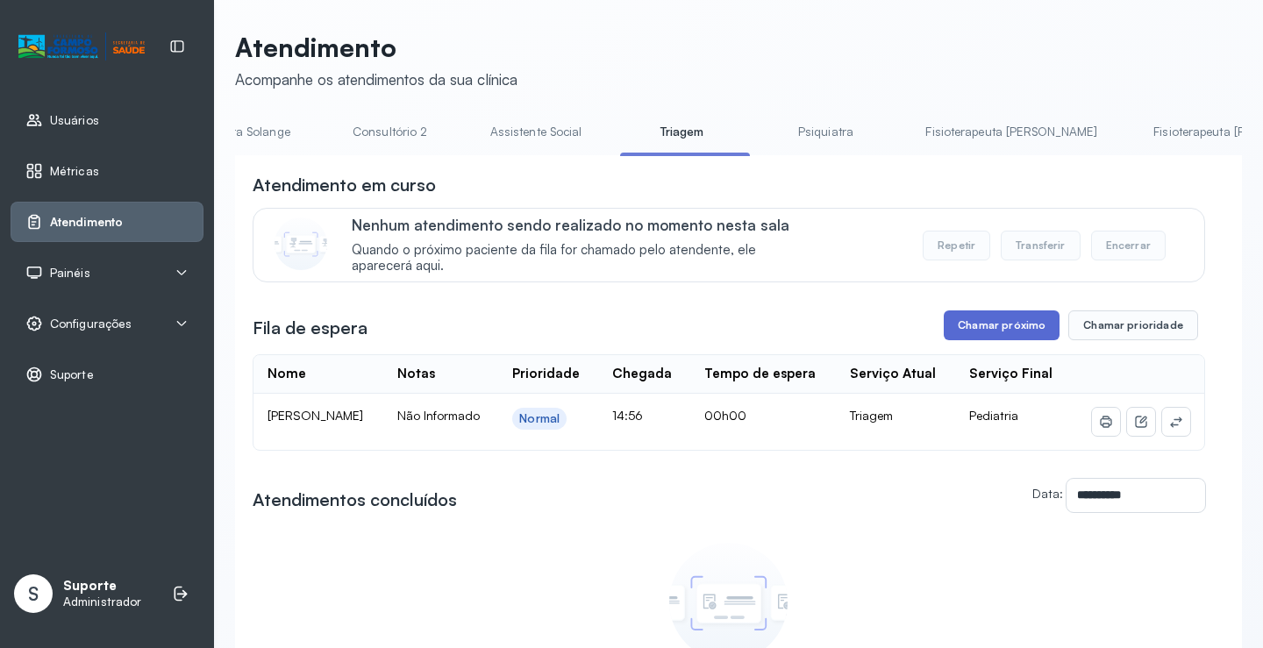
click at [1000, 332] on button "Chamar próximo" at bounding box center [1002, 326] width 116 height 30
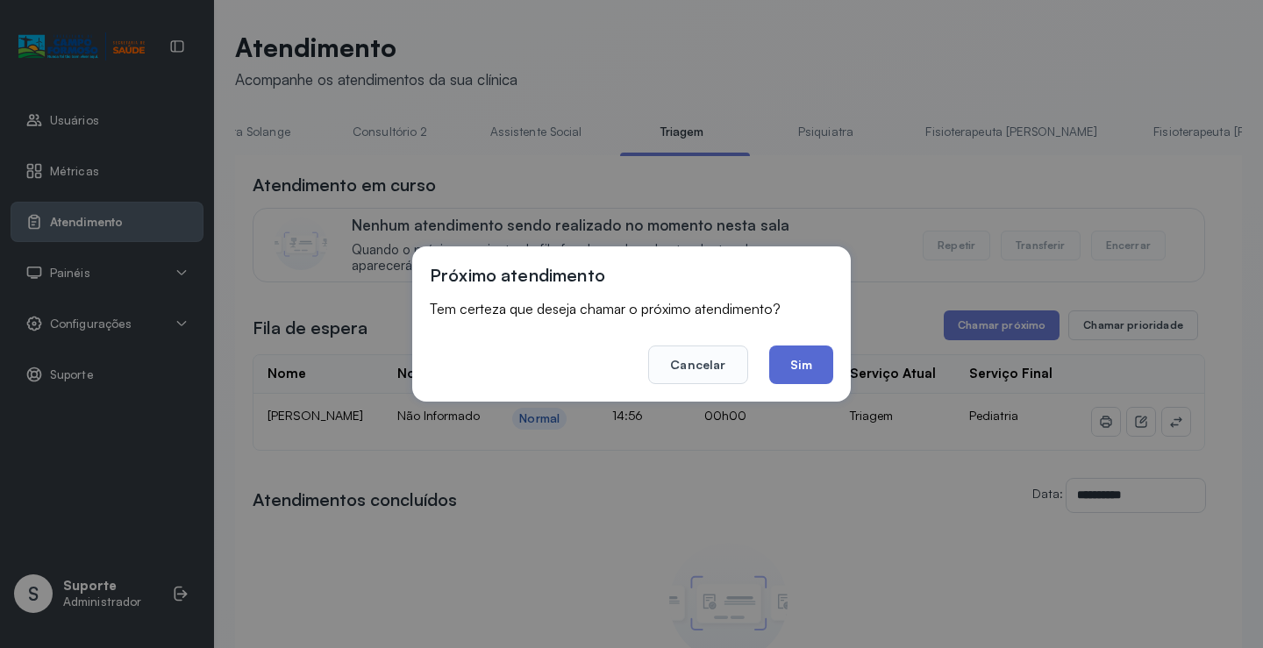
click at [798, 362] on button "Sim" at bounding box center [801, 365] width 64 height 39
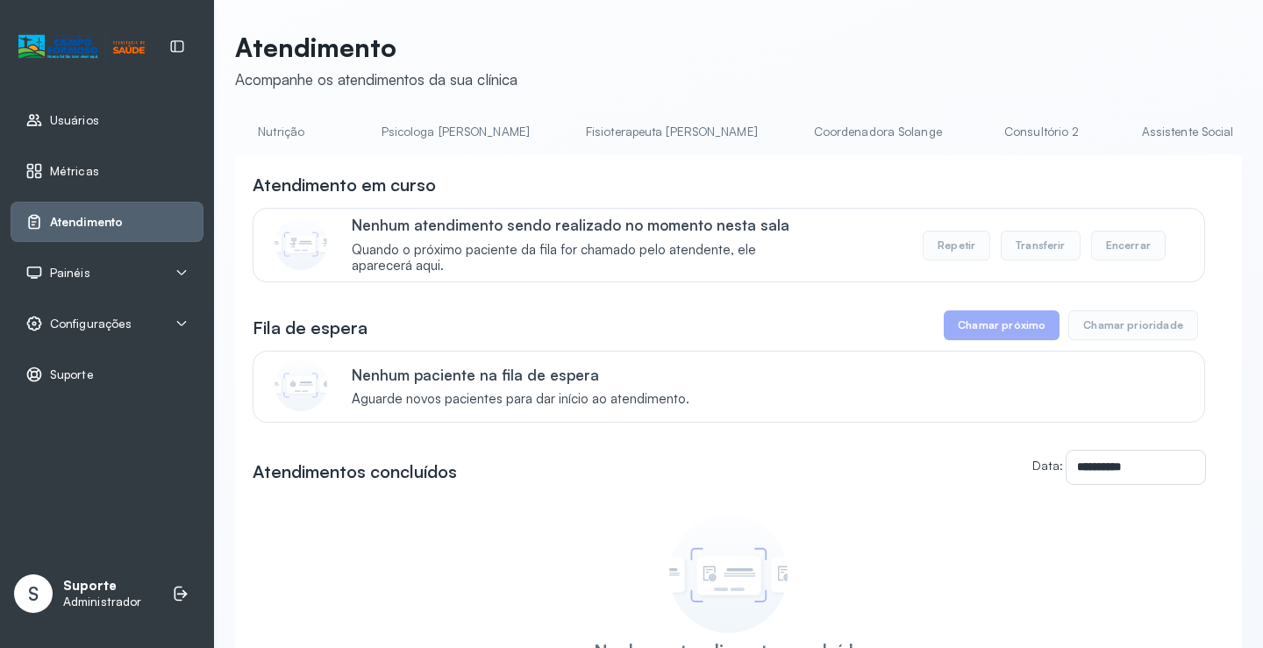
scroll to position [0, 755]
drag, startPoint x: 693, startPoint y: 150, endPoint x: 850, endPoint y: 163, distance: 157.6
click at [850, 163] on div "**********" at bounding box center [738, 462] width 1007 height 688
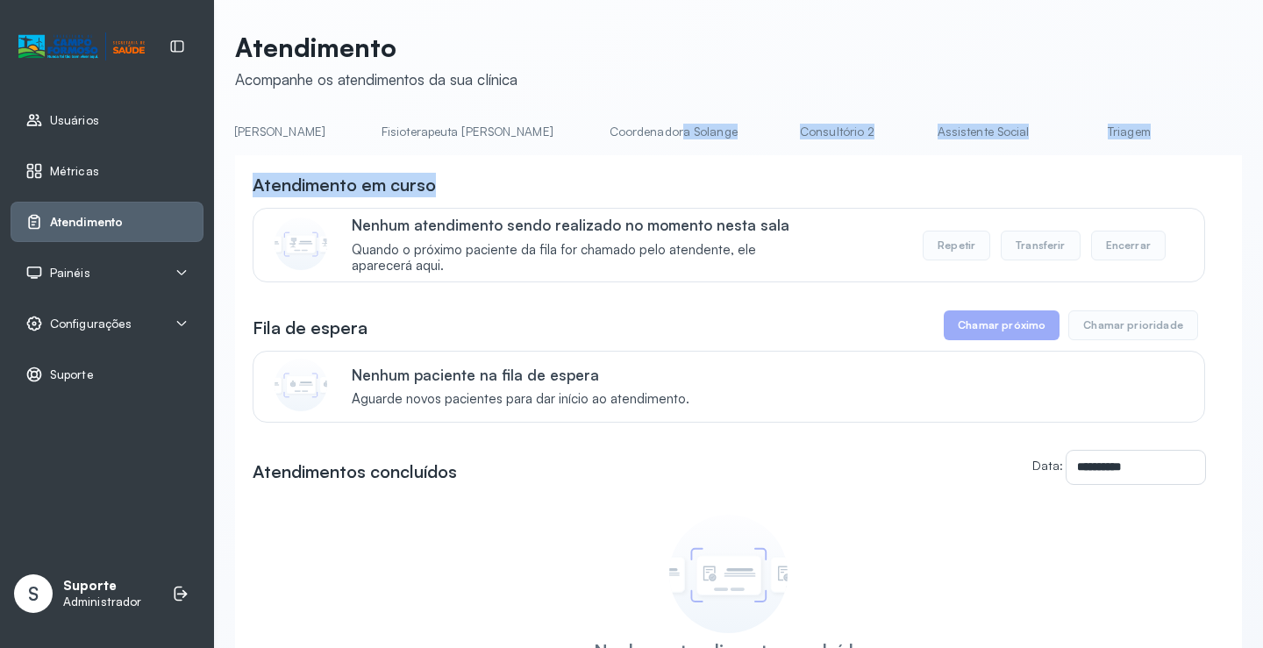
scroll to position [0, 985]
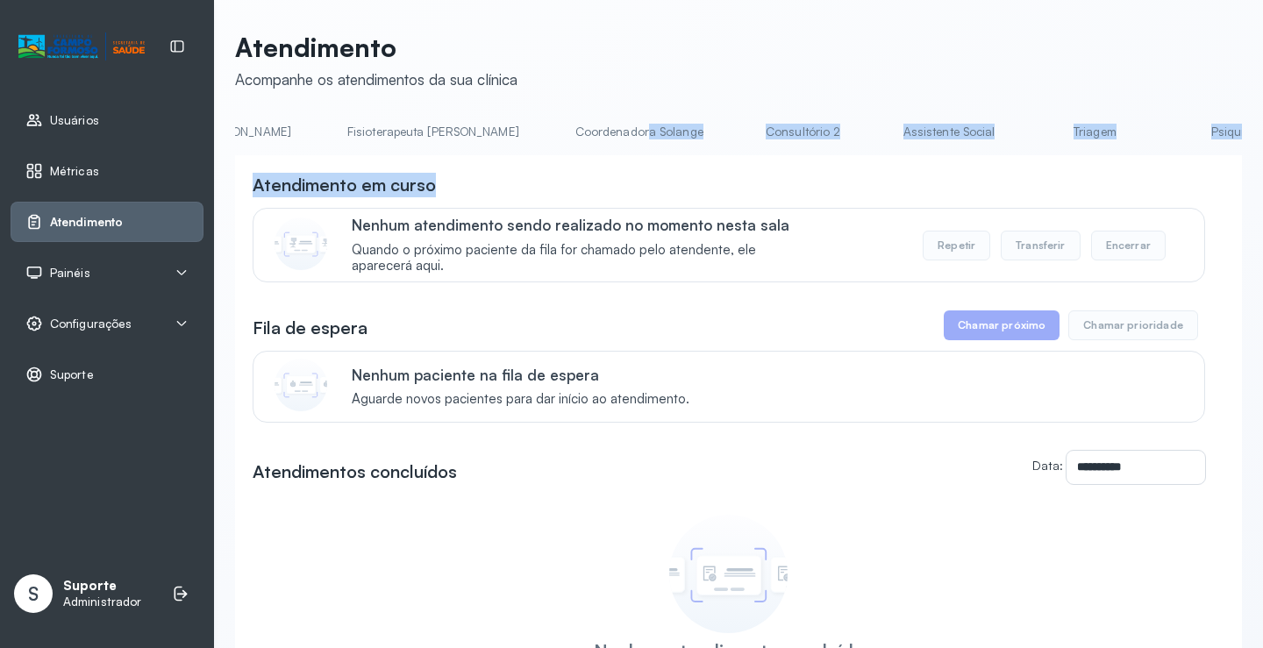
click at [1034, 130] on link "Triagem" at bounding box center [1095, 132] width 123 height 29
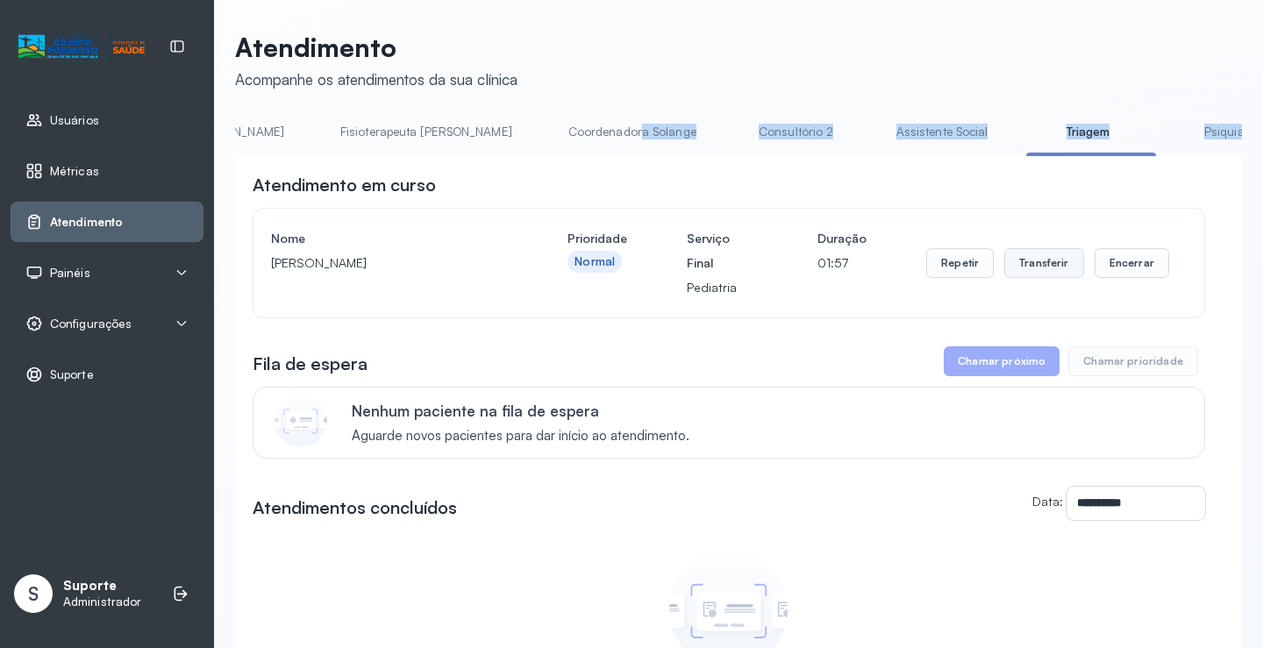
click at [1010, 259] on button "Transferir" at bounding box center [1045, 263] width 80 height 30
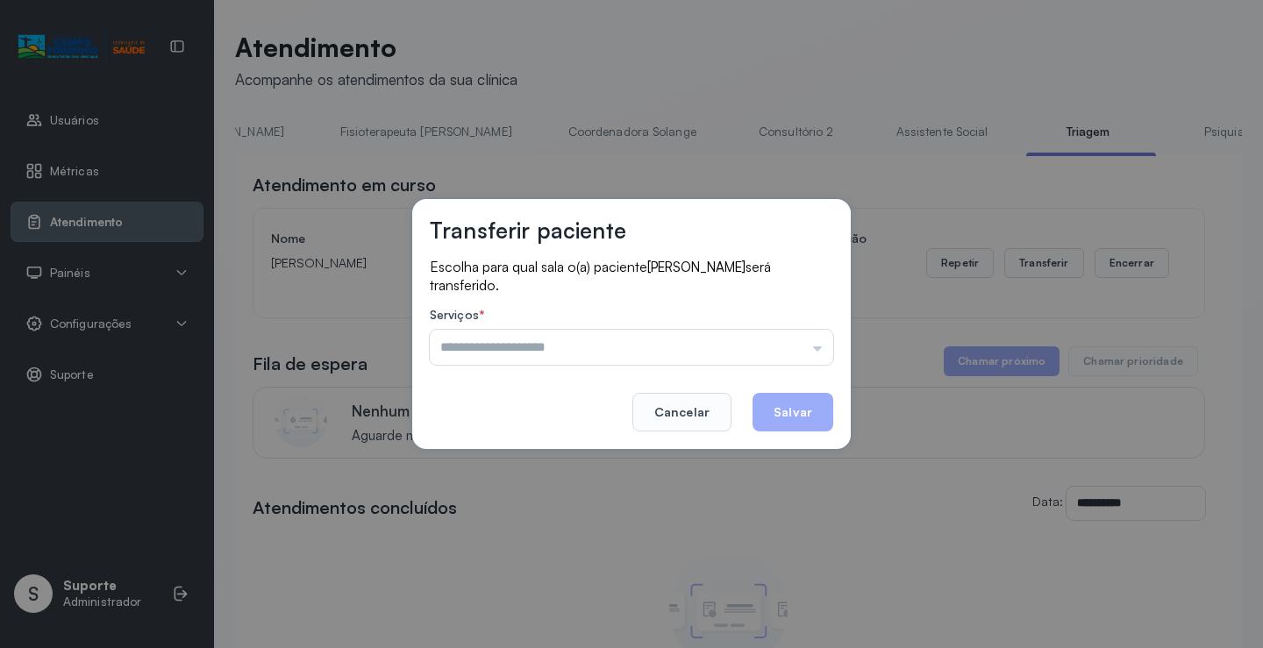
click at [834, 352] on div "Transferir paciente Escolha para qual sala o(a) paciente [PERSON_NAME] será tra…" at bounding box center [631, 324] width 439 height 250
click at [820, 357] on input "text" at bounding box center [632, 347] width 404 height 35
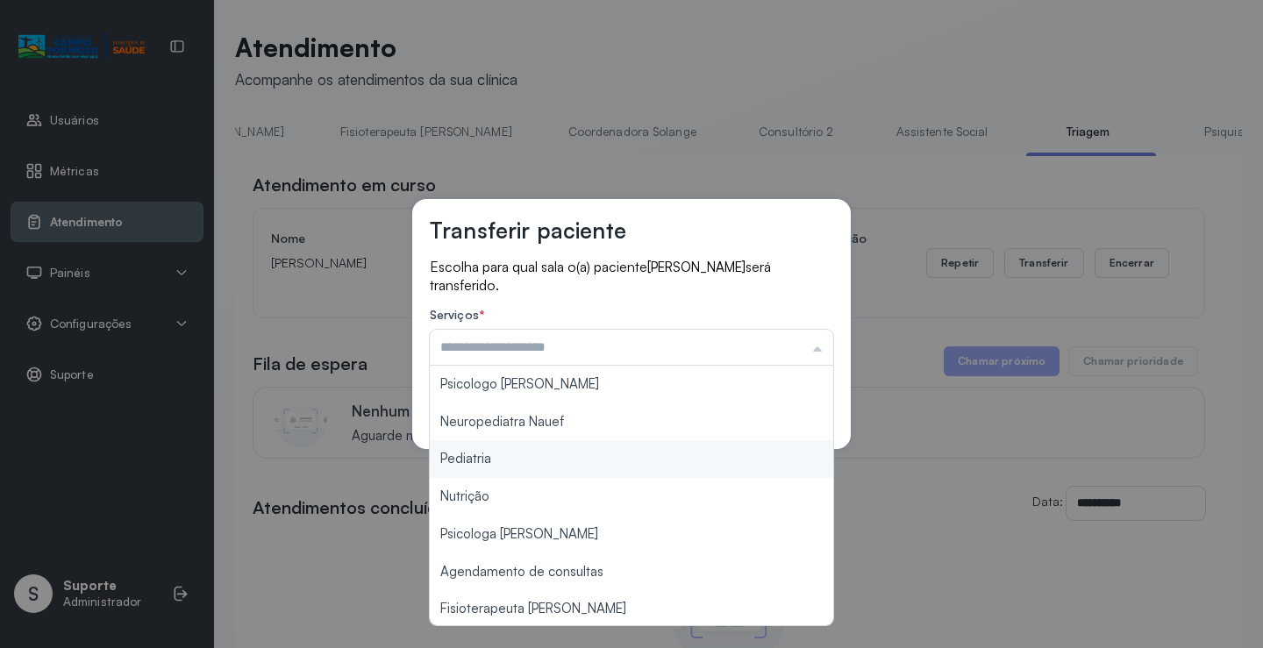
type input "*********"
click at [555, 457] on div "Transferir paciente Escolha para qual sala o(a) paciente [PERSON_NAME] será tra…" at bounding box center [631, 324] width 1263 height 648
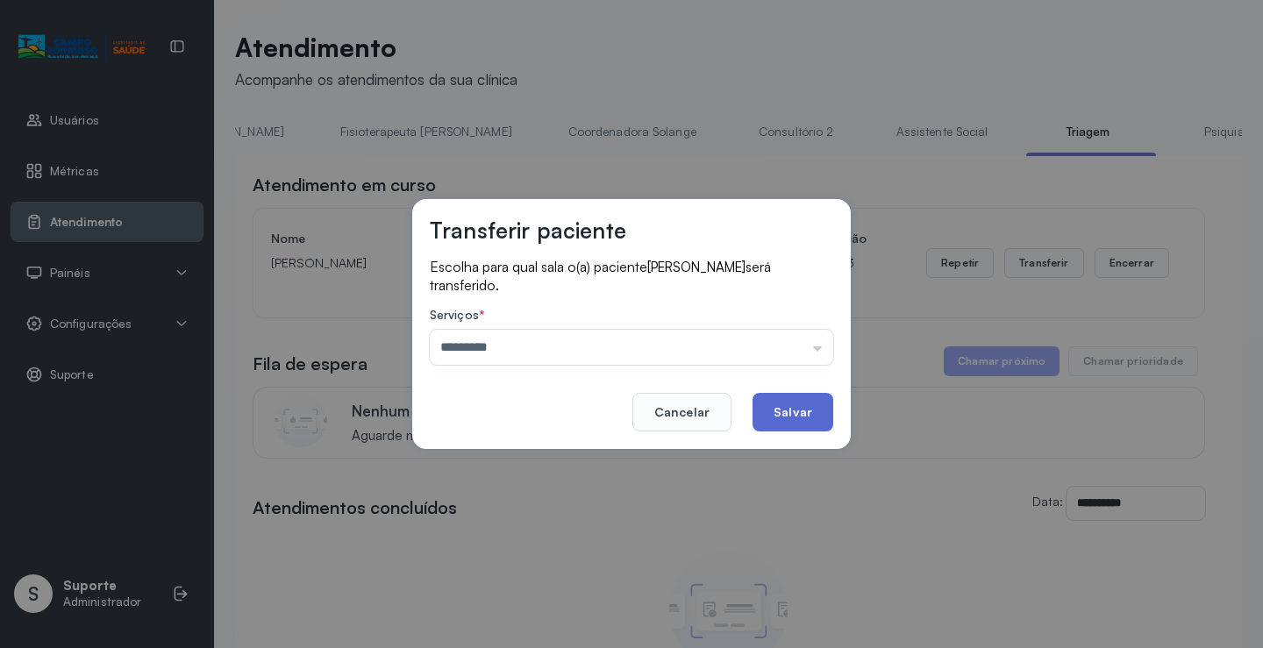
click at [800, 410] on button "Salvar" at bounding box center [793, 412] width 81 height 39
